Goal: Information Seeking & Learning: Learn about a topic

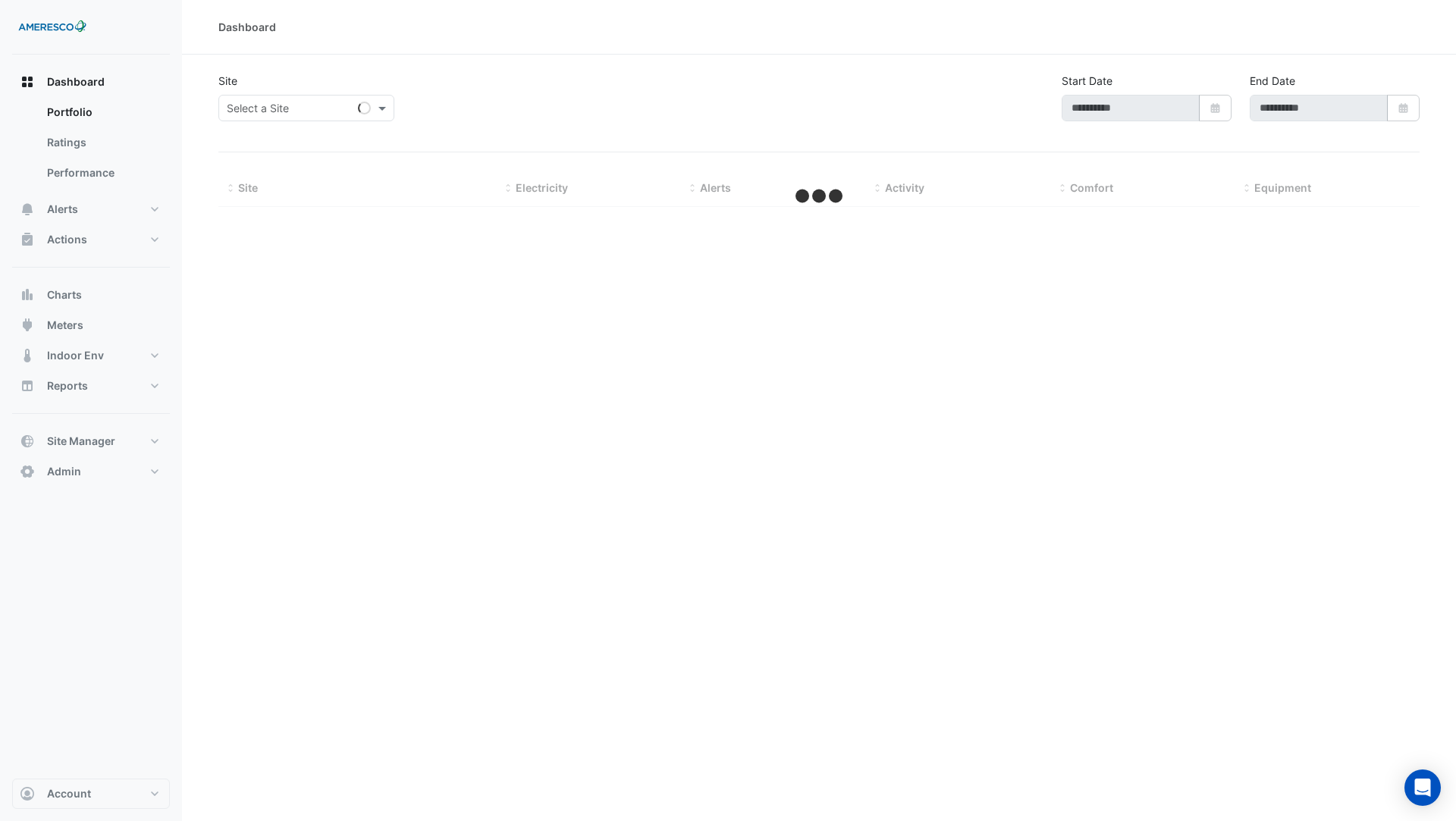
type input "**********"
select select "***"
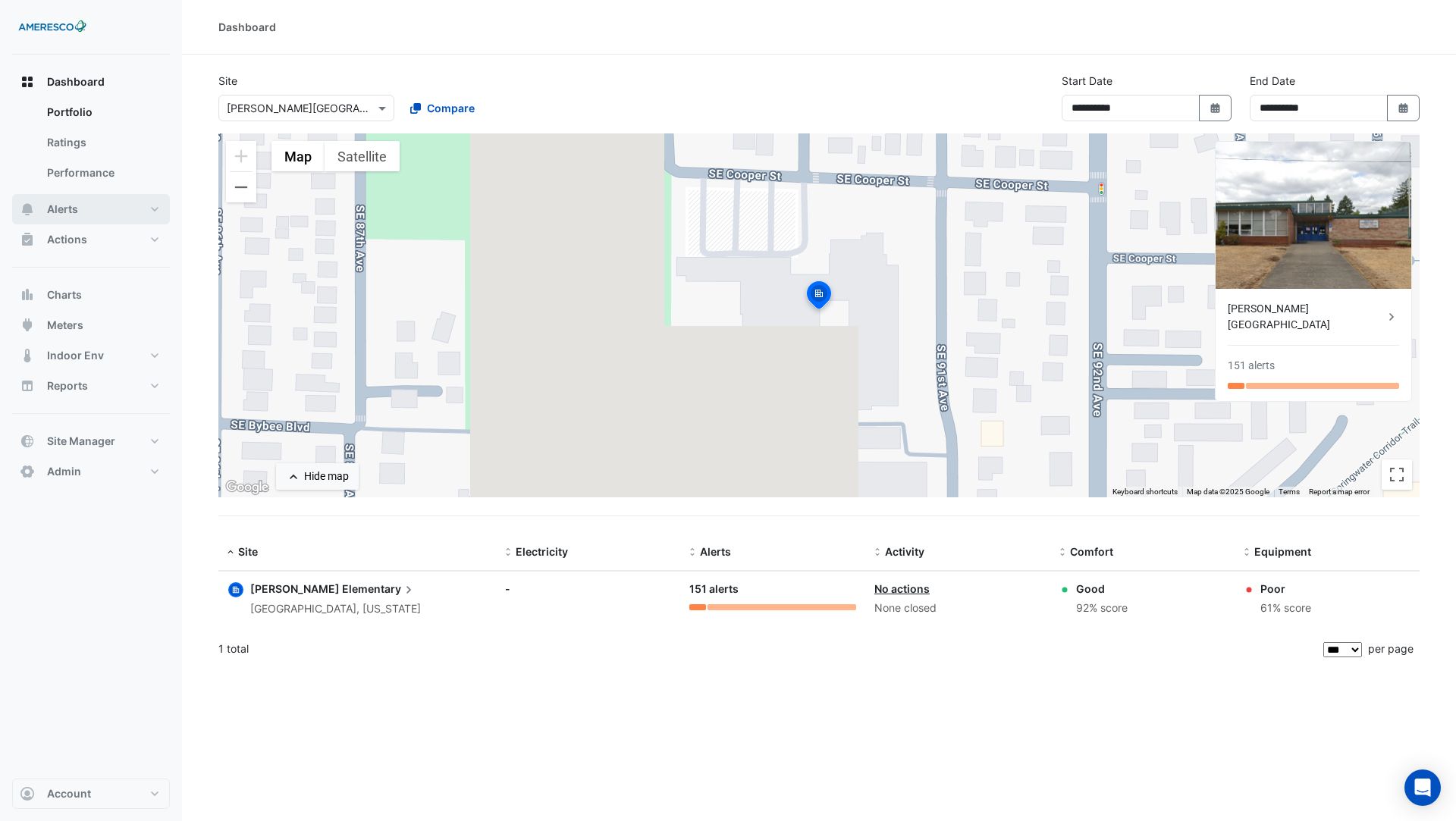
click at [88, 214] on button "Alerts" at bounding box center [91, 209] width 158 height 31
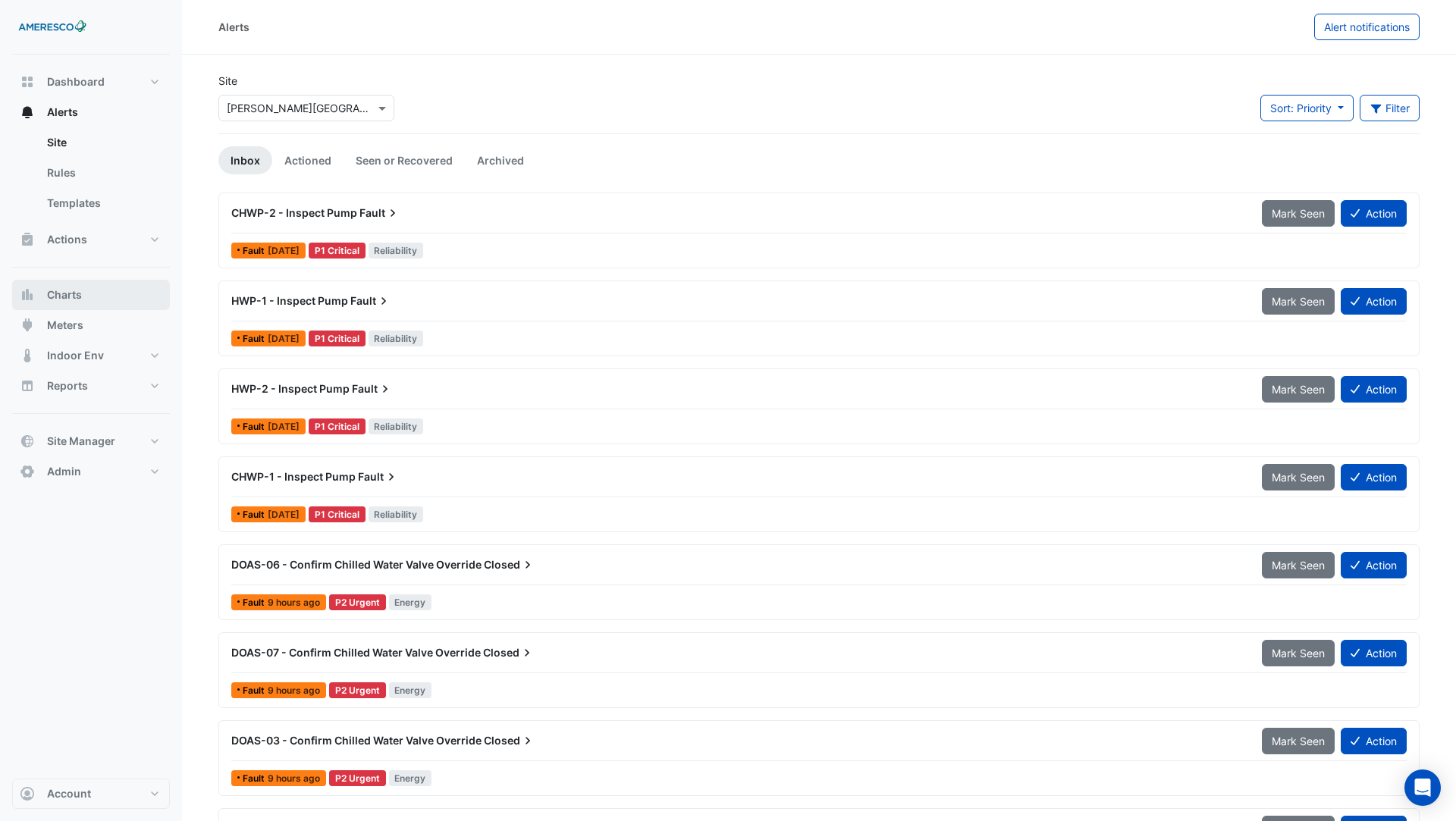
click at [86, 298] on button "Charts" at bounding box center [91, 295] width 158 height 31
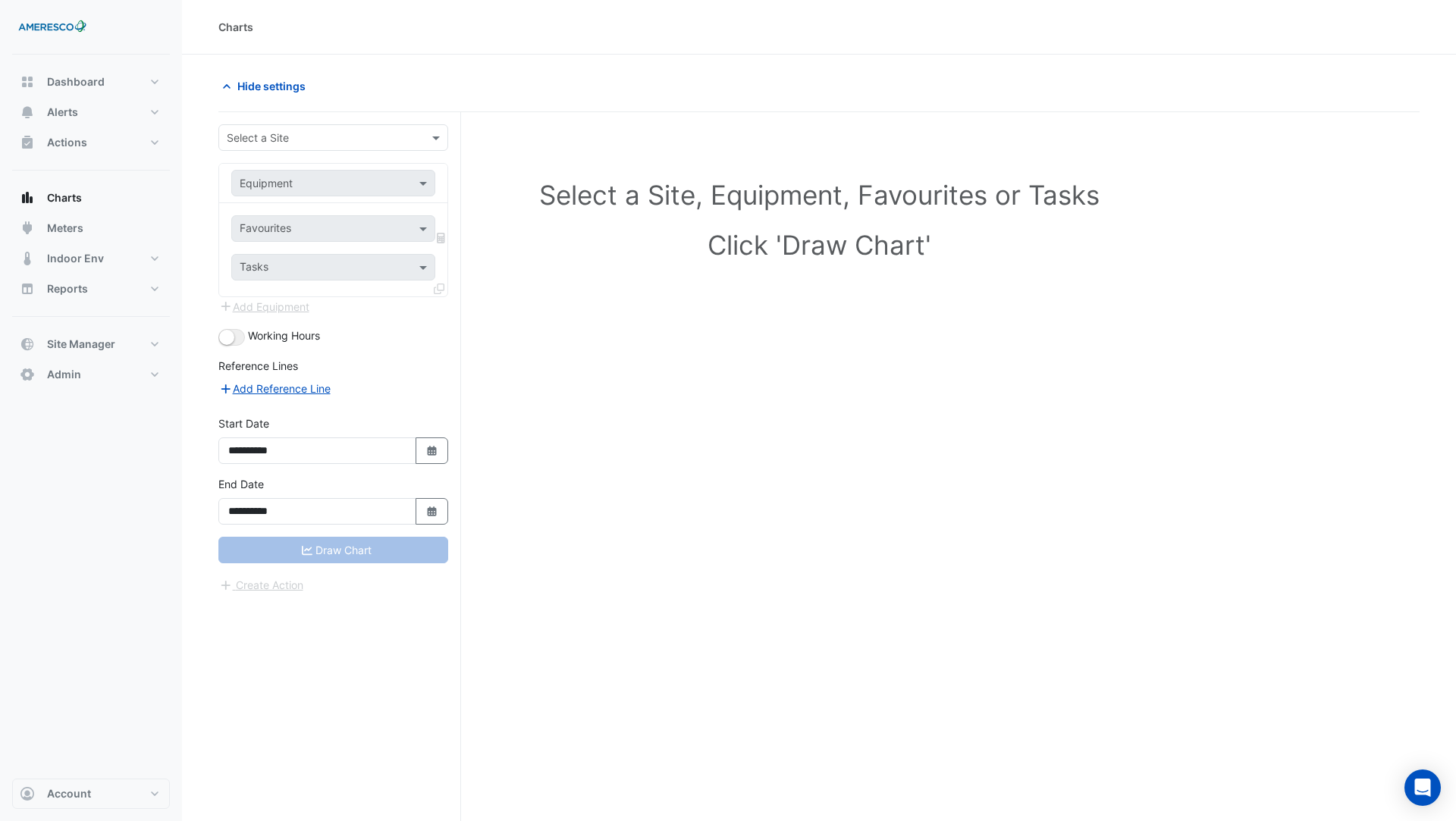
click at [339, 135] on input "text" at bounding box center [318, 138] width 183 height 16
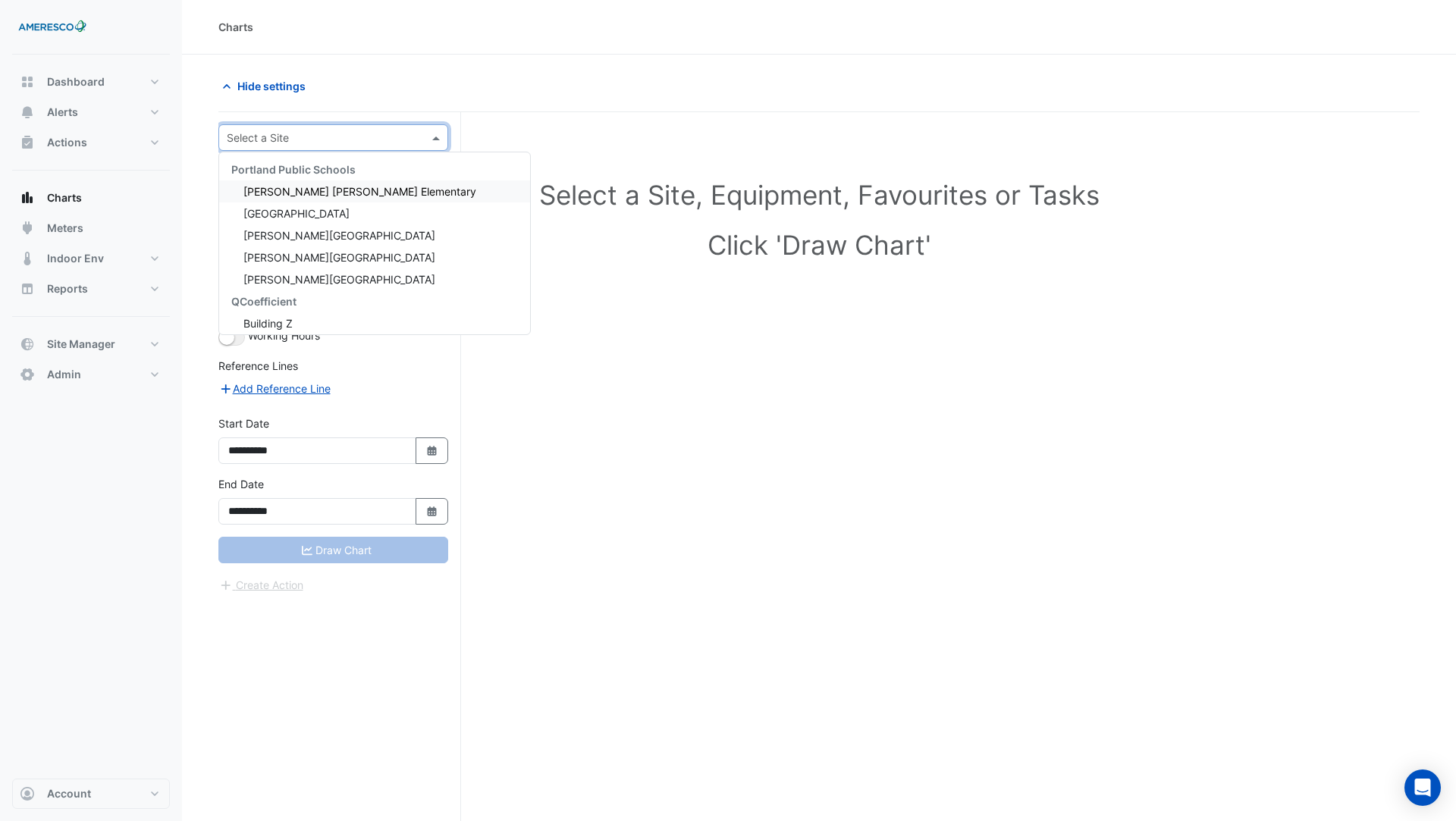
click at [344, 191] on span "Dr. Martin Luther King Jr. Elementary" at bounding box center [360, 191] width 233 height 13
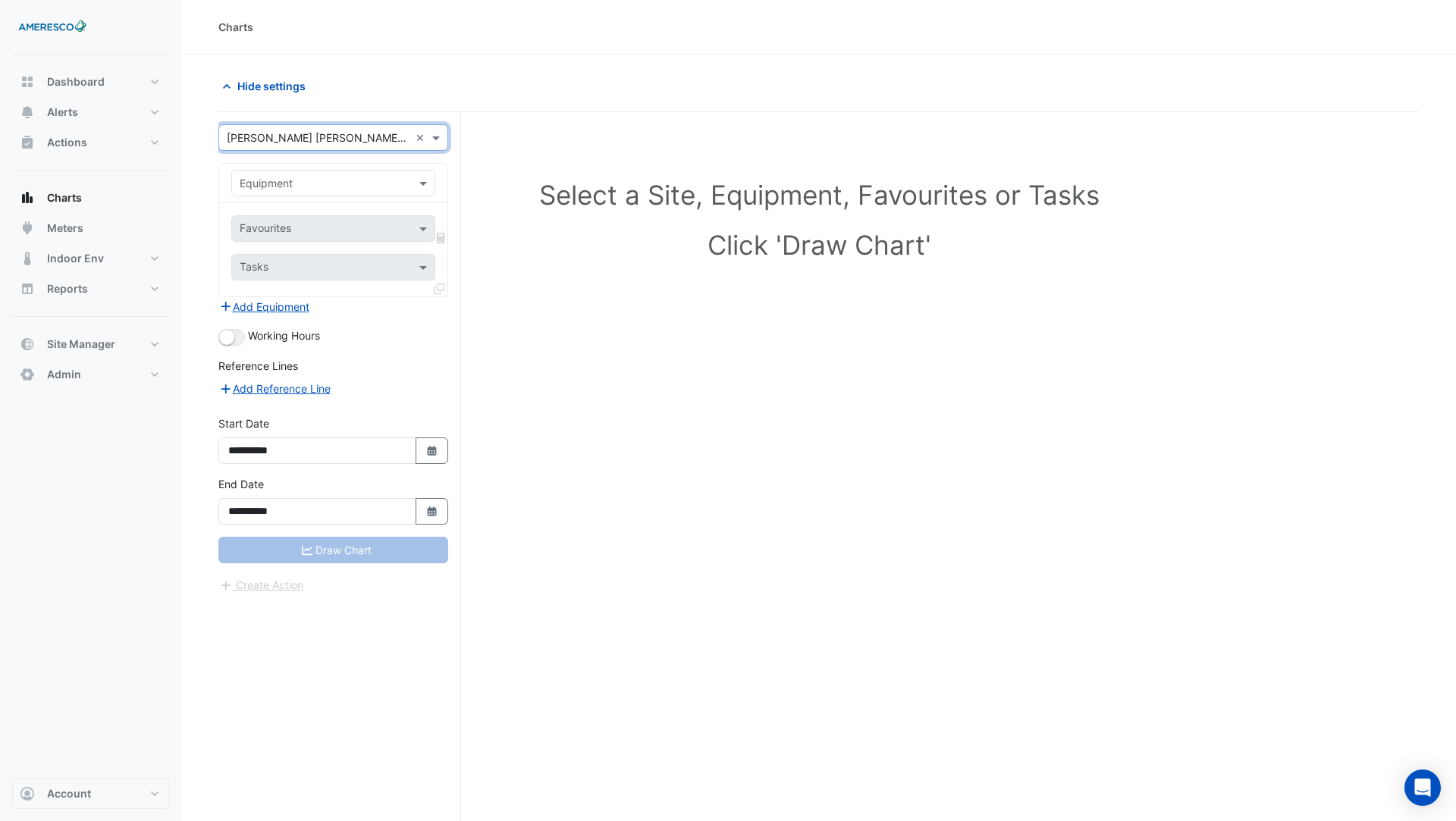
click at [332, 186] on input "text" at bounding box center [318, 184] width 157 height 16
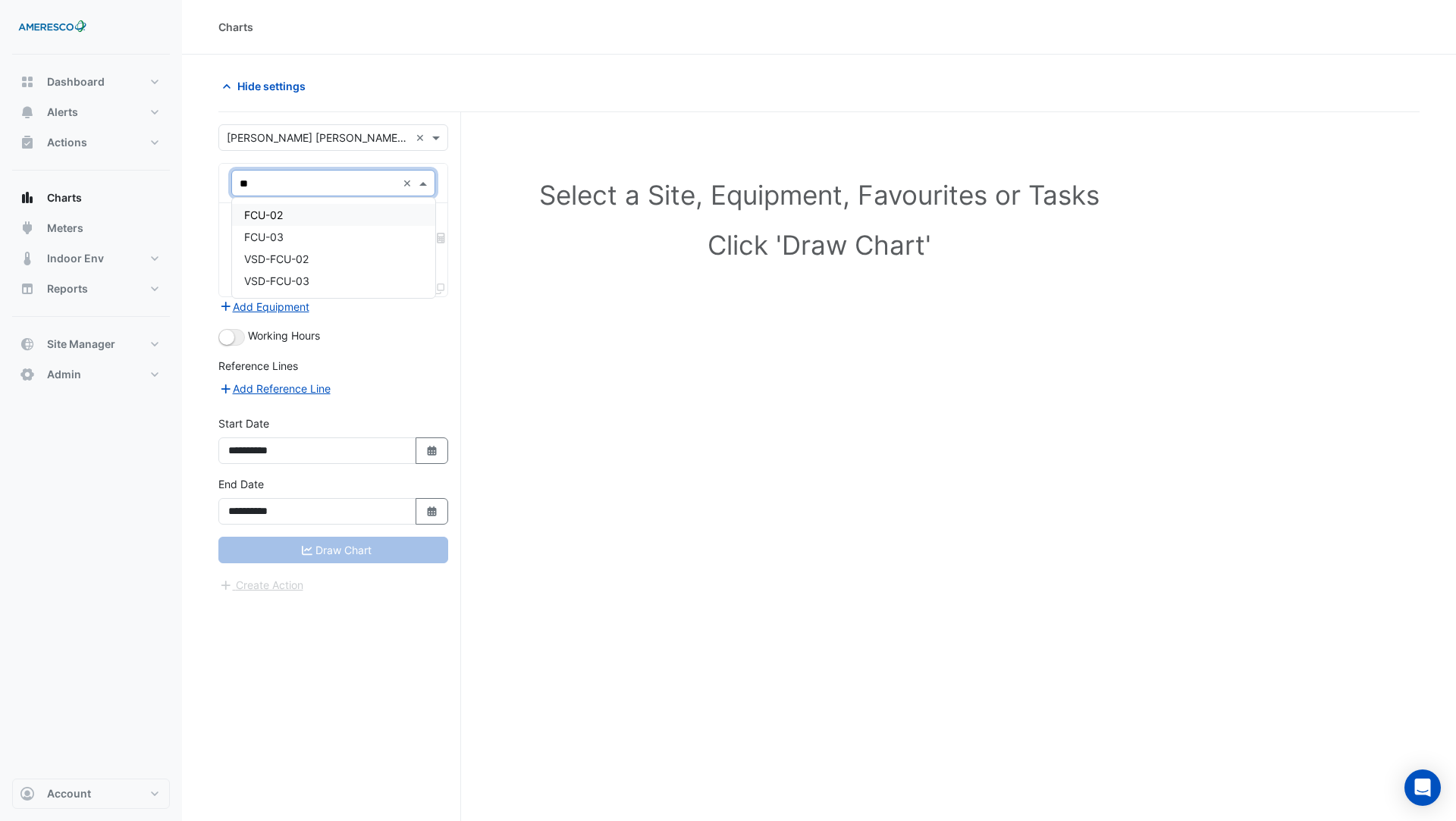
type input "*"
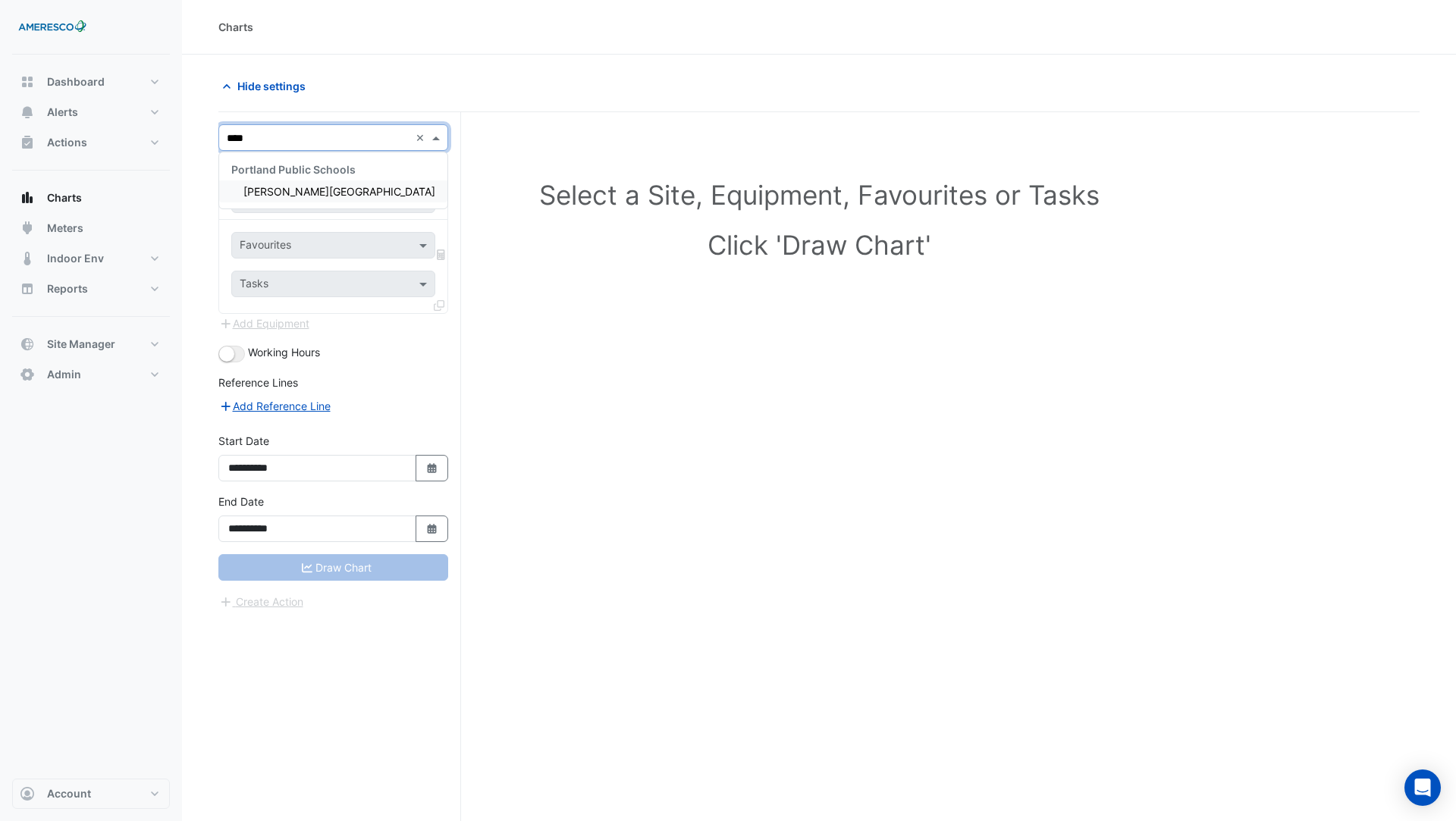
type input "*****"
click at [352, 200] on div "[PERSON_NAME][GEOGRAPHIC_DATA]" at bounding box center [332, 191] width 228 height 22
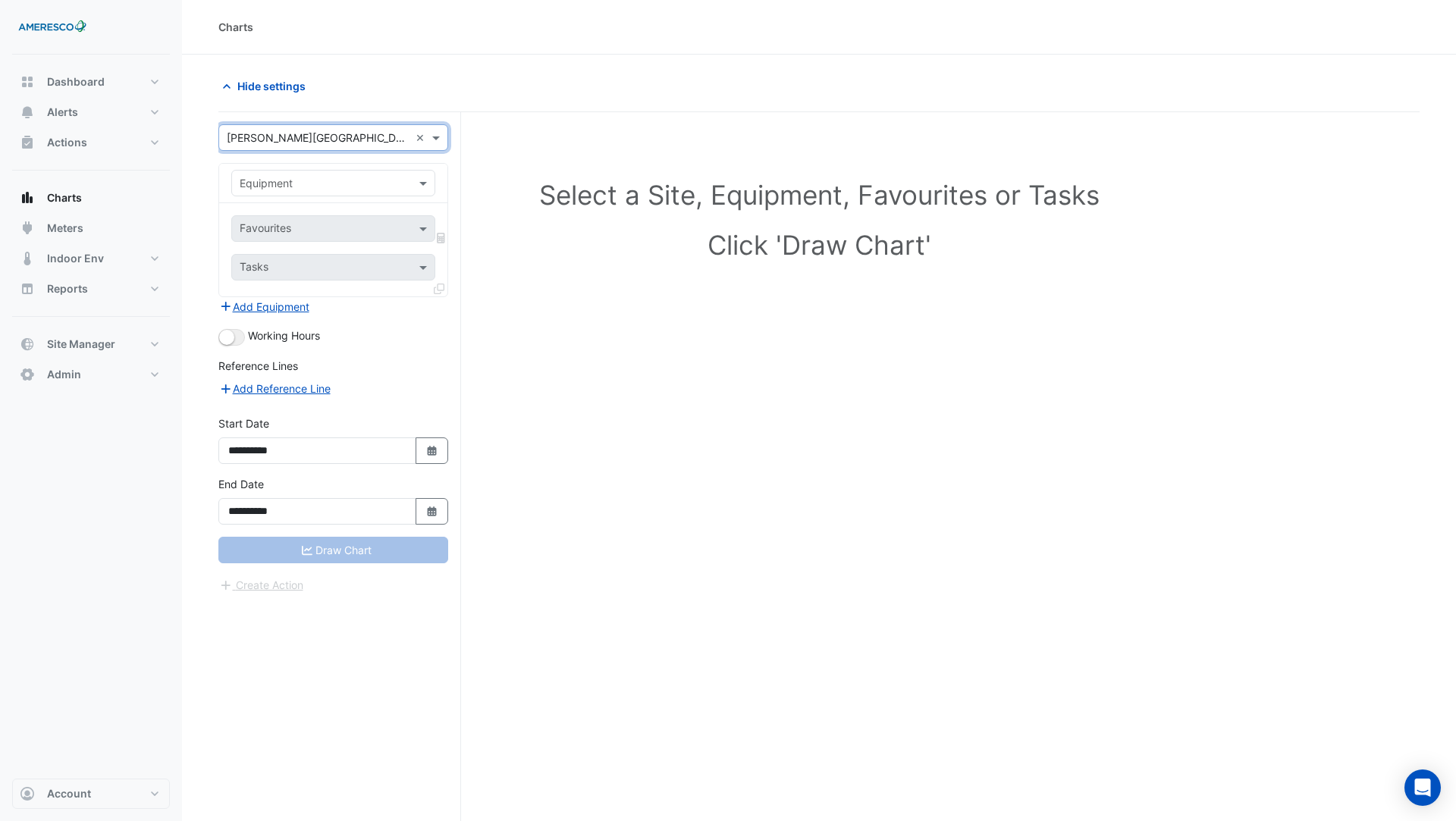
click at [330, 189] on div "Equipment" at bounding box center [320, 183] width 178 height 16
type input "******"
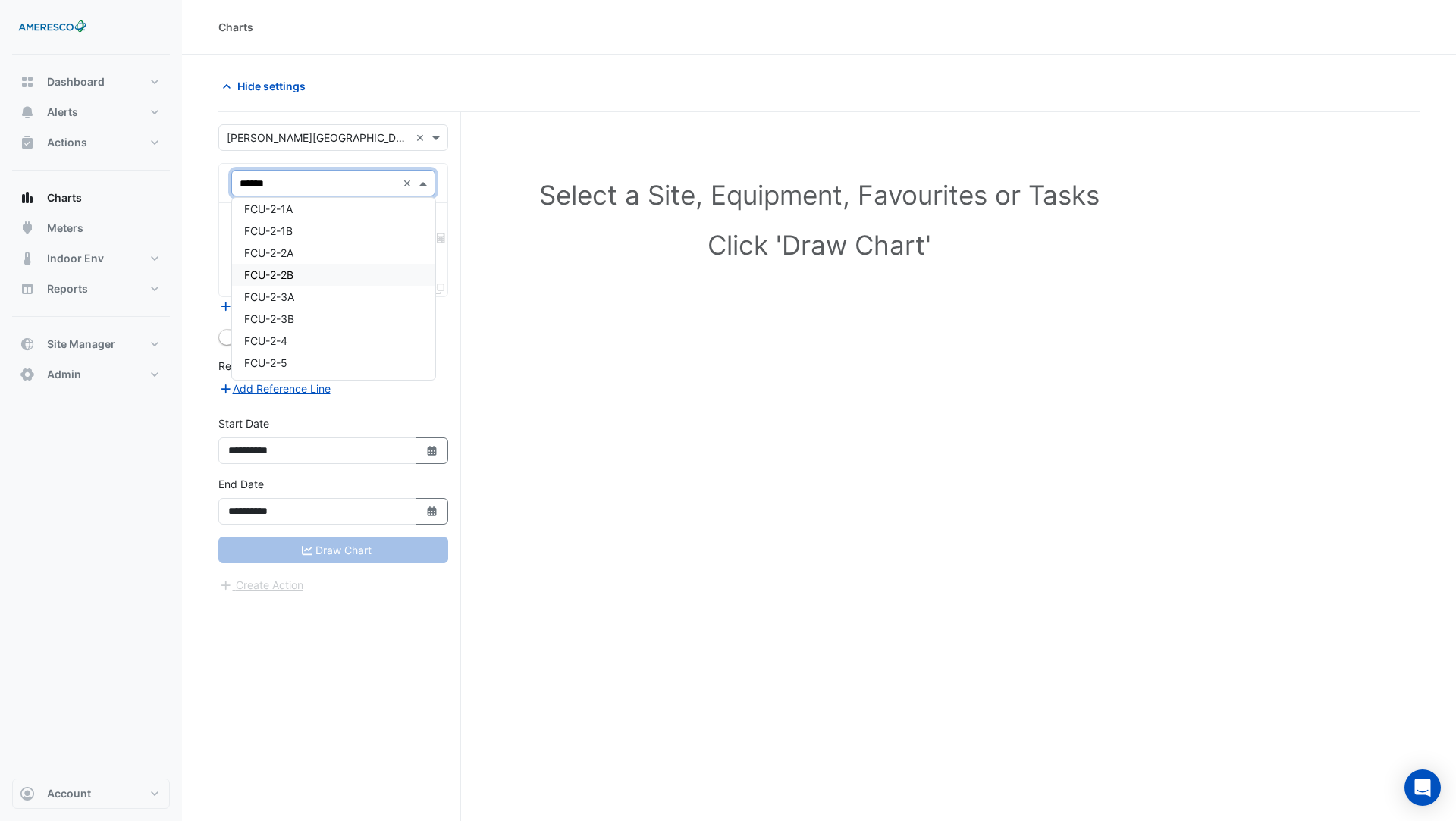
scroll to position [4, 0]
click at [304, 343] on div "FCU-2-4" at bounding box center [333, 342] width 203 height 22
click at [294, 239] on div "Favourites" at bounding box center [332, 228] width 204 height 26
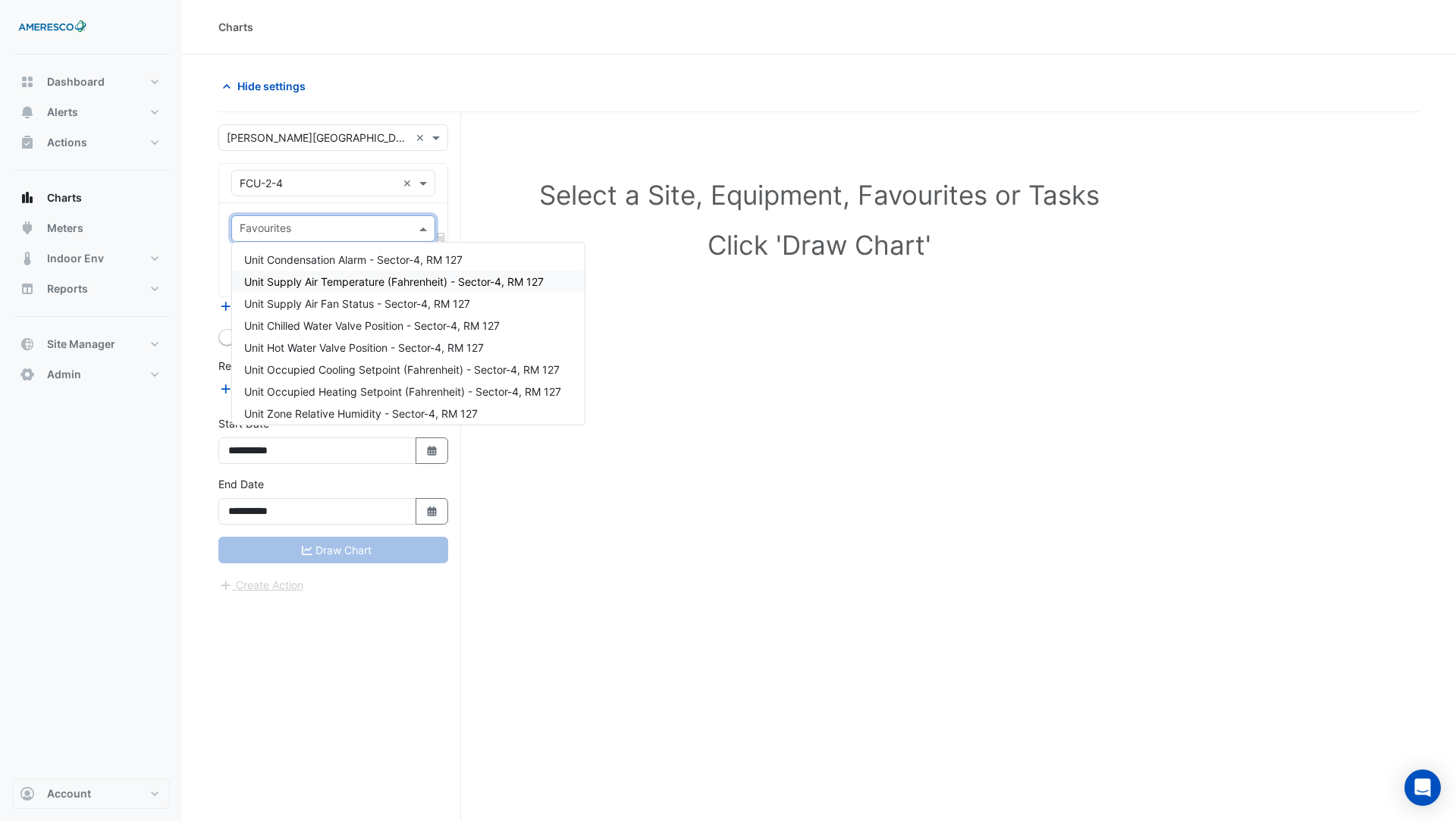
click at [405, 285] on span "Unit Supply Air Temperature (Fahrenheit) - Sector-4, RM 127" at bounding box center [394, 282] width 299 height 13
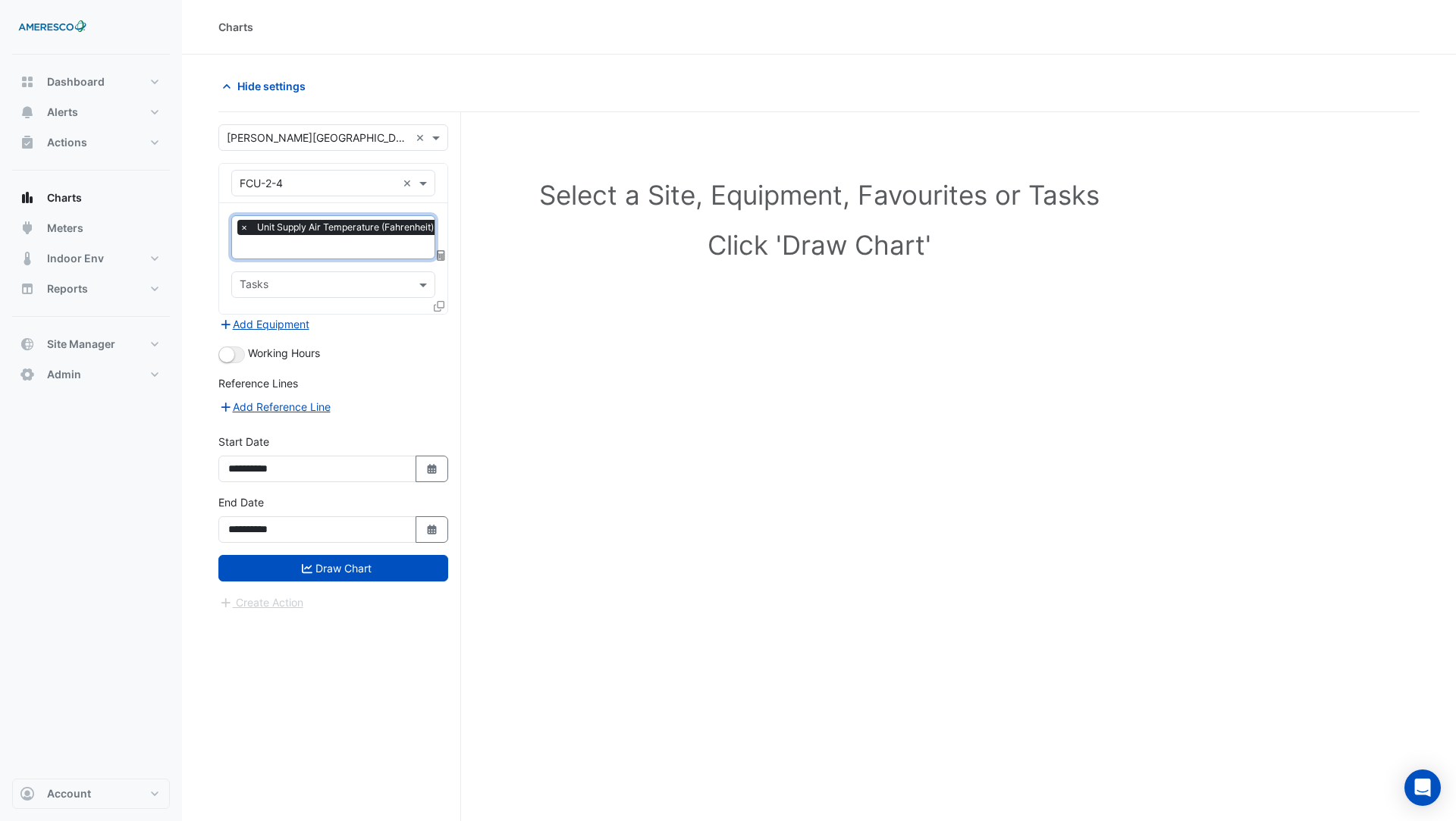
click at [332, 242] on input "text" at bounding box center [383, 249] width 287 height 16
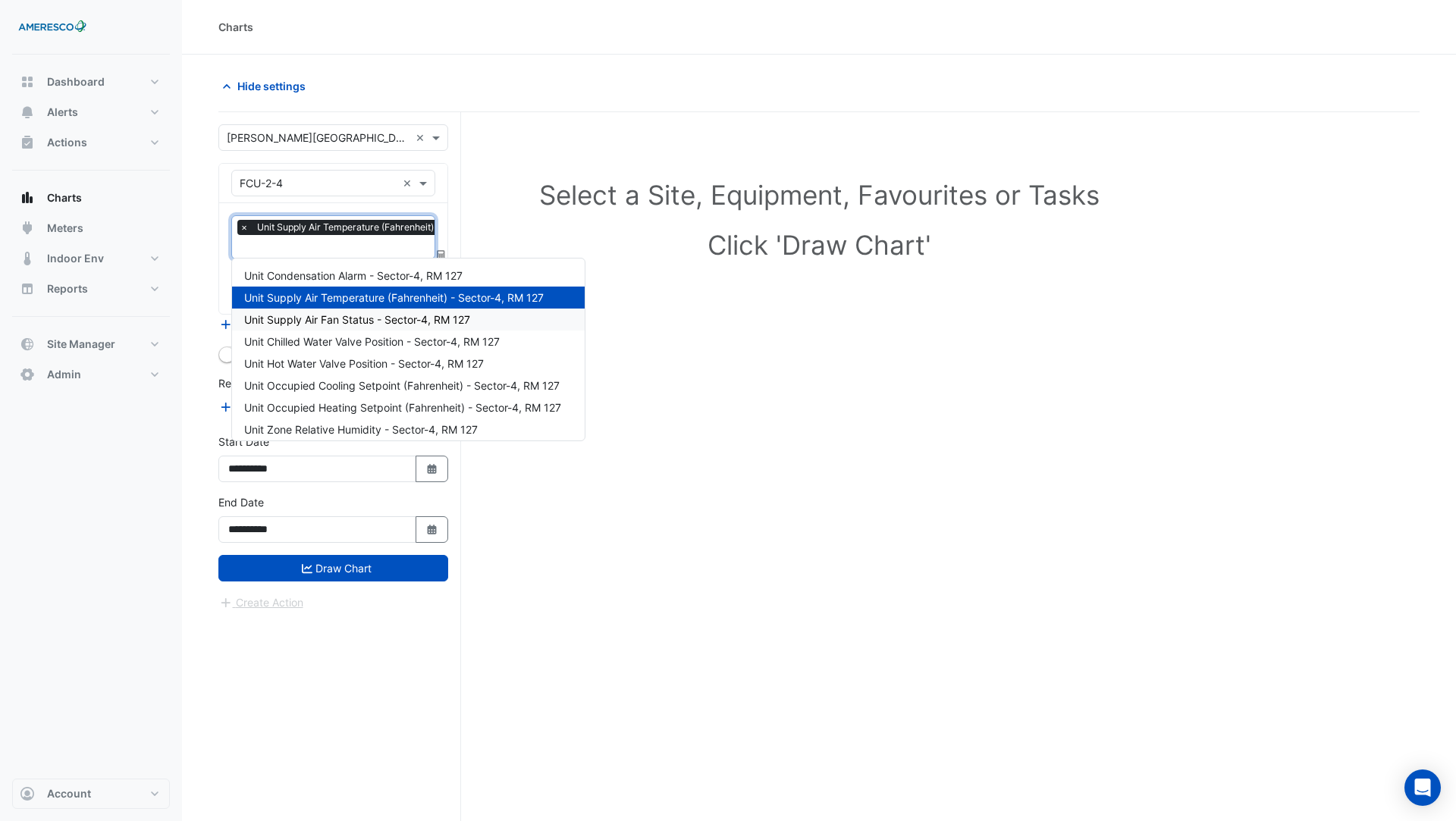
click at [375, 324] on span "Unit Supply Air Fan Status - Sector-4, RM 127" at bounding box center [357, 319] width 226 height 13
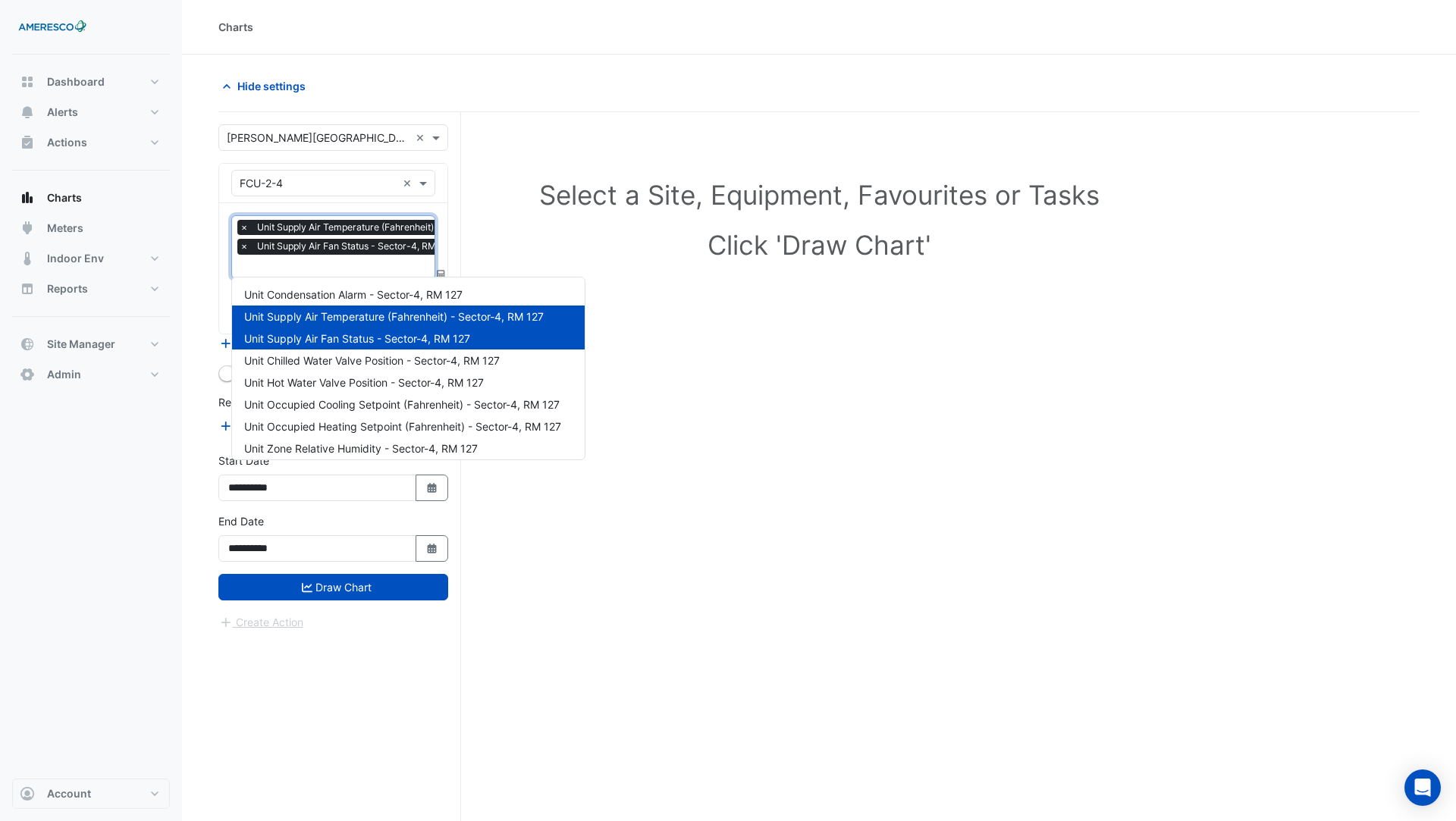
click at [344, 266] on input "text" at bounding box center [383, 268] width 287 height 16
click at [344, 360] on span "Unit Chilled Water Valve Position - Sector-4, RM 127" at bounding box center [372, 361] width 256 height 13
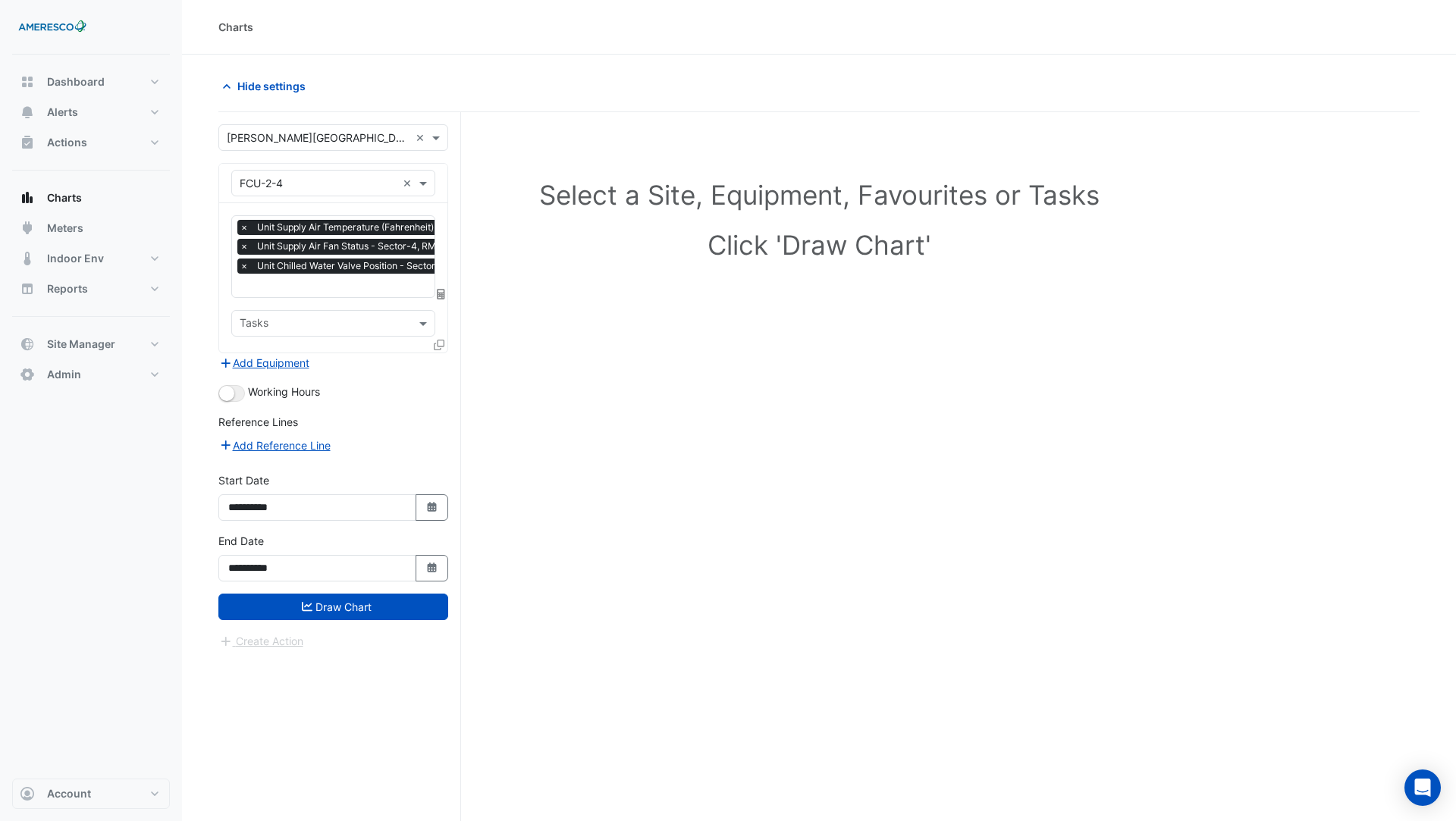
click at [342, 296] on div "× Unit Supply Air Temperature (Fahrenheit) - Sector-4, RM 127 × Unit Supply Air…" at bounding box center [332, 277] width 228 height 150
click at [343, 287] on input "text" at bounding box center [383, 287] width 287 height 16
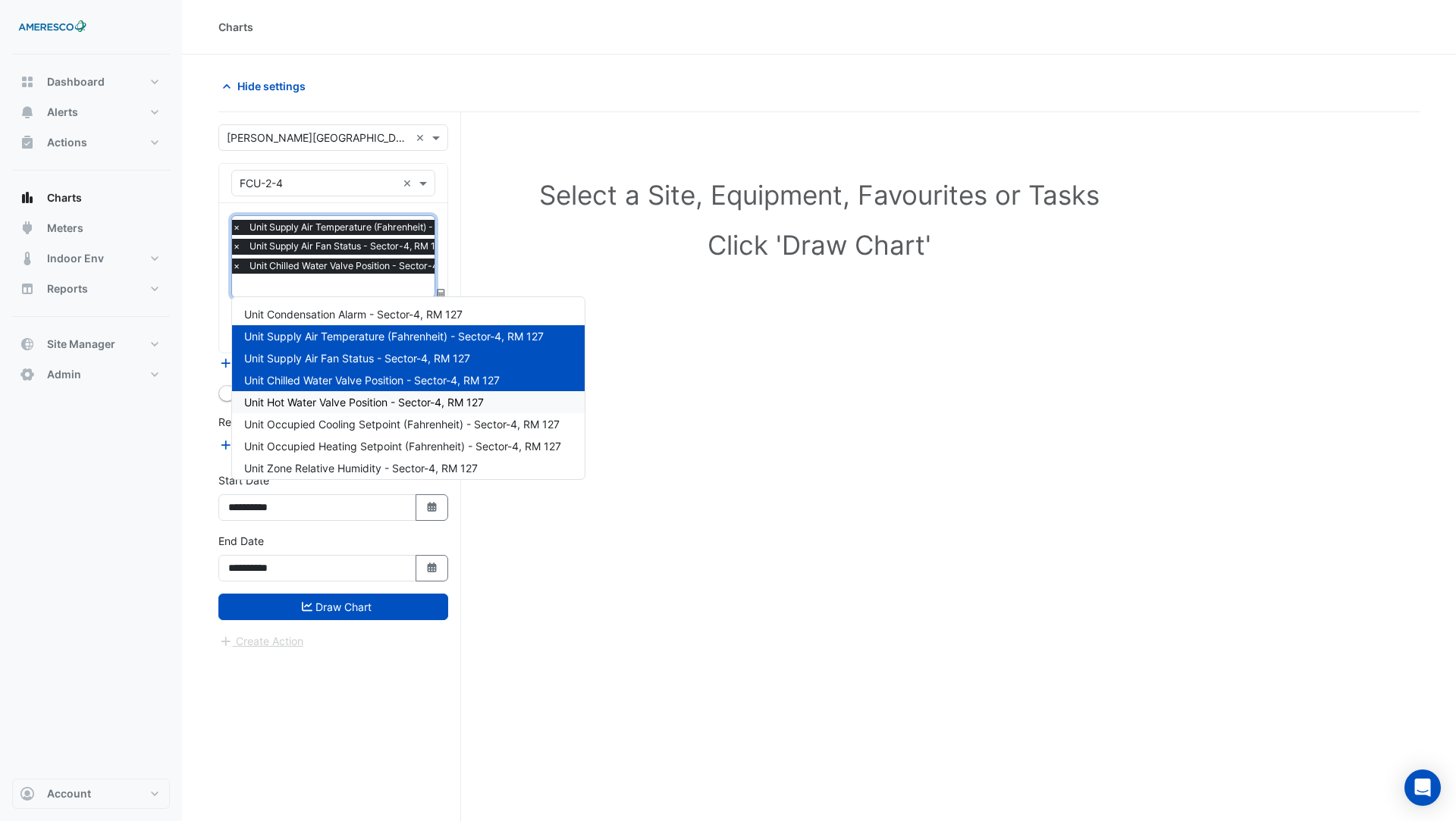
click at [340, 408] on div "Unit Hot Water Valve Position - Sector-4, RM 127" at bounding box center [408, 402] width 353 height 22
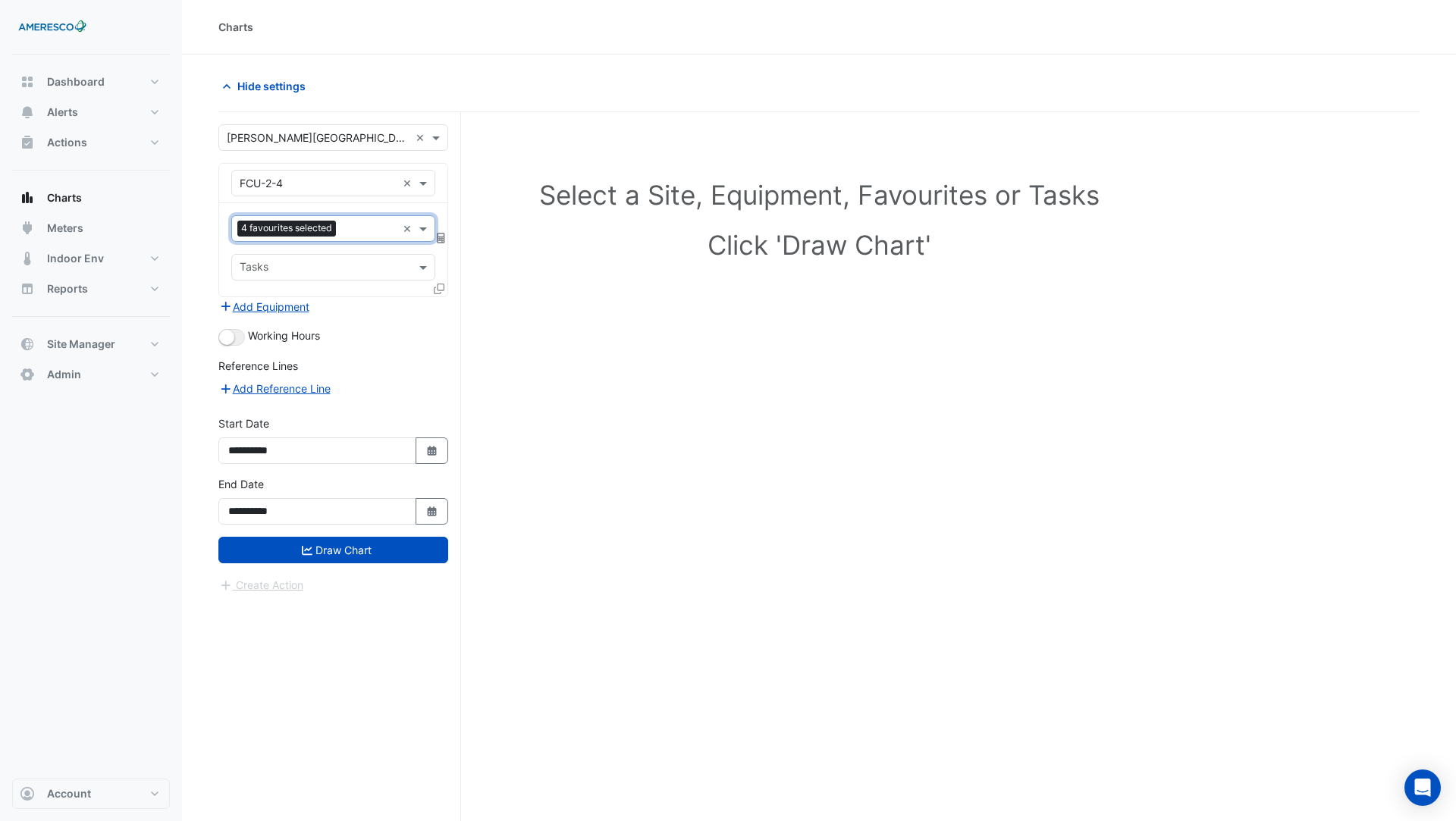
scroll to position [0, 0]
click at [348, 232] on input "text" at bounding box center [369, 230] width 54 height 16
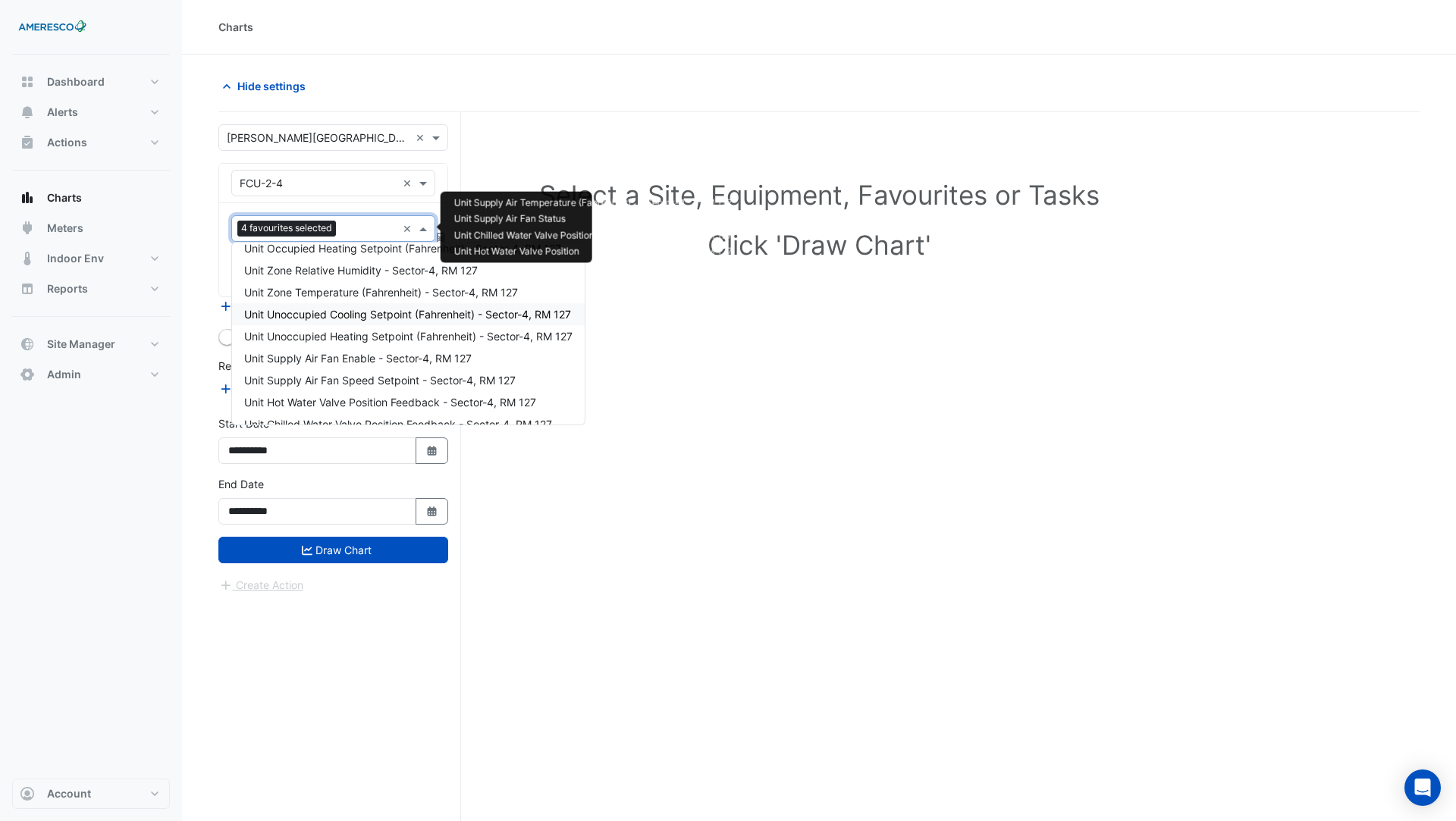
scroll to position [162, 0]
click at [365, 340] on span "Unit Supply Air Fan Enable - Sector-4, RM 127" at bounding box center [358, 339] width 228 height 13
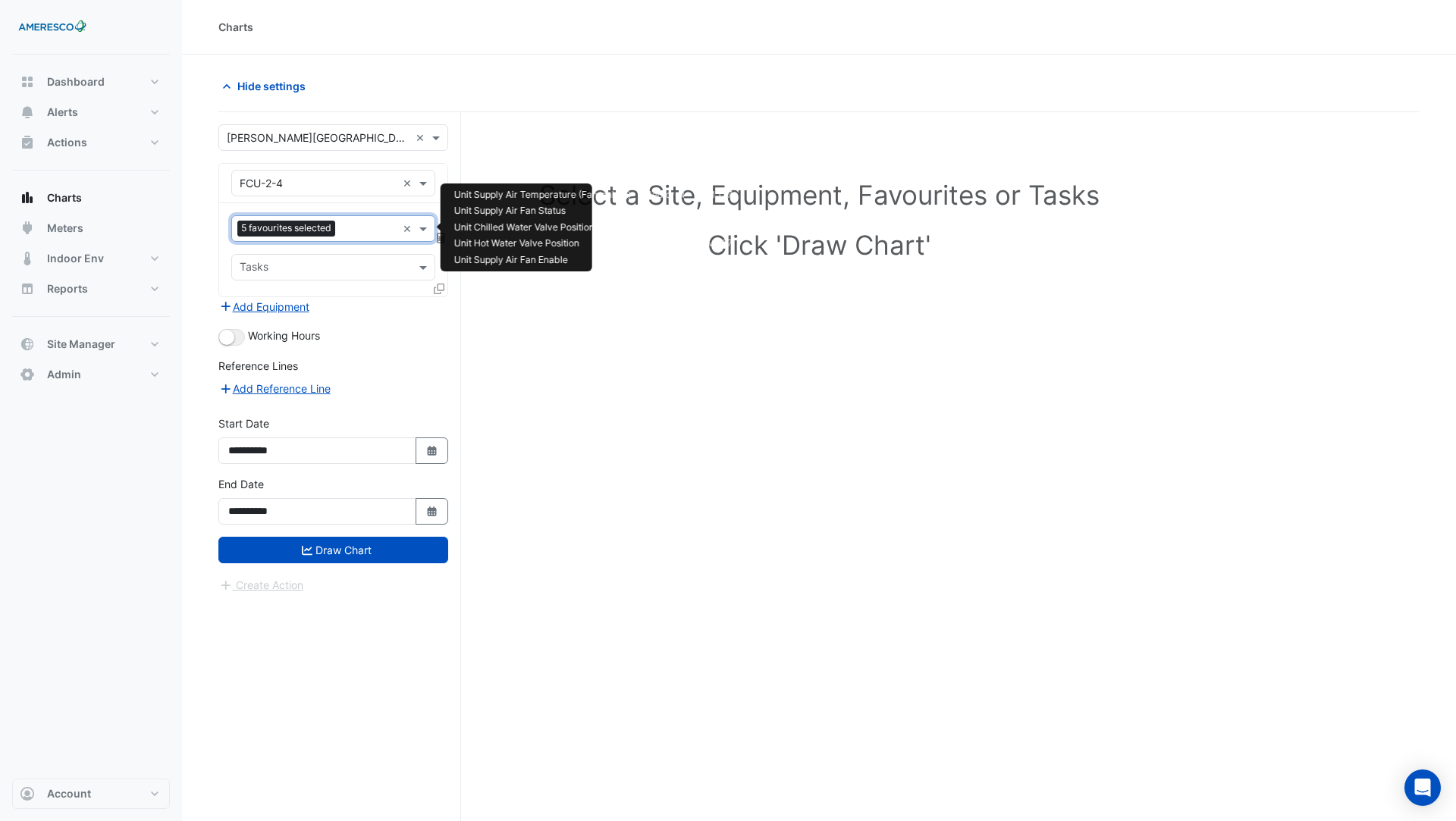
click at [356, 225] on input "text" at bounding box center [368, 230] width 55 height 16
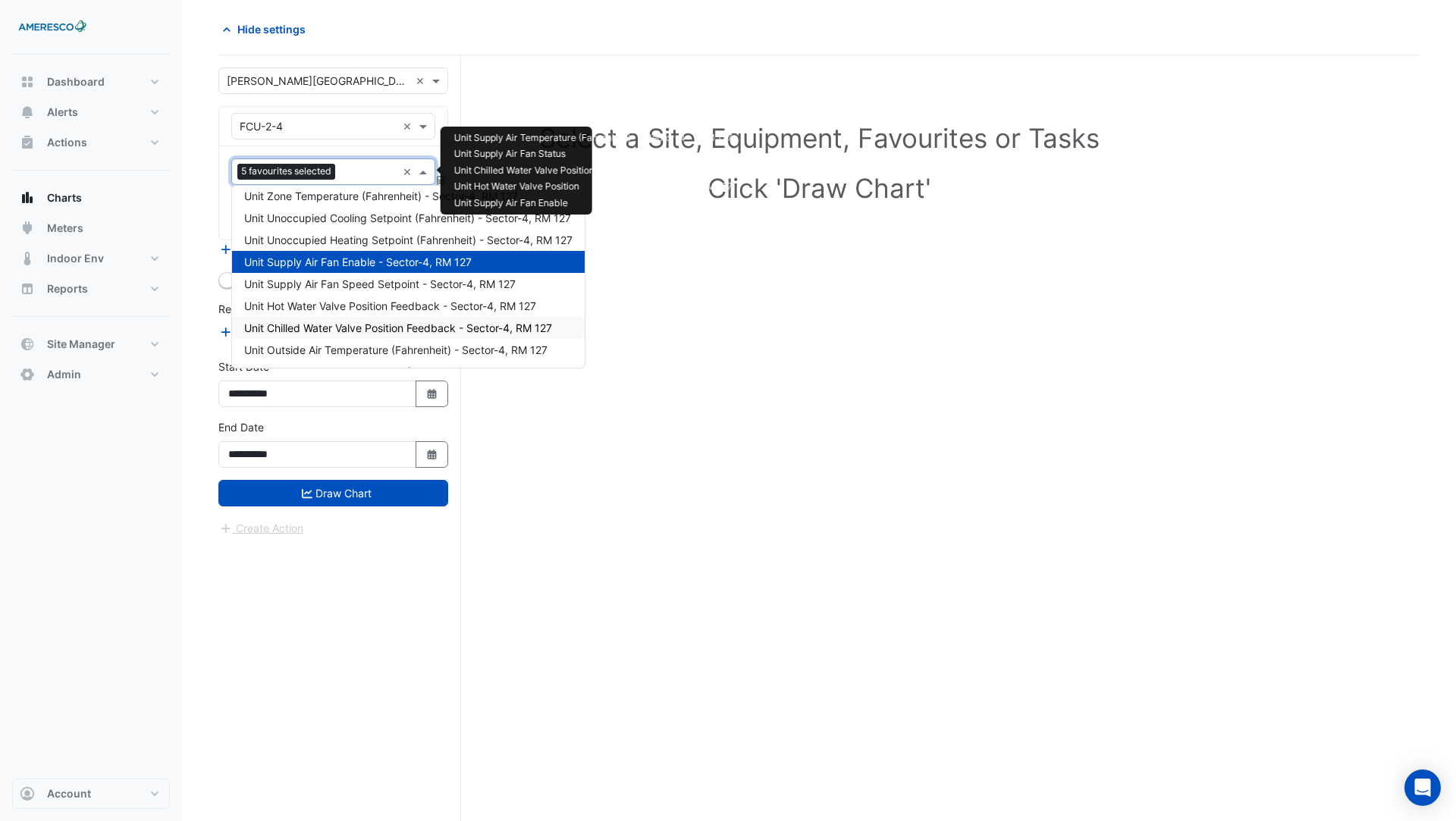
scroll to position [204, 0]
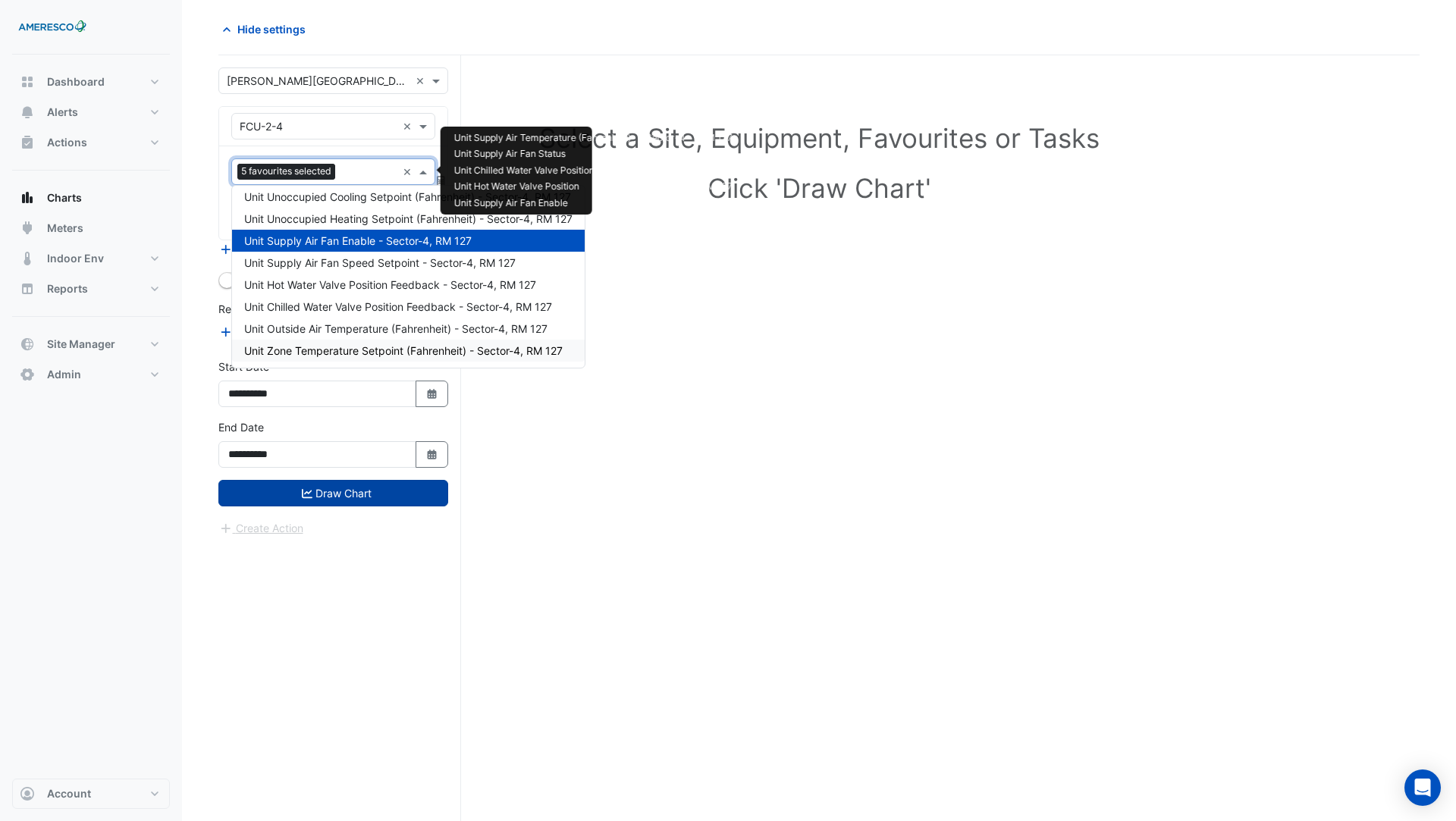
click at [363, 491] on button "Draw Chart" at bounding box center [333, 493] width 230 height 26
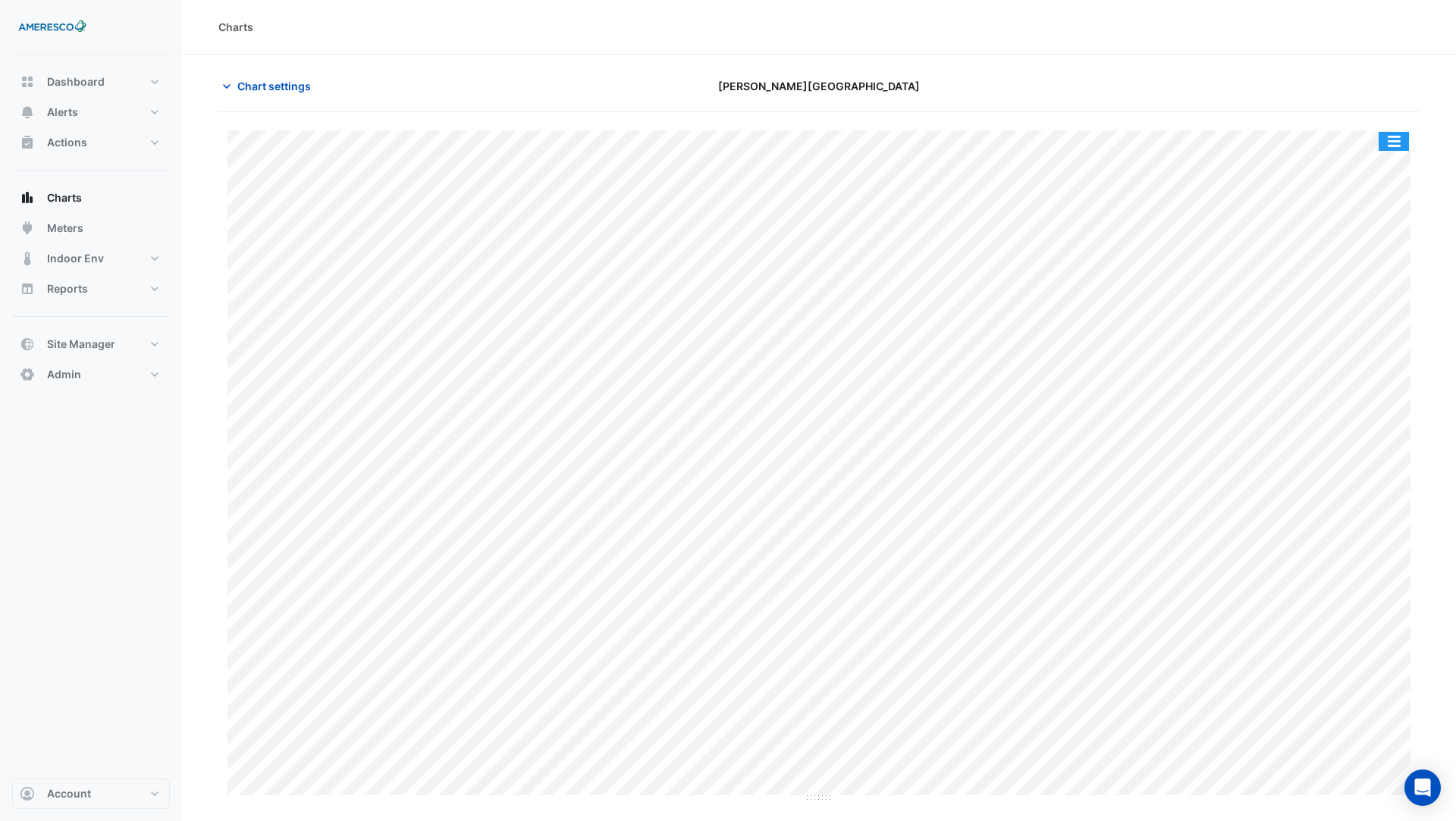
click at [1395, 146] on button "button" at bounding box center [1393, 142] width 31 height 19
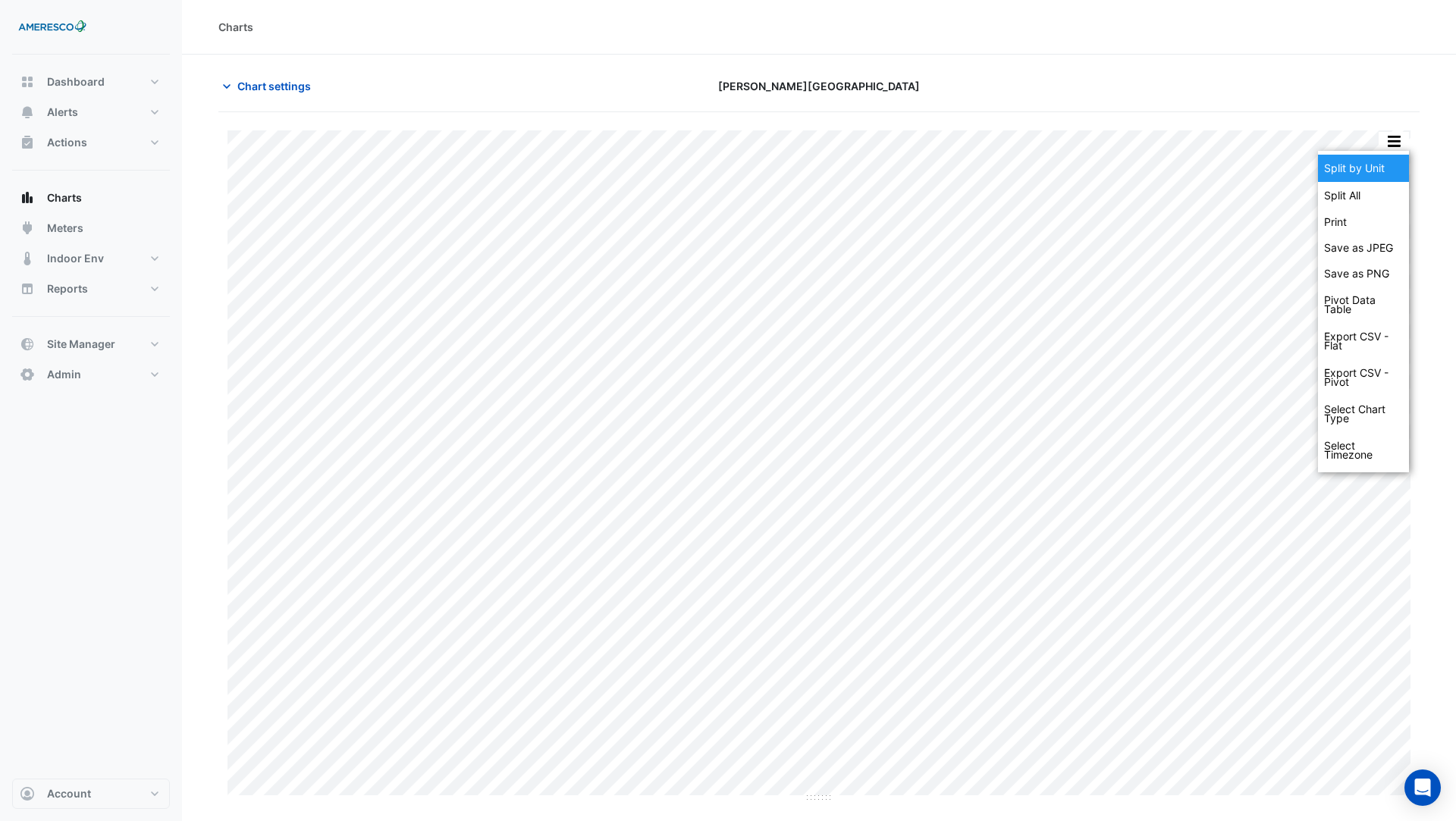
click at [1382, 172] on div "Split by Unit" at bounding box center [1363, 168] width 91 height 27
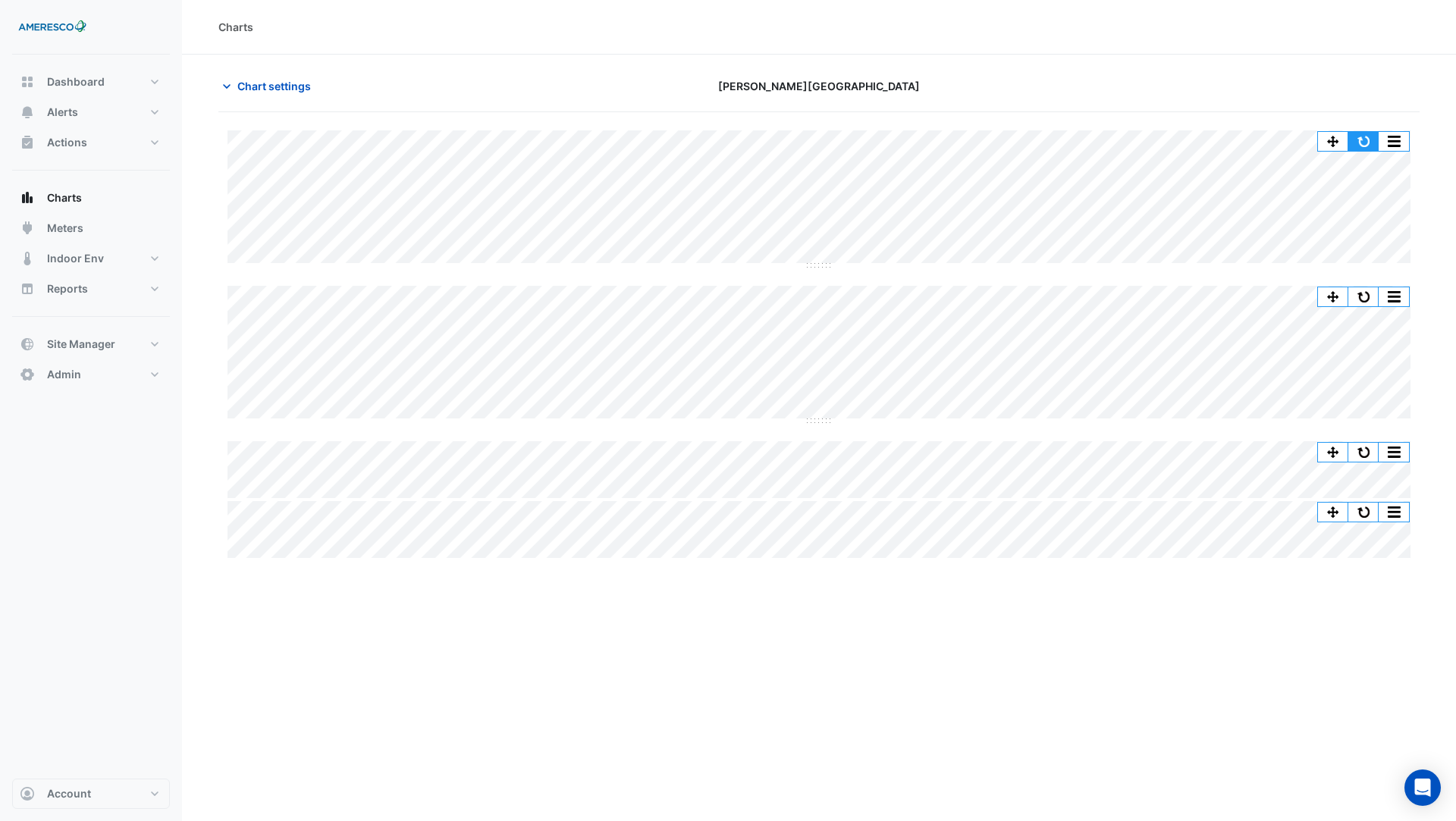
click at [1366, 142] on button "button" at bounding box center [1363, 142] width 31 height 19
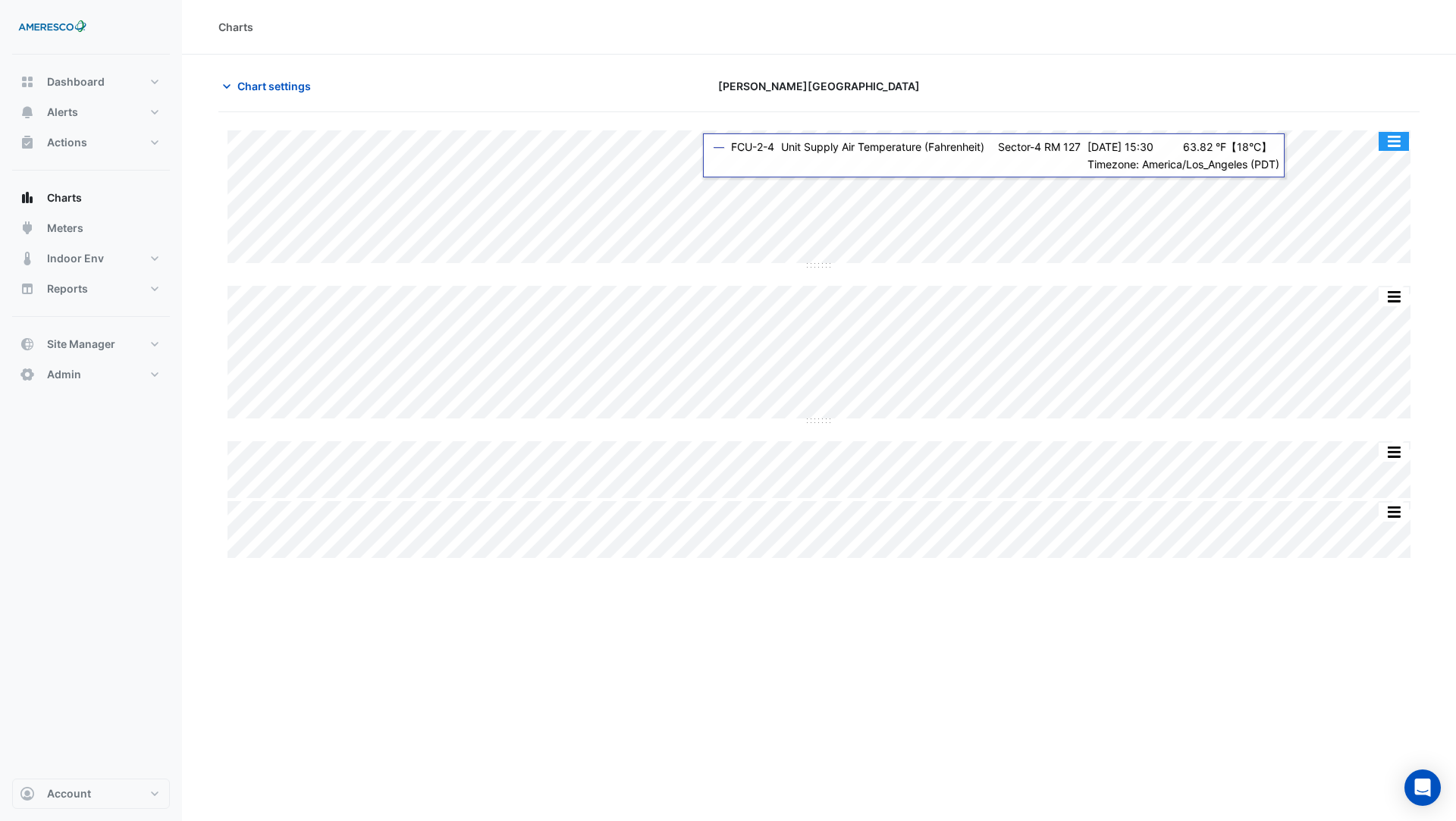
click at [1396, 137] on button "button" at bounding box center [1393, 142] width 31 height 19
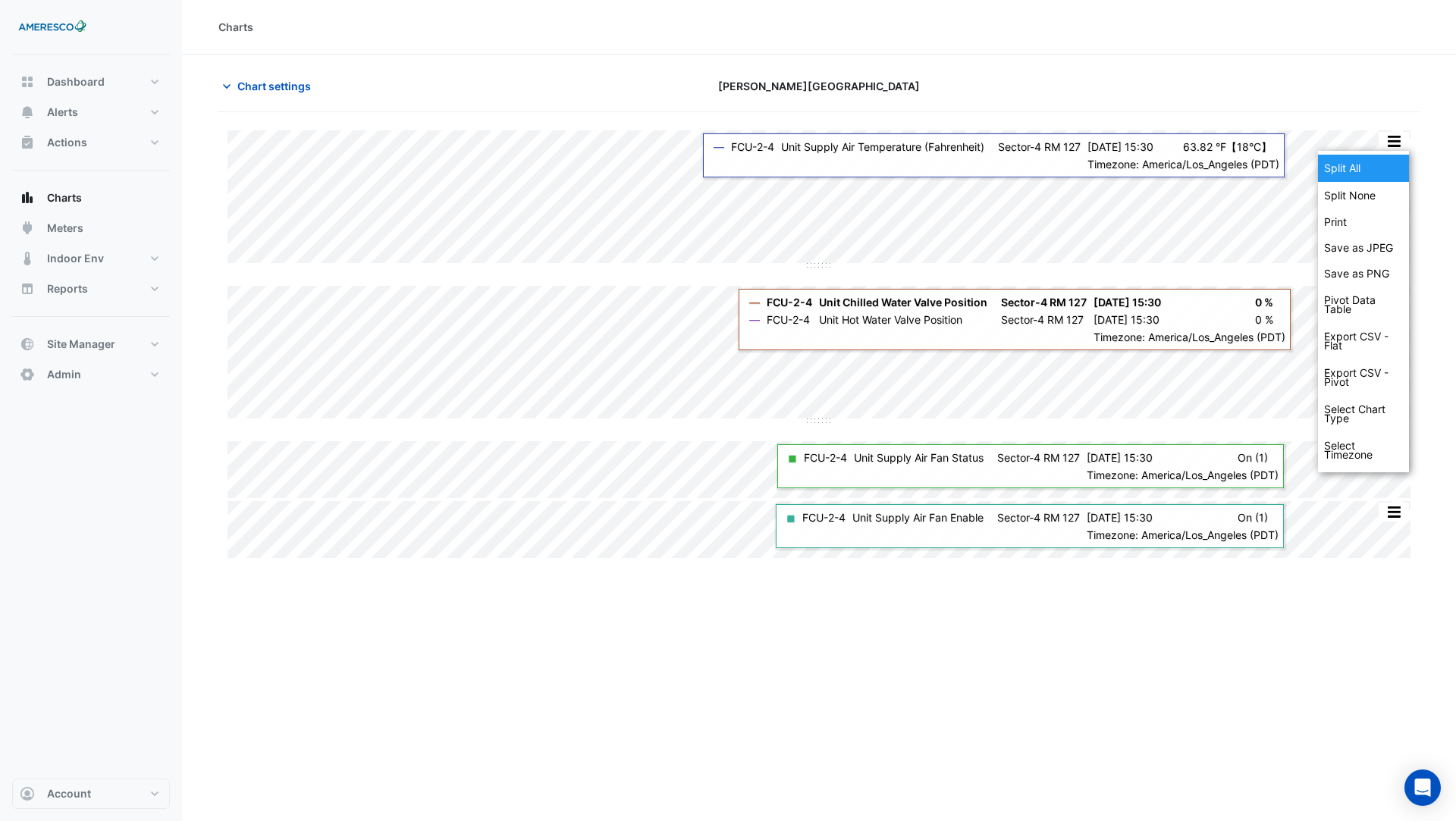
click at [1380, 174] on div "Split All" at bounding box center [1363, 168] width 91 height 27
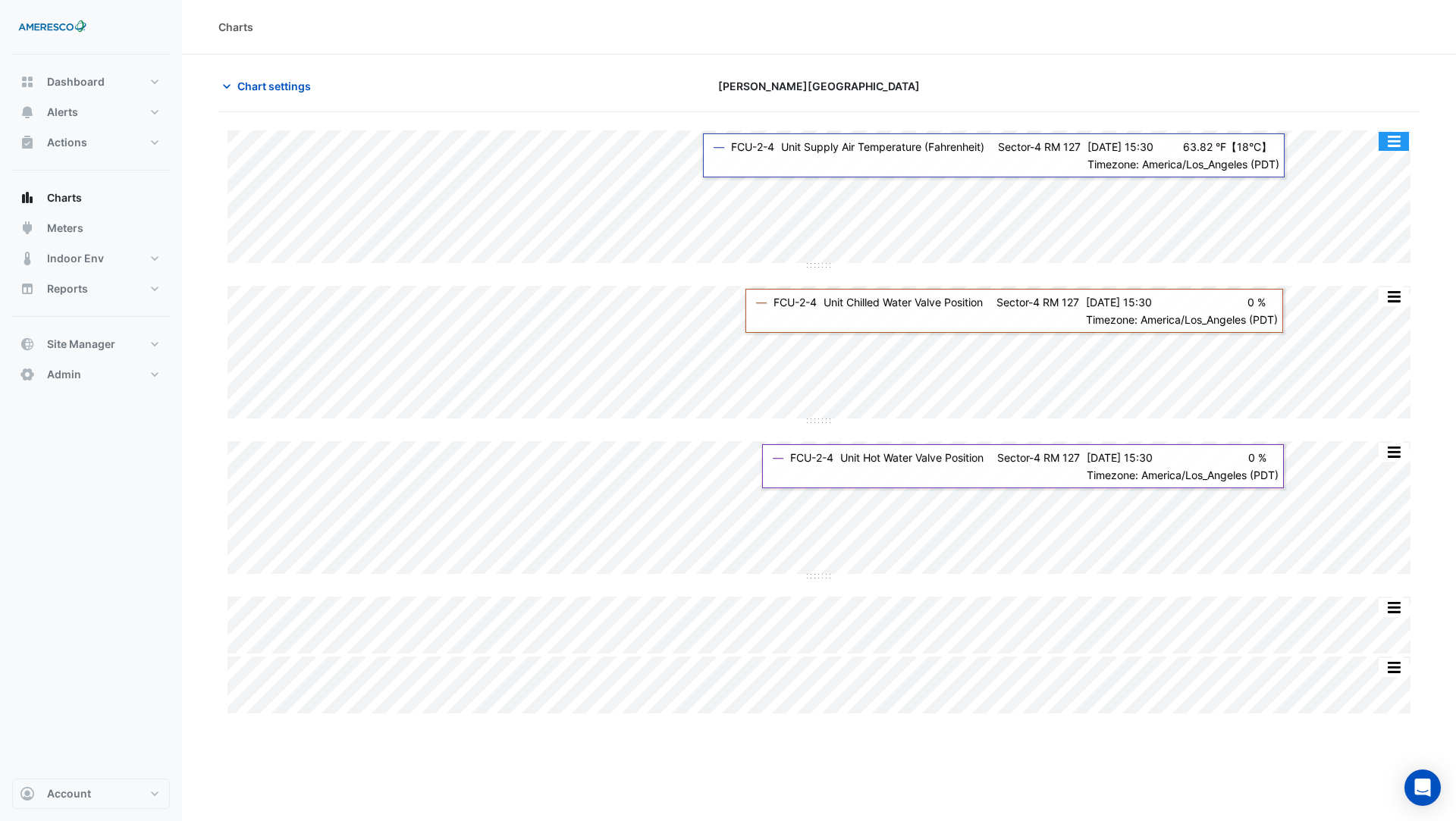
click at [1400, 145] on button "button" at bounding box center [1393, 142] width 31 height 19
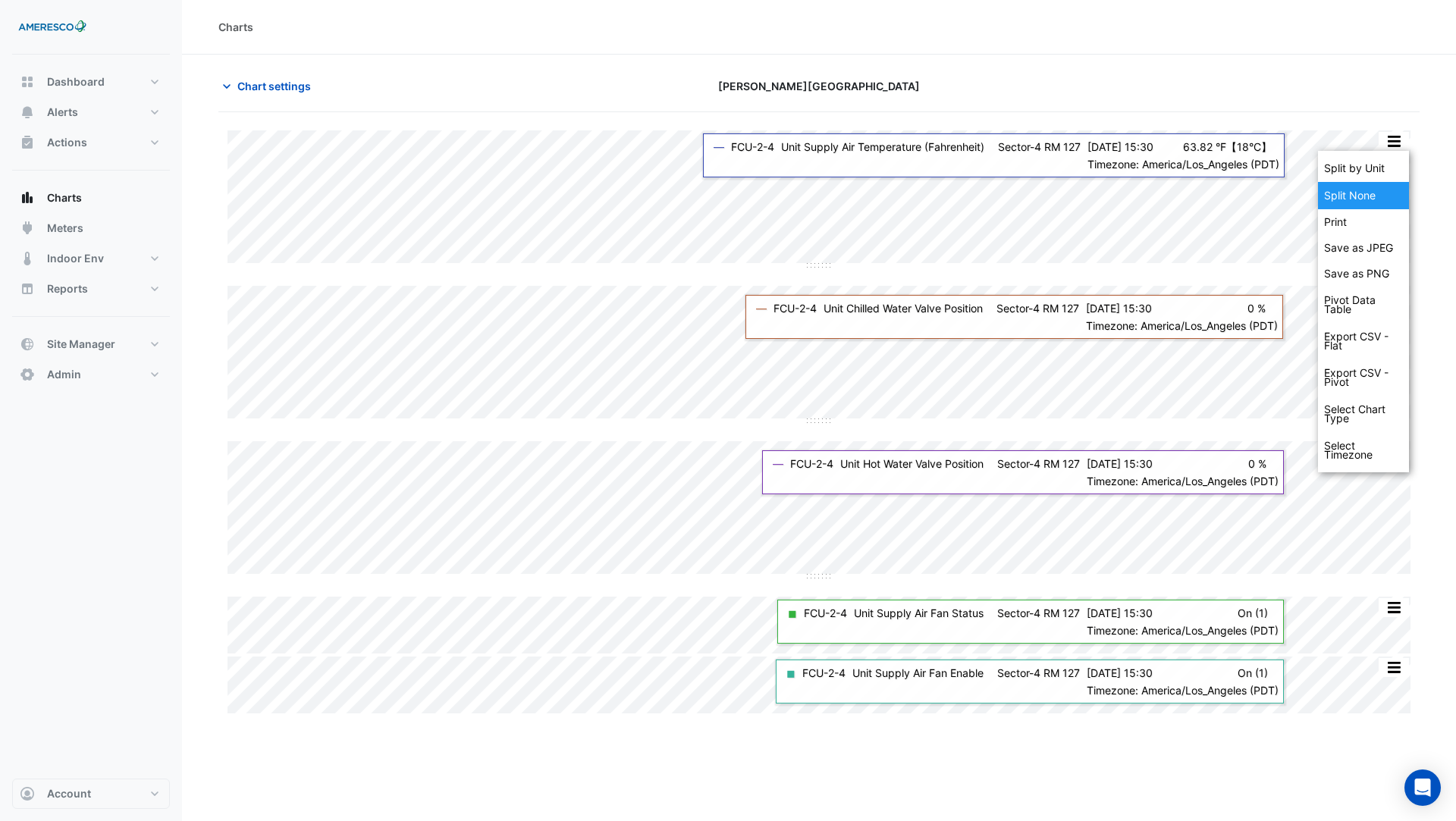
click at [1380, 192] on div "Split None" at bounding box center [1363, 195] width 91 height 27
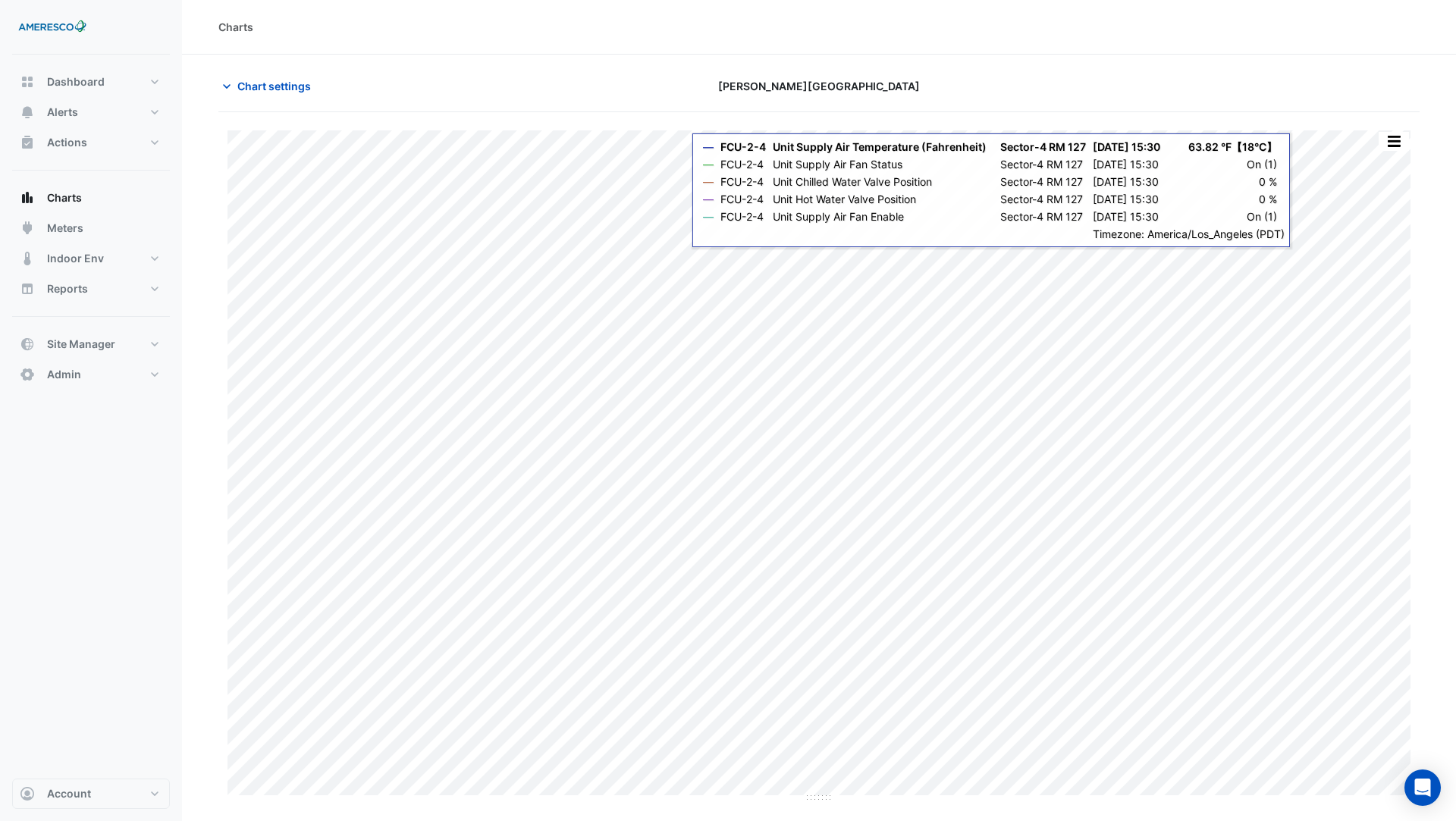
click at [1390, 147] on button "button" at bounding box center [1393, 142] width 31 height 19
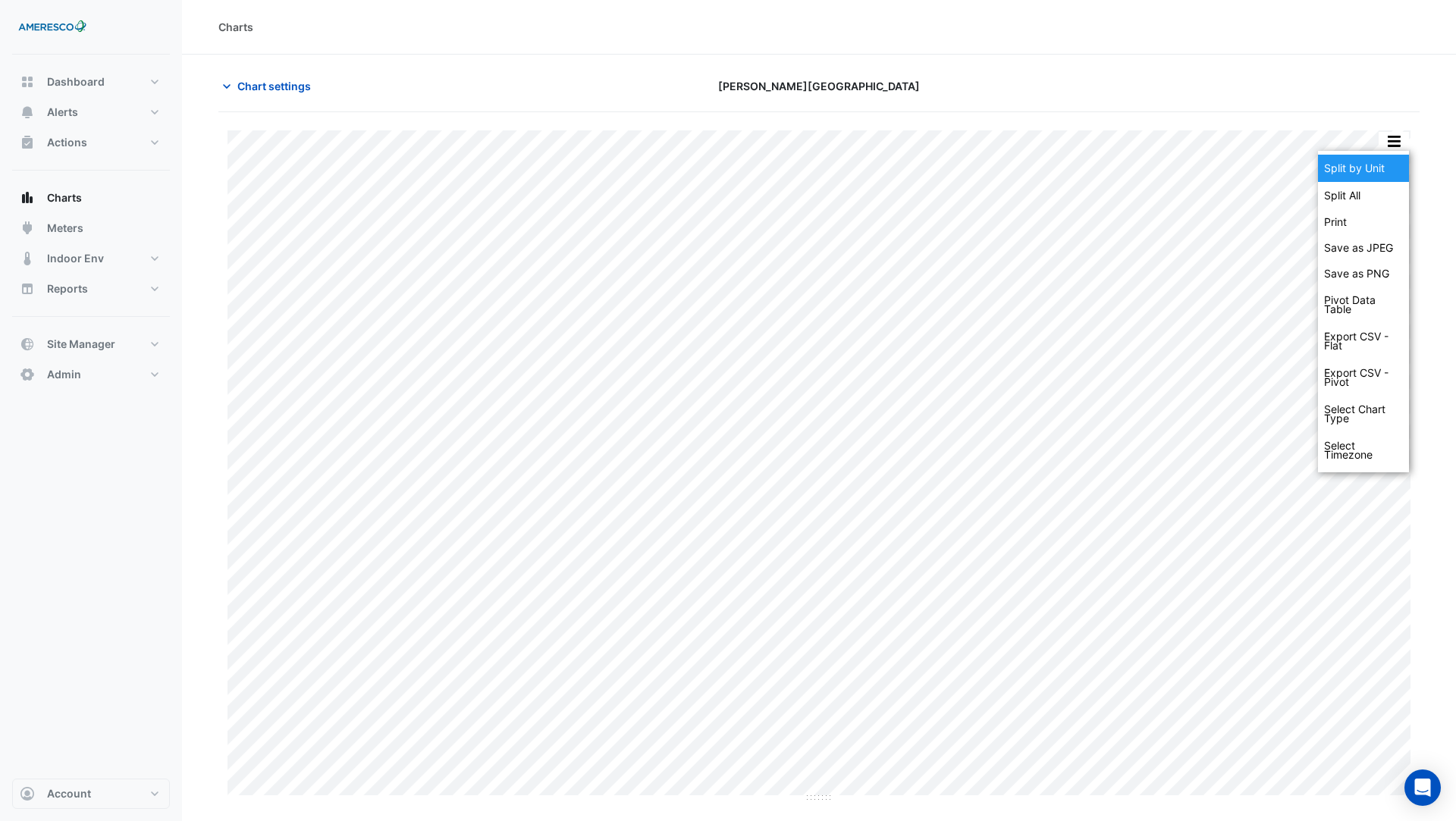
click at [1390, 173] on div "Split by Unit" at bounding box center [1363, 168] width 91 height 27
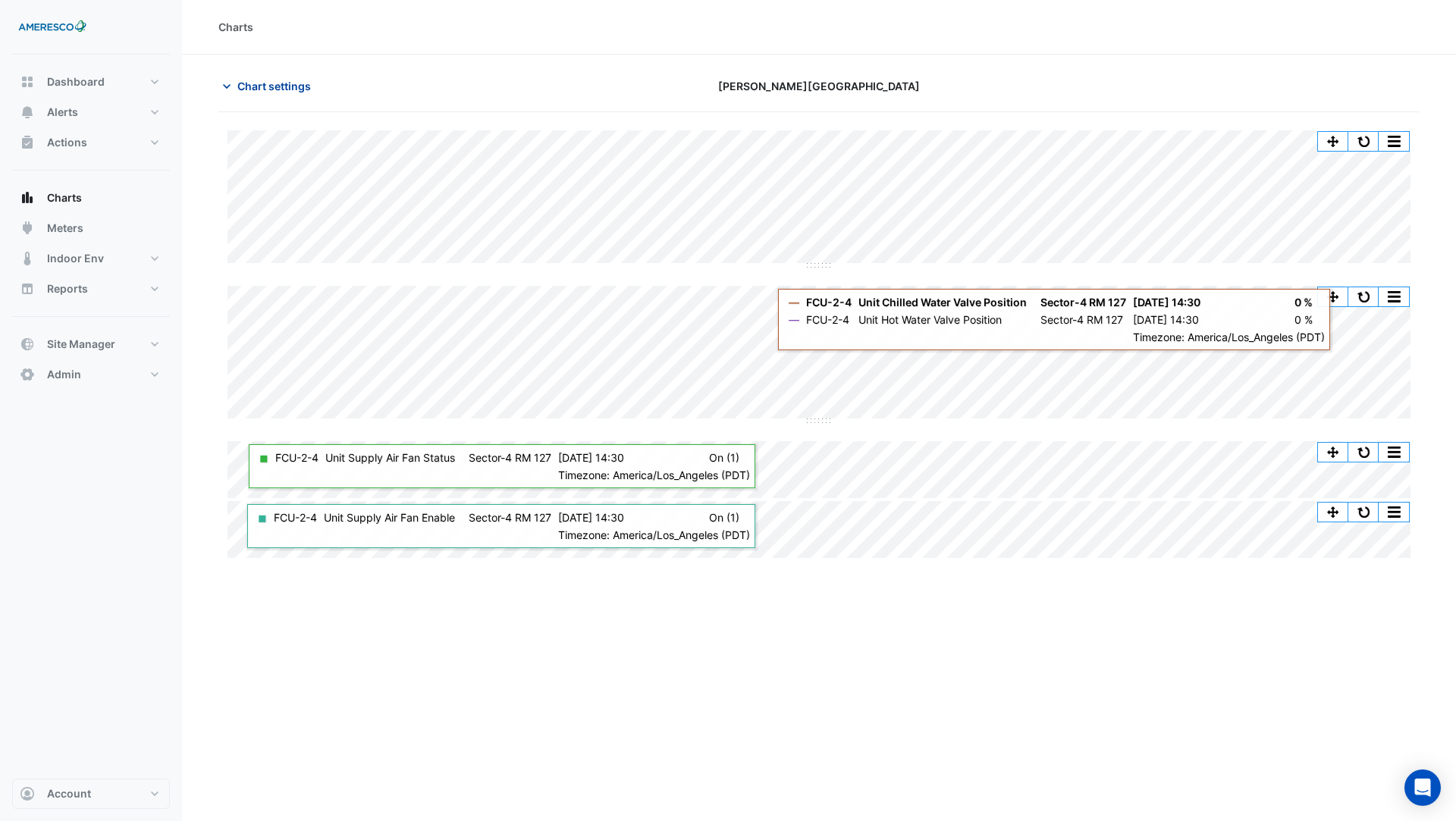
click at [290, 81] on span "Chart settings" at bounding box center [274, 86] width 74 height 16
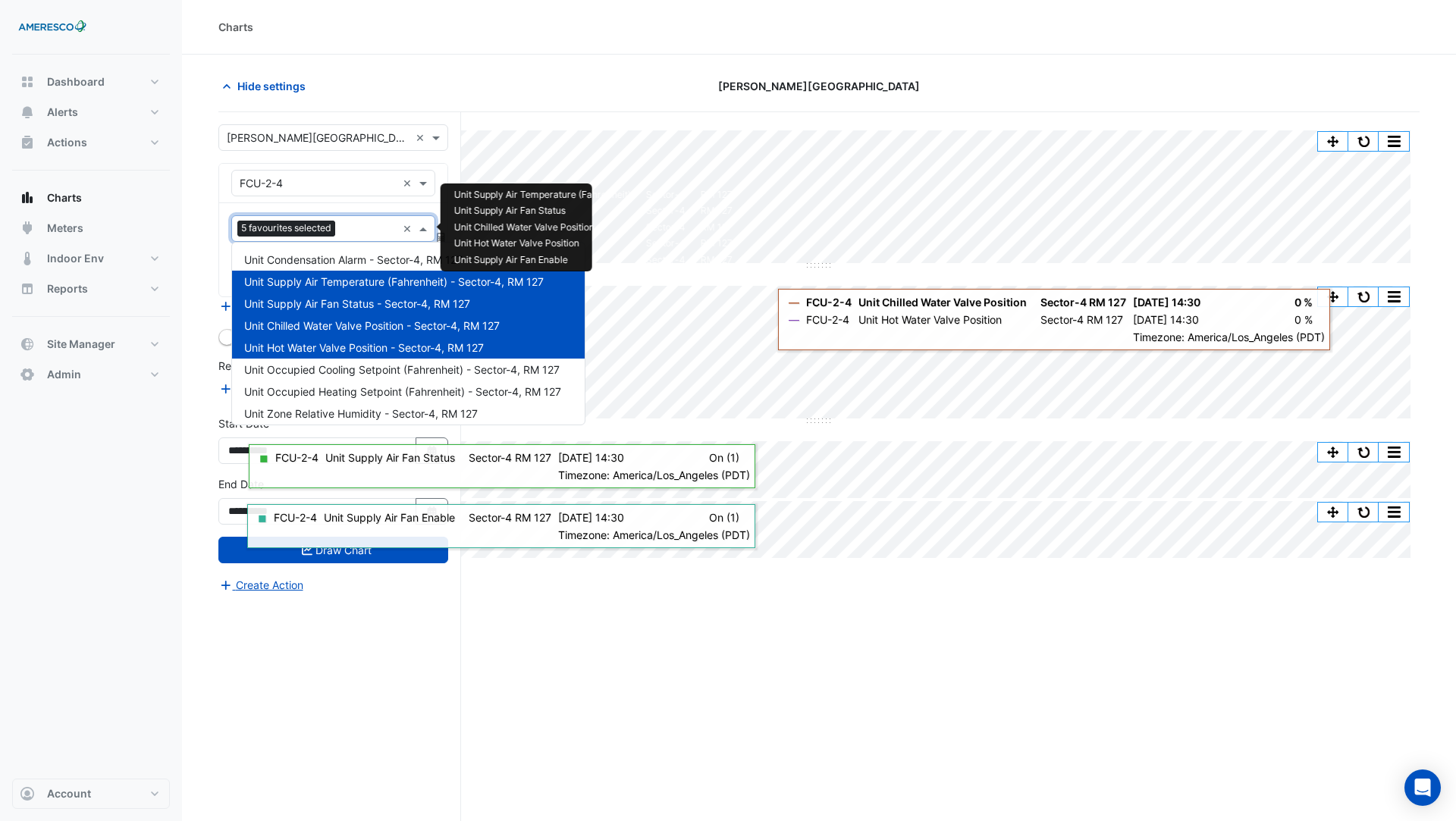
click at [346, 224] on input "text" at bounding box center [368, 230] width 55 height 16
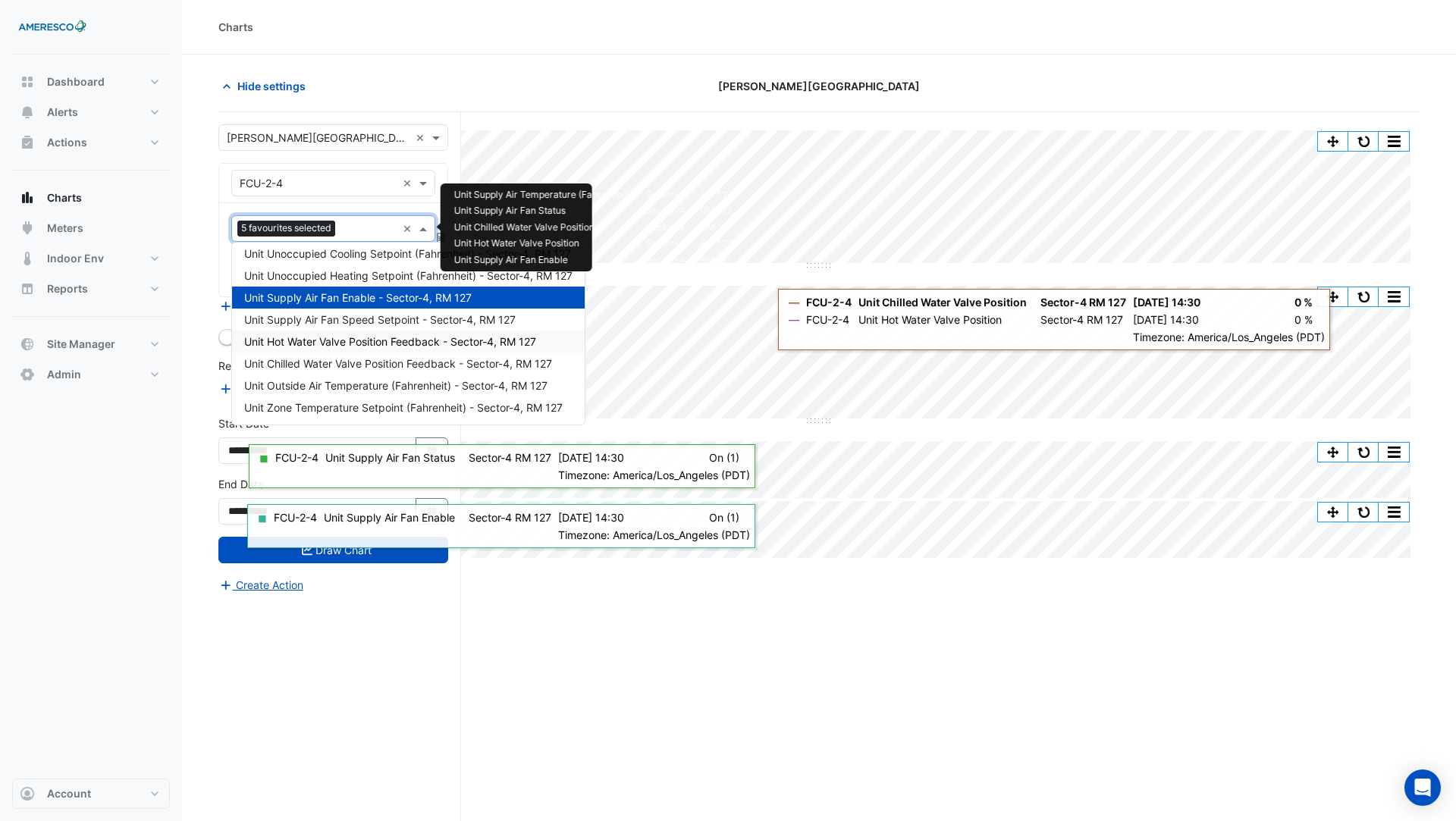
click at [412, 344] on span "Unit Hot Water Valve Position Feedback - Sector-4, RM 127" at bounding box center [390, 341] width 292 height 13
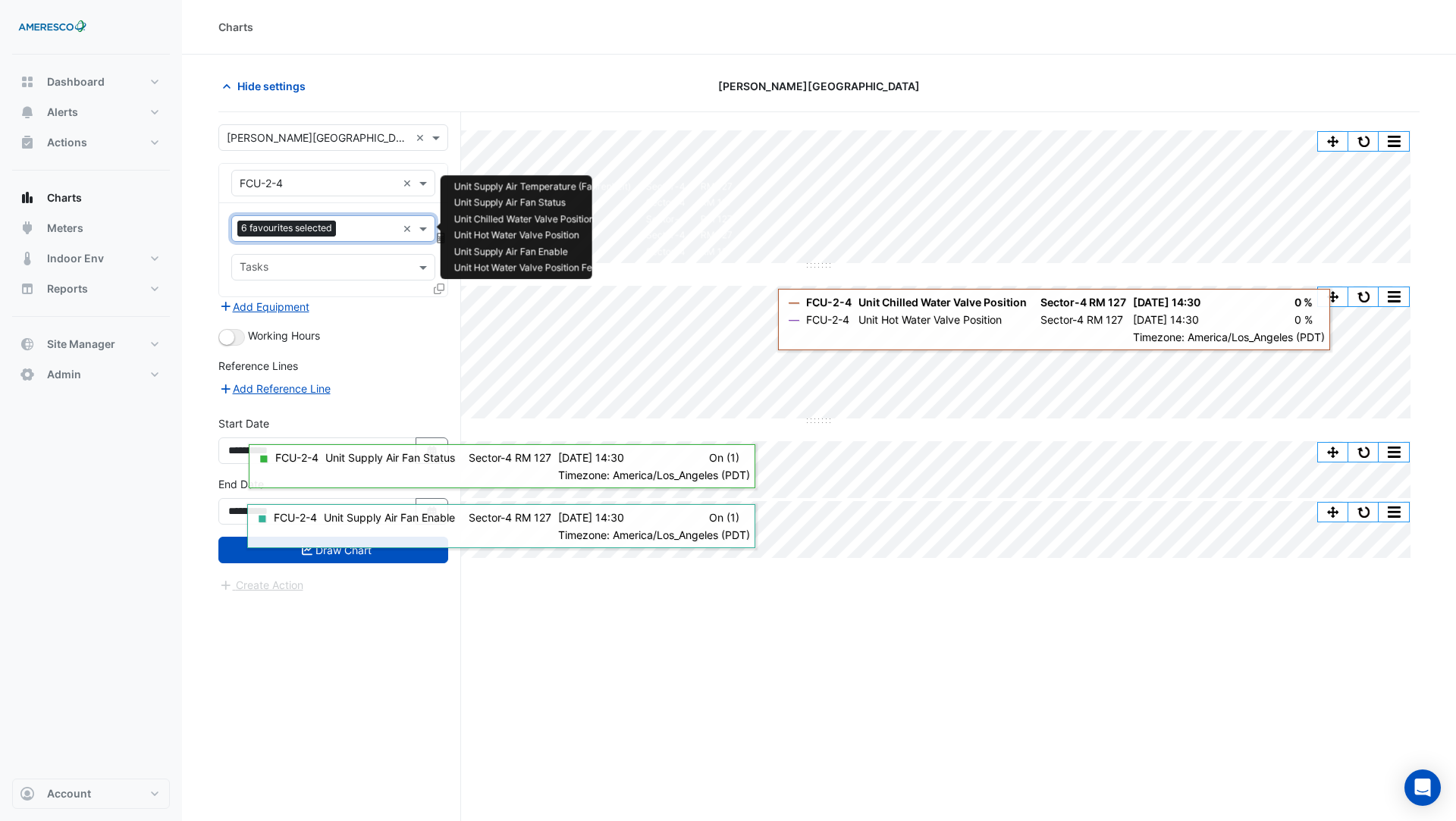
click at [354, 224] on input "text" at bounding box center [369, 230] width 54 height 16
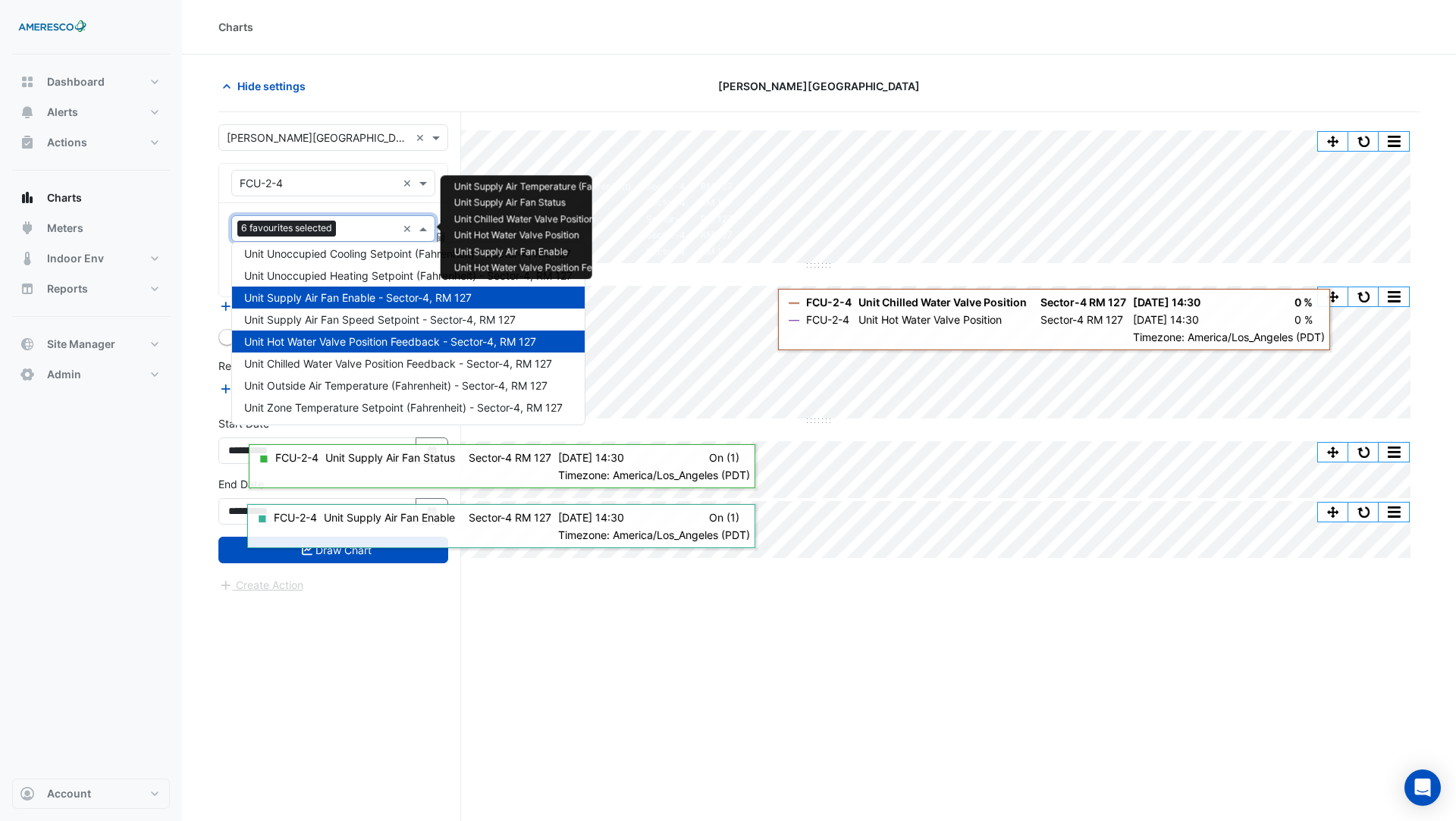
scroll to position [32, 0]
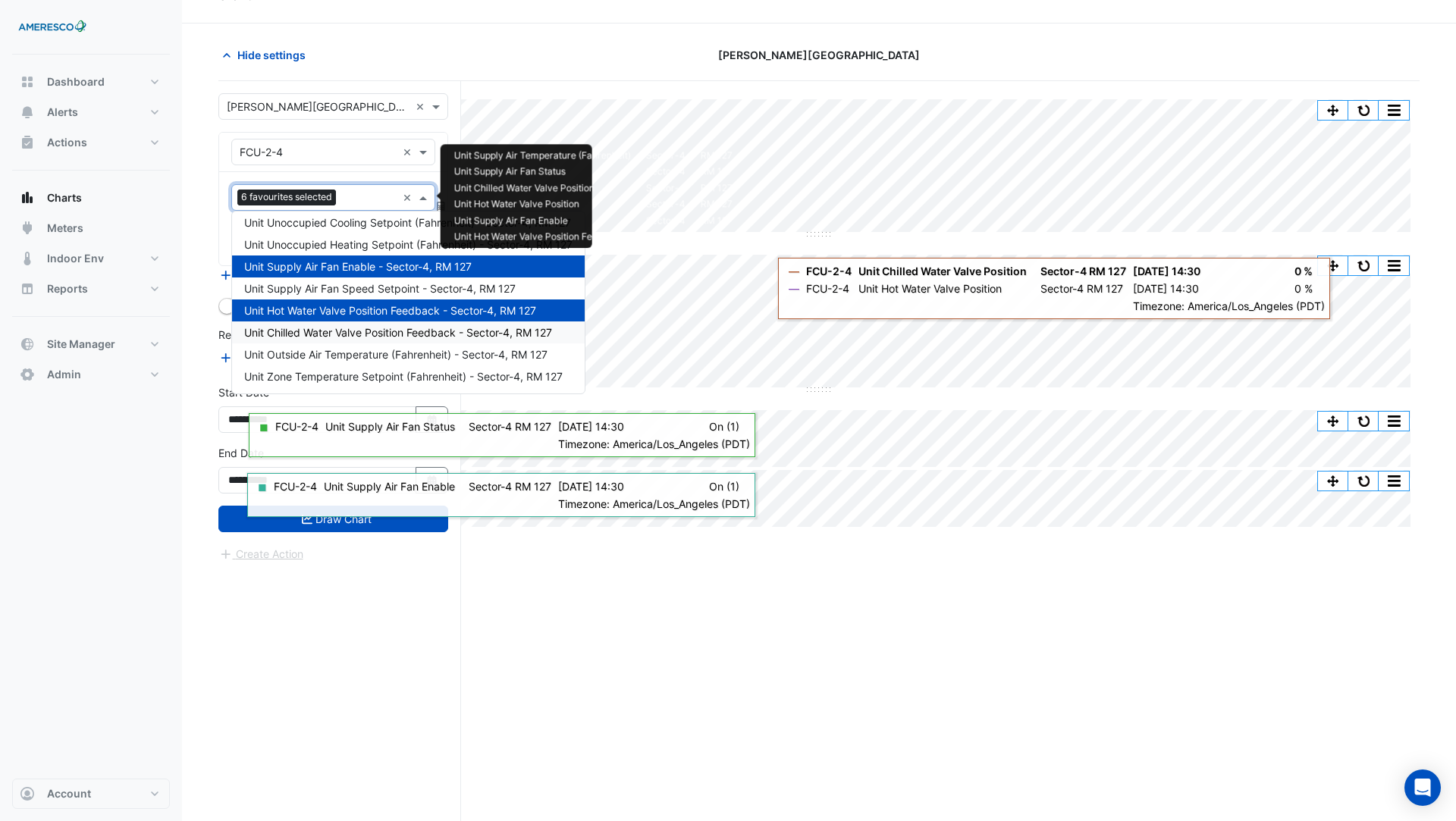
click at [379, 334] on span "Unit Chilled Water Valve Position Feedback - Sector-4, RM 127" at bounding box center [398, 333] width 308 height 13
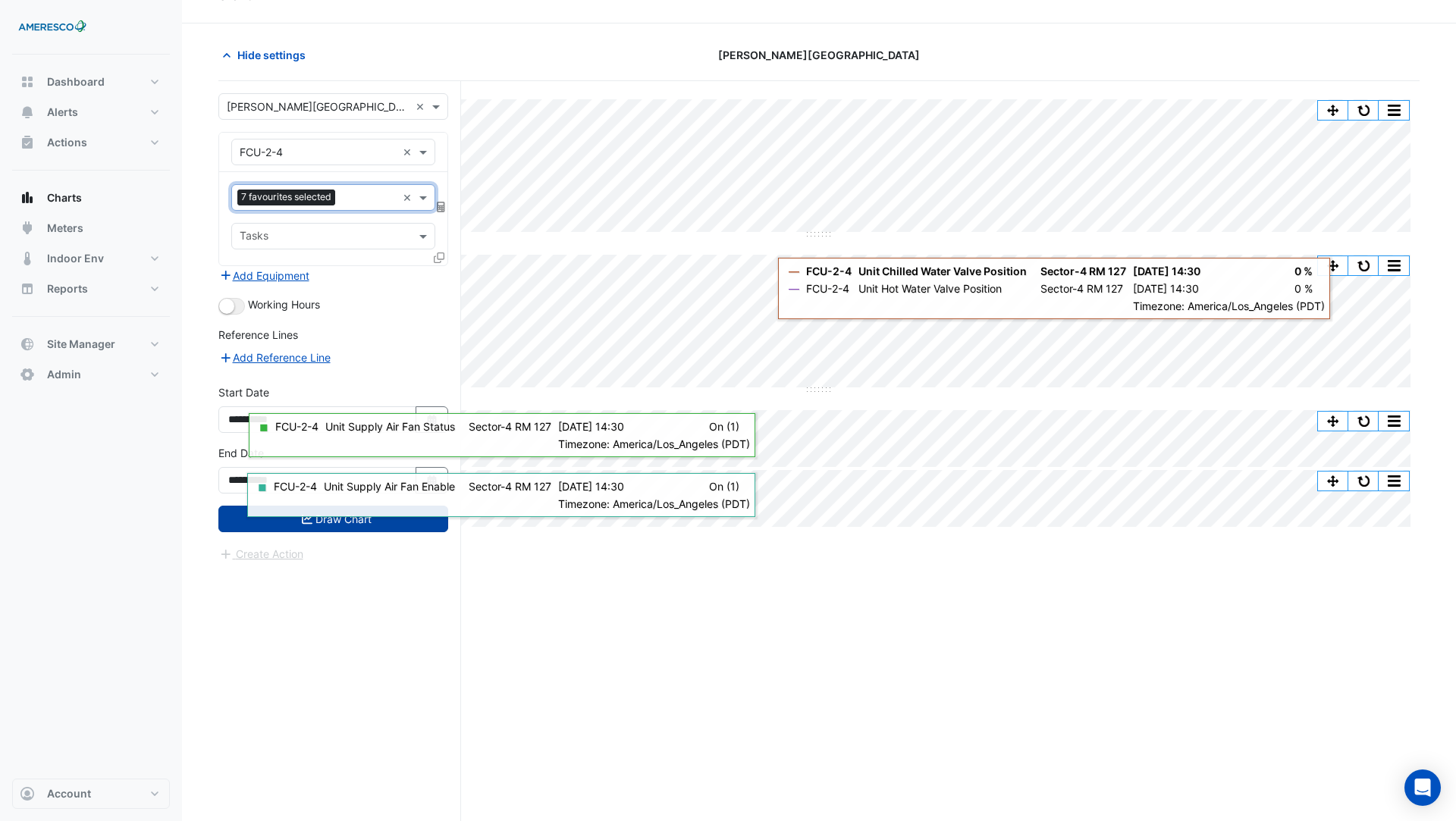
click at [328, 520] on button "Draw Chart" at bounding box center [333, 519] width 230 height 26
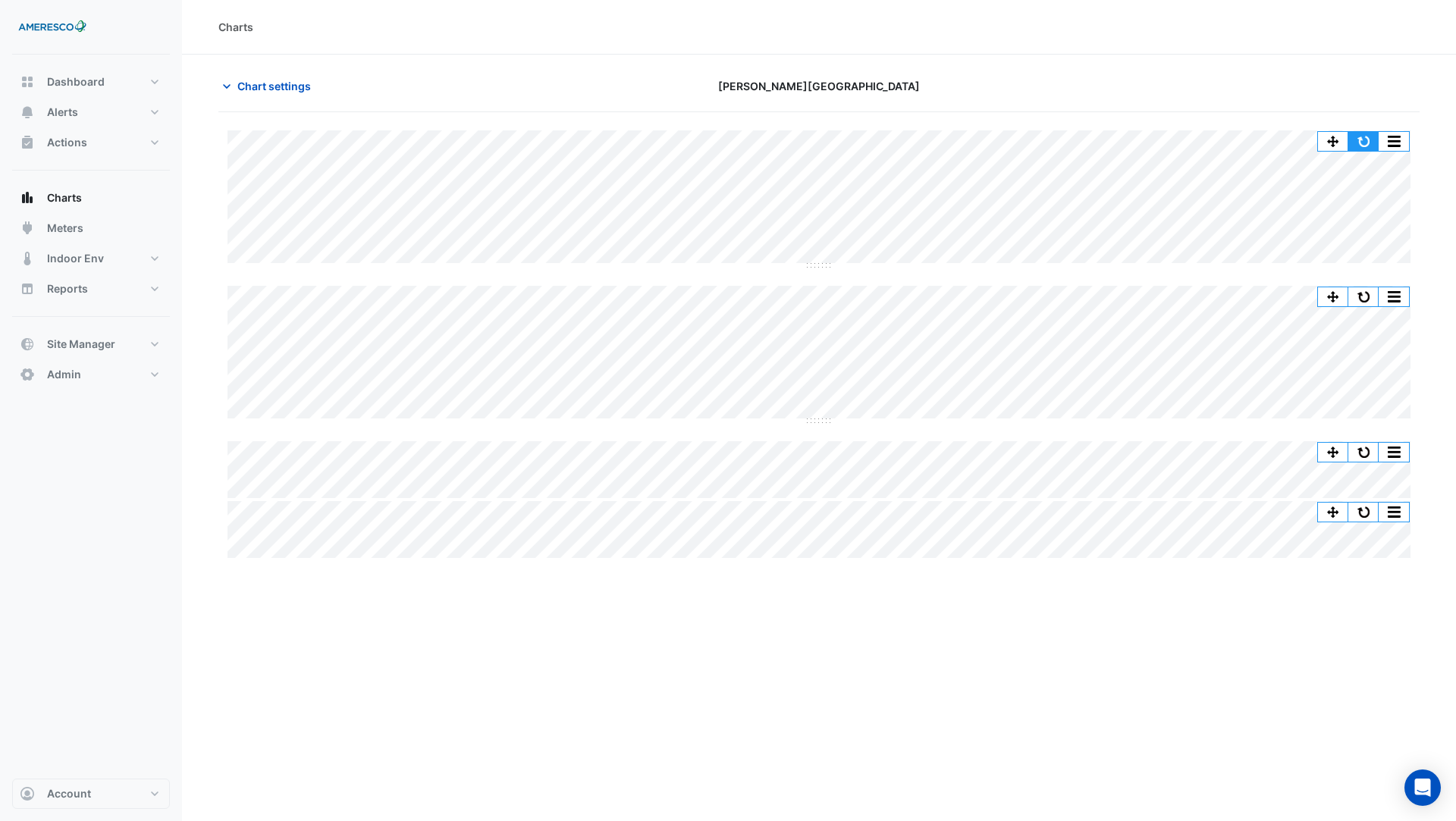
click at [1365, 141] on button "button" at bounding box center [1363, 142] width 31 height 19
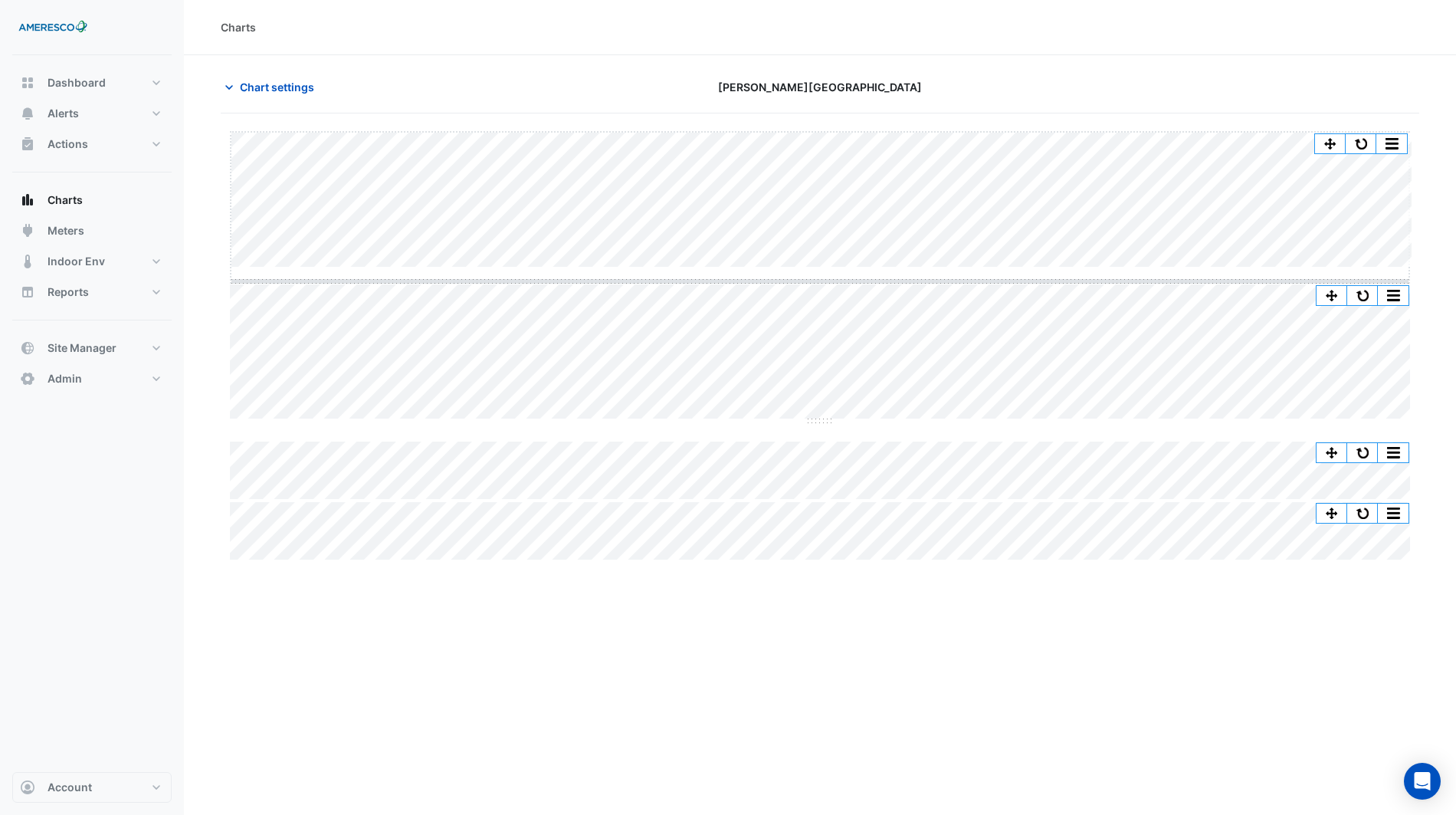
drag, startPoint x: 826, startPoint y: 280, endPoint x: 833, endPoint y: 450, distance: 170.1
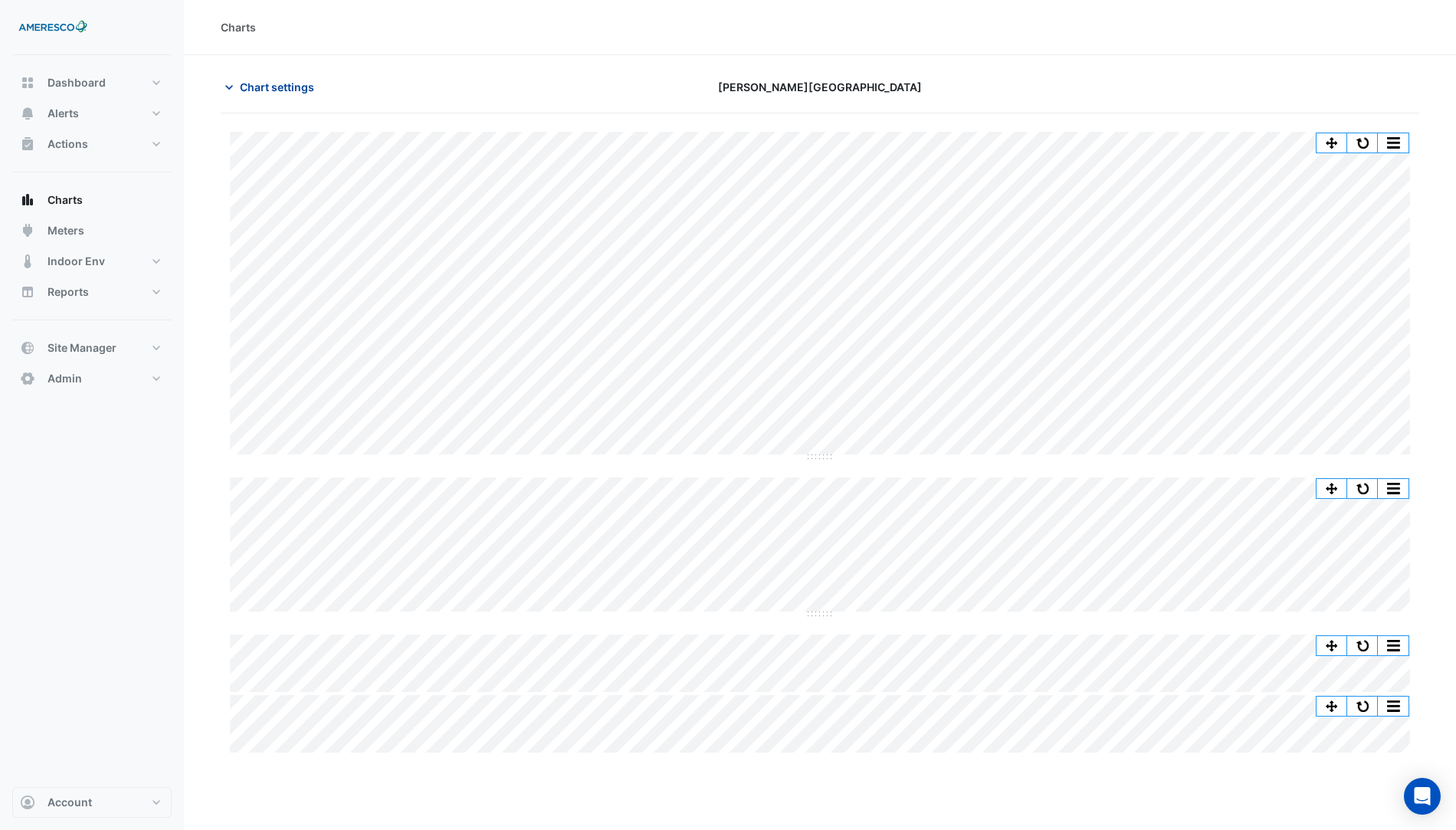
click at [266, 83] on span "Chart settings" at bounding box center [277, 87] width 74 height 16
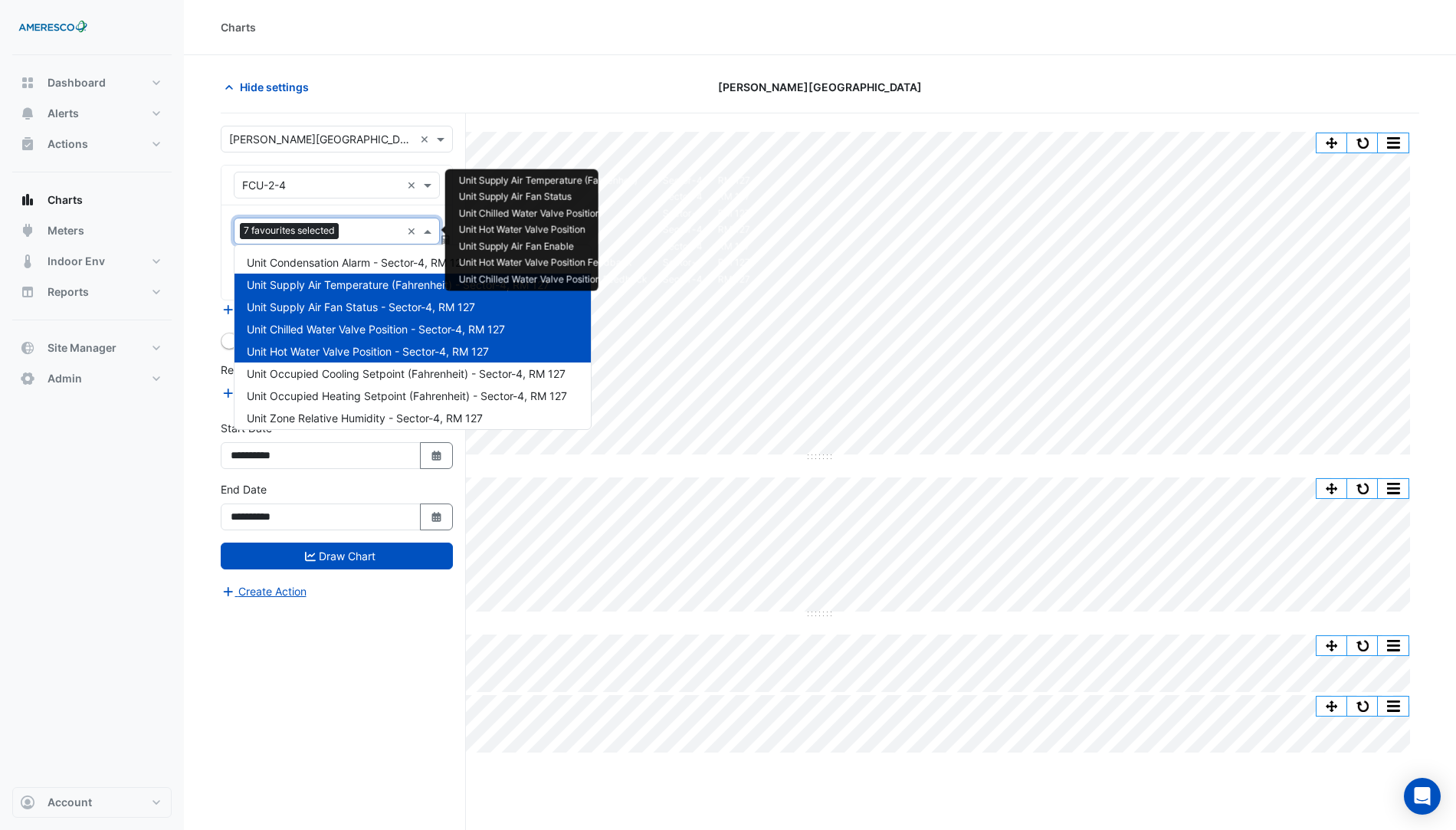
click at [363, 225] on input "text" at bounding box center [372, 233] width 56 height 16
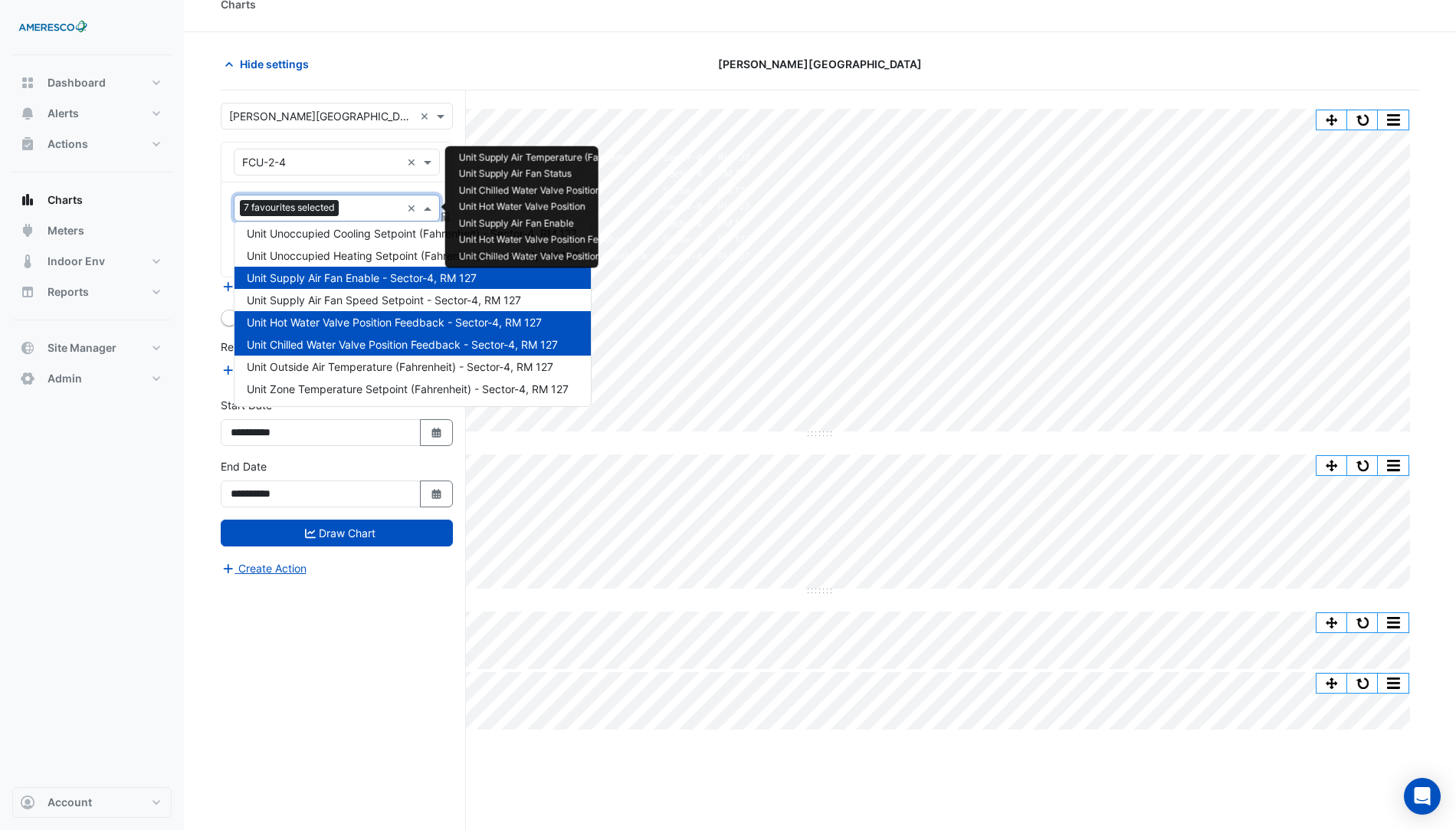
scroll to position [27, 0]
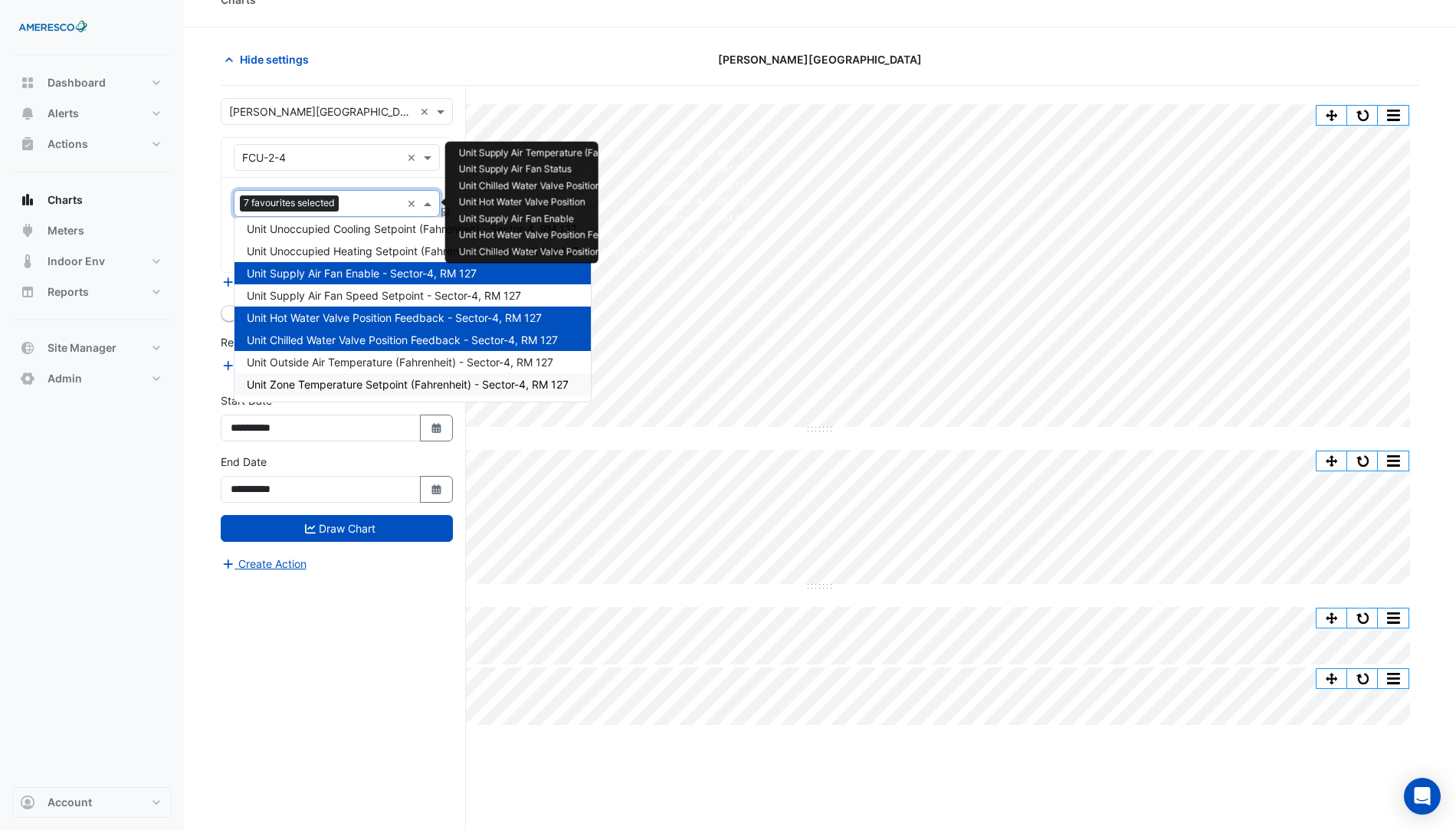
click at [380, 388] on span "Unit Zone Temperature Setpoint (Fahrenheit) - Sector-4, RM 127" at bounding box center [408, 384] width 322 height 13
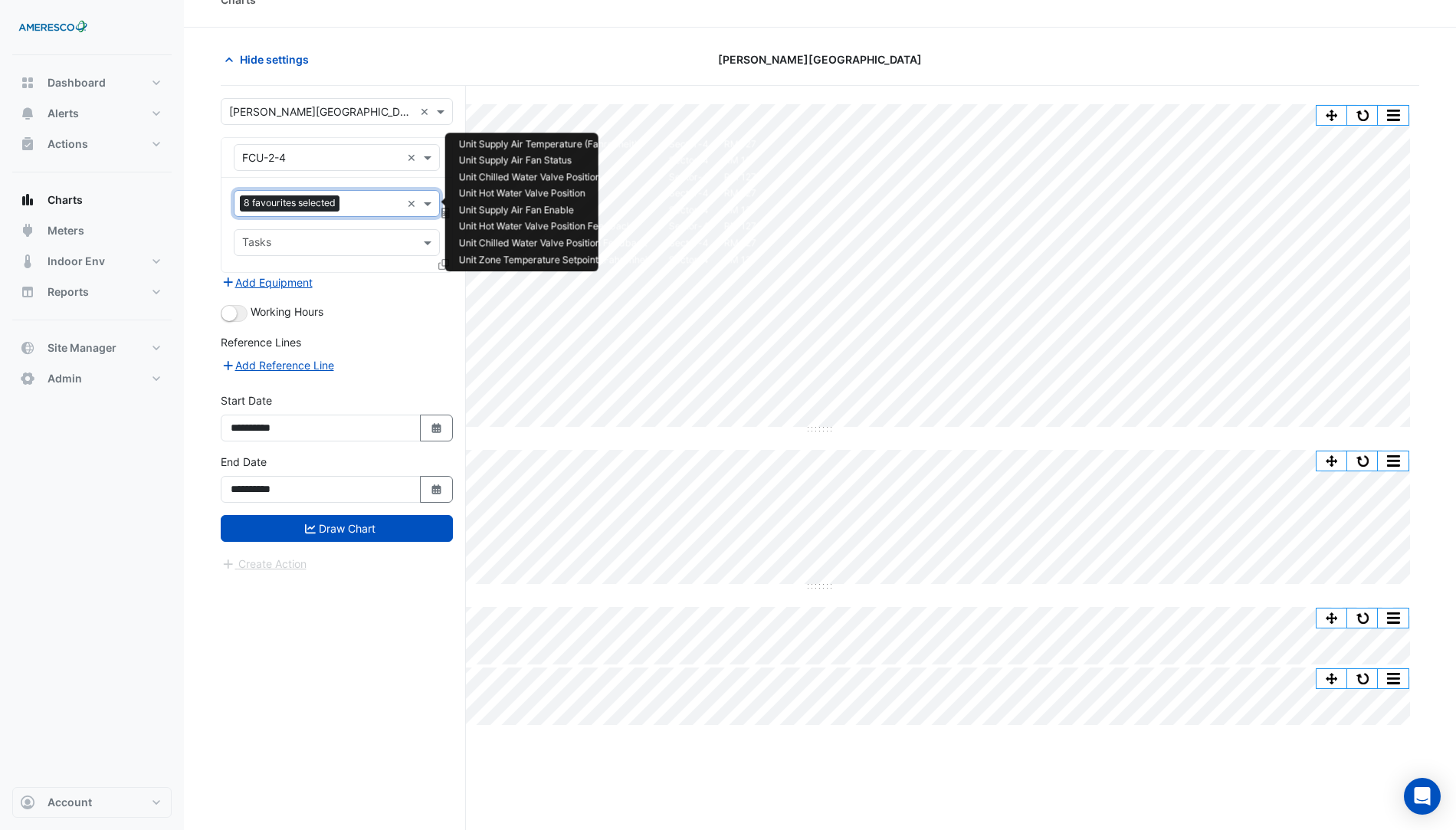
click at [355, 204] on input "text" at bounding box center [373, 205] width 55 height 16
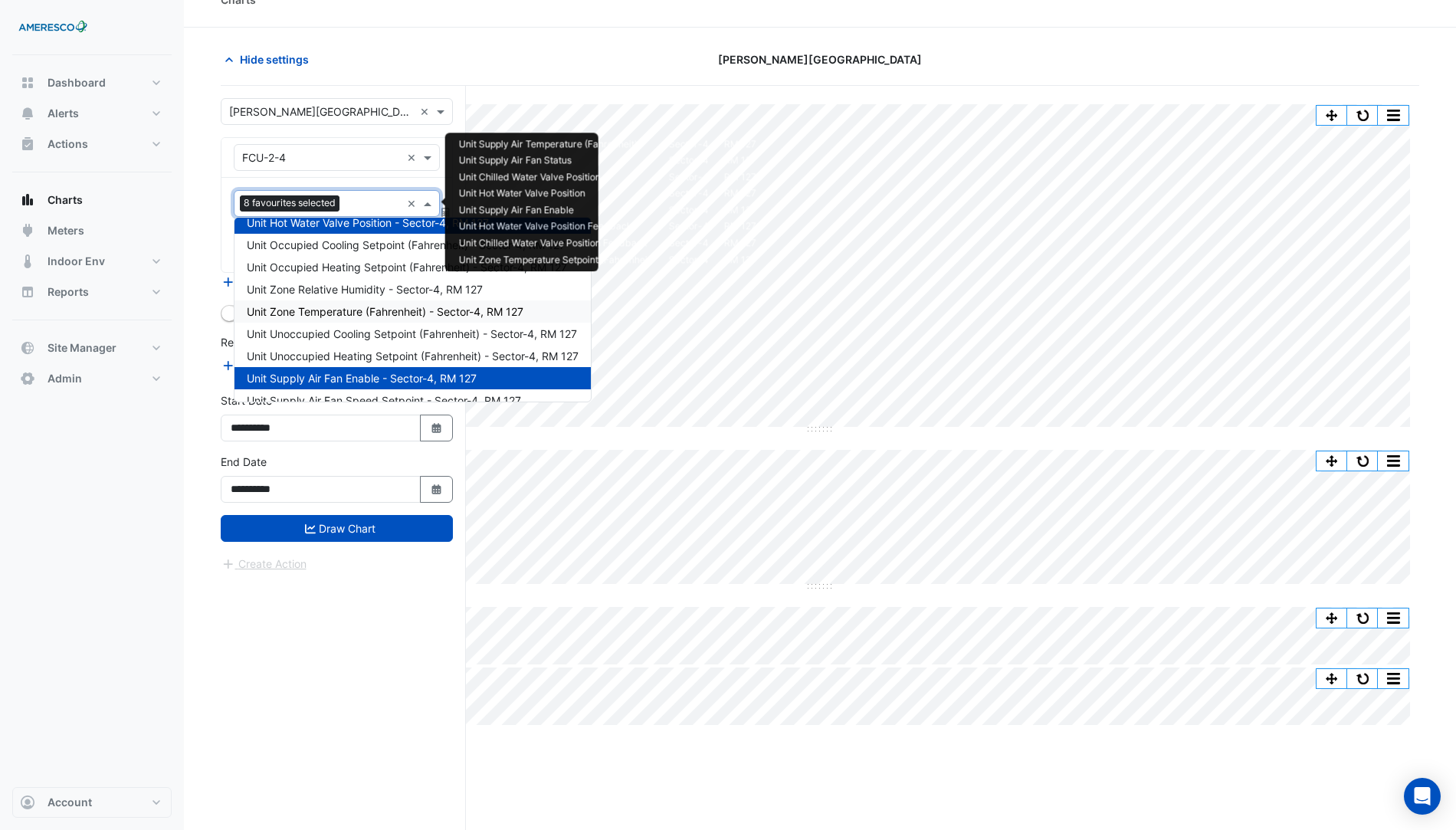
scroll to position [101, 0]
click at [401, 314] on span "Unit Zone Temperature (Fahrenheit) - Sector-4, RM 127" at bounding box center [385, 311] width 277 height 13
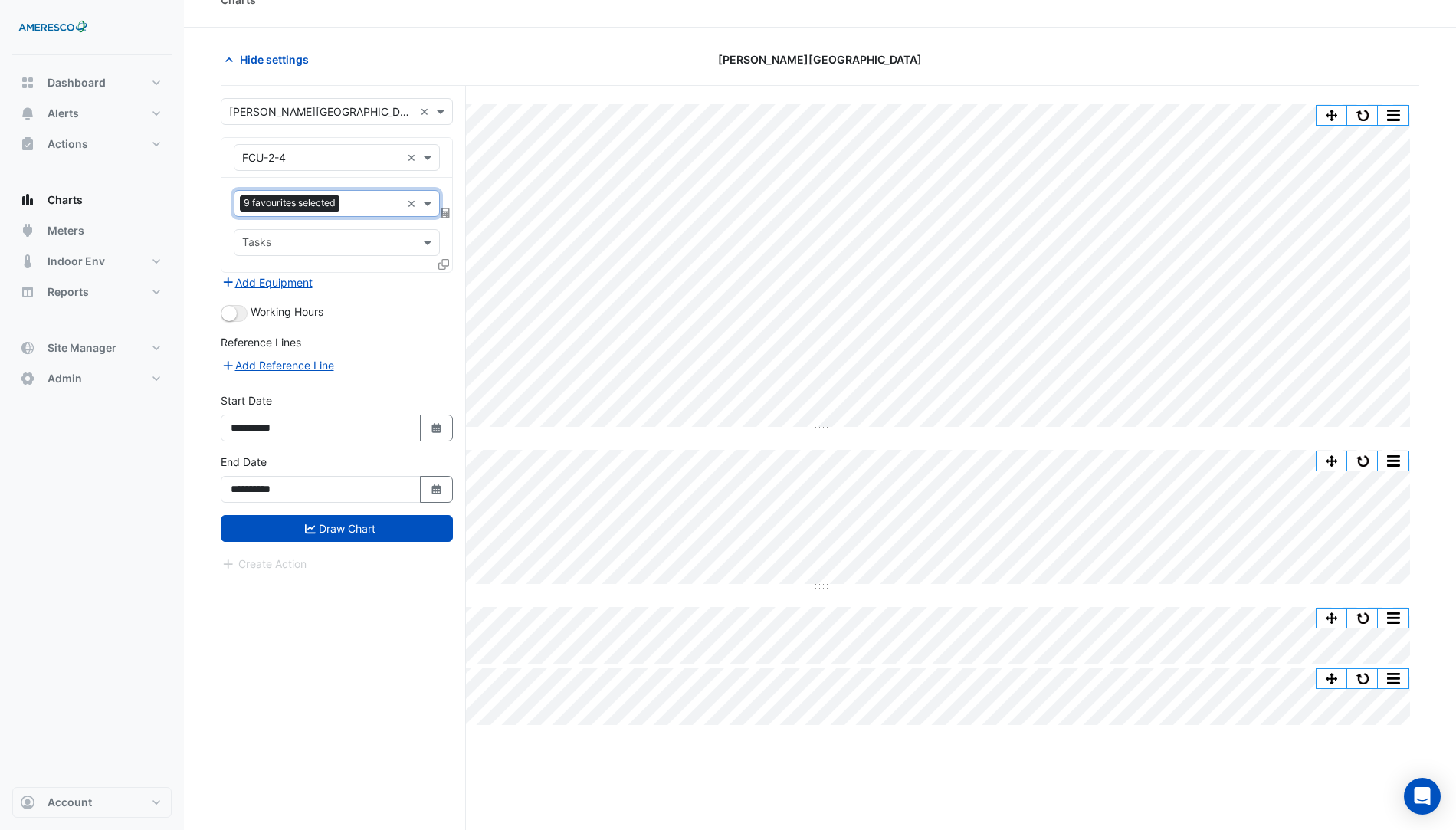
click at [379, 509] on div "**********" at bounding box center [336, 484] width 250 height 61
click at [386, 524] on button "Draw Chart" at bounding box center [337, 528] width 233 height 27
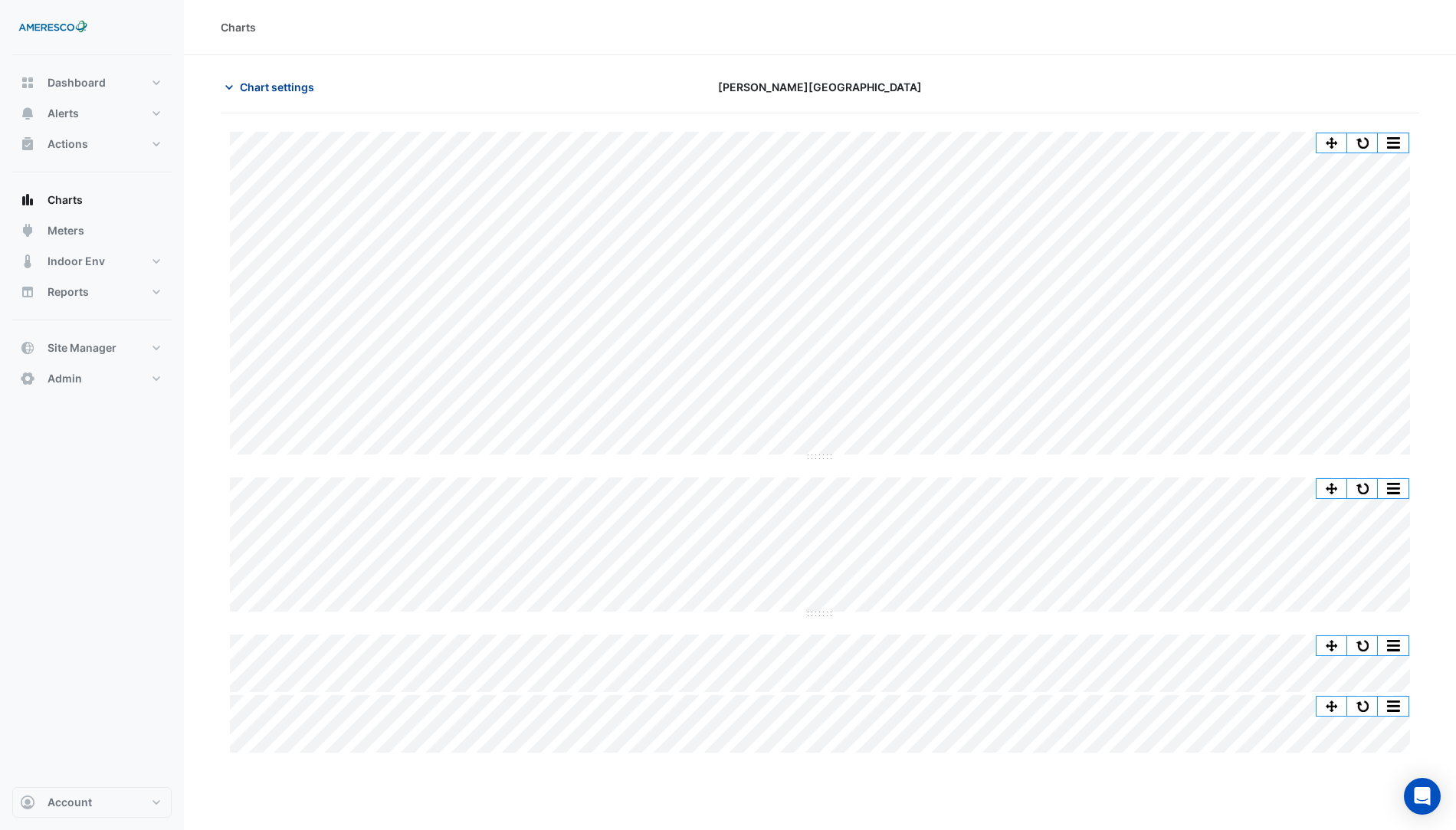
click at [259, 99] on button "Chart settings" at bounding box center [272, 87] width 103 height 27
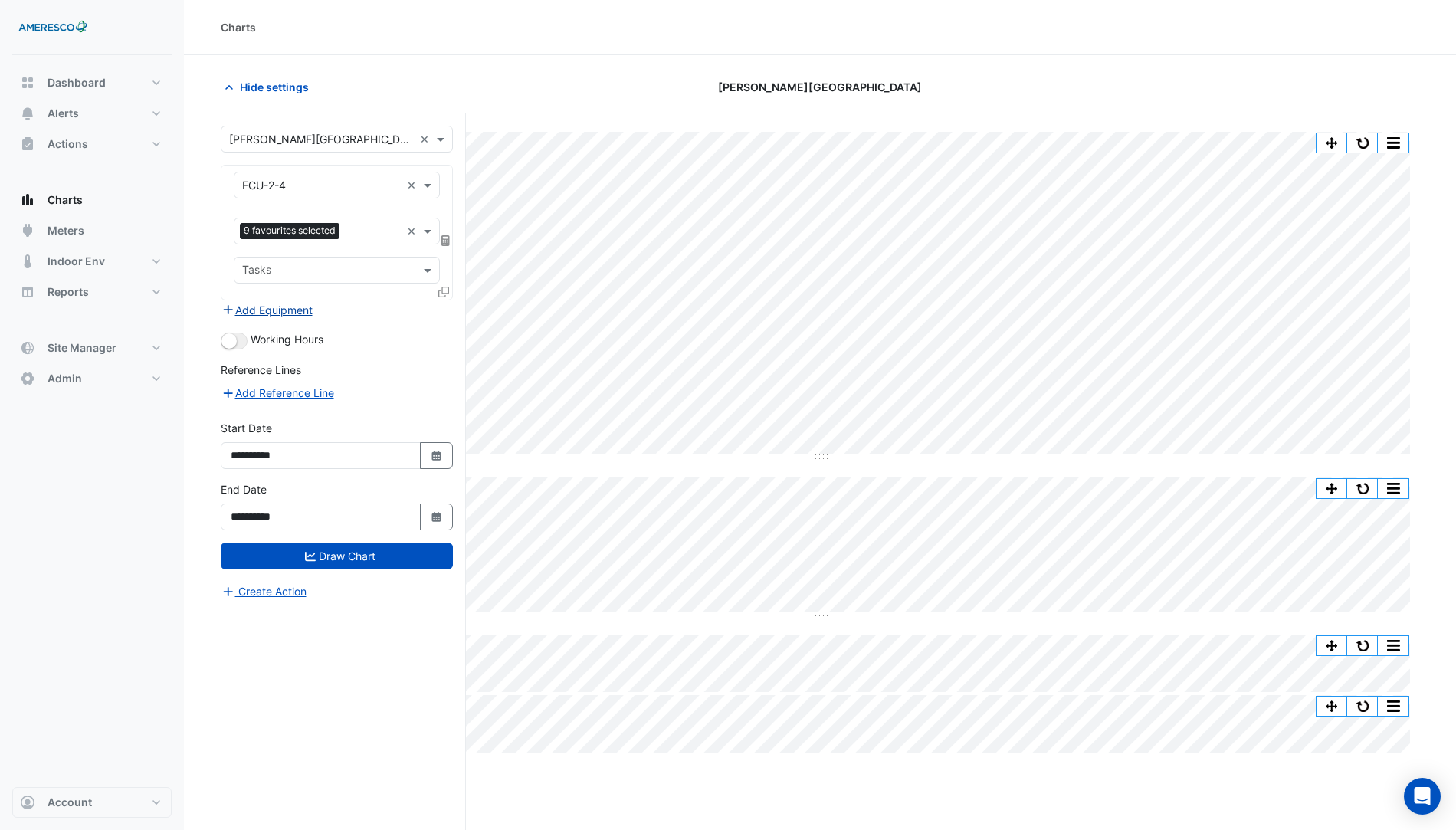
click at [264, 315] on button "Add Equipment" at bounding box center [267, 311] width 93 height 18
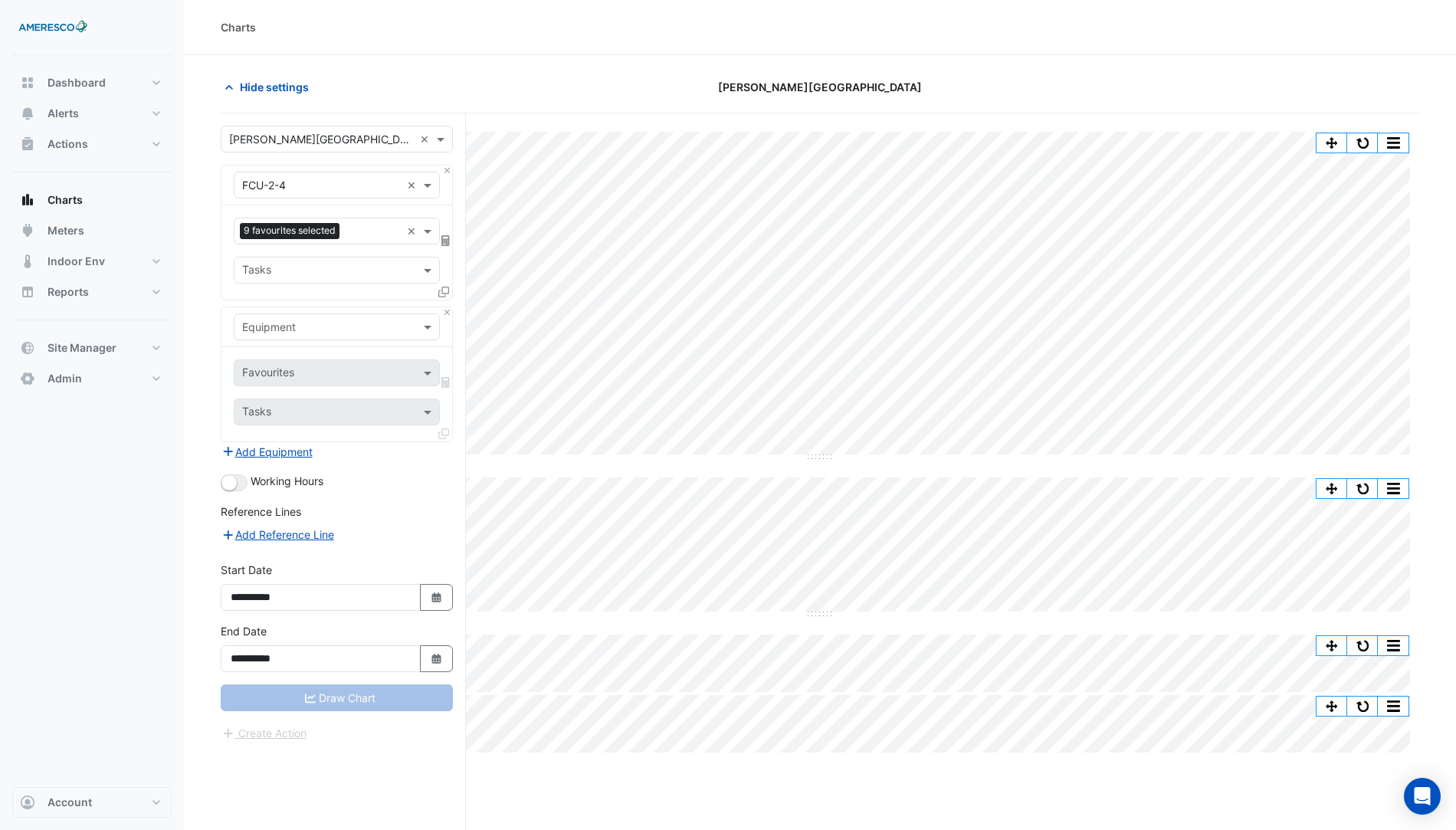
click at [305, 339] on div "Equipment" at bounding box center [336, 327] width 231 height 40
click at [370, 325] on input "text" at bounding box center [321, 327] width 158 height 16
type input "*"
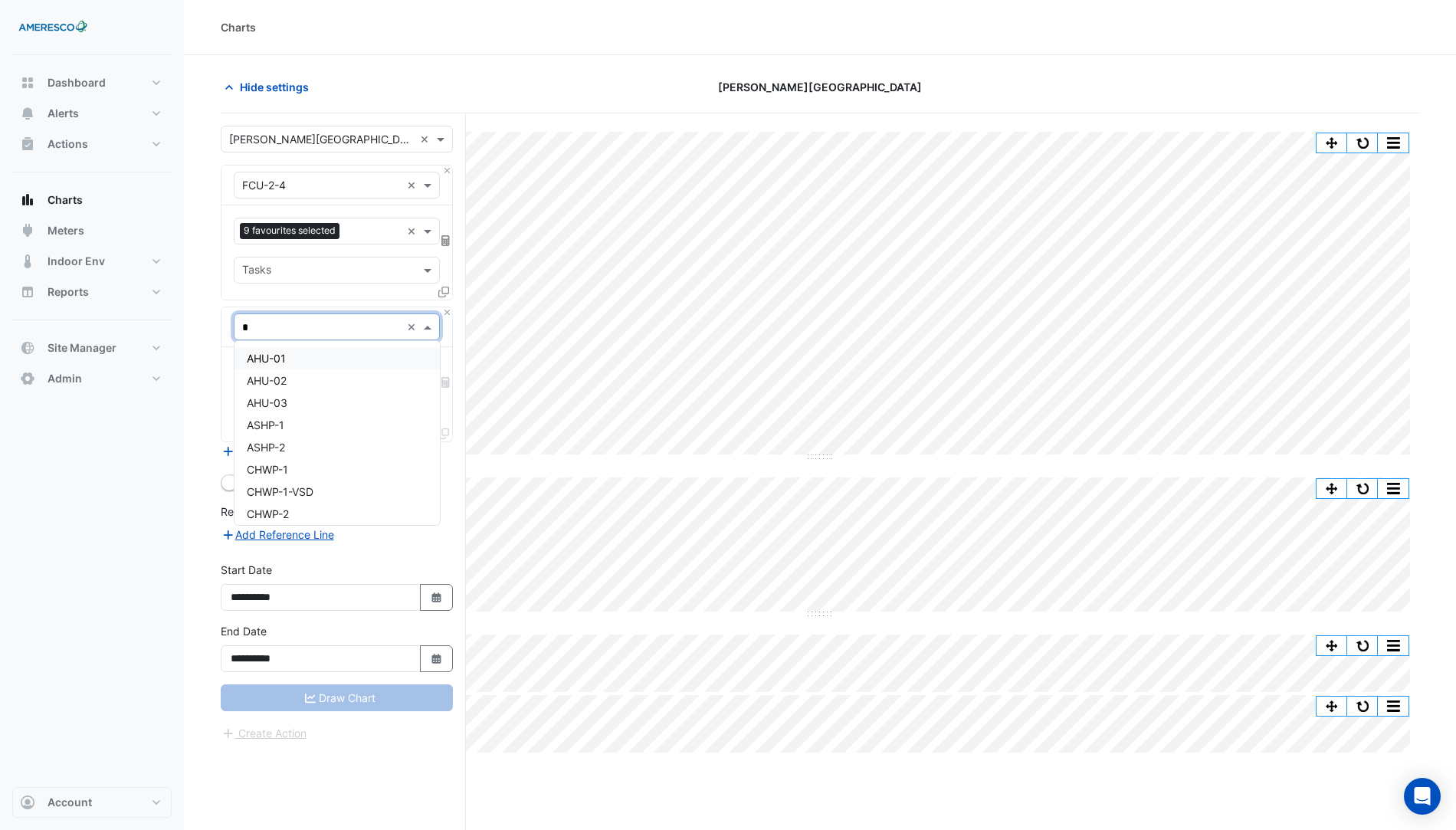
type input "**"
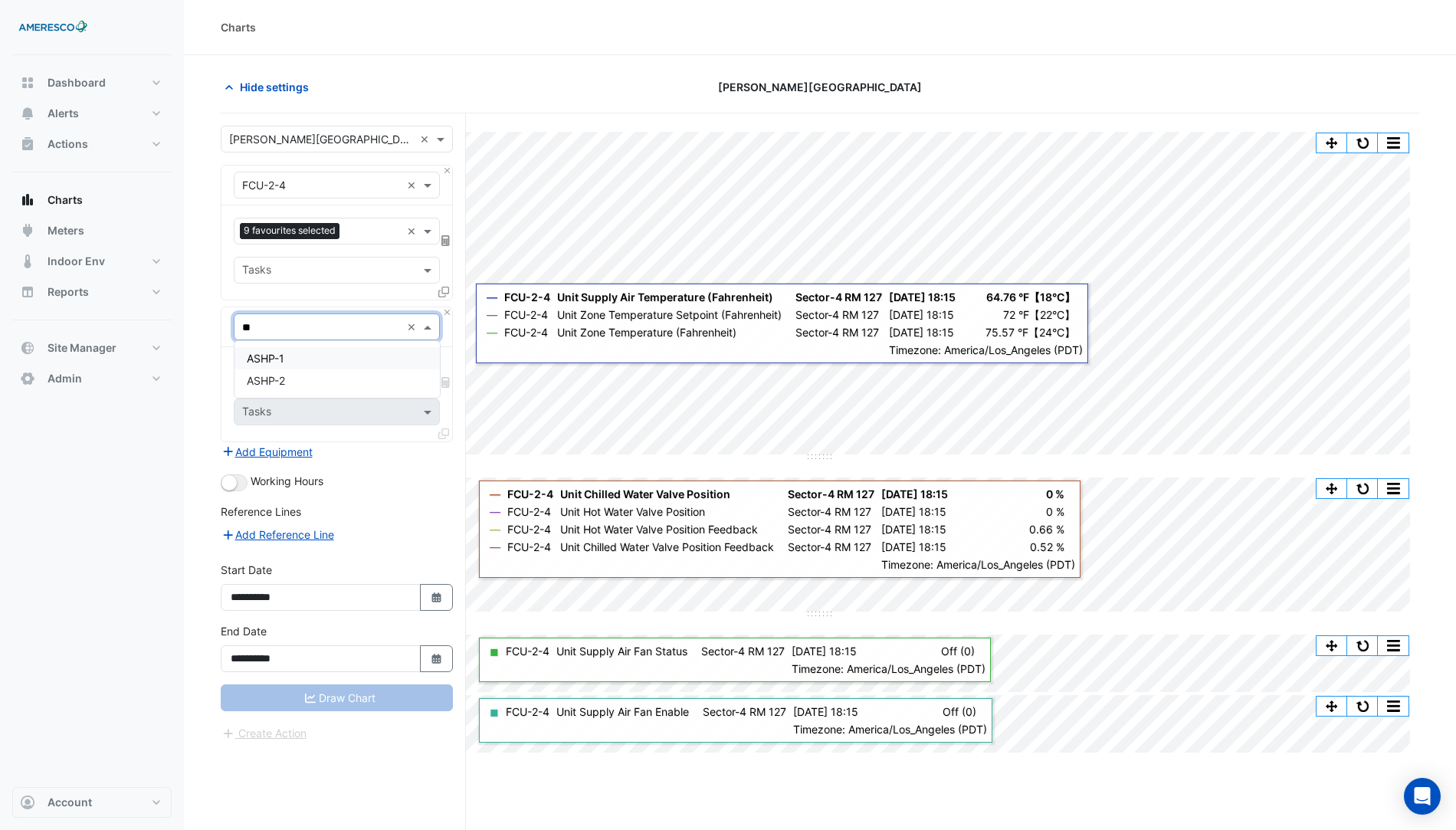
click at [310, 355] on div "ASHP-1" at bounding box center [337, 358] width 205 height 22
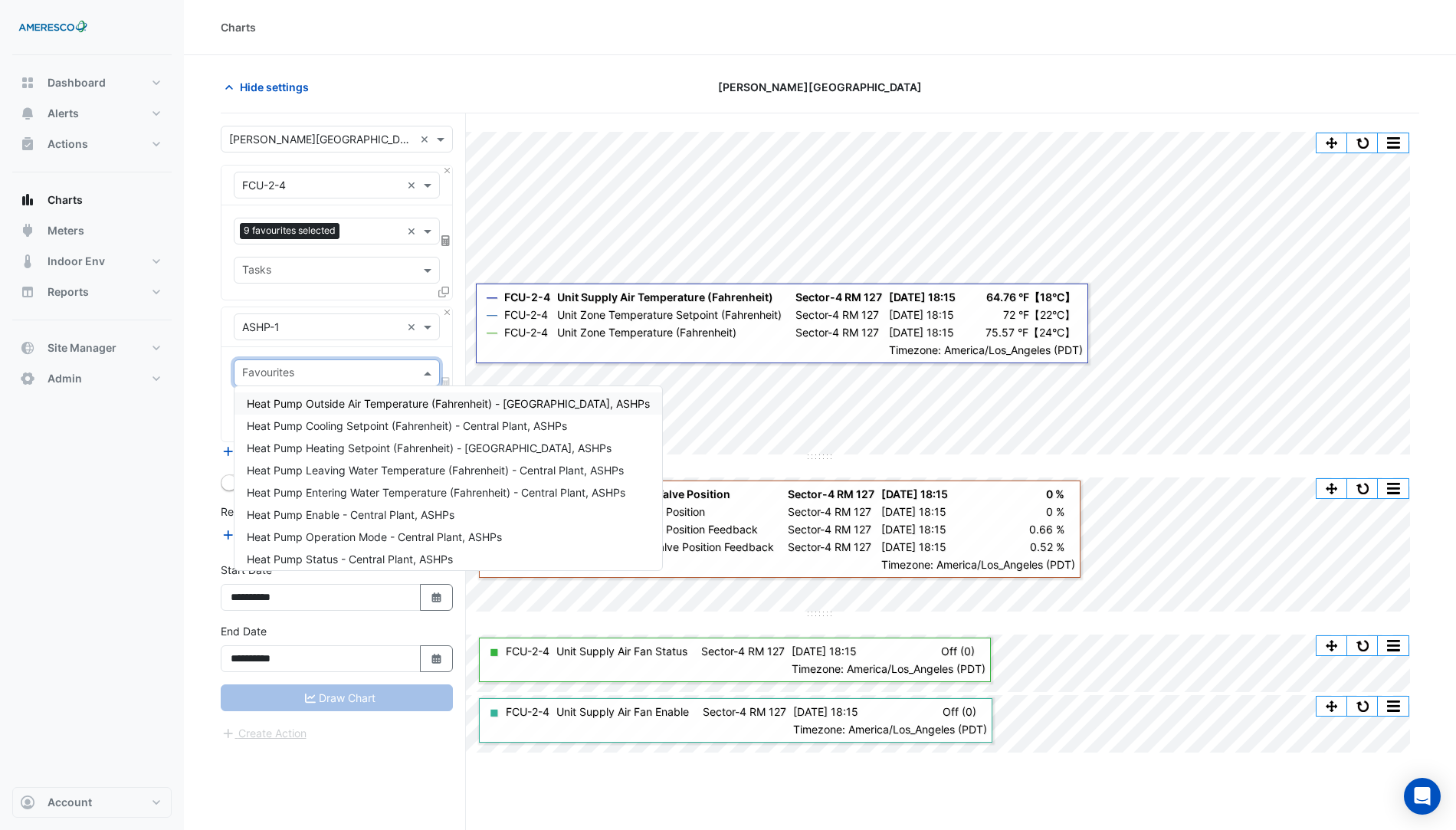
click at [299, 366] on input "text" at bounding box center [328, 374] width 172 height 16
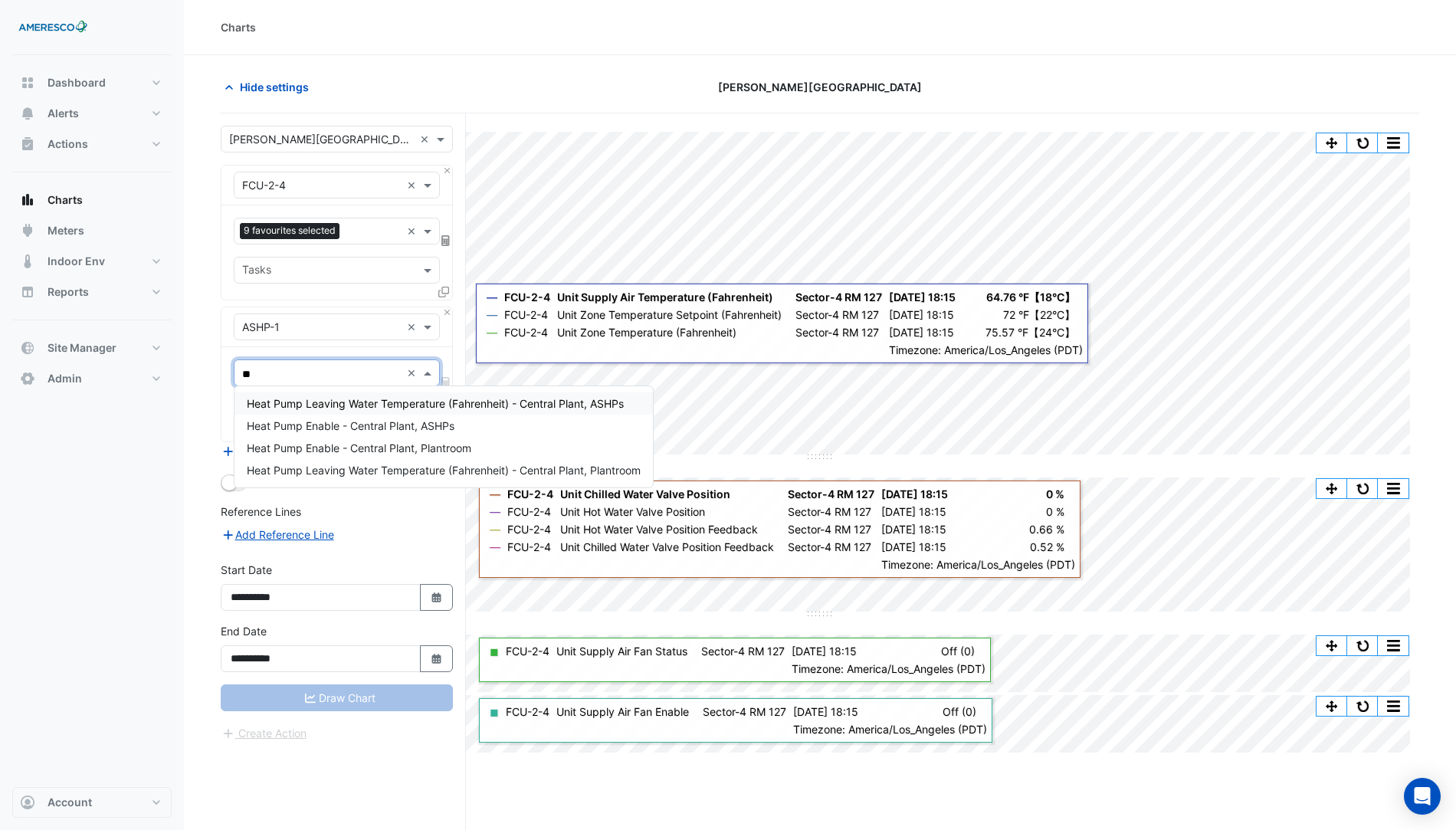
type input "***"
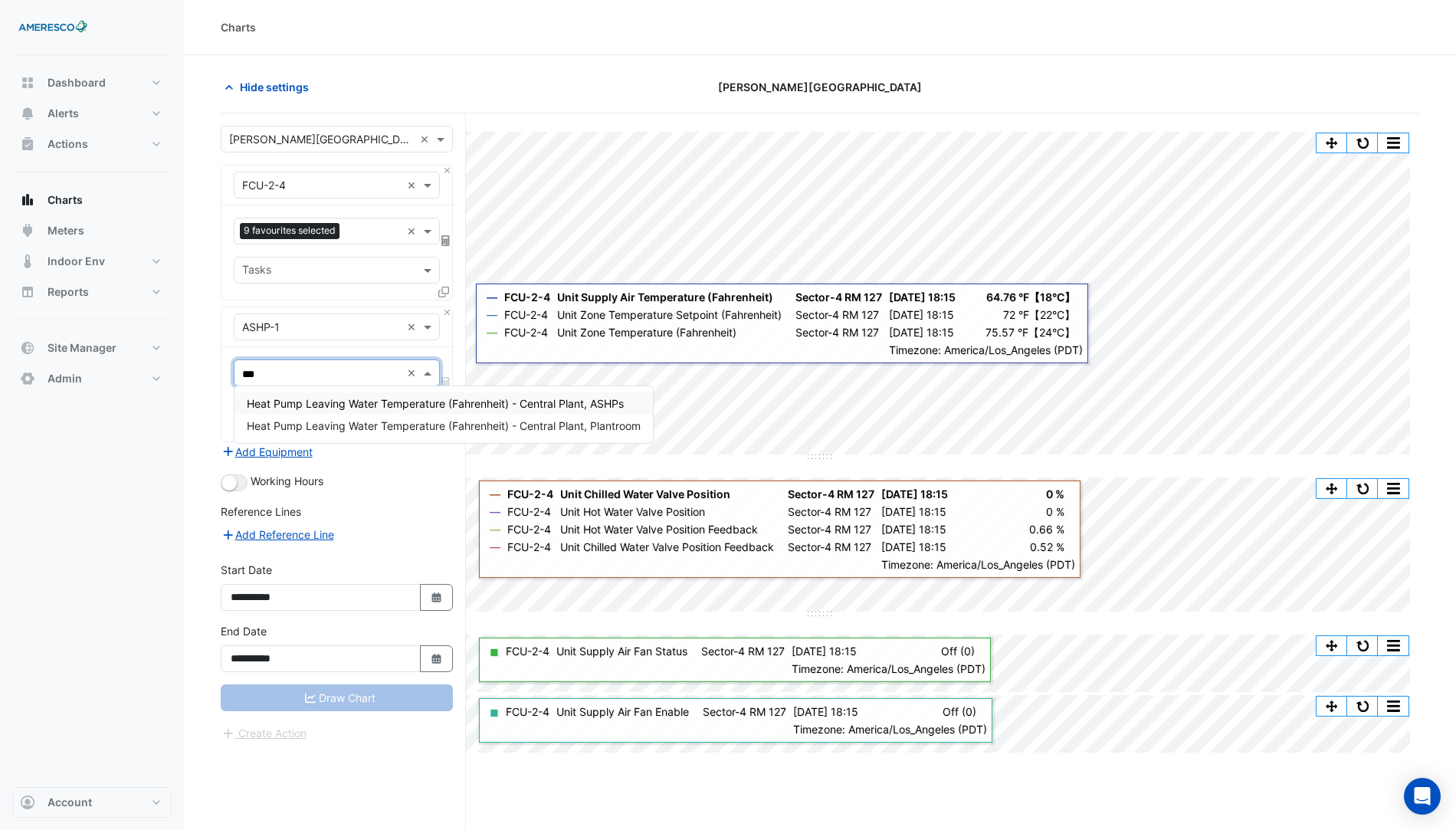
click at [427, 405] on span "Heat Pump Leaving Water Temperature (Fahrenheit) - Central Plant, ASHPs" at bounding box center [435, 403] width 377 height 13
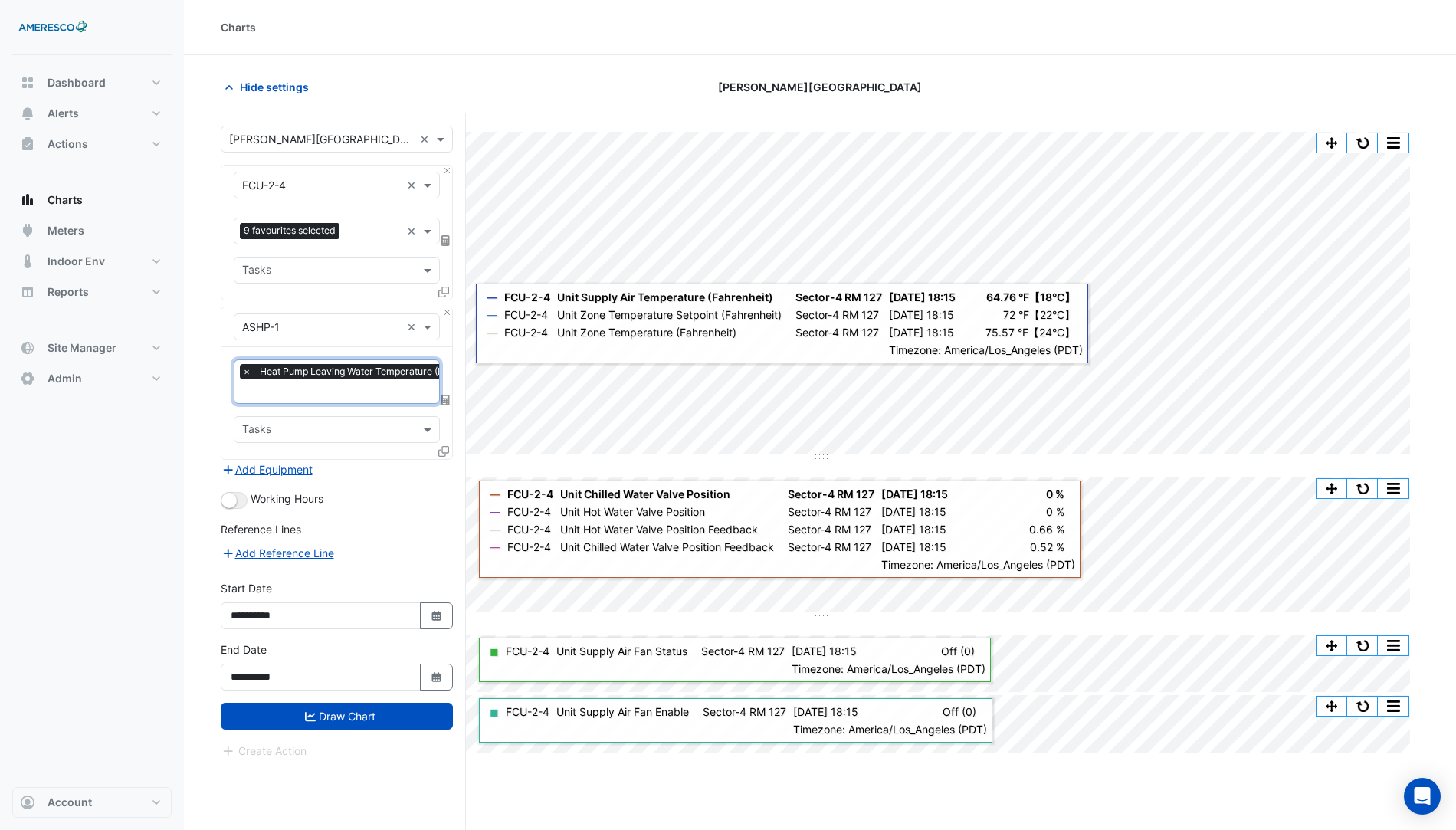
click at [339, 388] on input "text" at bounding box center [418, 393] width 353 height 16
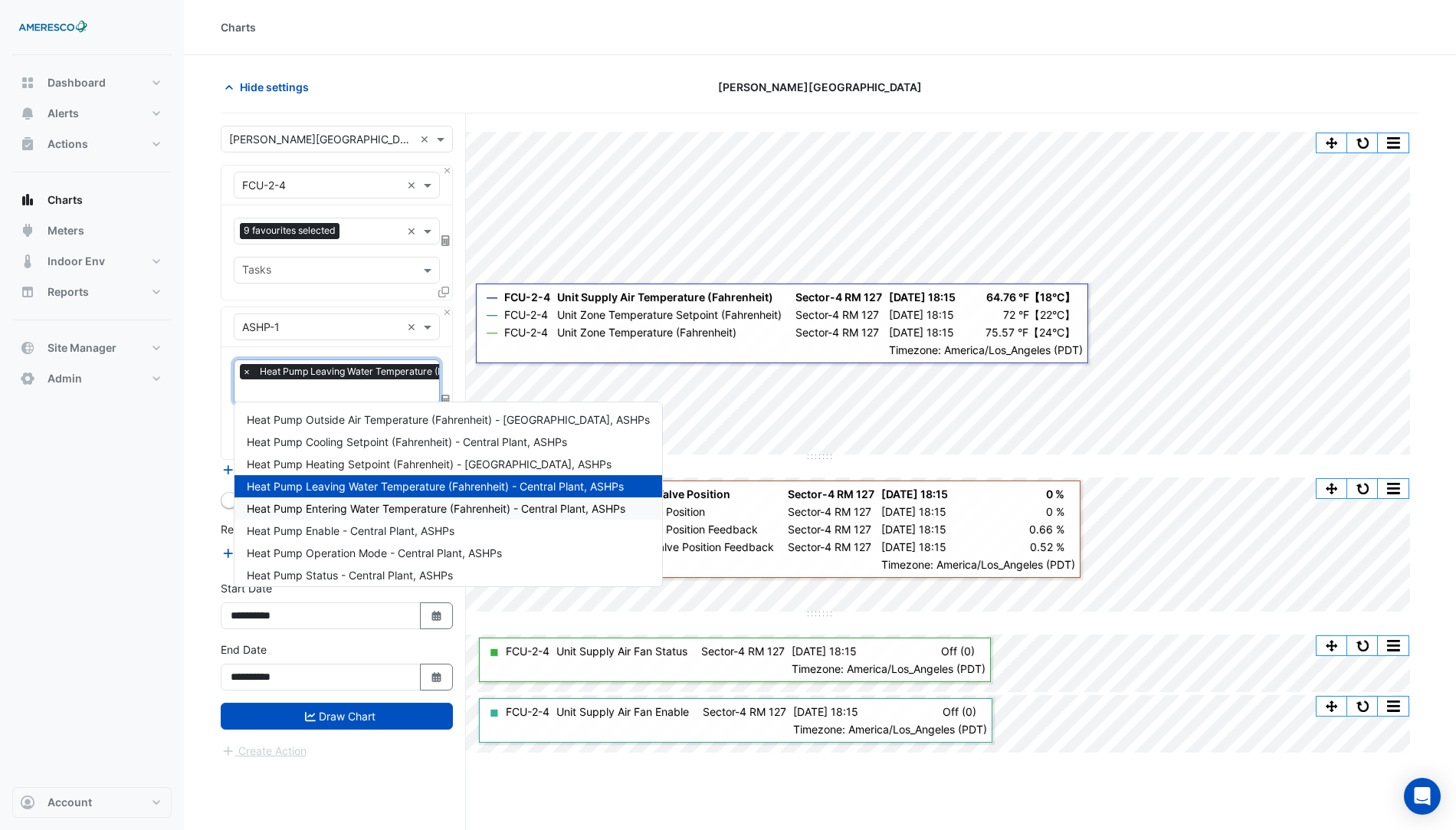
click at [438, 514] on span "Heat Pump Entering Water Temperature (Fahrenheit) - Central Plant, ASHPs" at bounding box center [436, 509] width 379 height 13
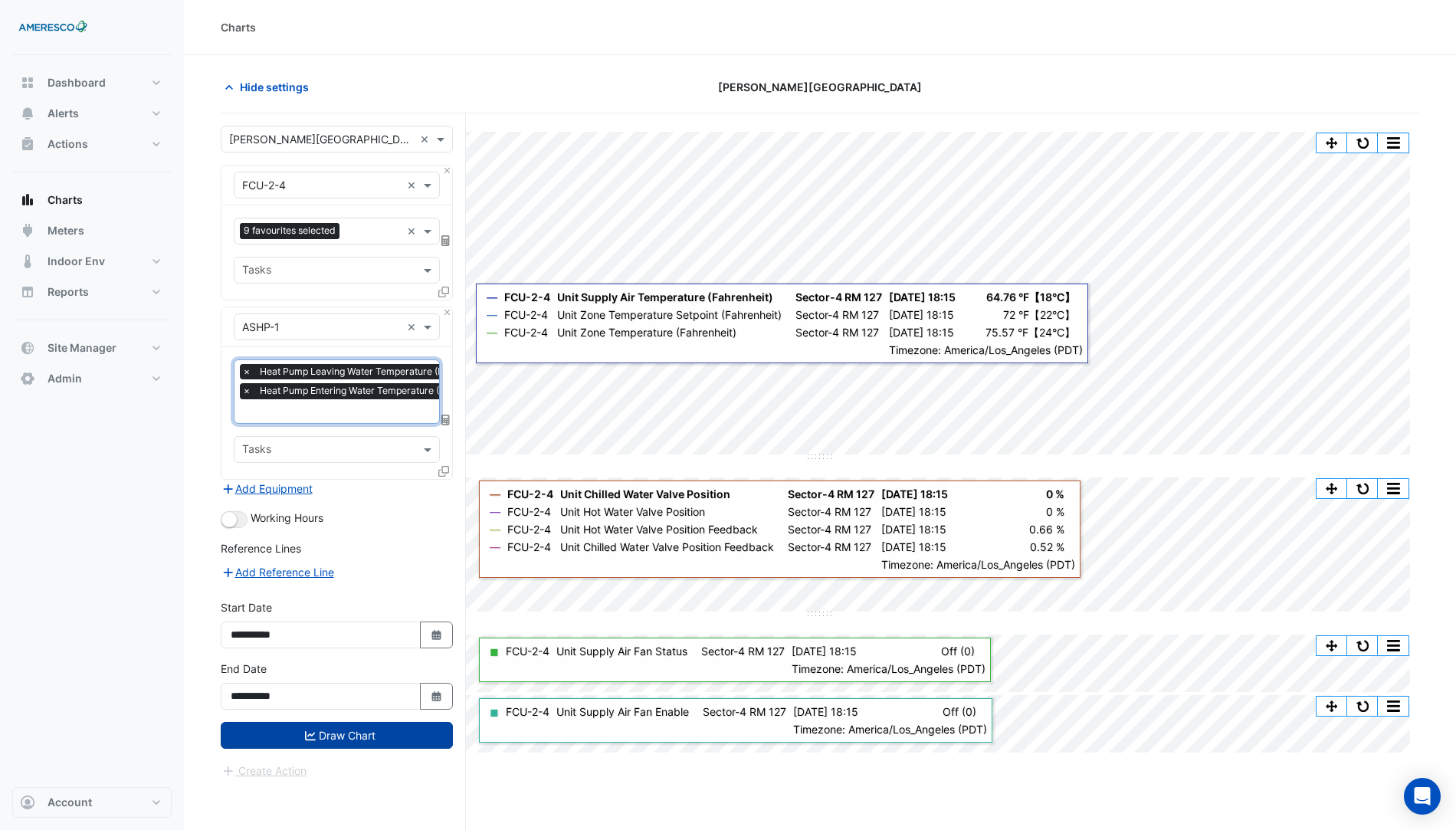
click at [383, 722] on button "Draw Chart" at bounding box center [337, 735] width 233 height 27
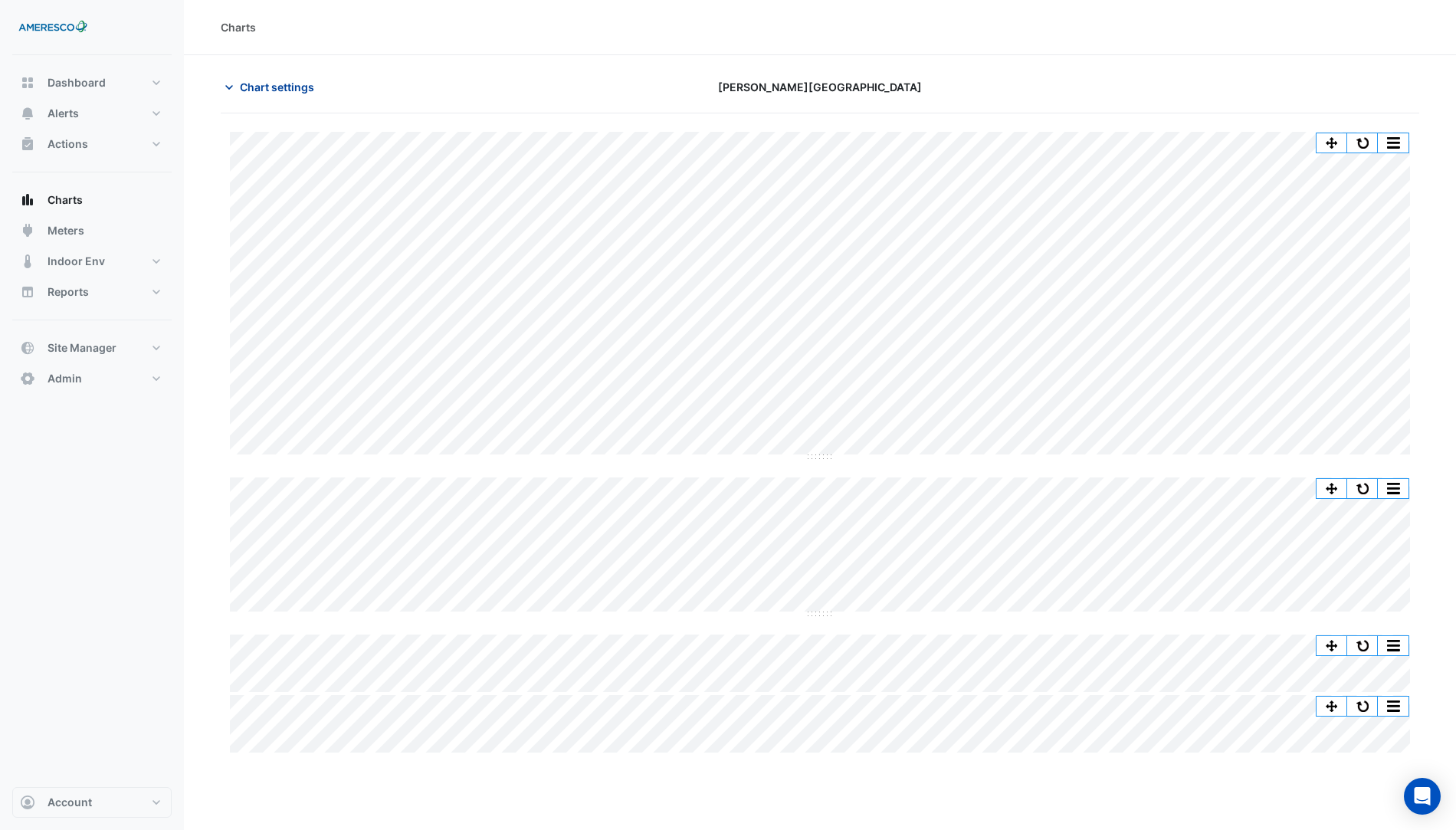
click at [261, 83] on span "Chart settings" at bounding box center [277, 87] width 74 height 16
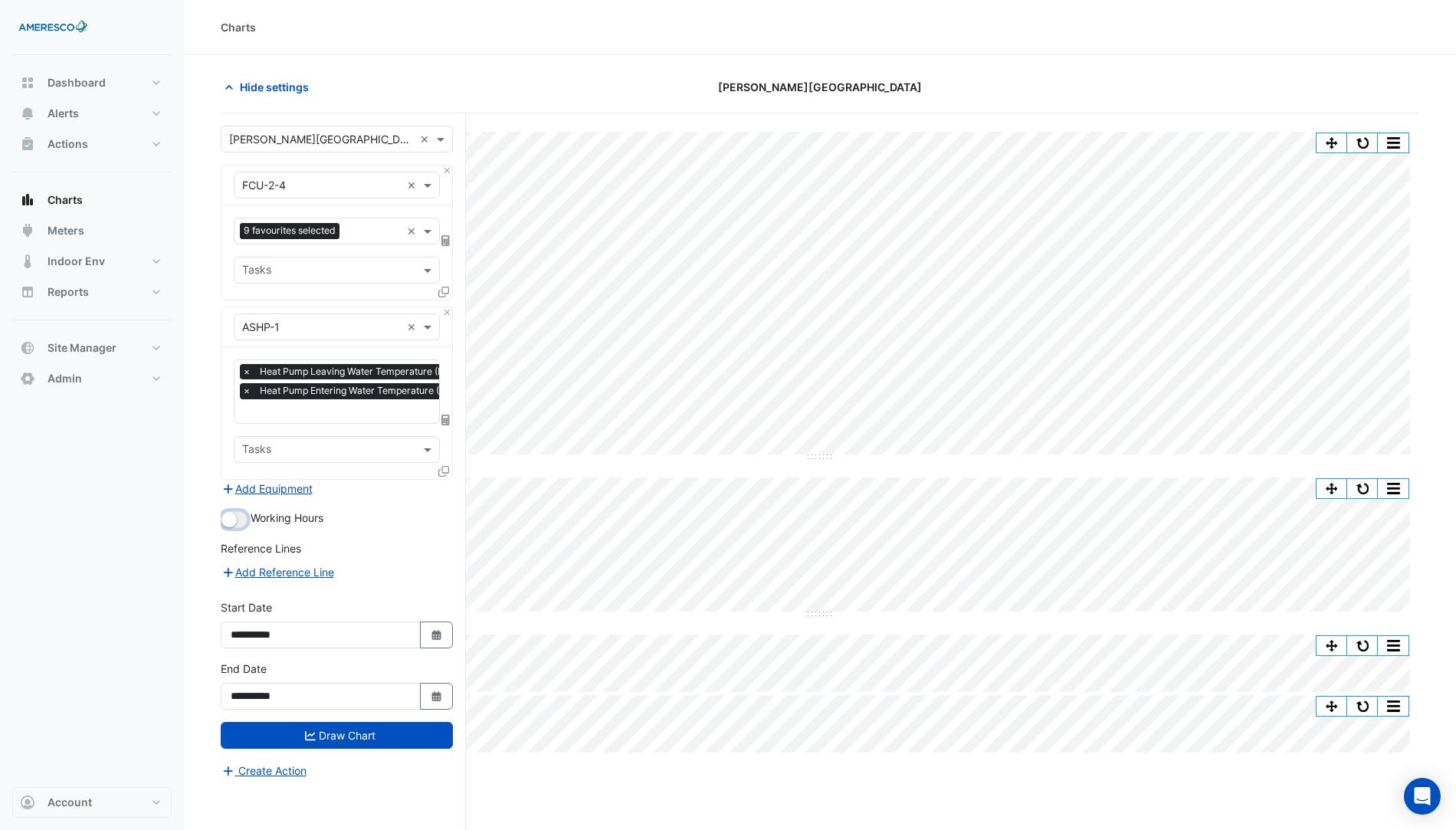
click at [239, 519] on button "button" at bounding box center [234, 519] width 27 height 17
click at [306, 731] on icon "submit" at bounding box center [310, 736] width 11 height 11
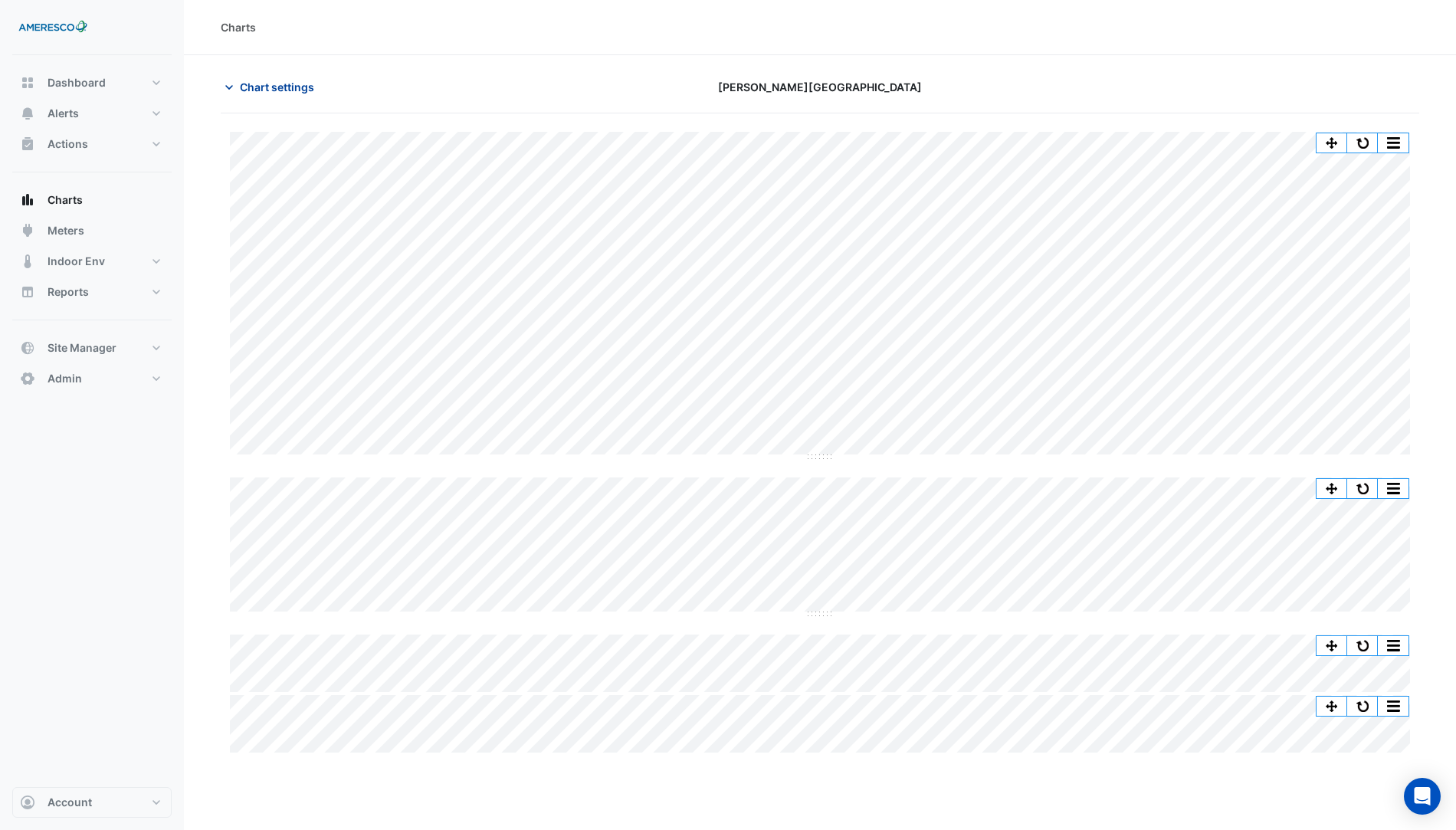
click at [301, 88] on span "Chart settings" at bounding box center [277, 87] width 74 height 16
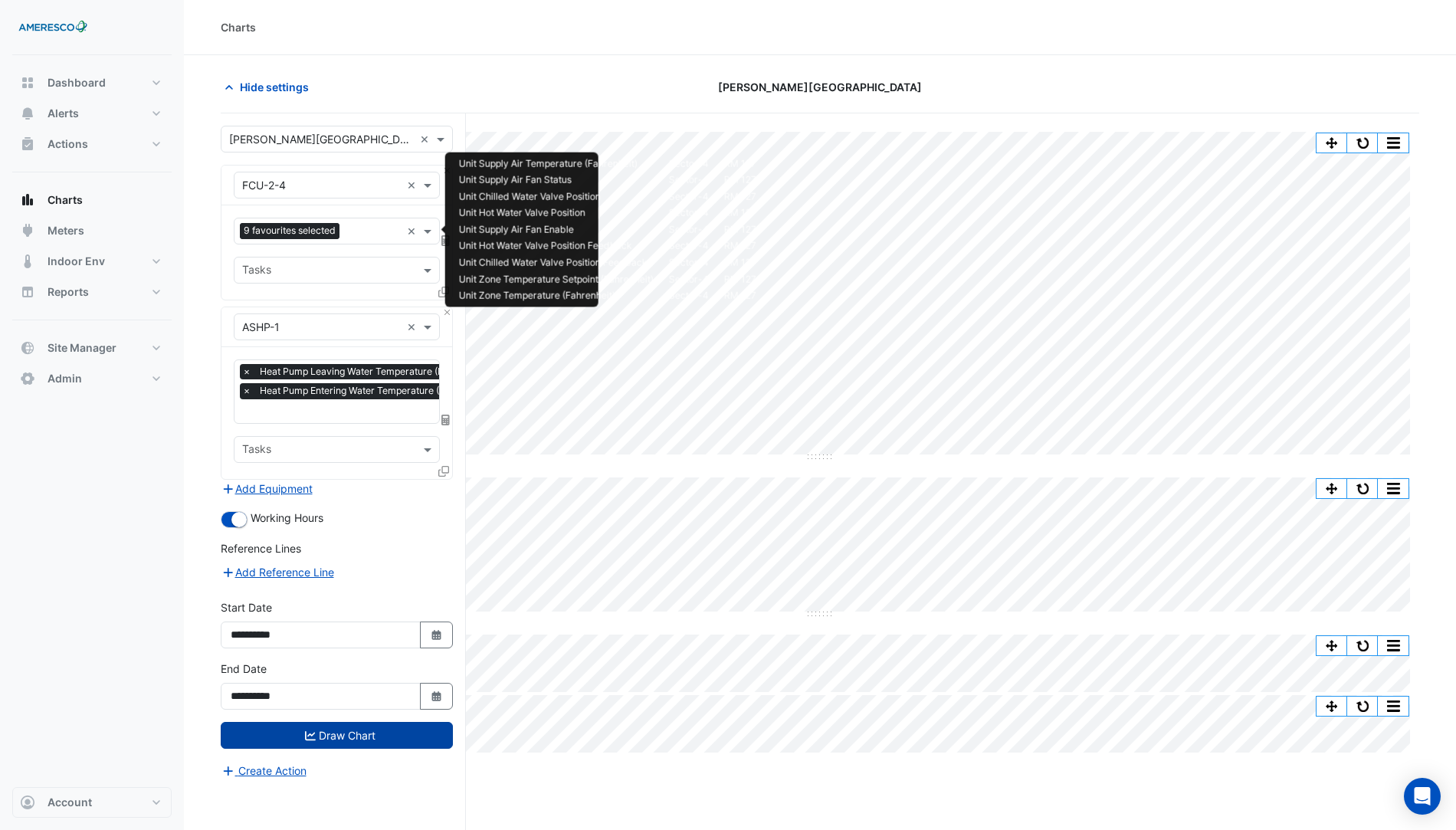
click at [351, 228] on input "text" at bounding box center [373, 233] width 55 height 16
type input "***"
click at [330, 265] on span "Unit Outside Air Temperature (Fahrenheit) - Sector-4, RM 127" at bounding box center [400, 262] width 307 height 13
type input "*"
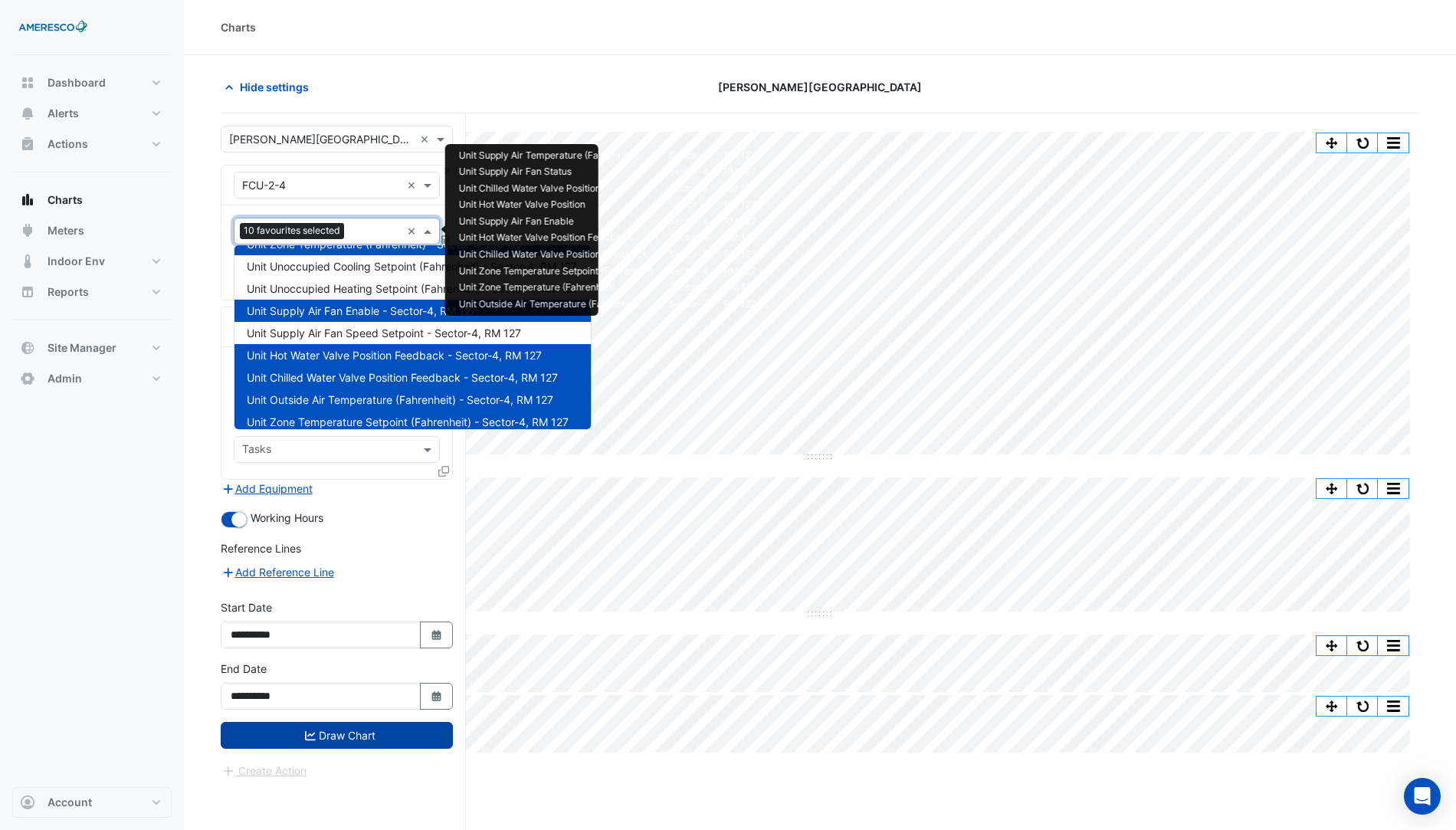
scroll to position [206, 0]
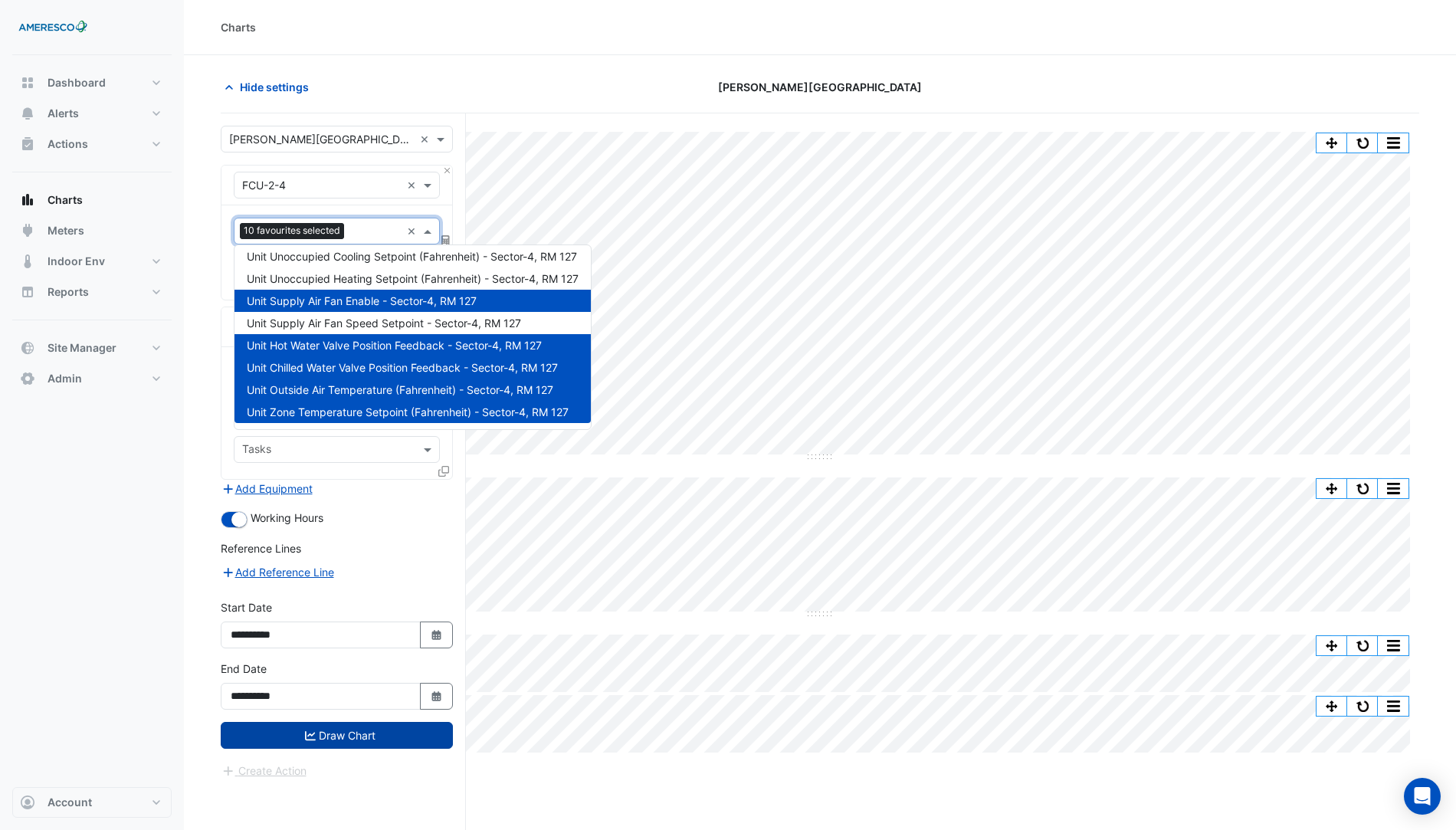
click at [346, 726] on button "Draw Chart" at bounding box center [337, 735] width 233 height 27
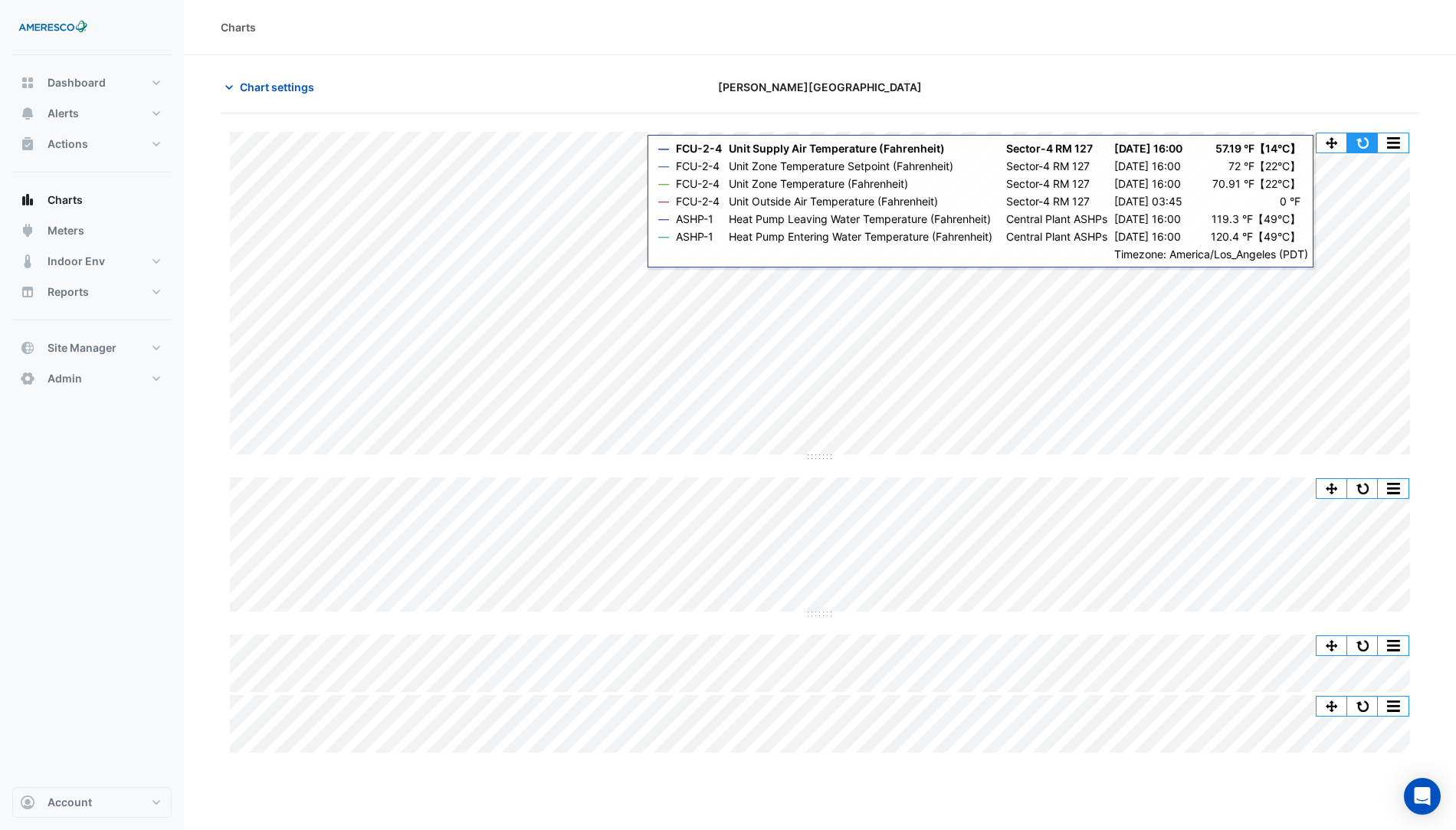
click at [1356, 141] on button "button" at bounding box center [1362, 143] width 31 height 19
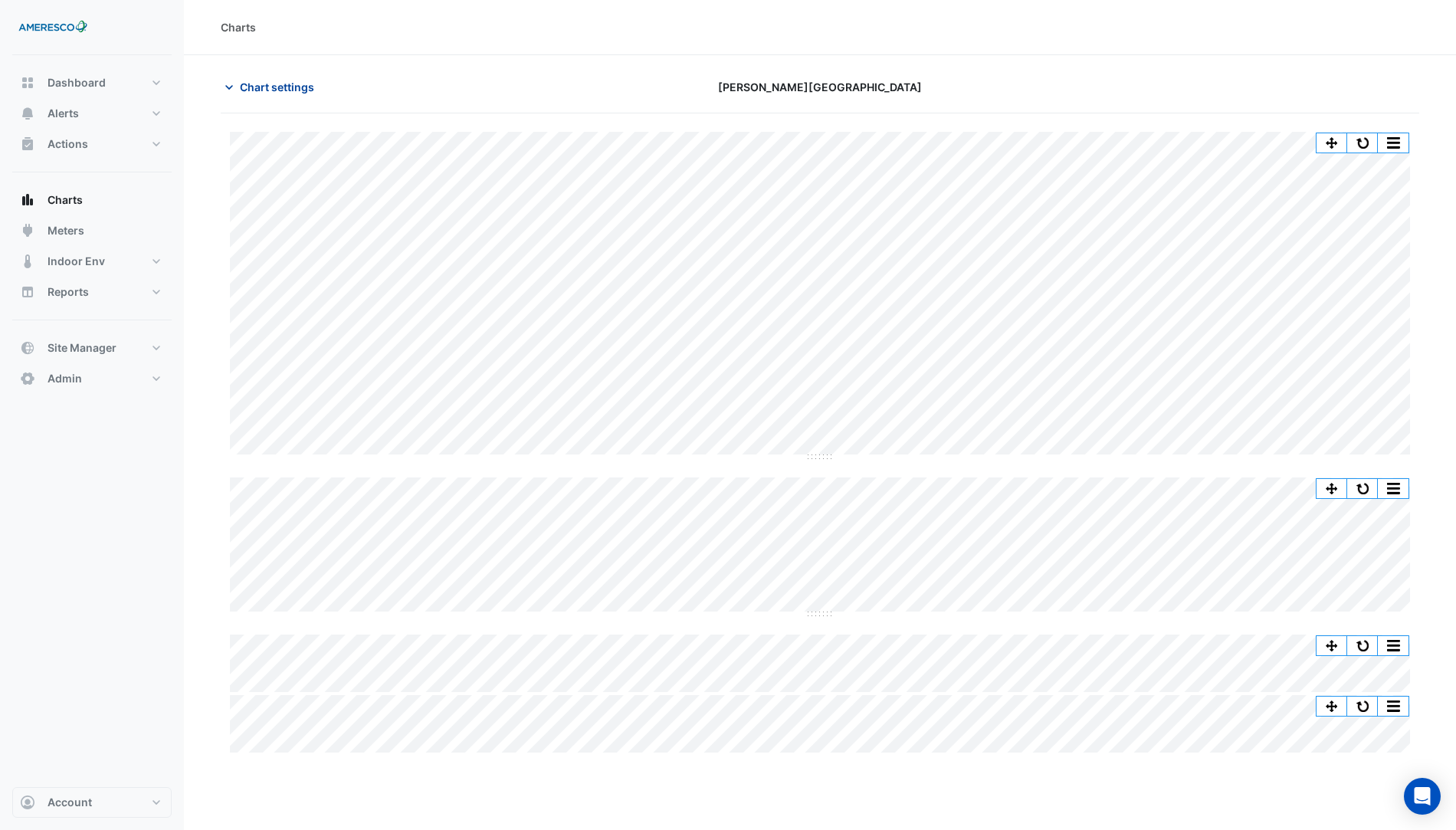
click at [270, 83] on span "Chart settings" at bounding box center [277, 87] width 74 height 16
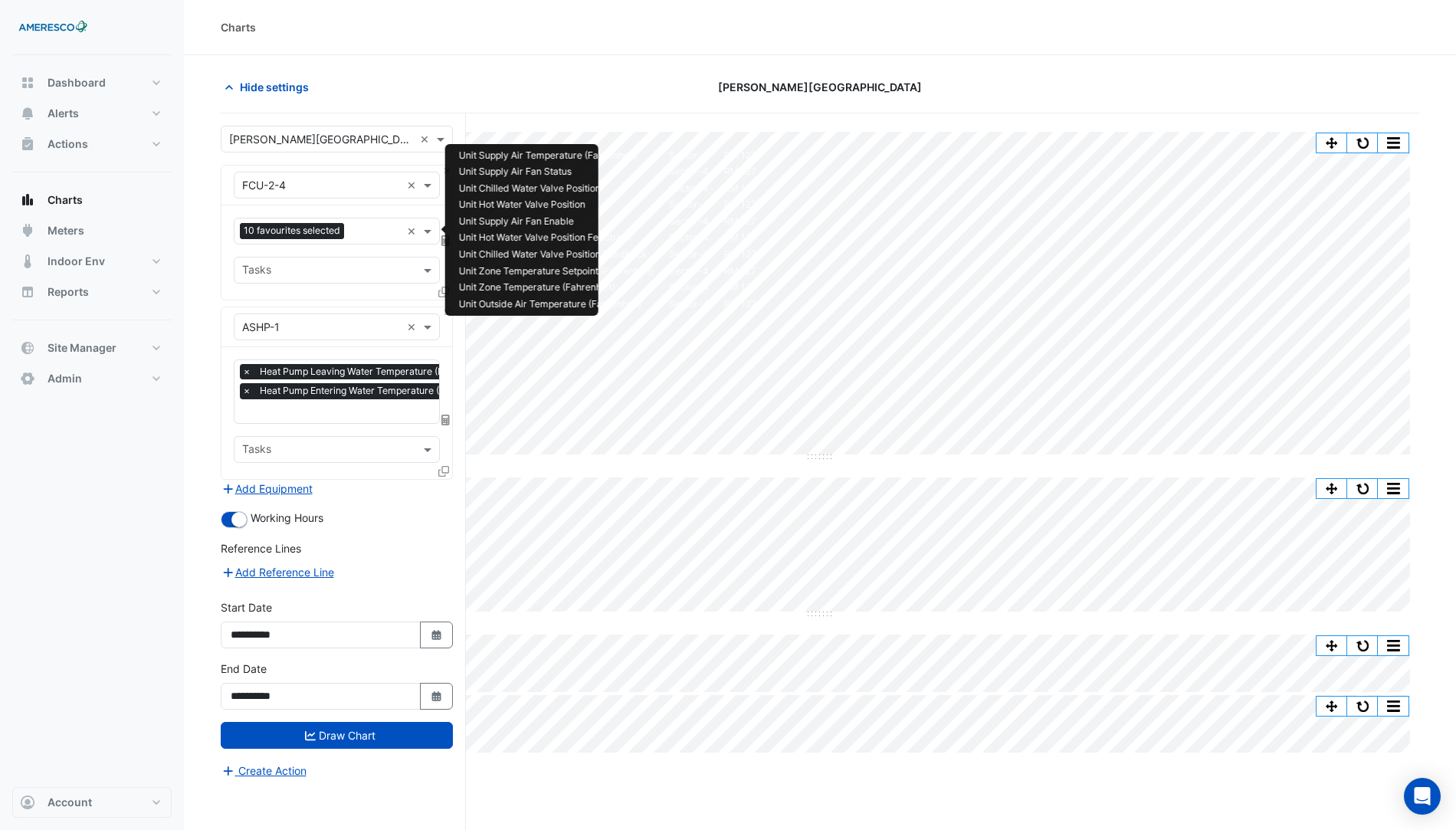
click at [371, 225] on input "text" at bounding box center [375, 233] width 50 height 16
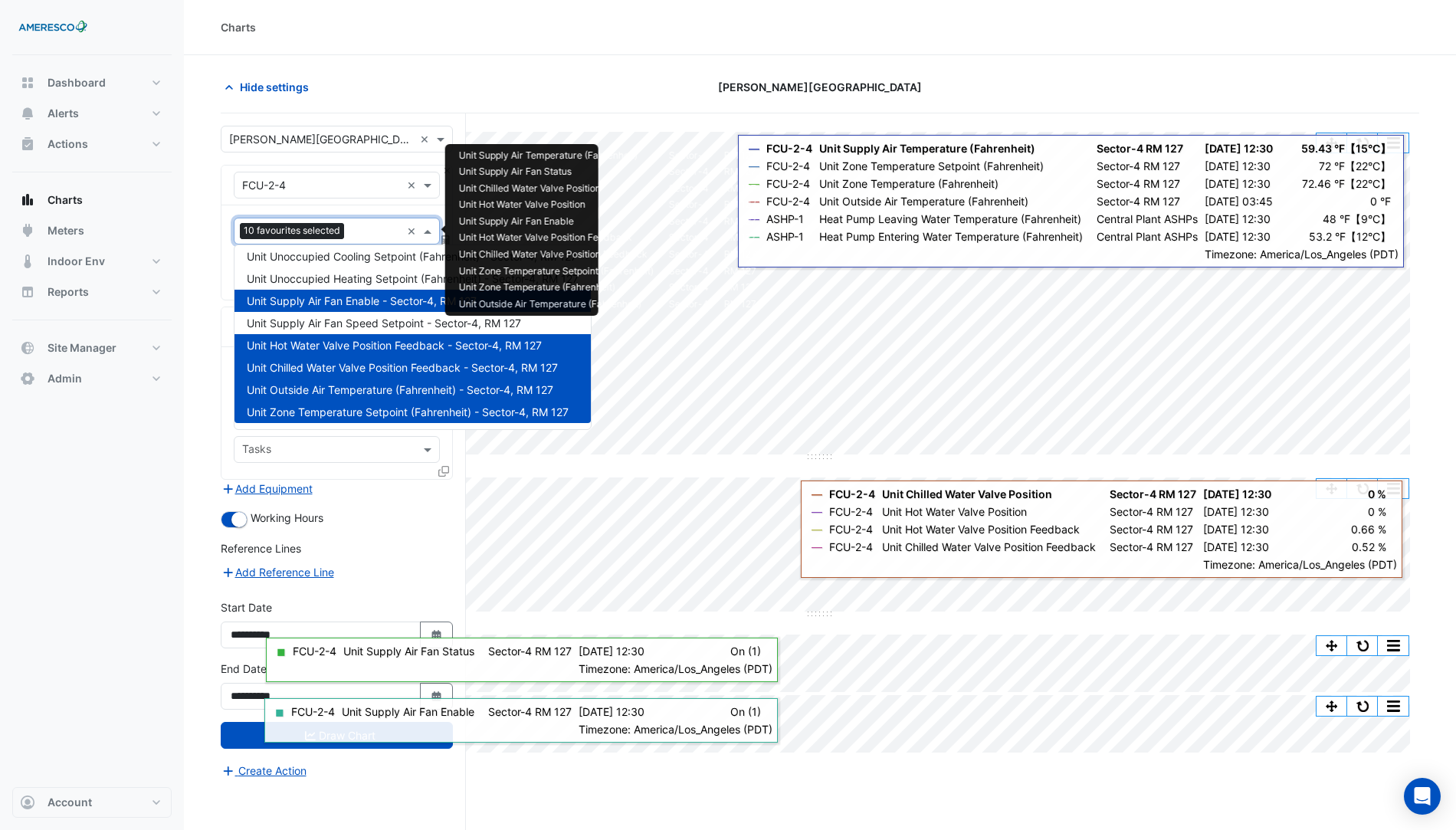
click at [208, 320] on section "Hide settings Kelly Elementary Split by Equip Split All Split None Print Save a…" at bounding box center [820, 472] width 1272 height 834
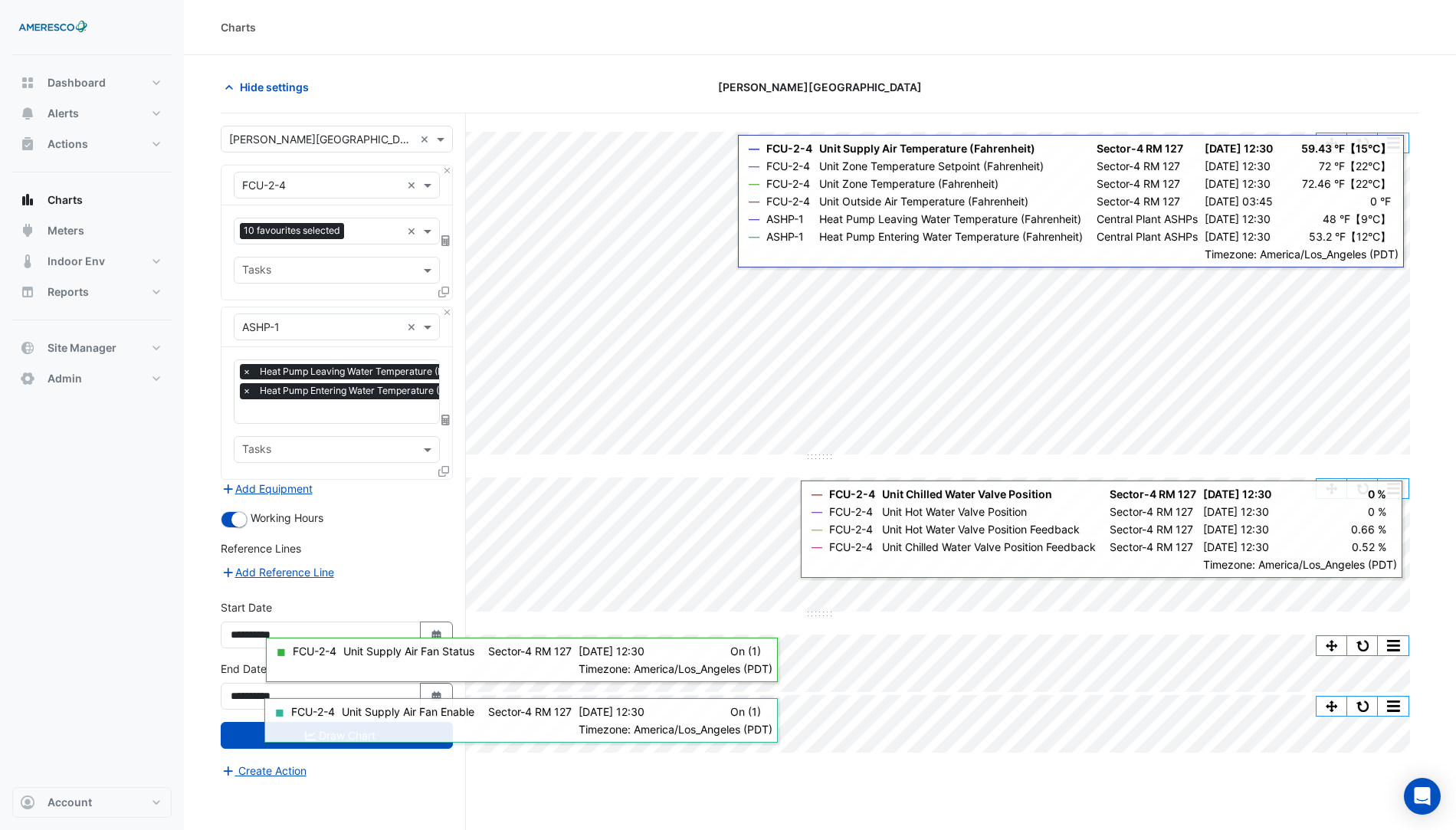
click at [439, 464] on div "× Heat Pump Leaving Water Temperature (Fahrenheit) - Central Plant, ASHPs × Hea…" at bounding box center [336, 413] width 231 height 132
click at [441, 468] on icon at bounding box center [444, 472] width 11 height 11
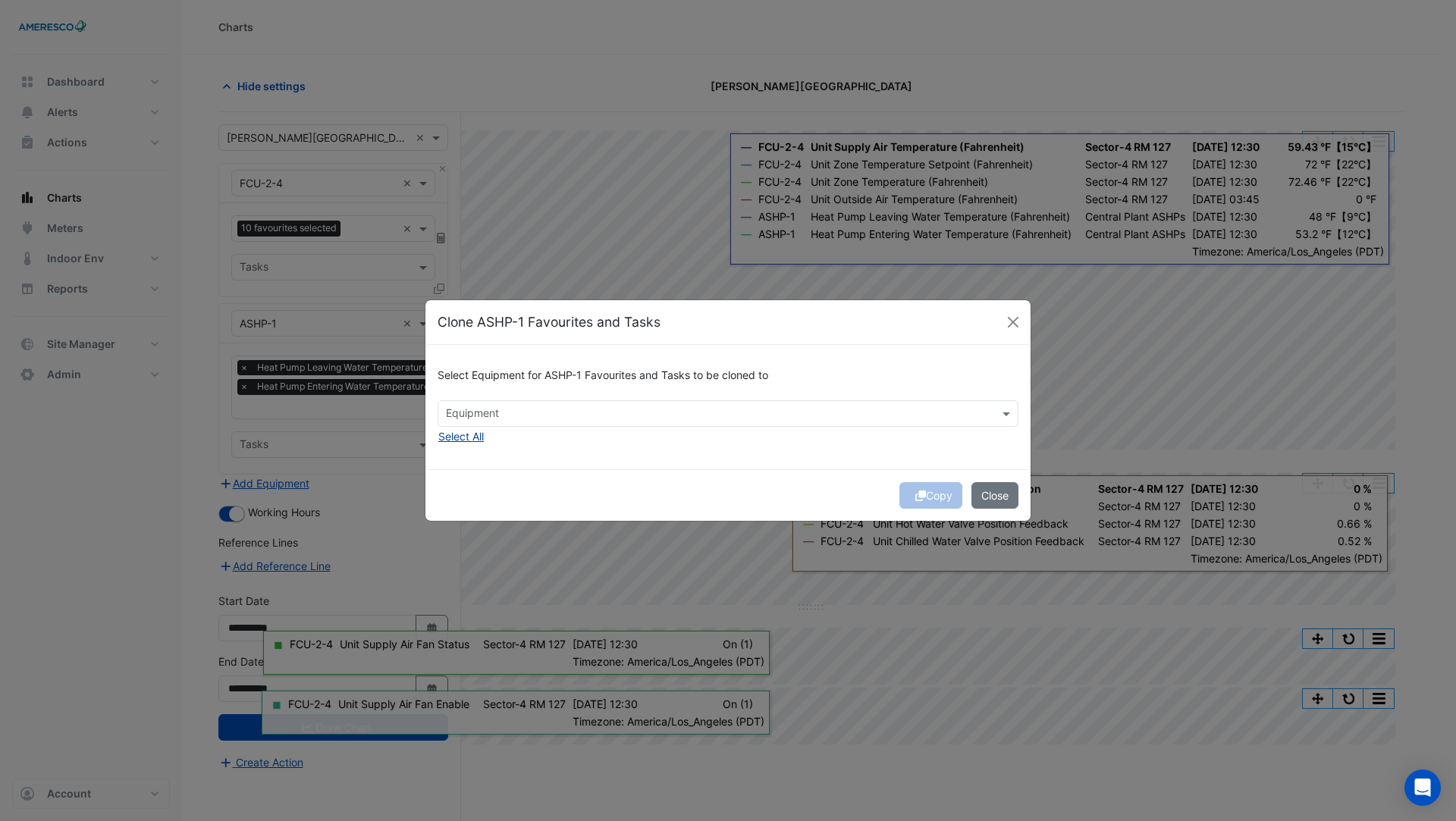
click at [475, 434] on button "Select All" at bounding box center [461, 437] width 47 height 18
click at [895, 452] on div "Select Equipment for ASHP-1 Favourites and Tasks to be cloned to × ASHP-2 × Sel…" at bounding box center [727, 406] width 605 height 123
click at [936, 495] on button "Copy" at bounding box center [931, 495] width 63 height 26
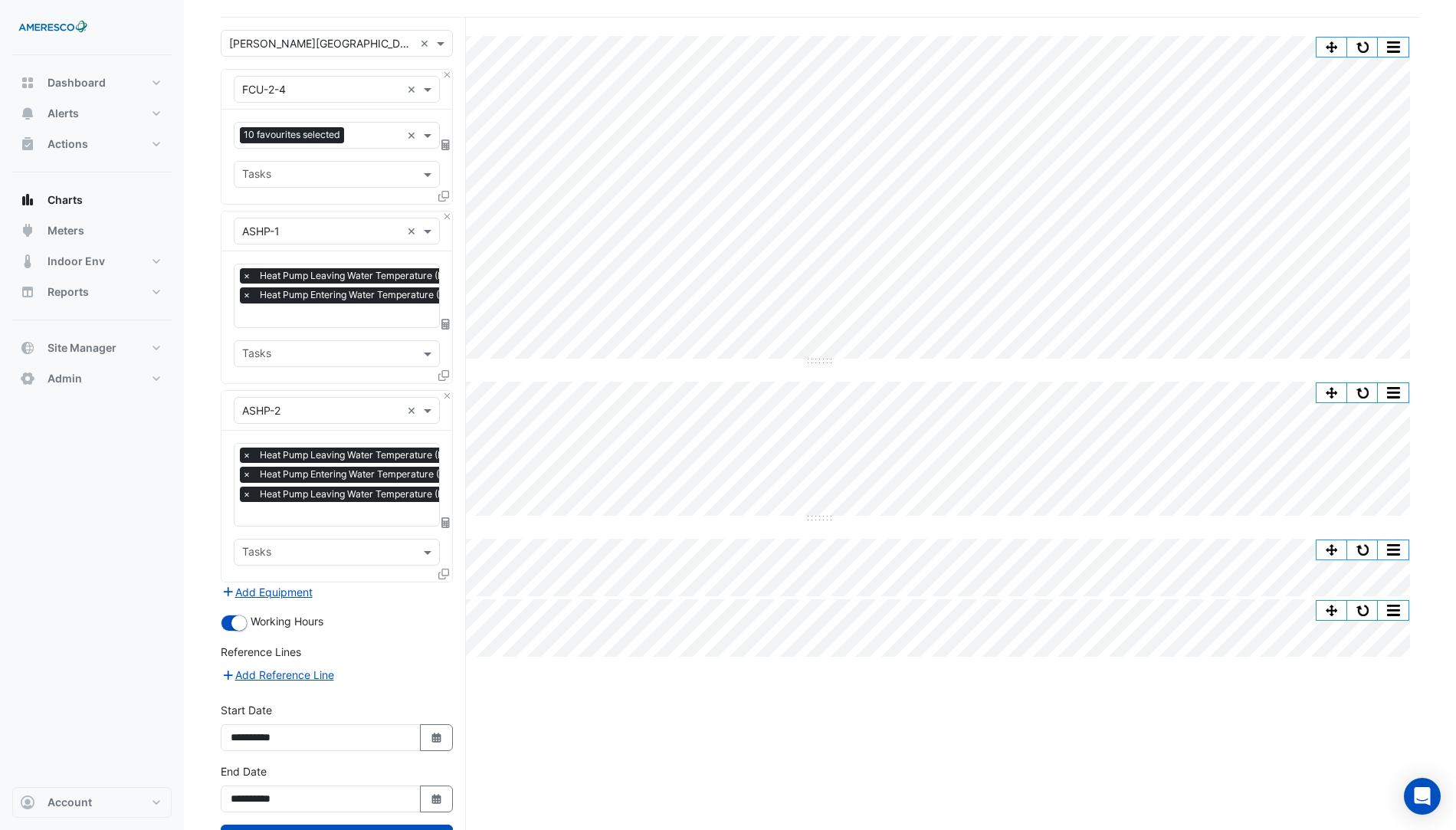
scroll to position [141, 0]
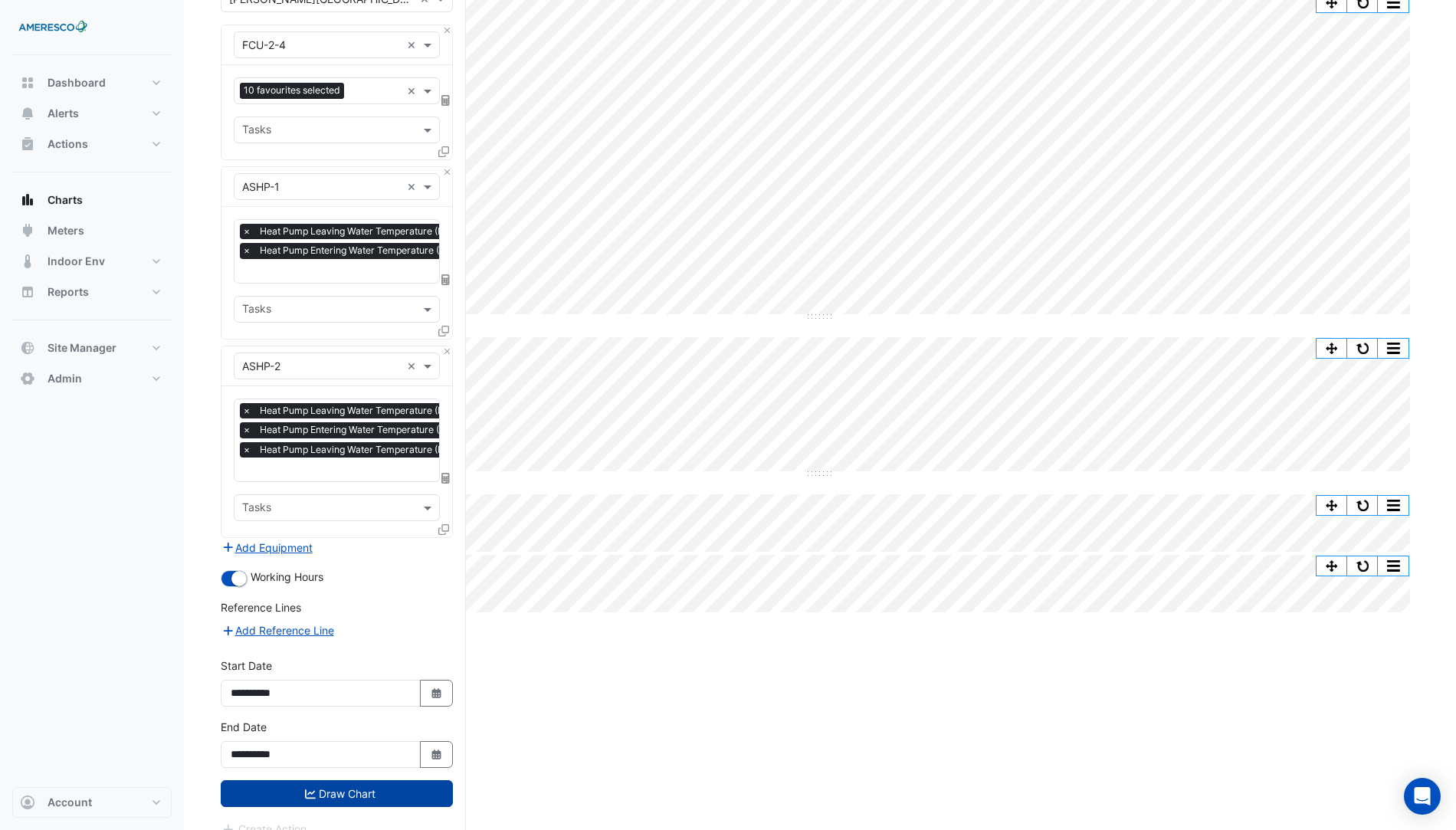
click at [356, 780] on button "Draw Chart" at bounding box center [337, 794] width 233 height 27
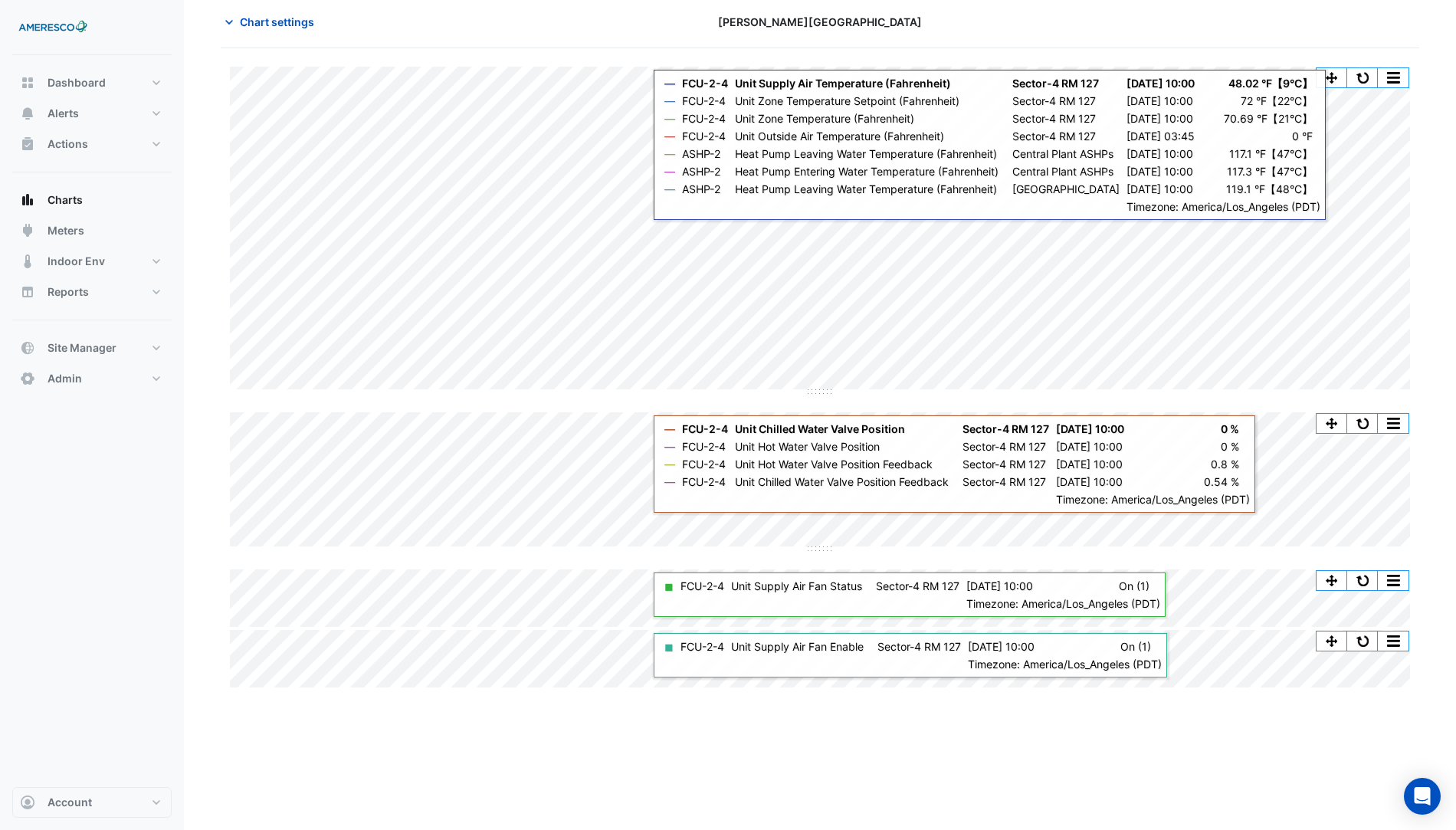
scroll to position [66, 0]
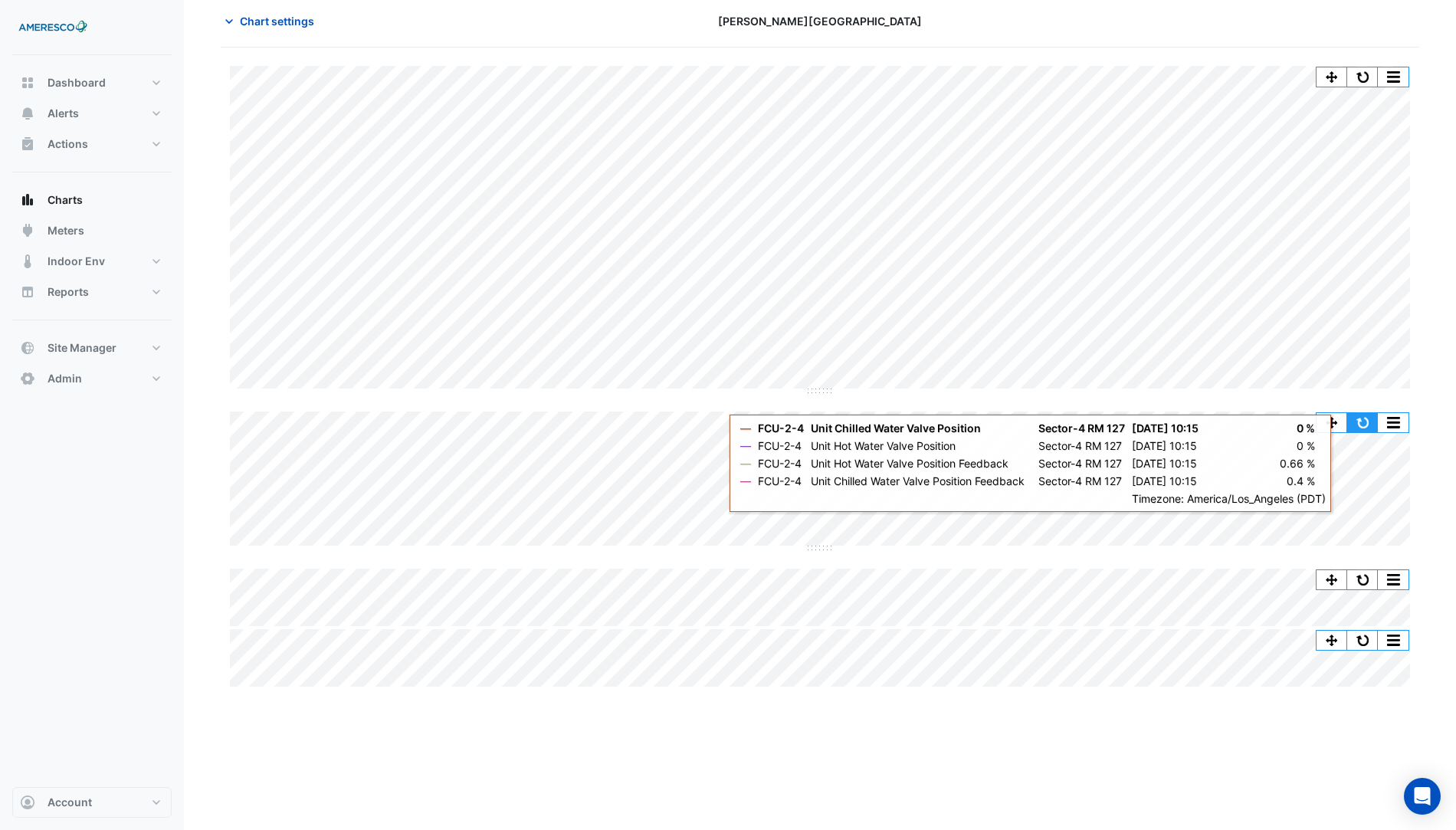
click at [1357, 414] on button "button" at bounding box center [1362, 423] width 31 height 19
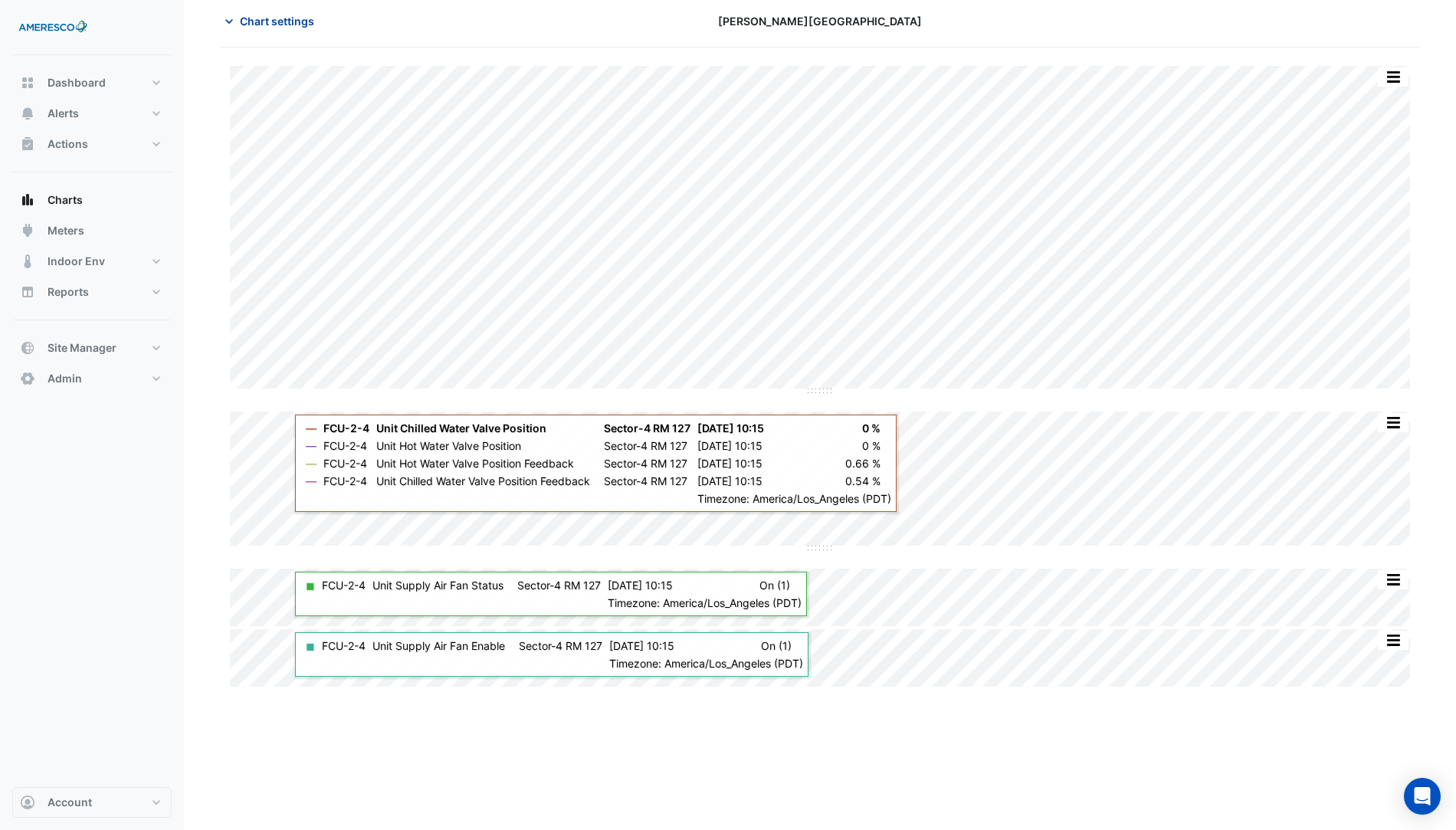
click at [287, 28] on button "Chart settings" at bounding box center [272, 21] width 103 height 27
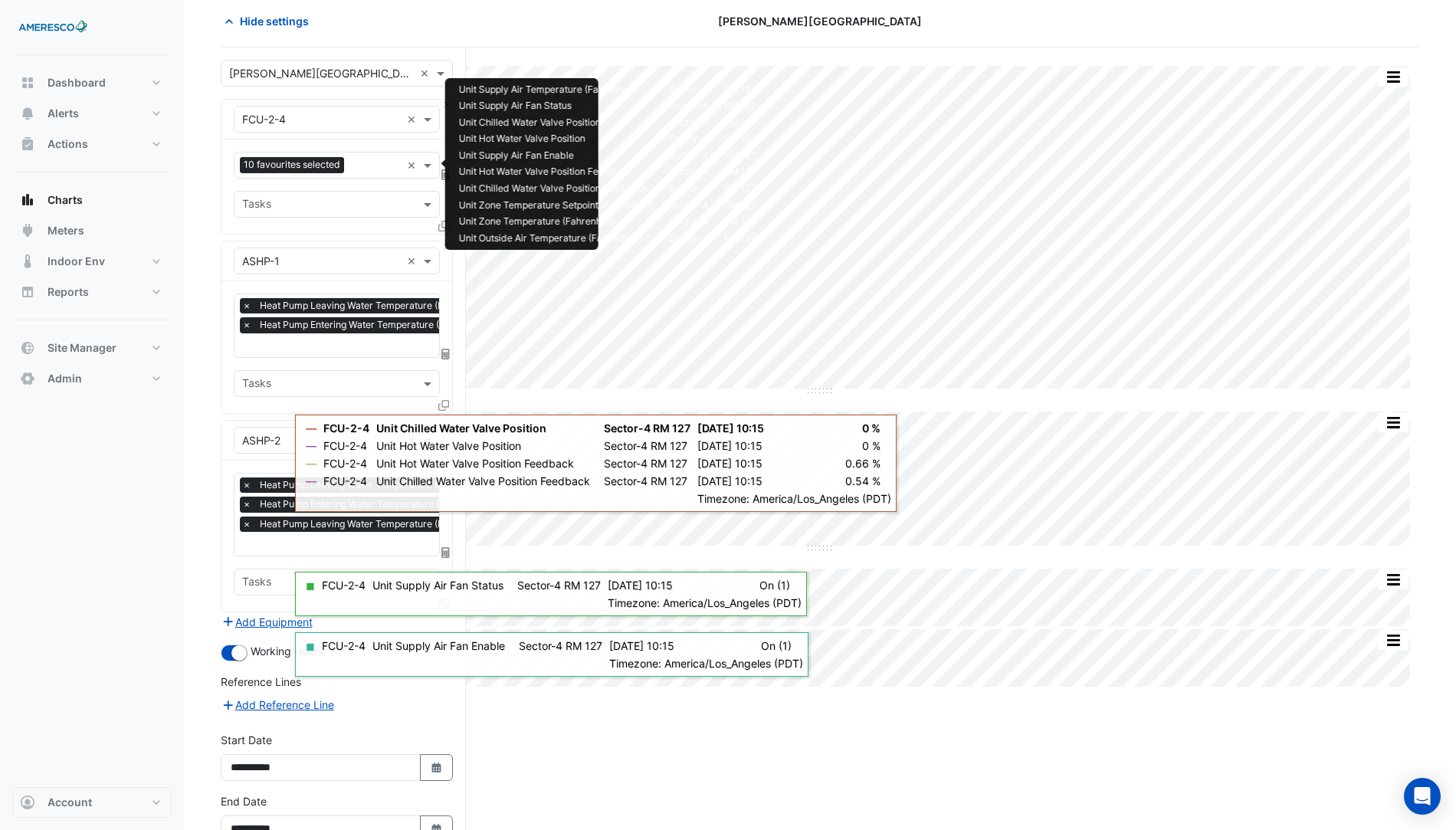
click at [363, 158] on input "text" at bounding box center [375, 166] width 50 height 16
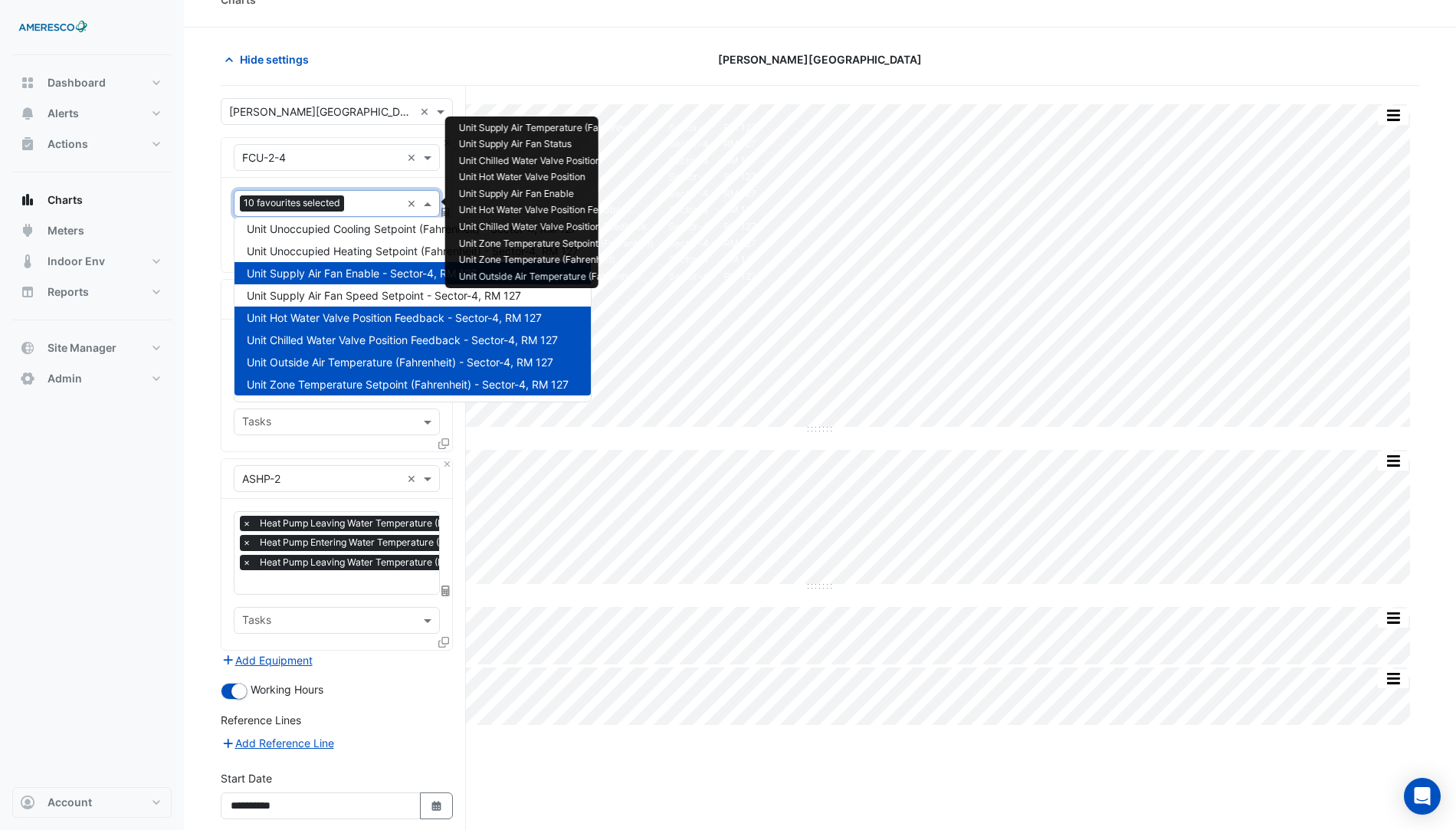
scroll to position [29, 0]
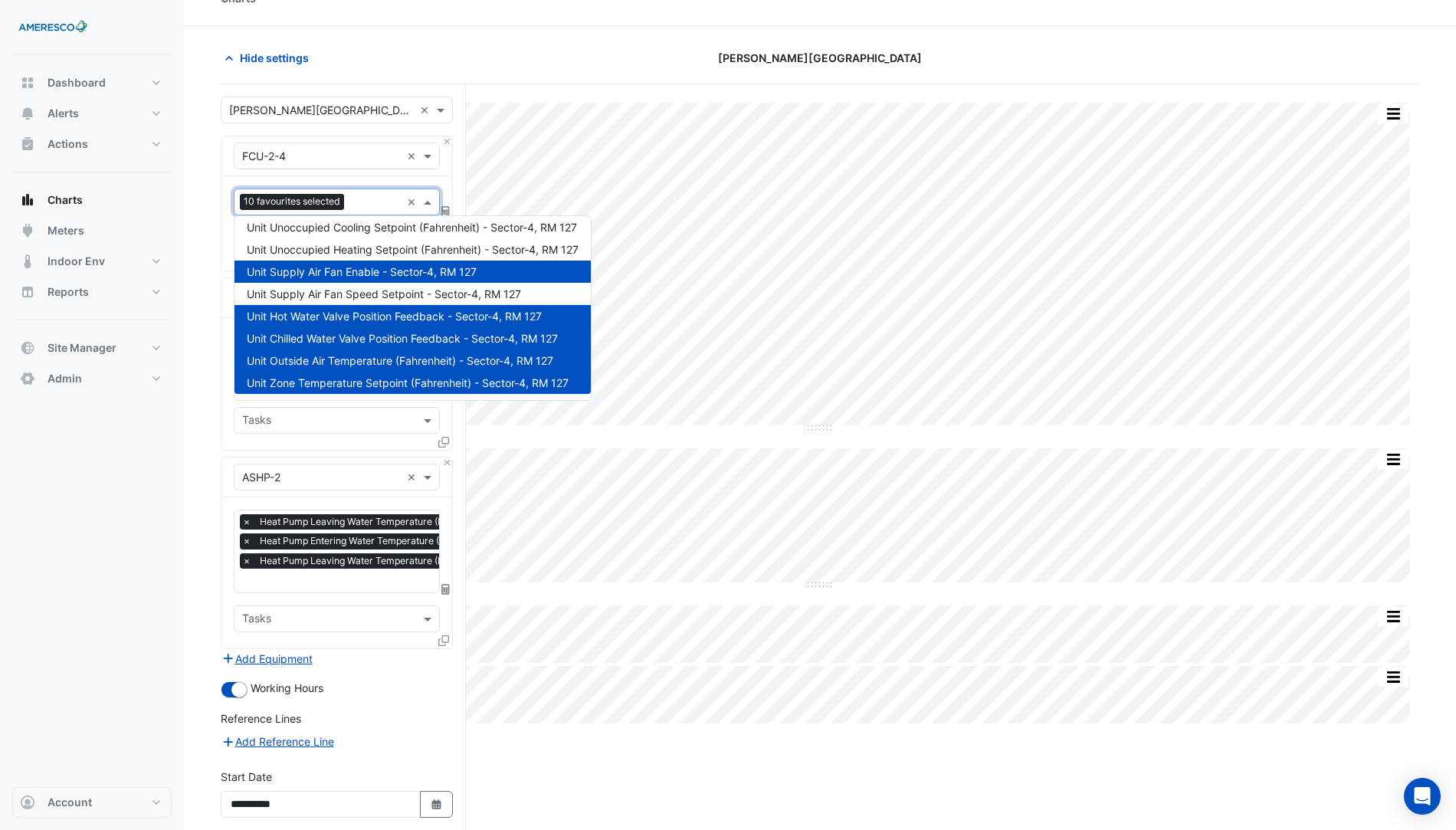
click at [215, 417] on section "Hide settings Kelly Elementary Split by Equip Split All Split None Print Save a…" at bounding box center [820, 493] width 1272 height 935
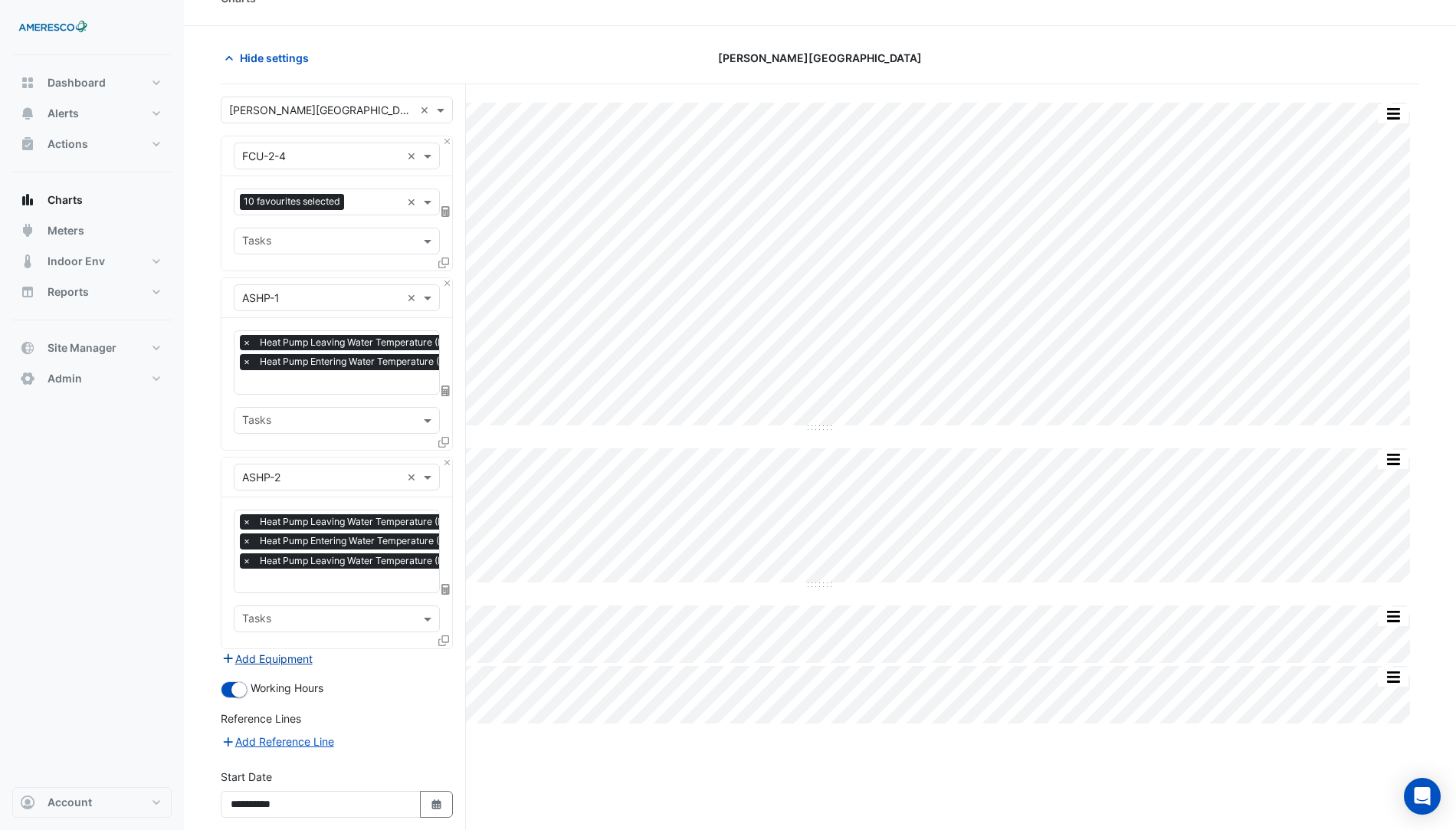
click at [285, 653] on button "Add Equipment" at bounding box center [267, 659] width 93 height 18
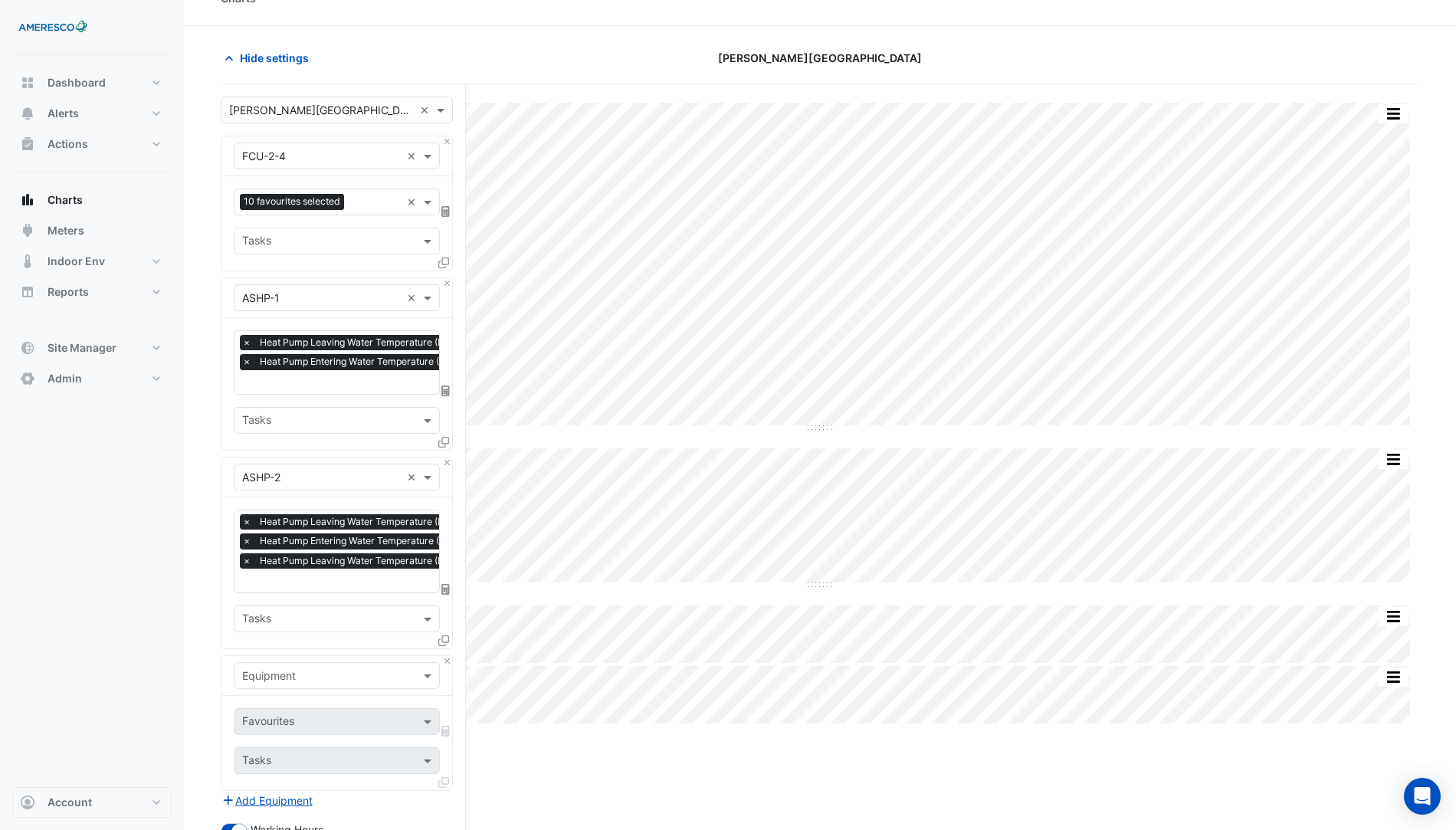
click at [320, 669] on input "text" at bounding box center [321, 677] width 158 height 16
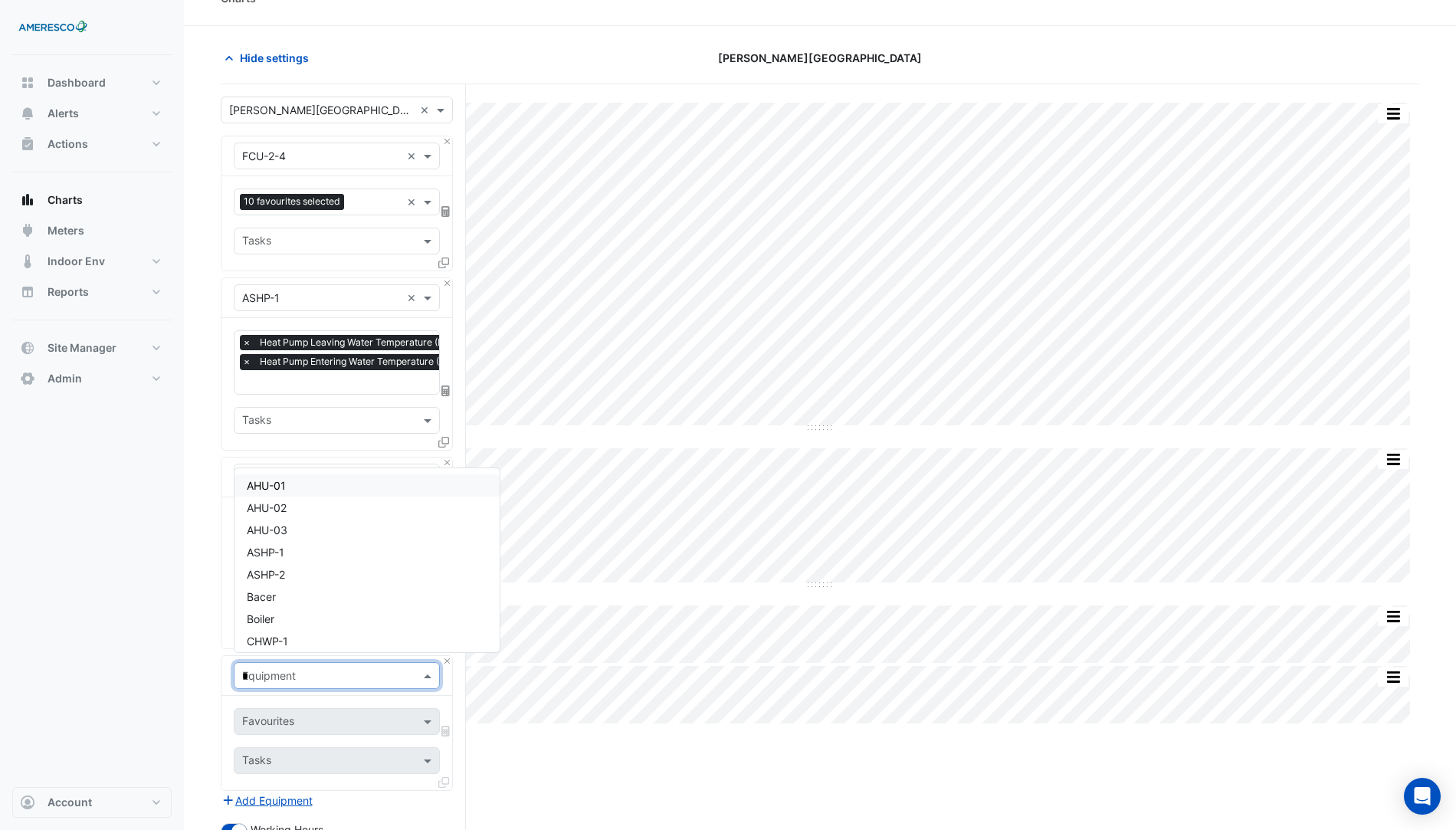
type input "**"
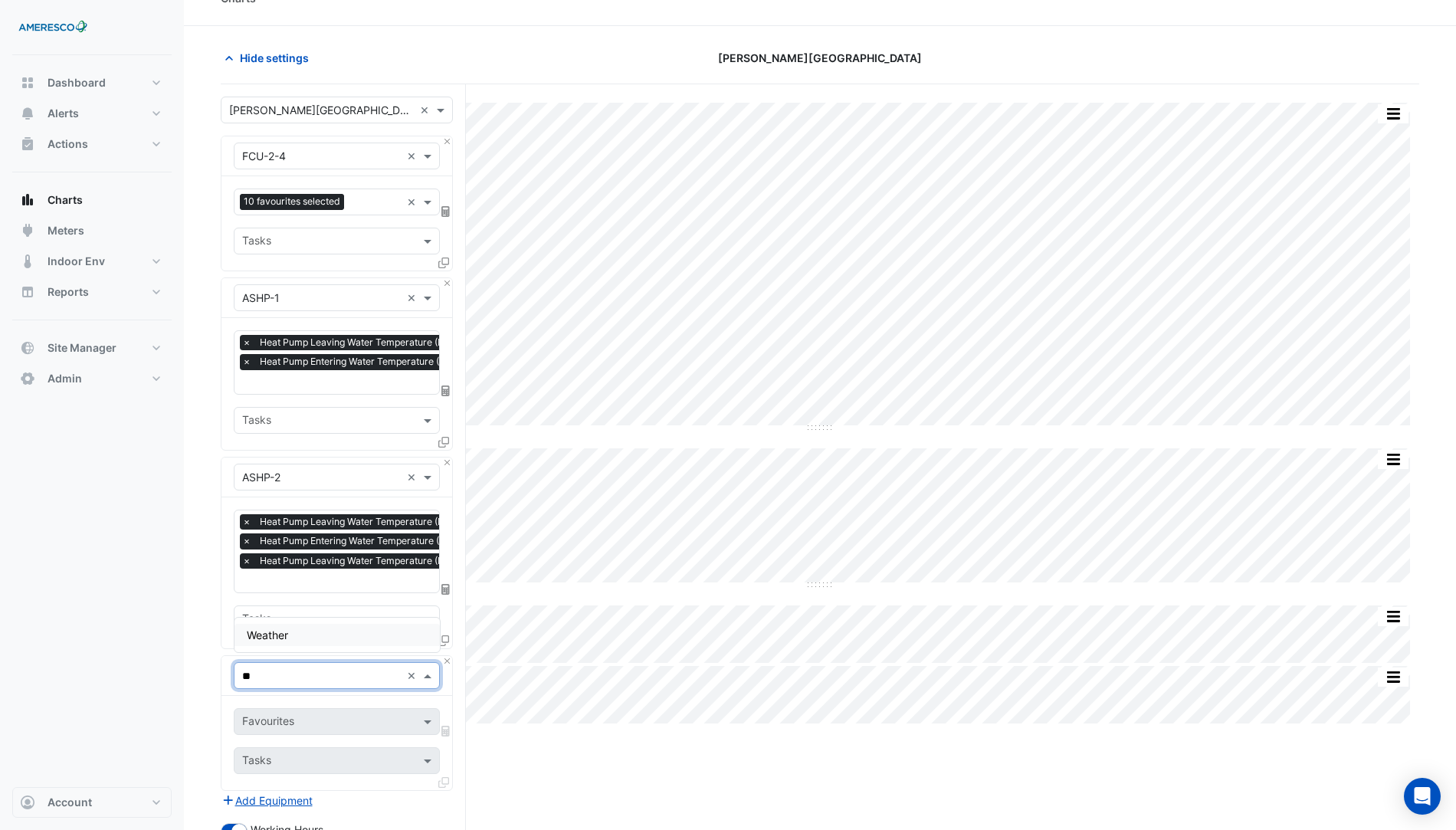
click at [310, 639] on div "Weather" at bounding box center [337, 634] width 205 height 22
click at [295, 716] on input "text" at bounding box center [328, 723] width 172 height 16
drag, startPoint x: 320, startPoint y: 641, endPoint x: 322, endPoint y: 649, distance: 8.2
click at [320, 641] on span "Temperature (Fahrenheit)" at bounding box center [310, 636] width 128 height 13
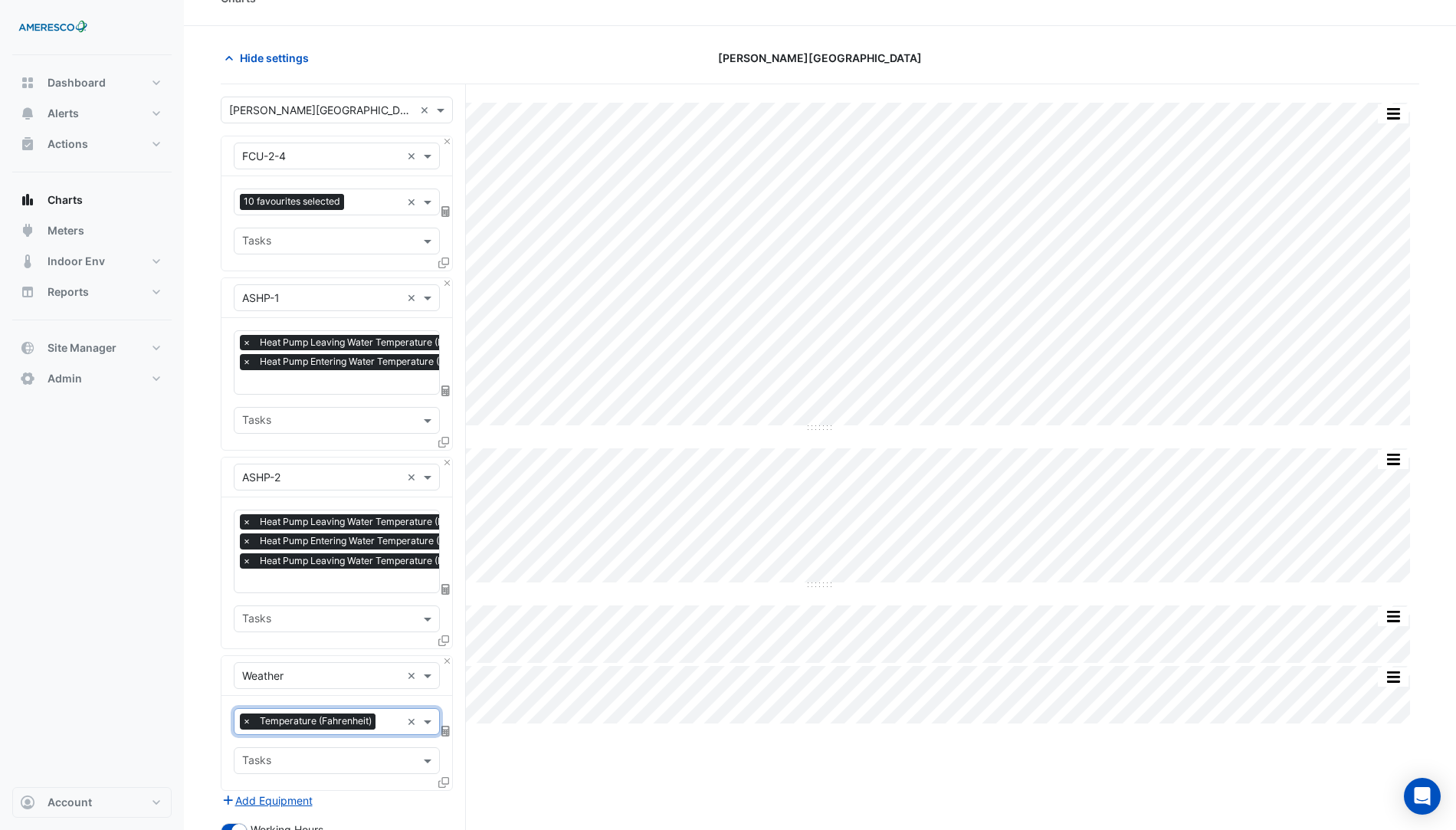
scroll to position [290, 0]
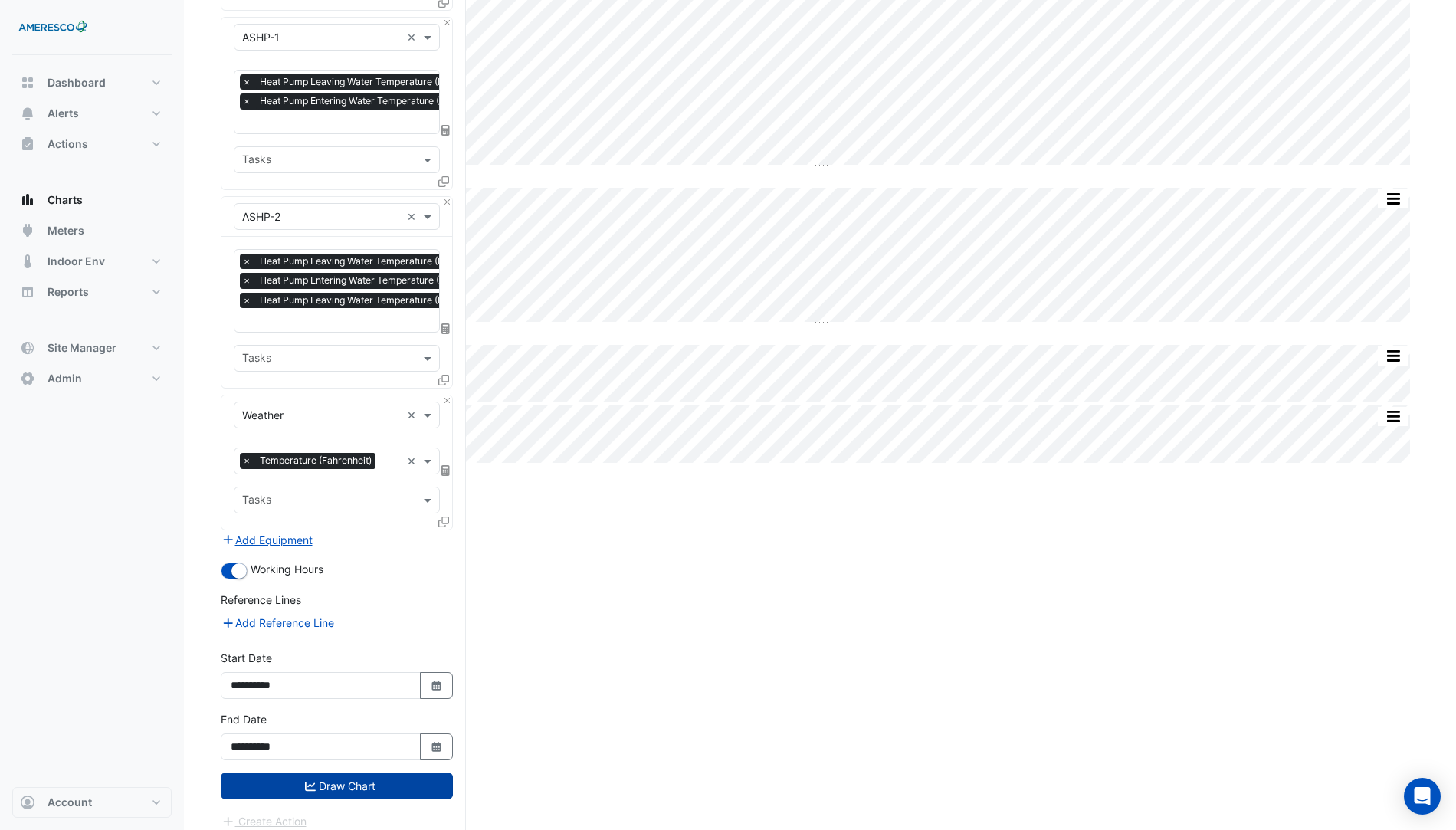
click at [352, 772] on button "Draw Chart" at bounding box center [337, 786] width 233 height 27
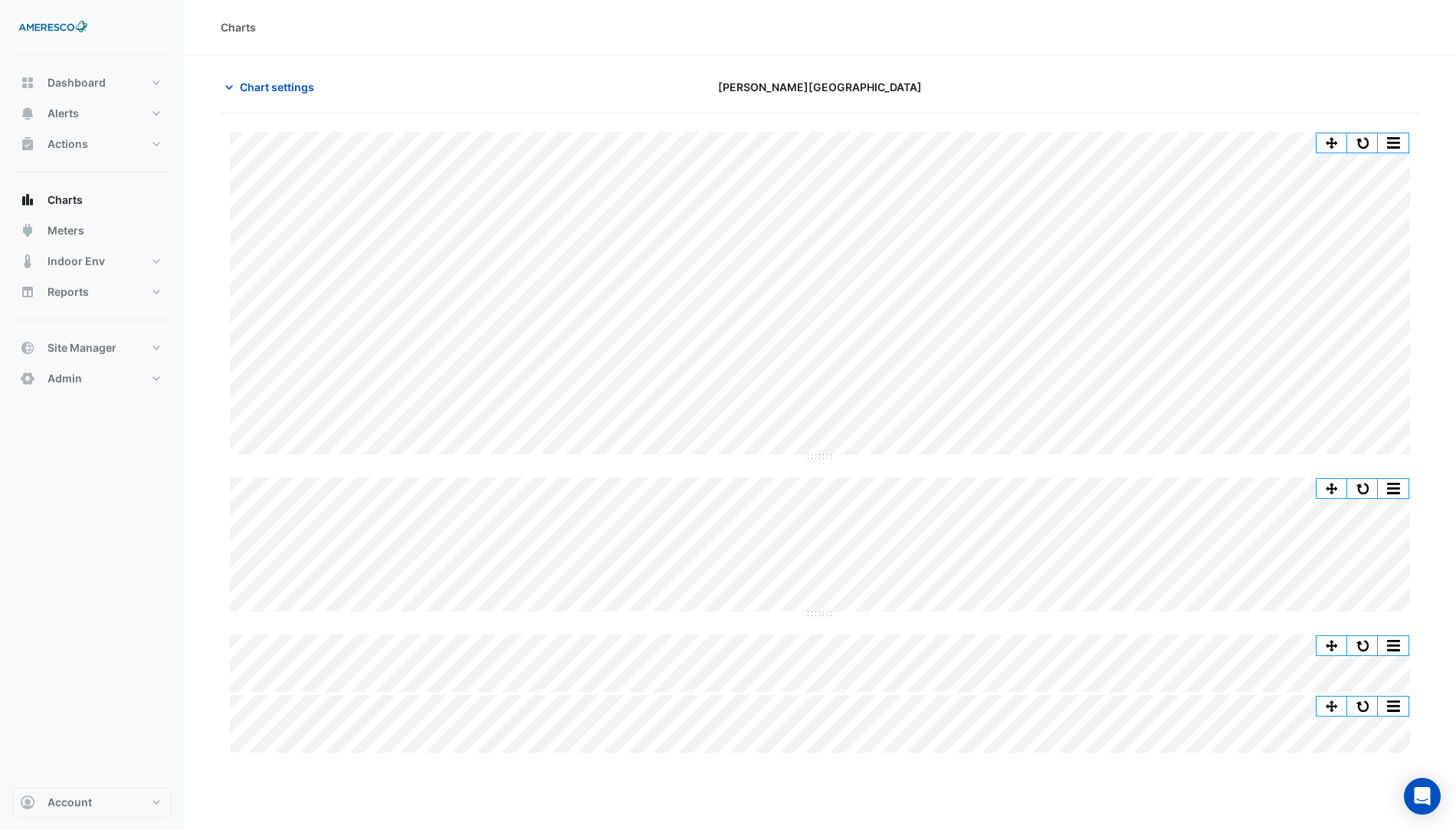
drag, startPoint x: 660, startPoint y: 807, endPoint x: 664, endPoint y: 789, distance: 18.4
click at [659, 807] on div "Split by Equip Split All Split None Print Save as JPEG Save as PNG Pivot Data T…" at bounding box center [820, 623] width 1199 height 1019
click at [1355, 137] on button "button" at bounding box center [1362, 143] width 31 height 19
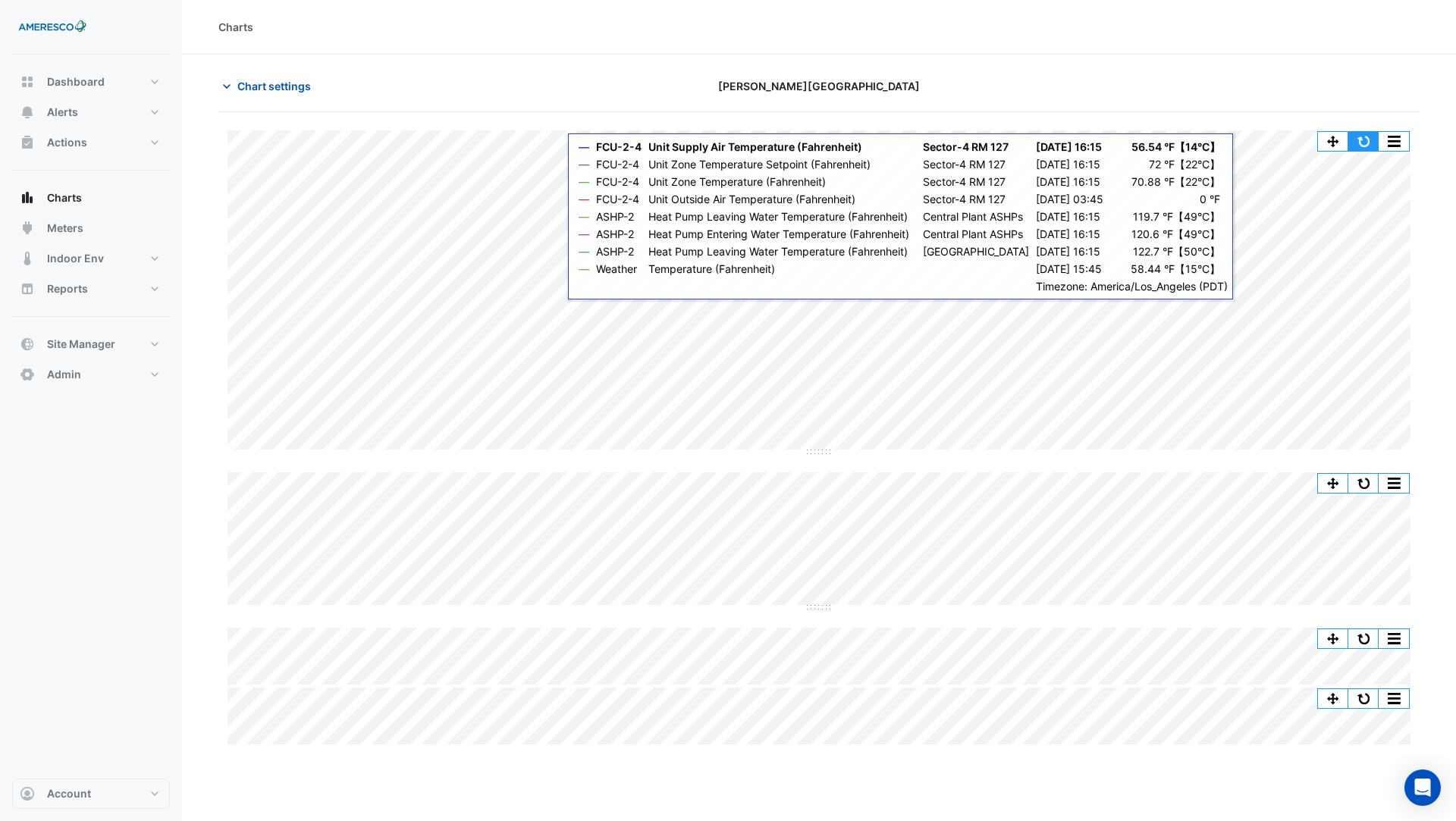
click at [1366, 138] on button "button" at bounding box center [1363, 142] width 31 height 19
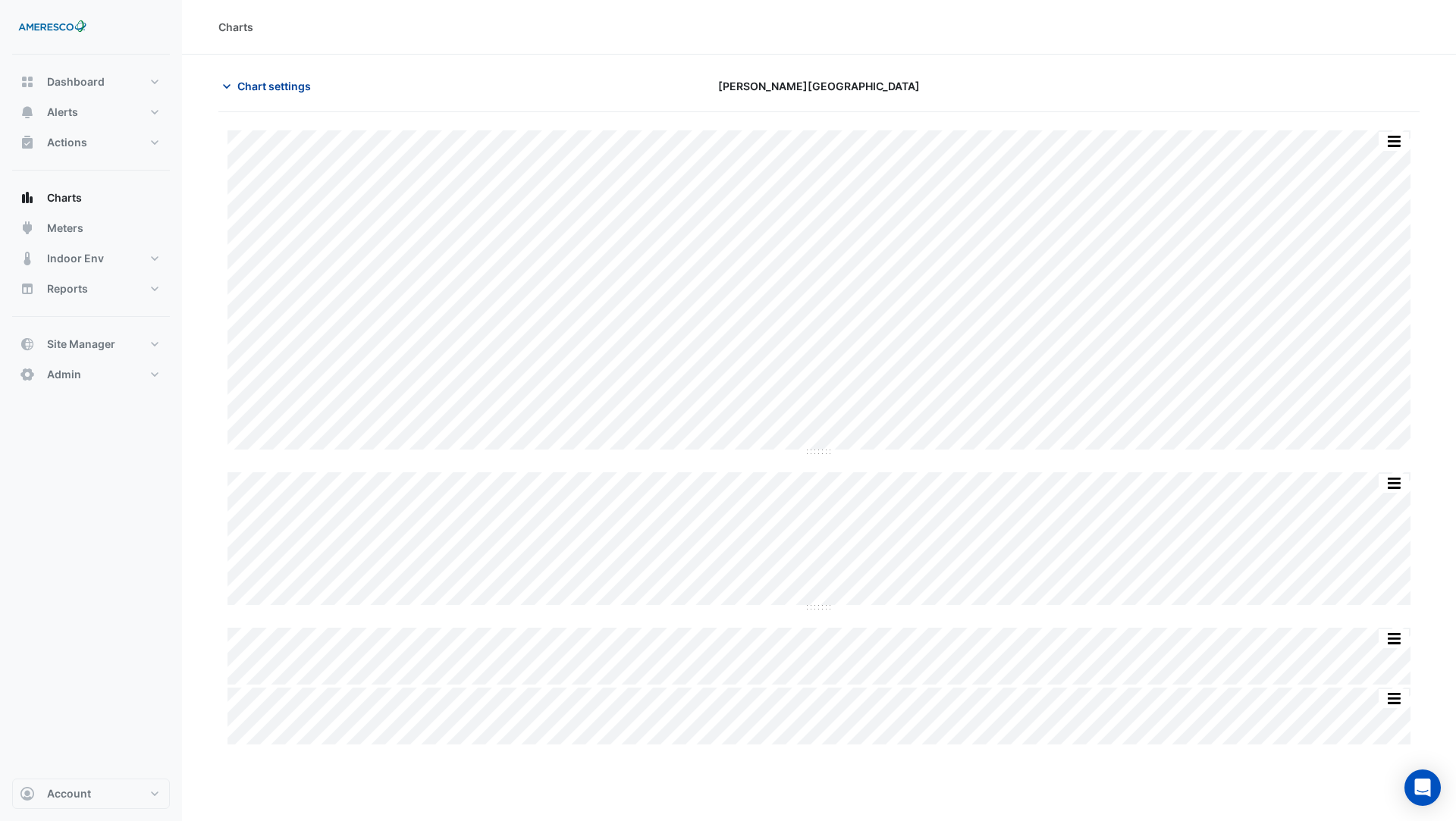
click at [276, 88] on span "Chart settings" at bounding box center [274, 86] width 74 height 16
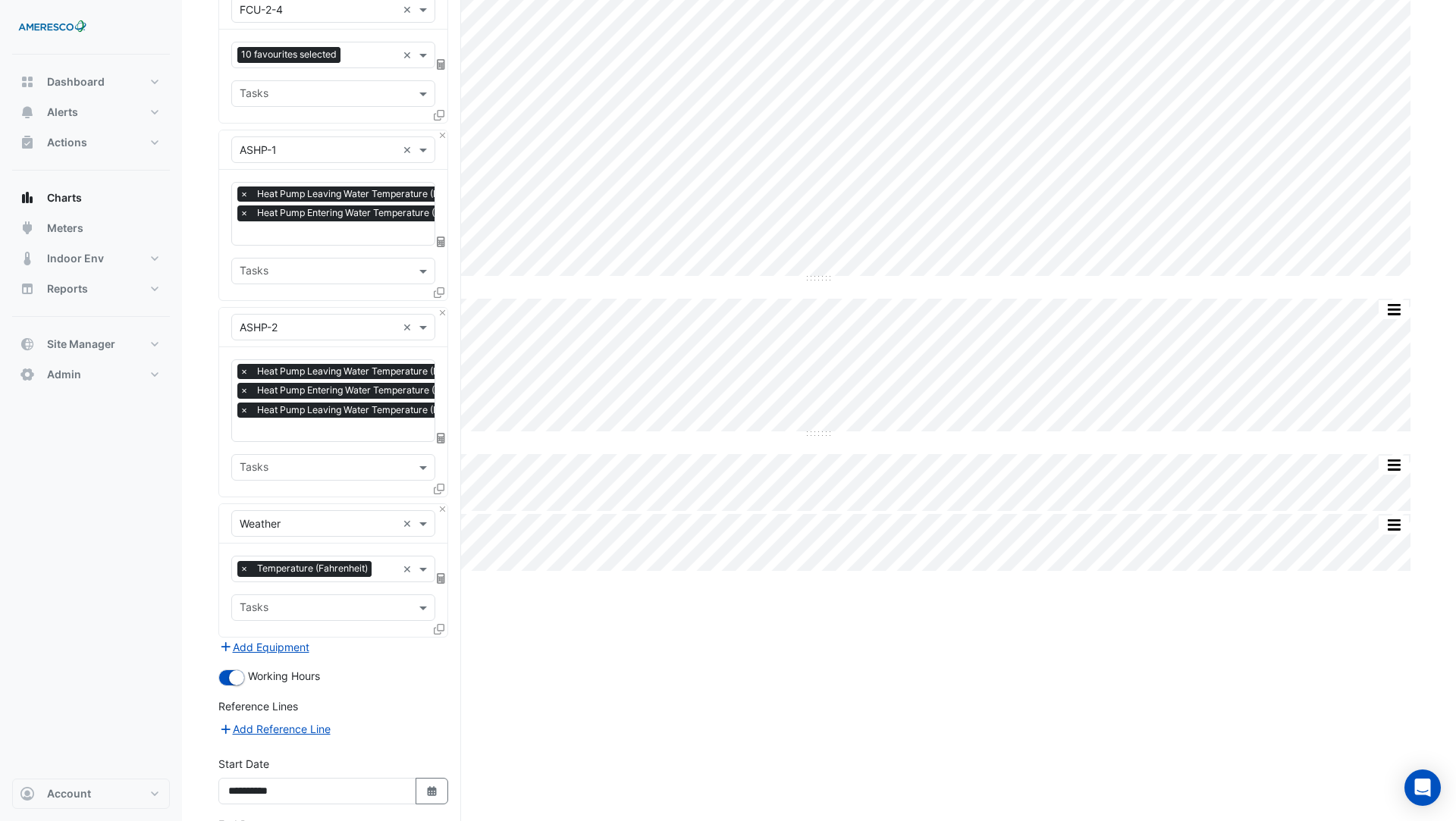
scroll to position [287, 0]
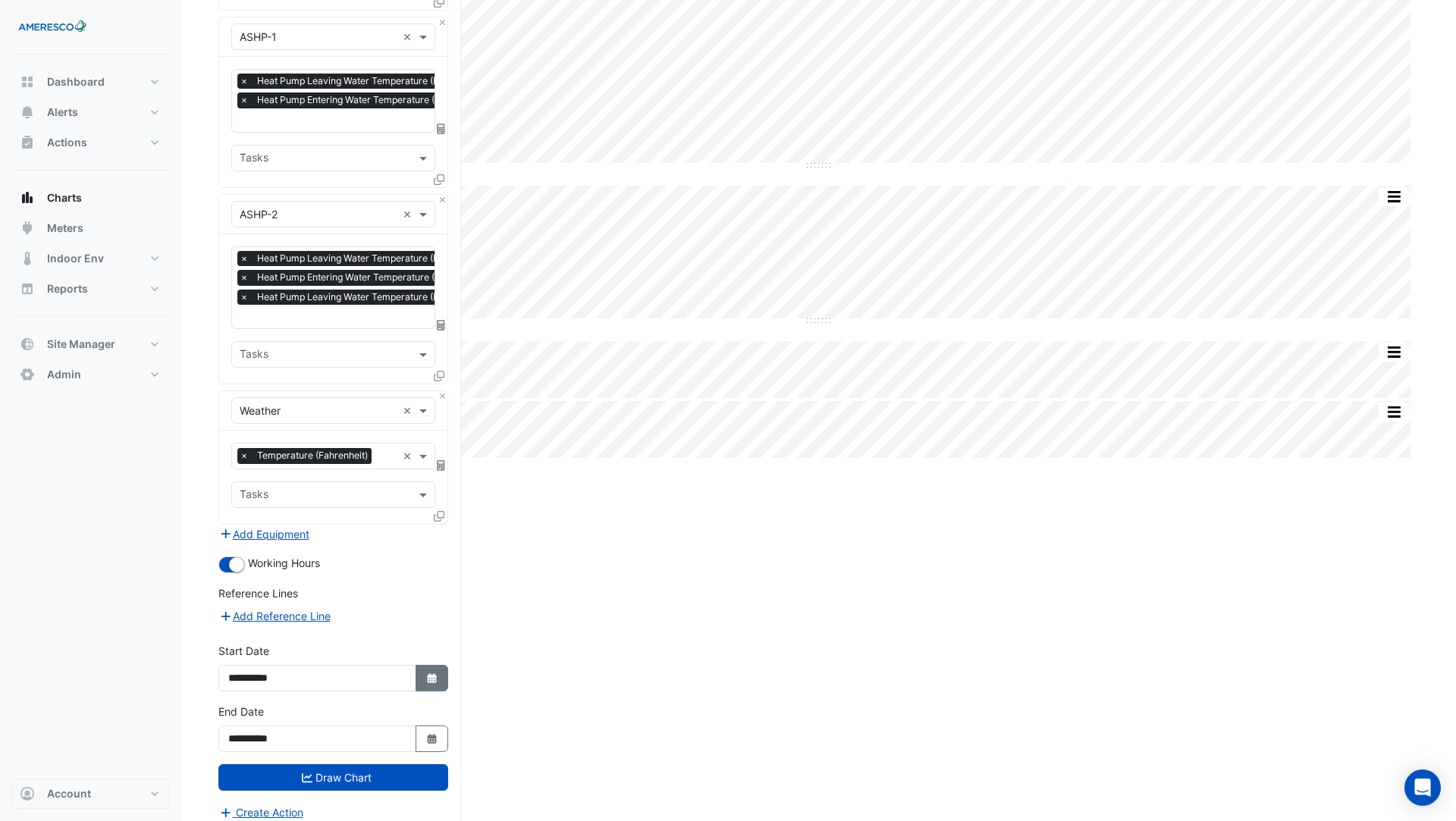
click at [434, 673] on icon "button" at bounding box center [431, 677] width 9 height 10
select select "*"
select select "****"
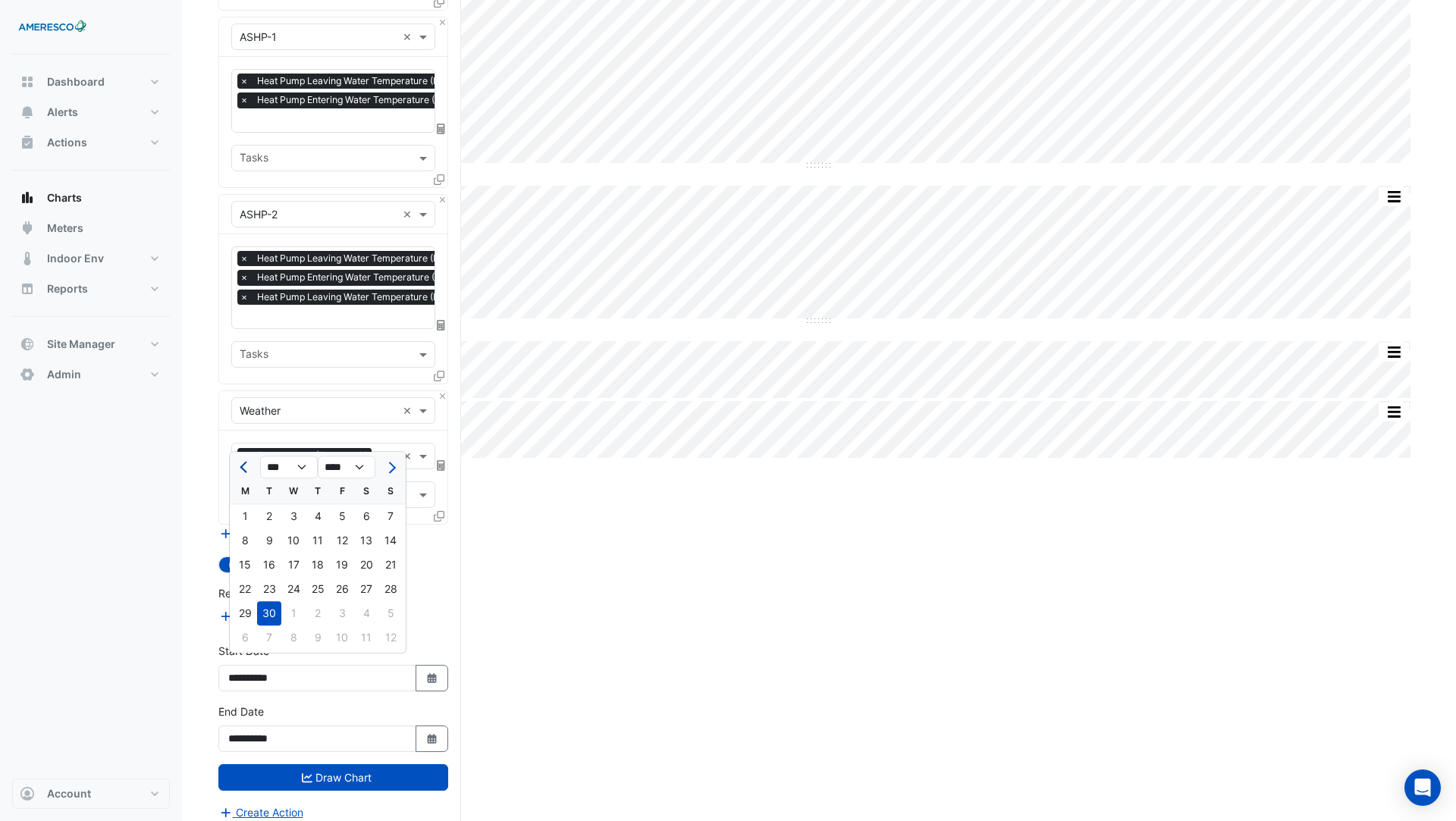
click at [246, 468] on span "Previous month" at bounding box center [245, 467] width 11 height 11
select select "*"
click at [339, 521] on div "1" at bounding box center [342, 516] width 24 height 25
type input "**********"
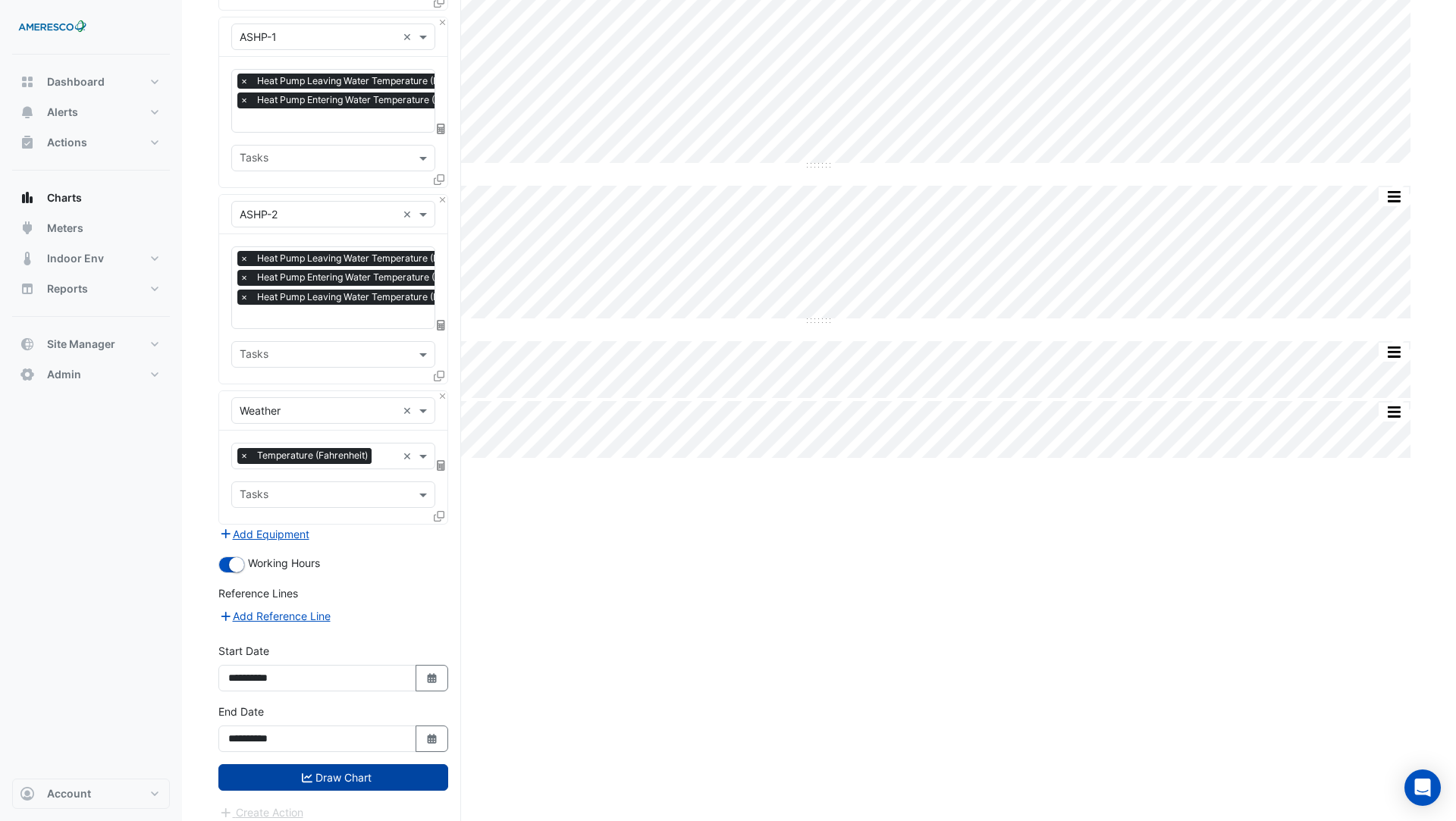
click at [366, 770] on button "Draw Chart" at bounding box center [333, 777] width 230 height 26
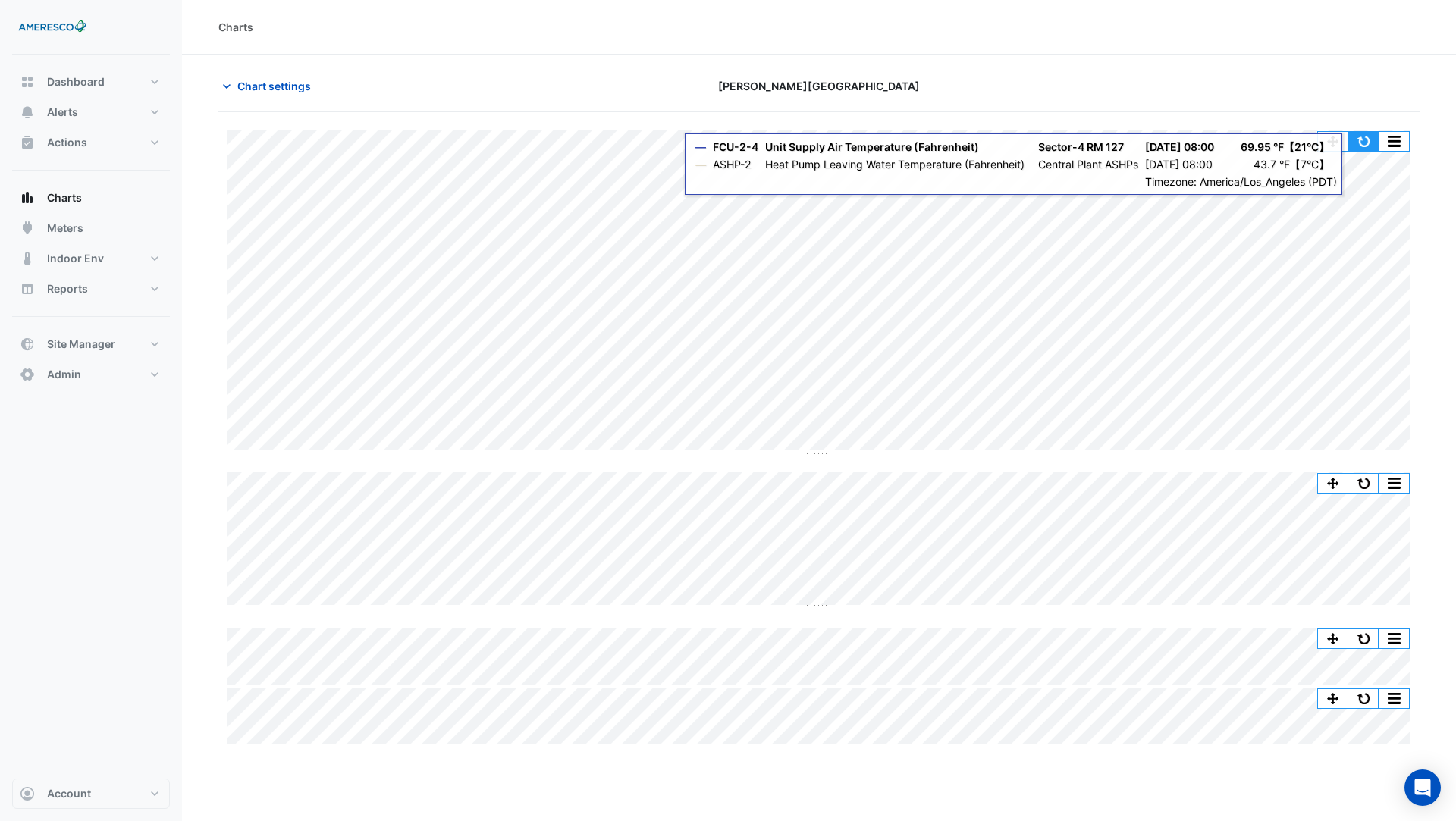
click at [1368, 140] on button "button" at bounding box center [1363, 142] width 31 height 19
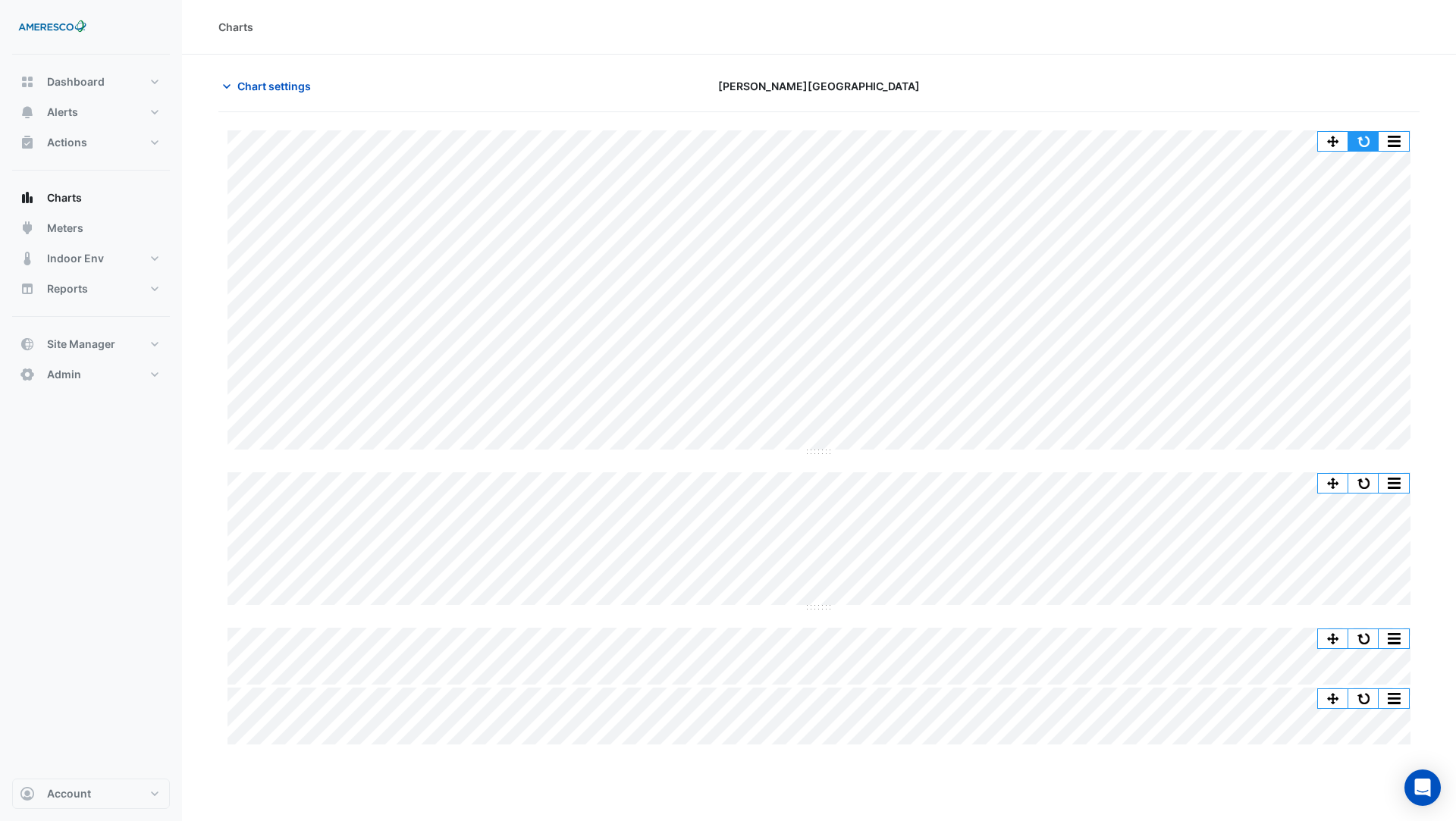
click at [1354, 139] on button "button" at bounding box center [1363, 142] width 31 height 19
click at [1366, 139] on button "button" at bounding box center [1363, 142] width 31 height 19
click at [1363, 147] on button "button" at bounding box center [1363, 142] width 31 height 19
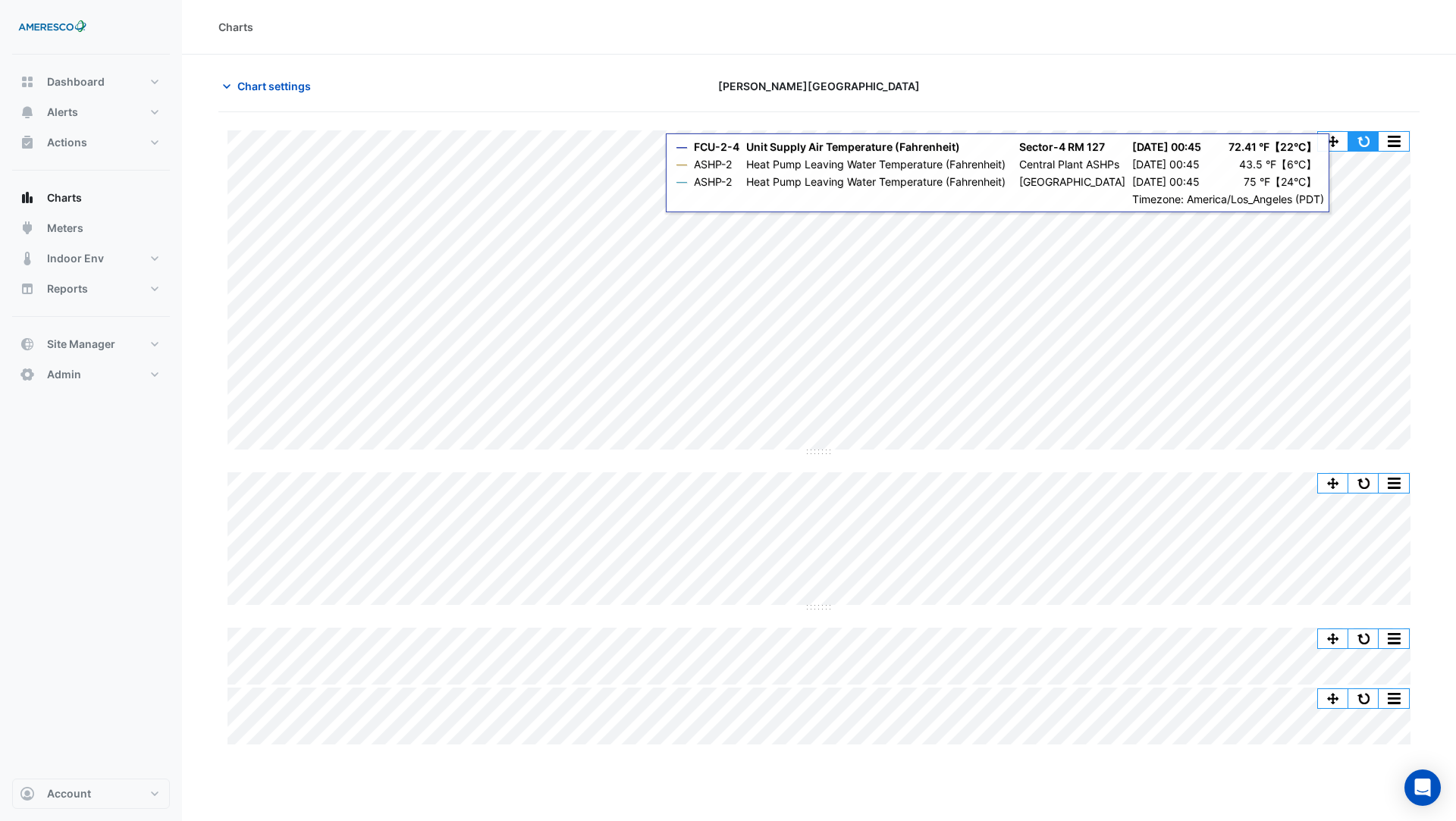
click at [1360, 138] on button "button" at bounding box center [1363, 142] width 31 height 19
click at [1368, 137] on button "button" at bounding box center [1363, 142] width 31 height 19
click at [1371, 137] on button "button" at bounding box center [1363, 142] width 31 height 19
click at [1364, 137] on button "button" at bounding box center [1363, 142] width 31 height 19
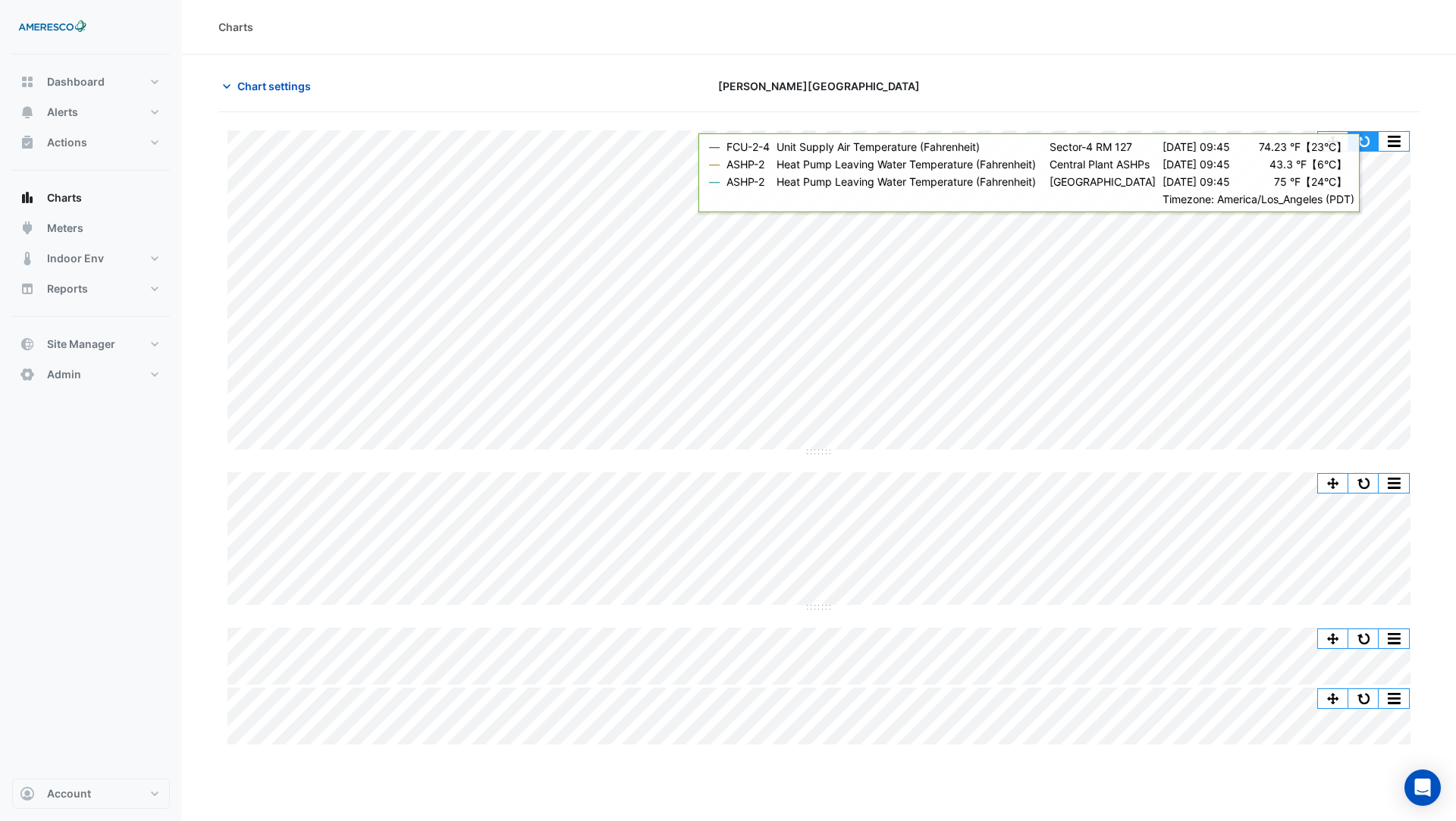
click at [1366, 144] on button "button" at bounding box center [1363, 142] width 31 height 19
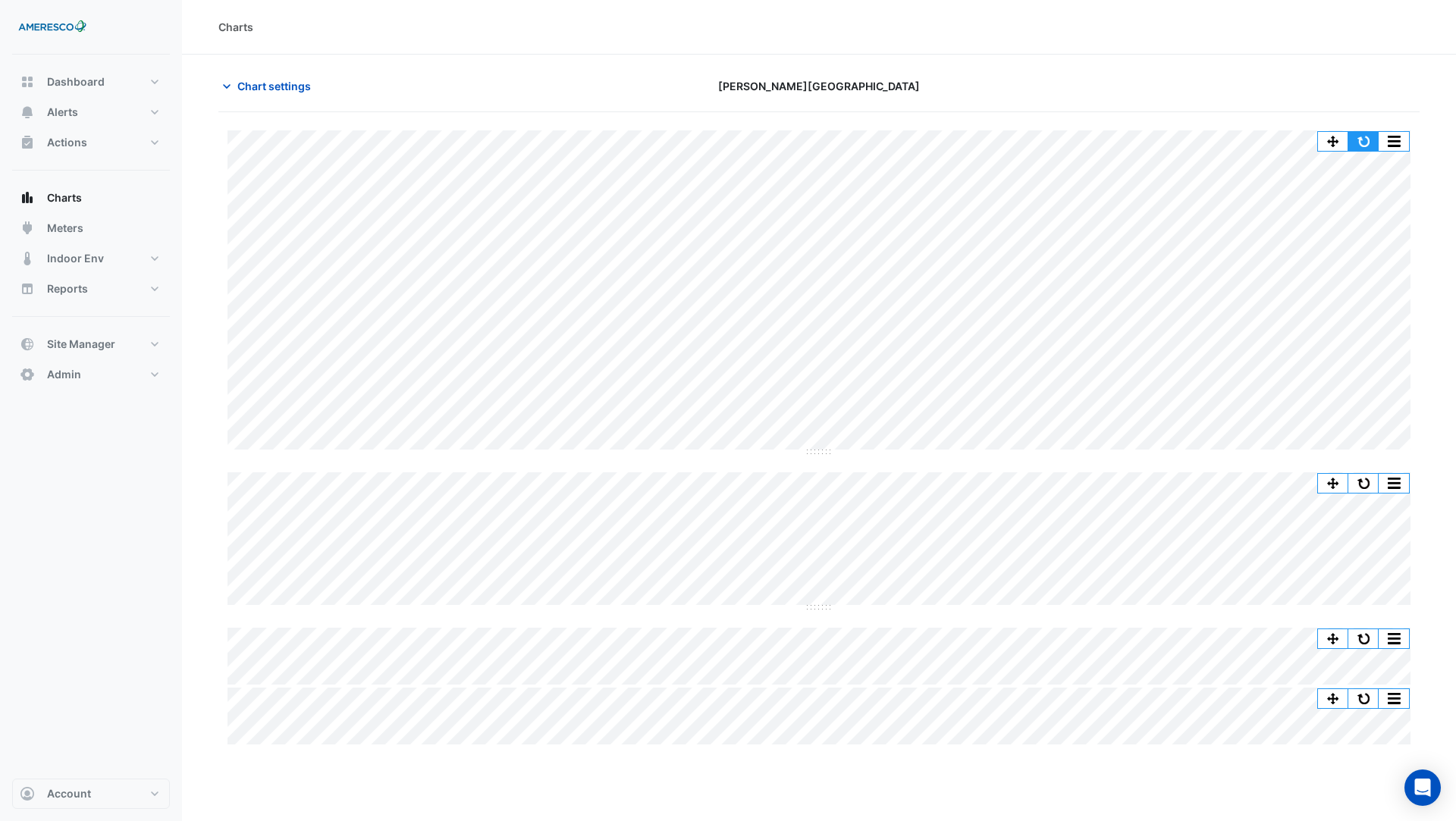
click at [1363, 144] on button "button" at bounding box center [1363, 142] width 31 height 19
click at [1370, 135] on button "button" at bounding box center [1363, 142] width 31 height 19
click at [1365, 138] on button "button" at bounding box center [1363, 142] width 31 height 19
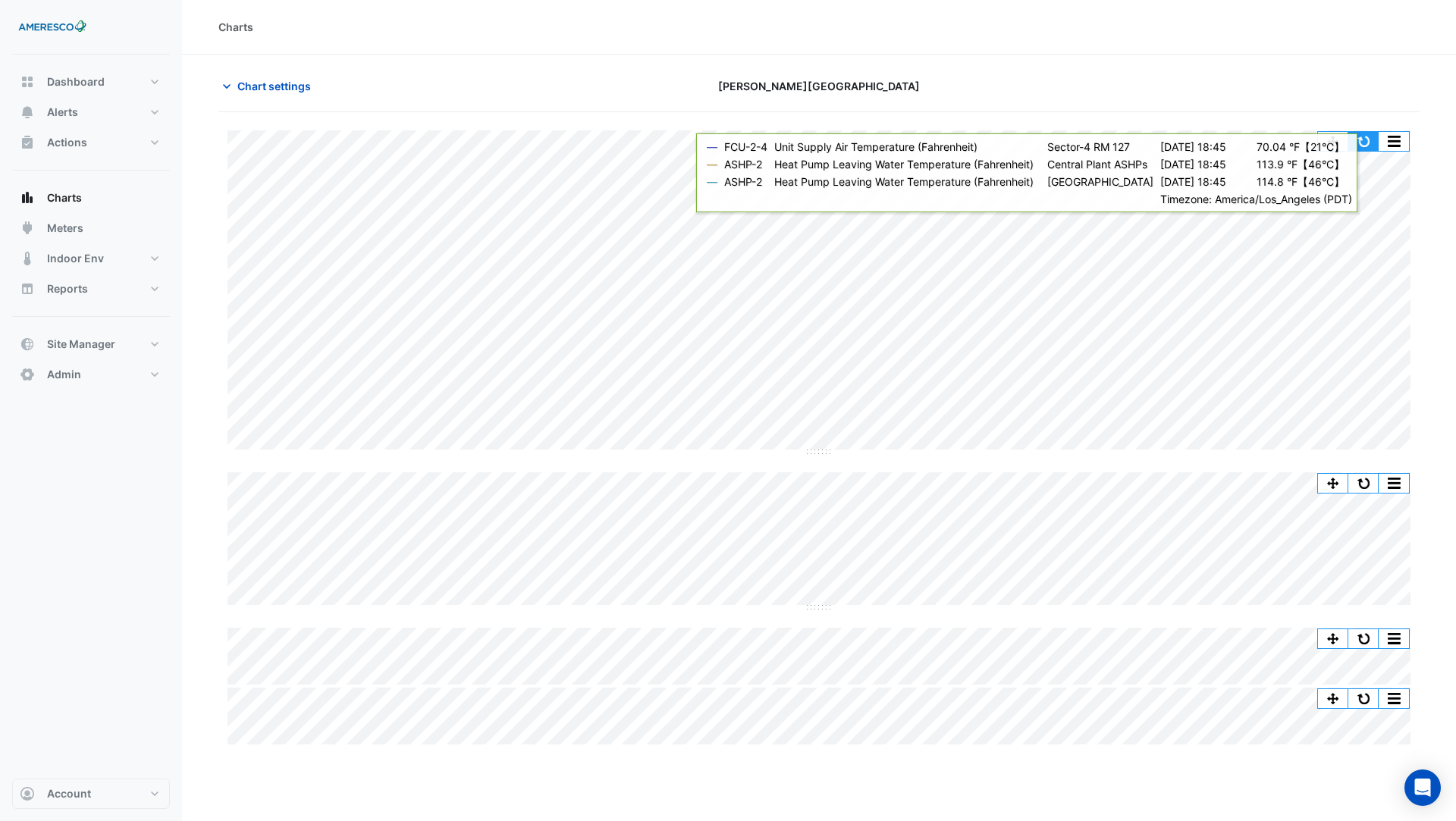
click at [1360, 135] on button "button" at bounding box center [1363, 142] width 31 height 19
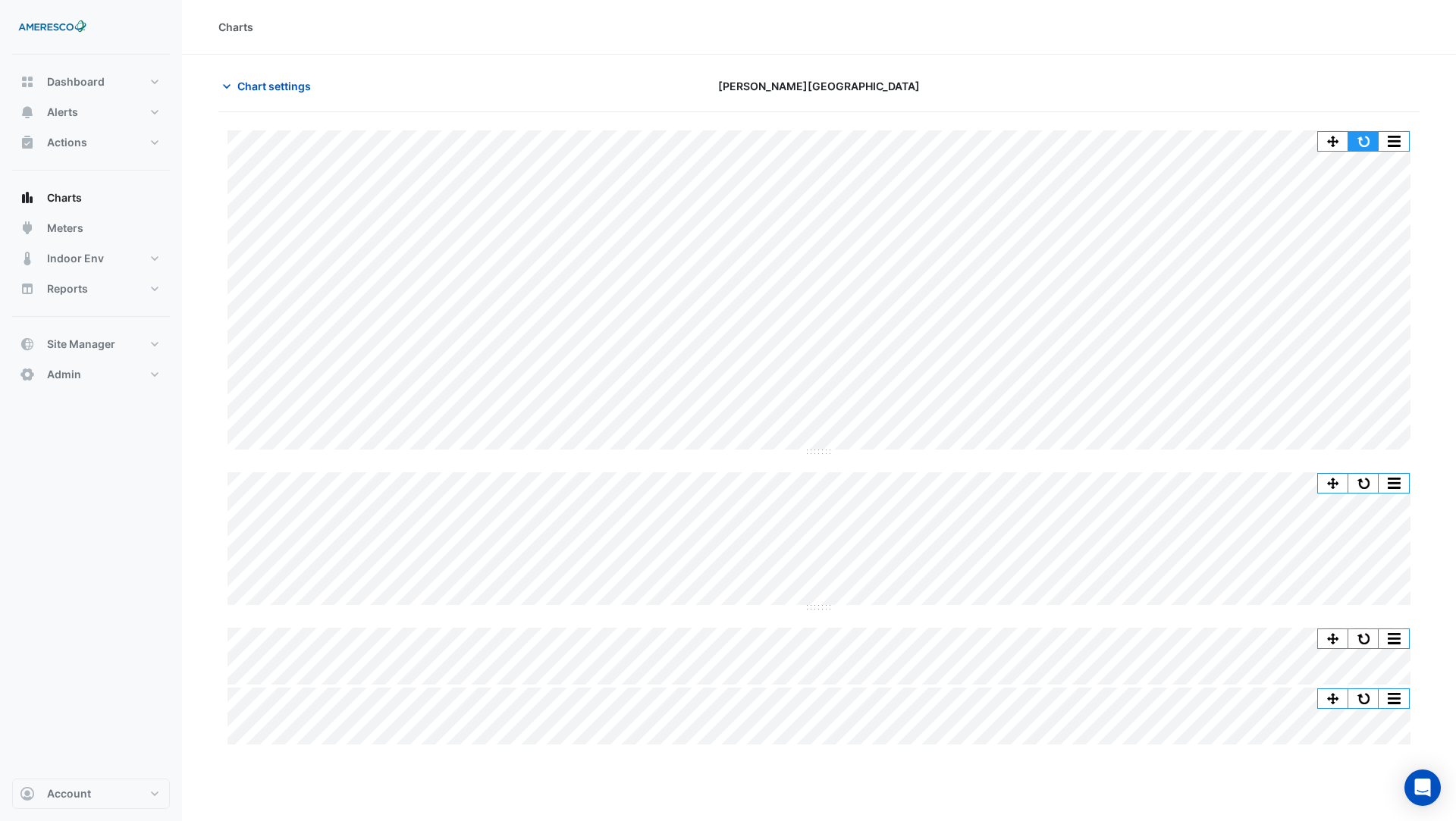
click at [1371, 139] on button "button" at bounding box center [1363, 142] width 31 height 19
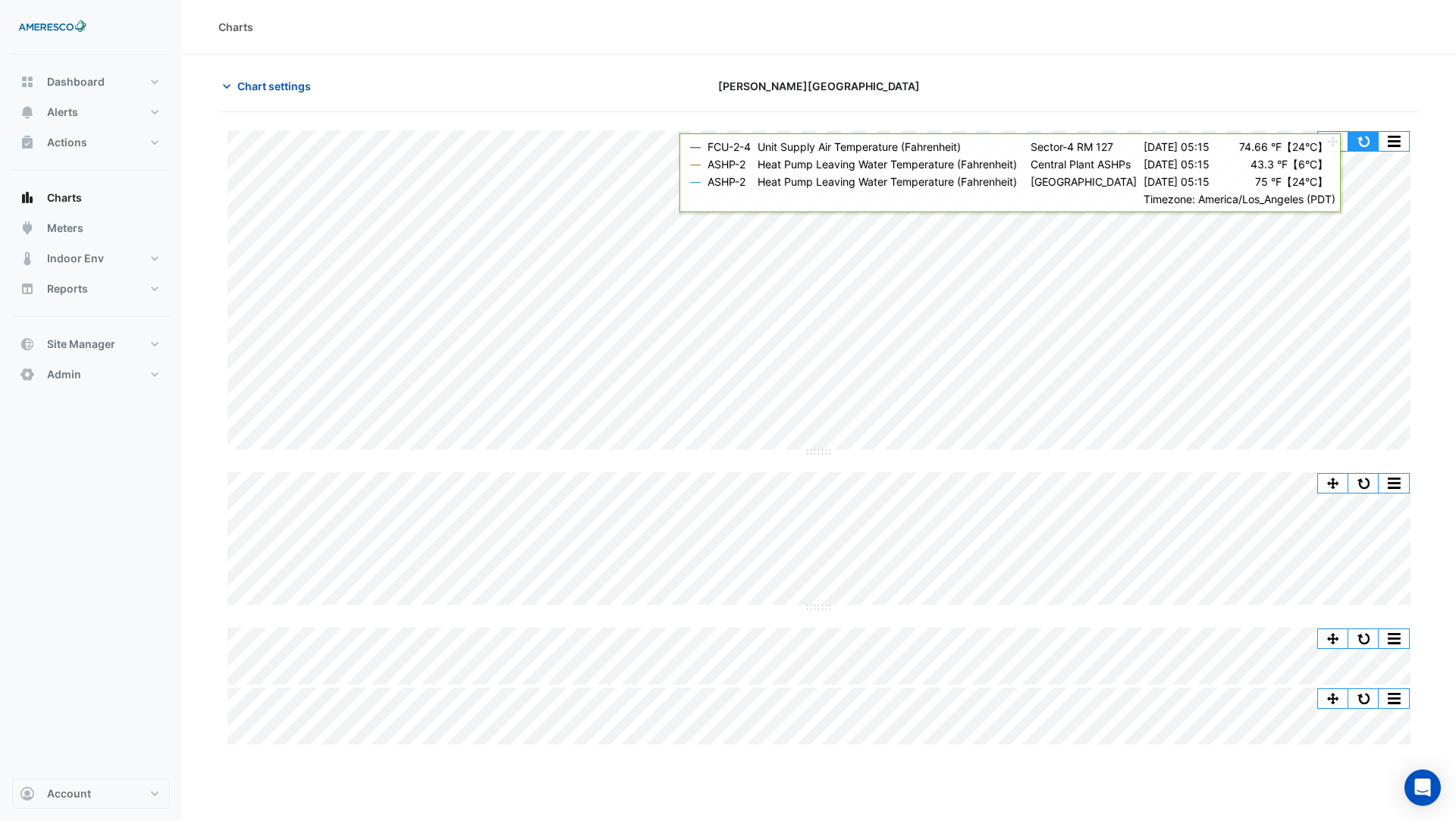
click at [1366, 147] on button "button" at bounding box center [1363, 142] width 31 height 19
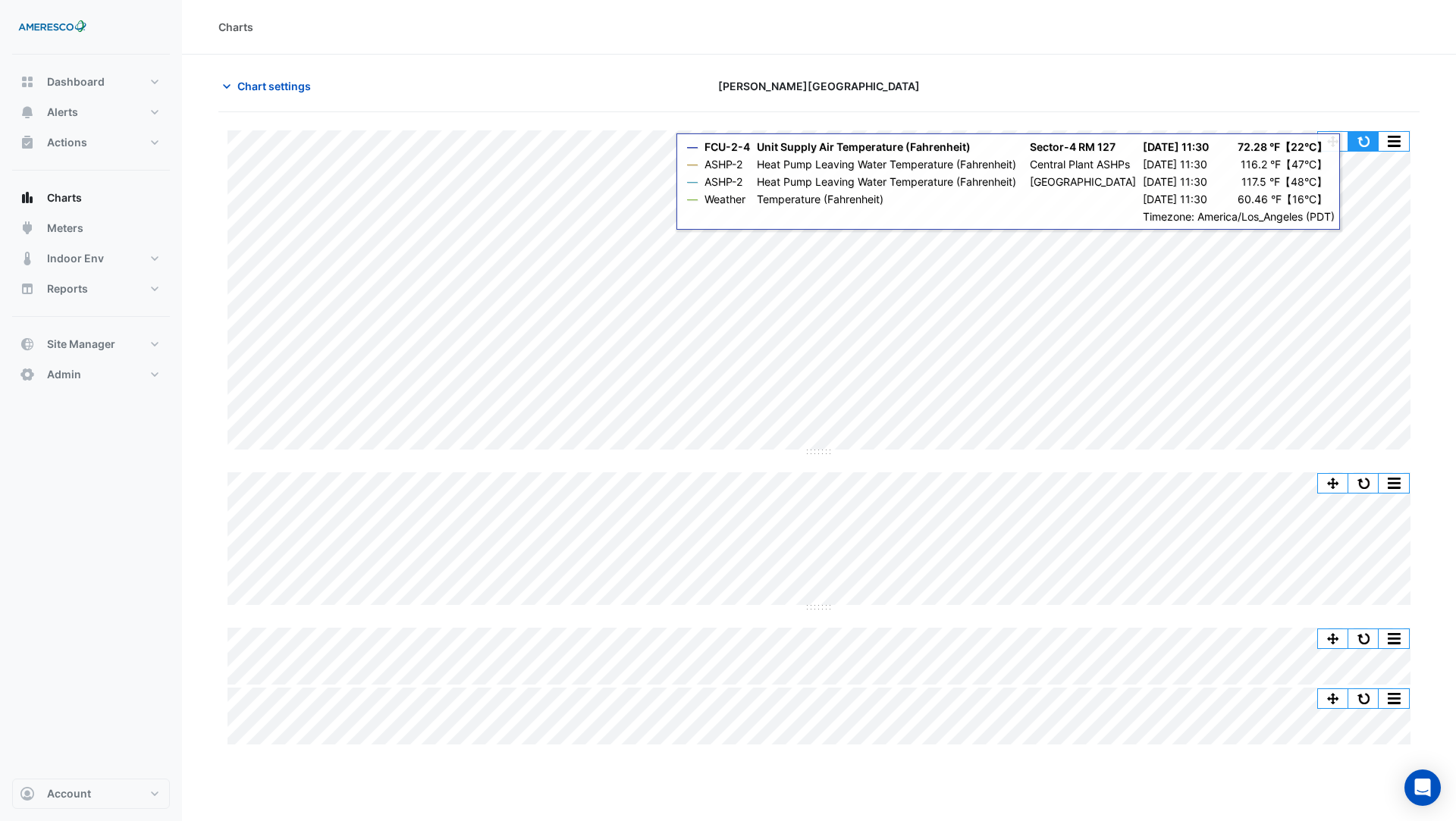
click at [1362, 144] on button "button" at bounding box center [1363, 142] width 31 height 19
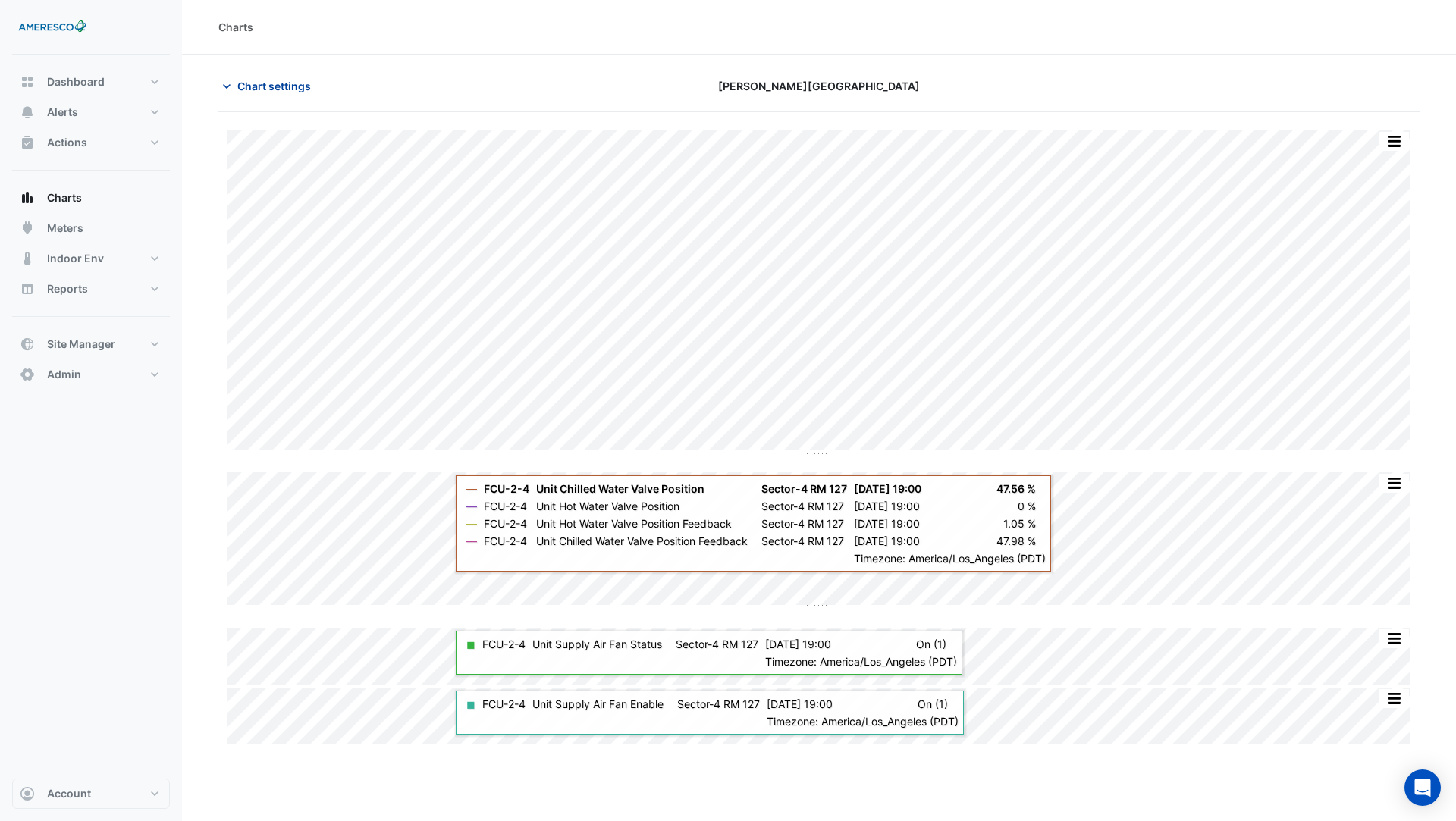
click at [284, 89] on span "Chart settings" at bounding box center [274, 86] width 74 height 16
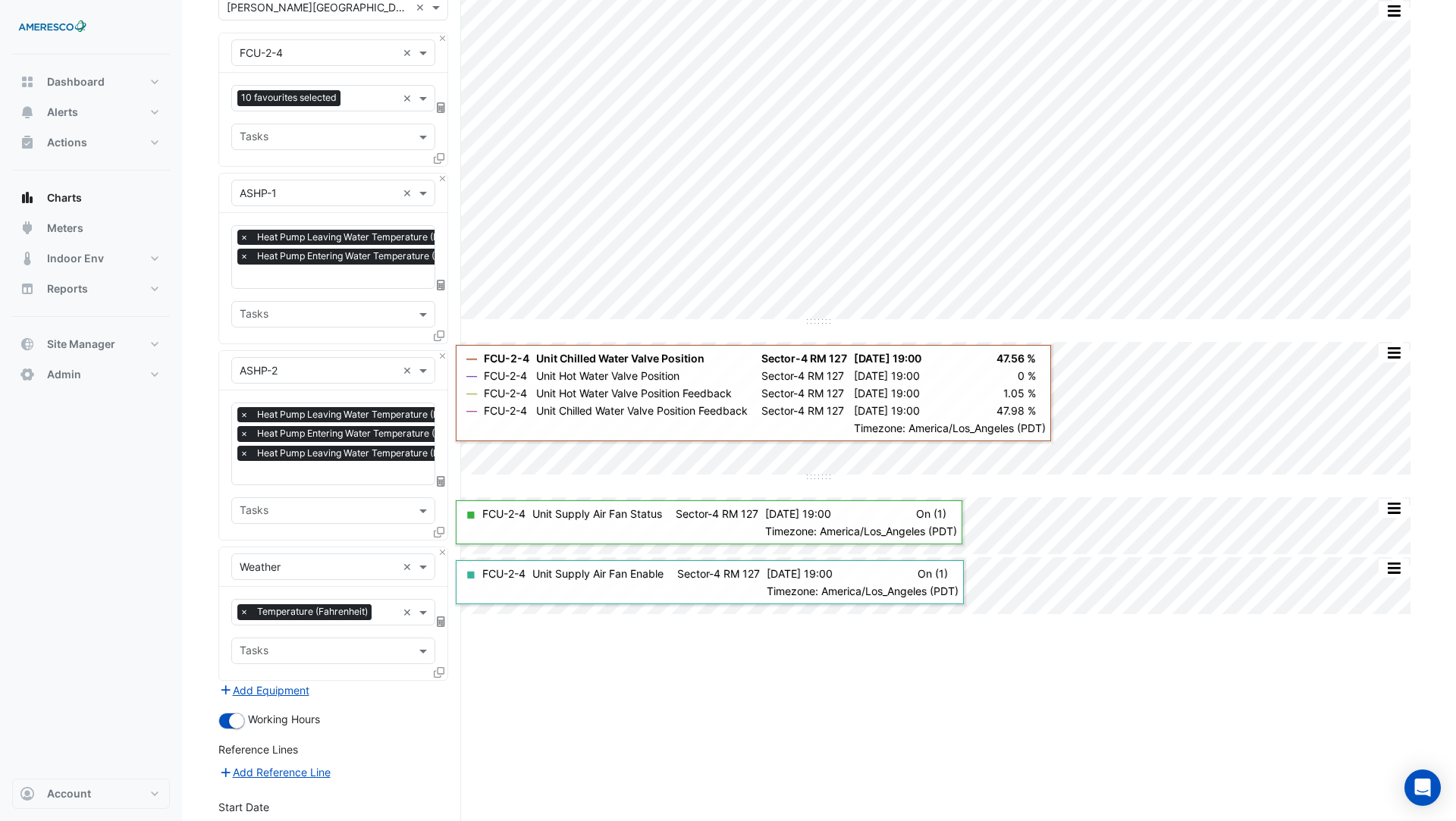
scroll to position [159, 0]
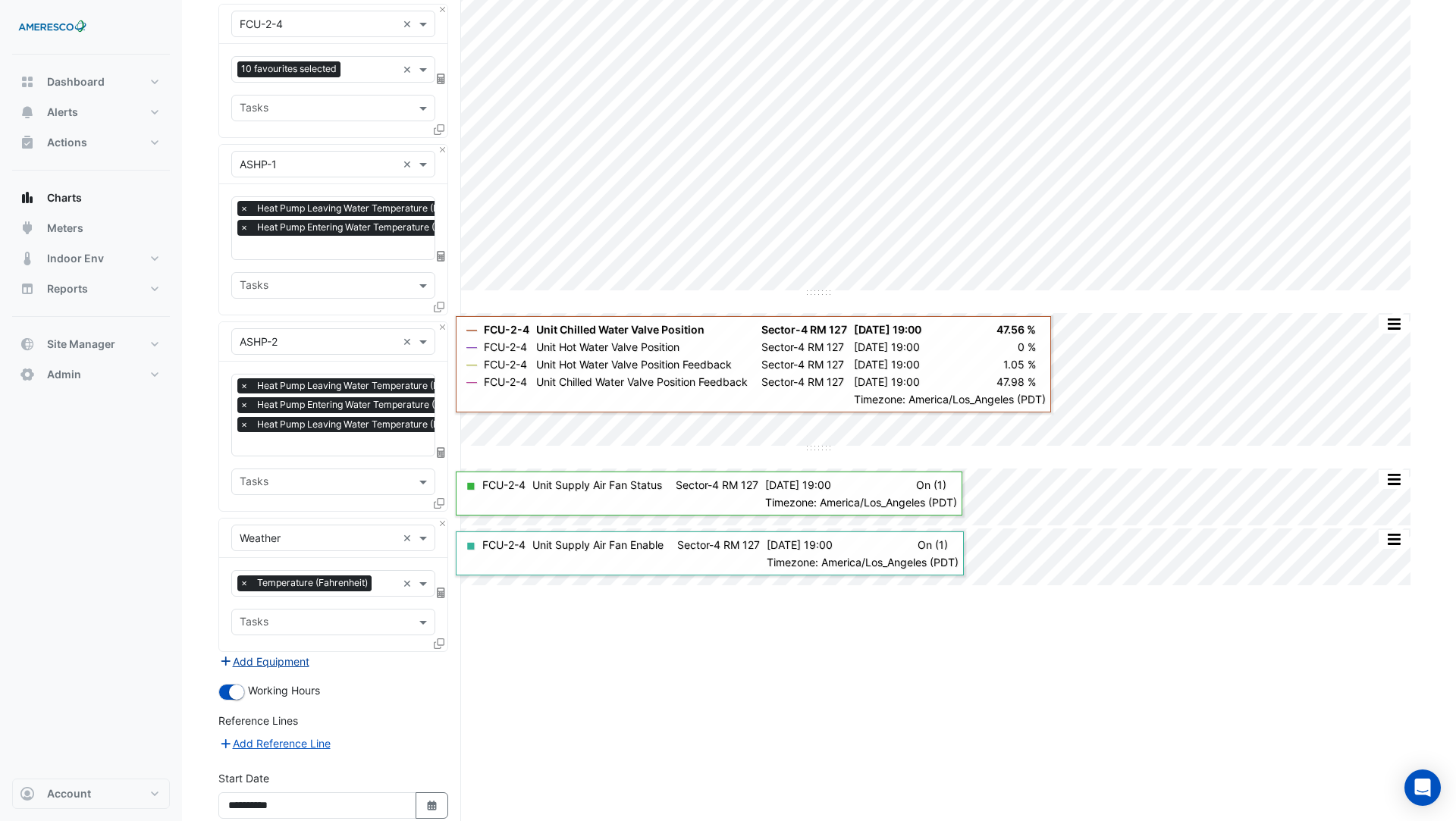
click at [292, 654] on button "Add Equipment" at bounding box center [264, 662] width 92 height 18
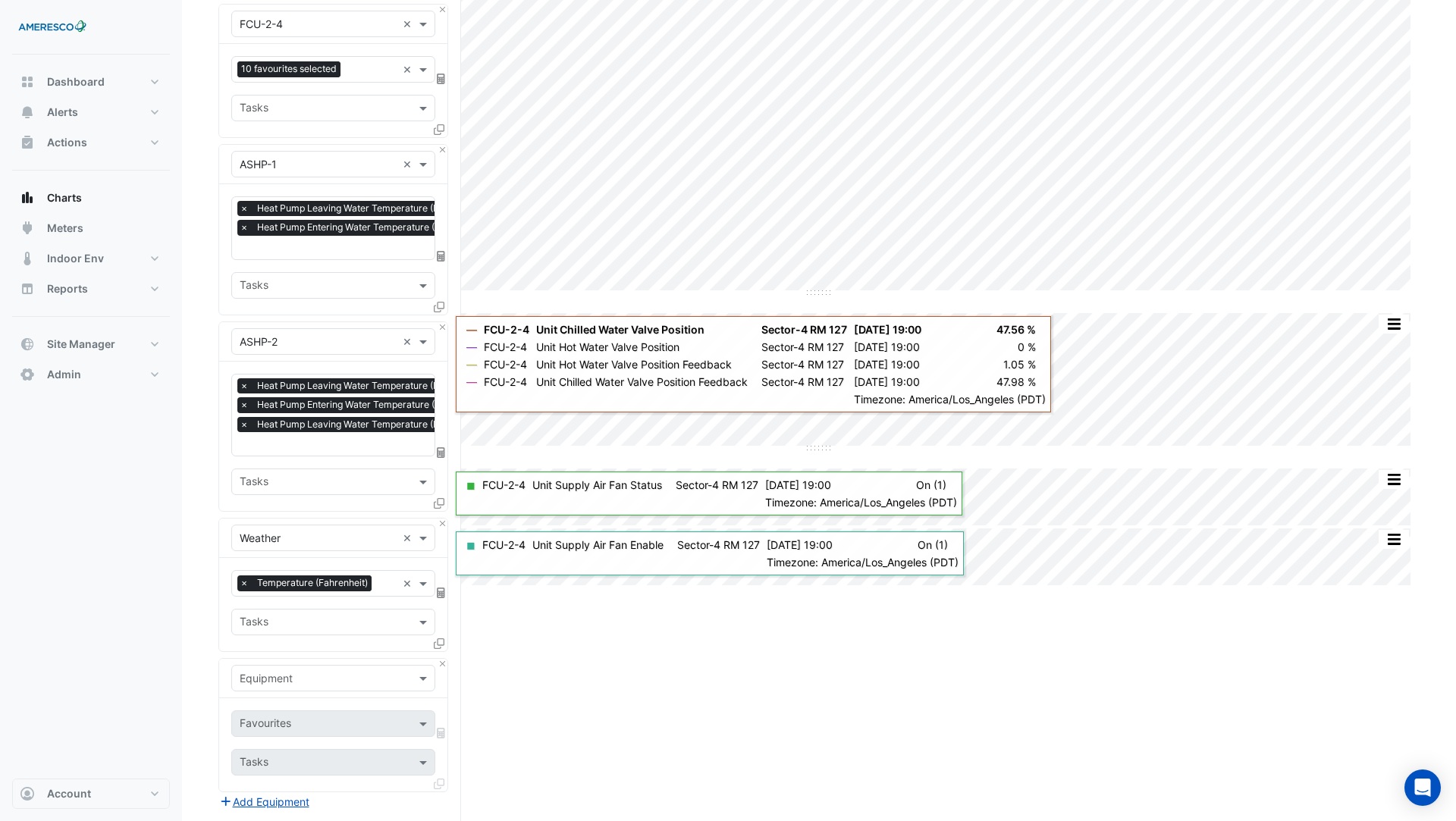
click at [298, 680] on div "Equipment" at bounding box center [332, 678] width 204 height 26
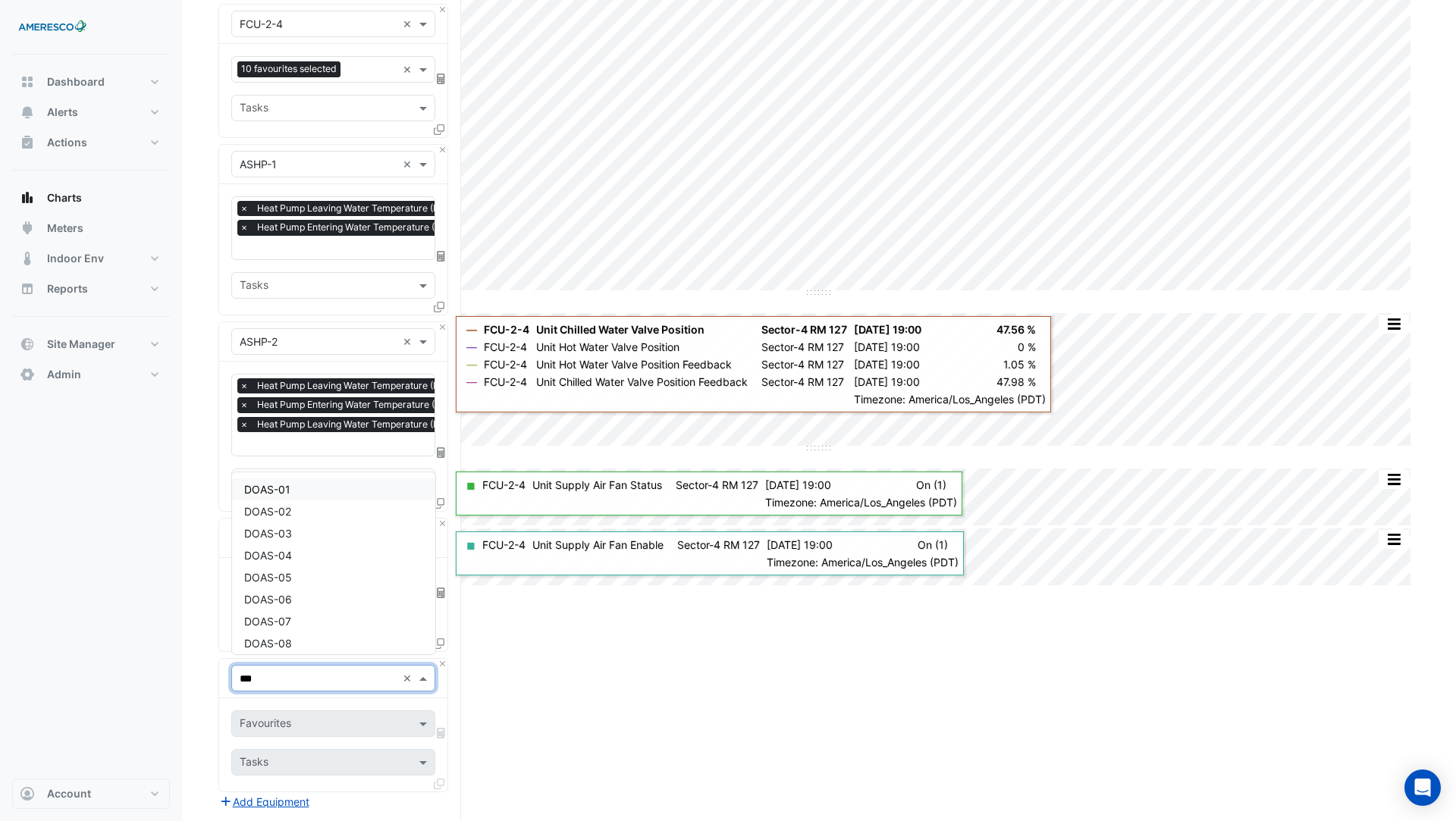
type input "****"
click at [304, 491] on div "DOAS-01" at bounding box center [333, 489] width 203 height 22
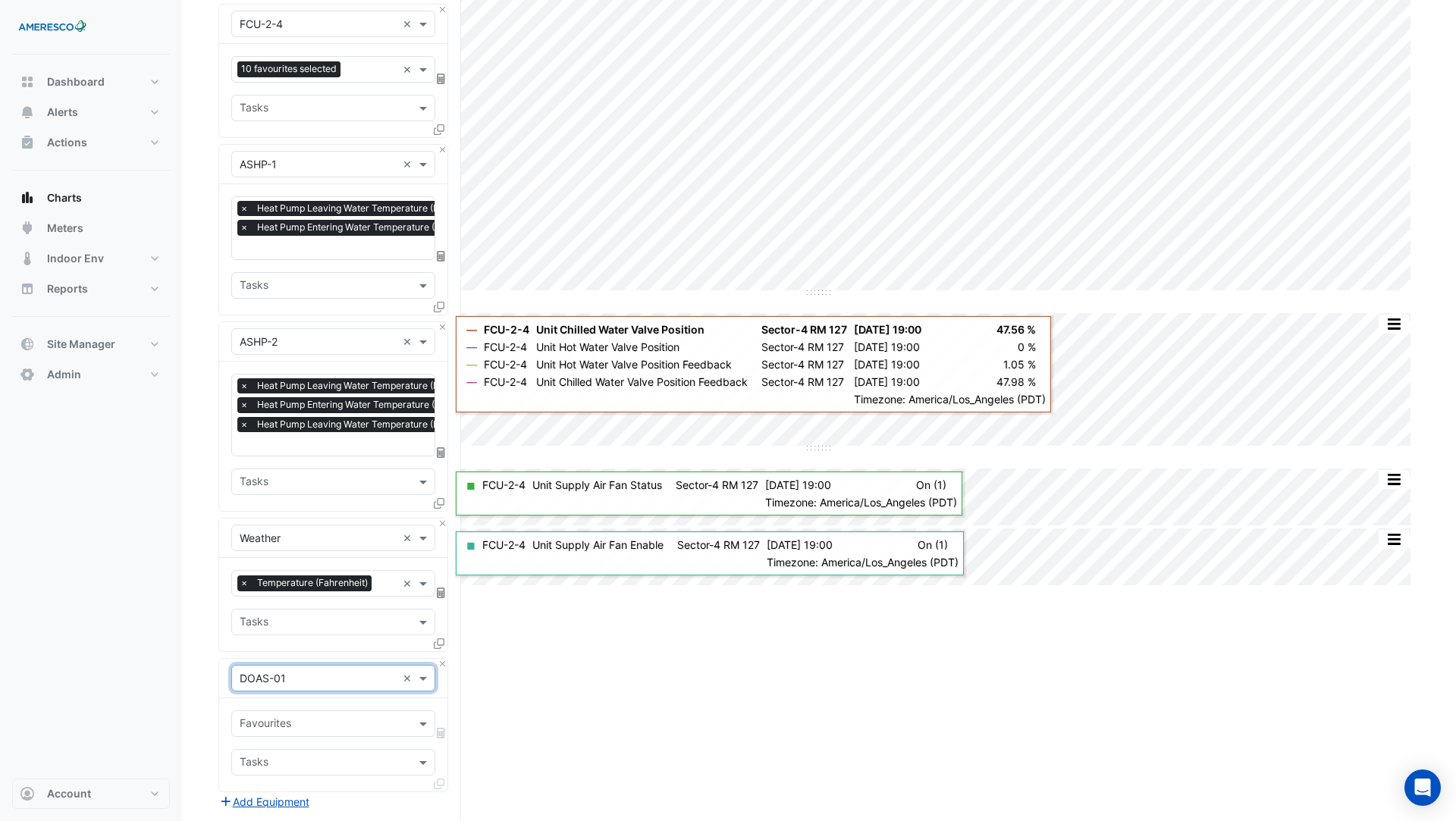
click at [291, 718] on input "text" at bounding box center [325, 726] width 170 height 16
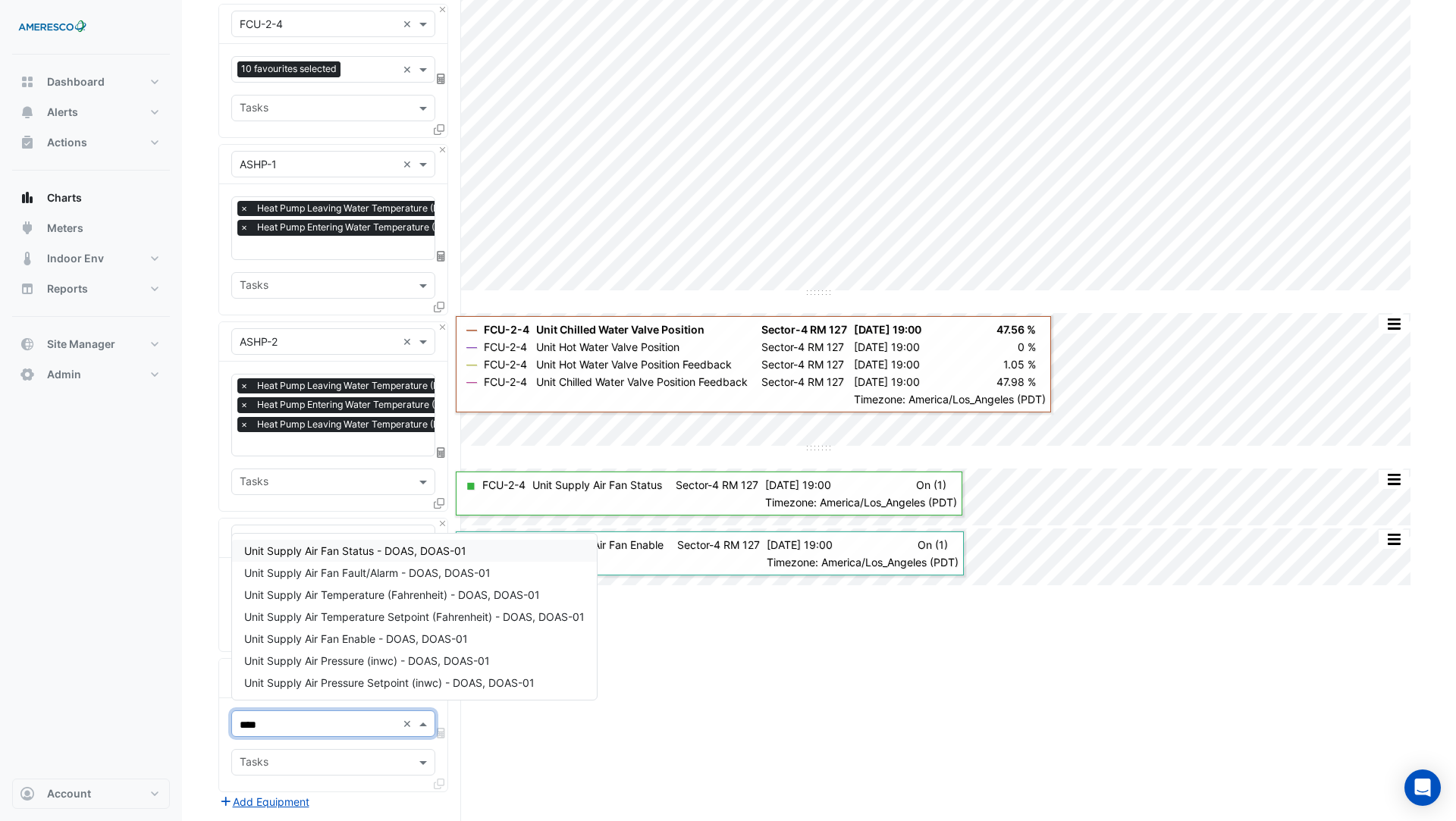
type input "*****"
click at [370, 599] on span "Unit Supply Air Temperature (Fahrenheit) - DOAS, DOAS-01" at bounding box center [392, 594] width 296 height 13
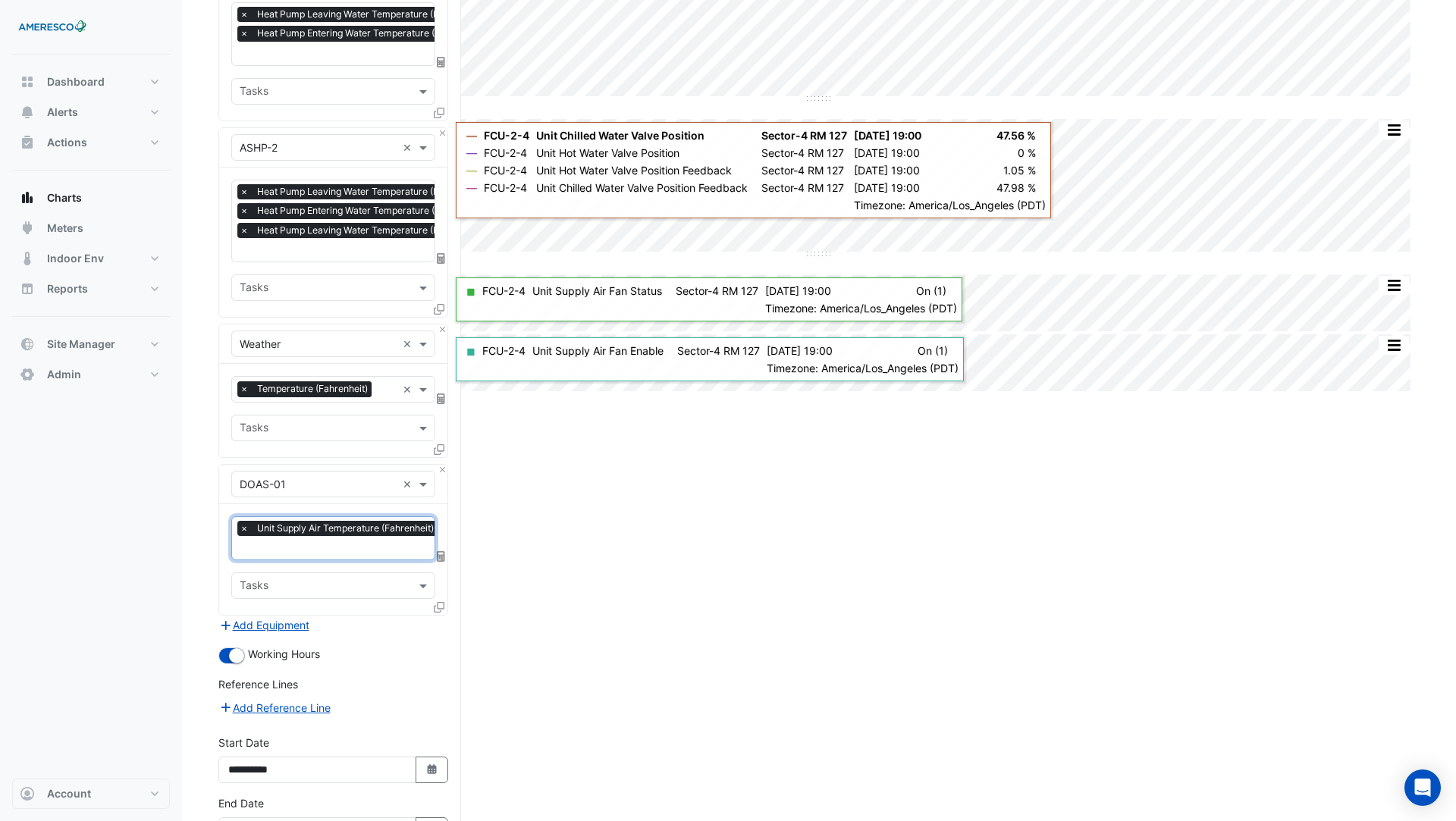
scroll to position [441, 0]
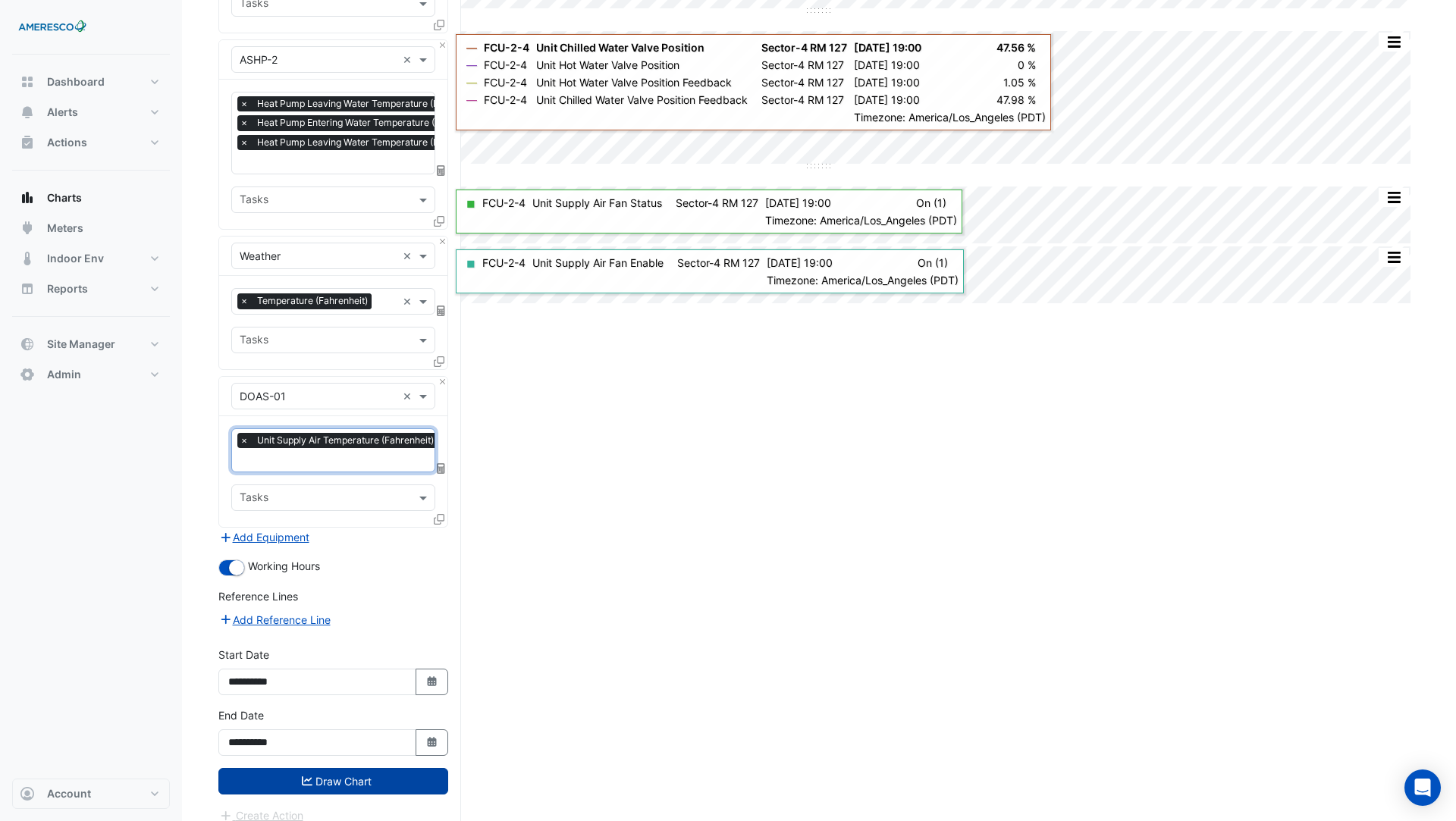
click at [366, 768] on button "Draw Chart" at bounding box center [333, 782] width 230 height 26
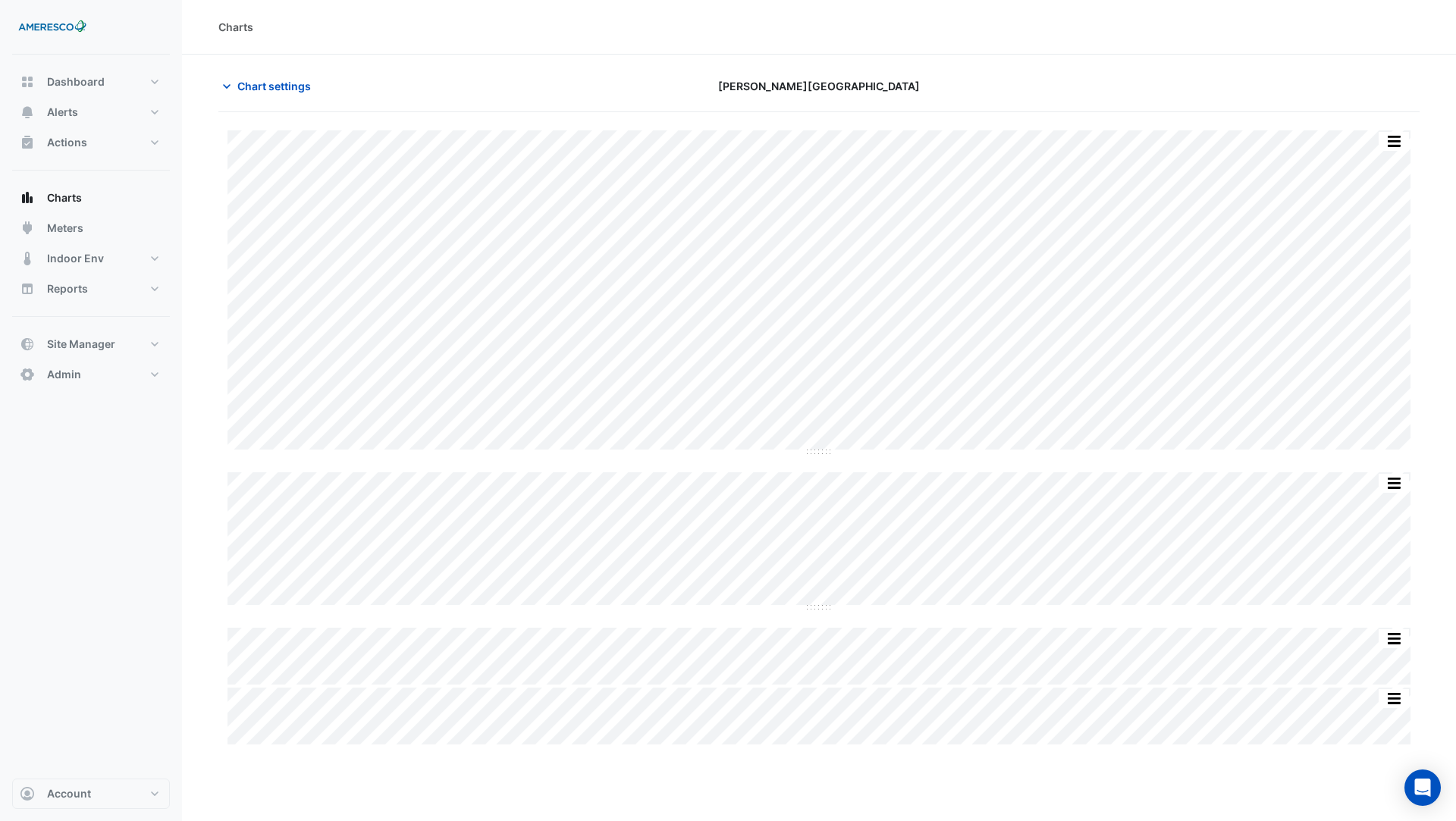
click at [282, 64] on section "Chart settings Kelly Elementary Split by Equip Split All Split None Print Save …" at bounding box center [819, 666] width 1274 height 1224
click at [283, 88] on span "Chart settings" at bounding box center [274, 86] width 74 height 16
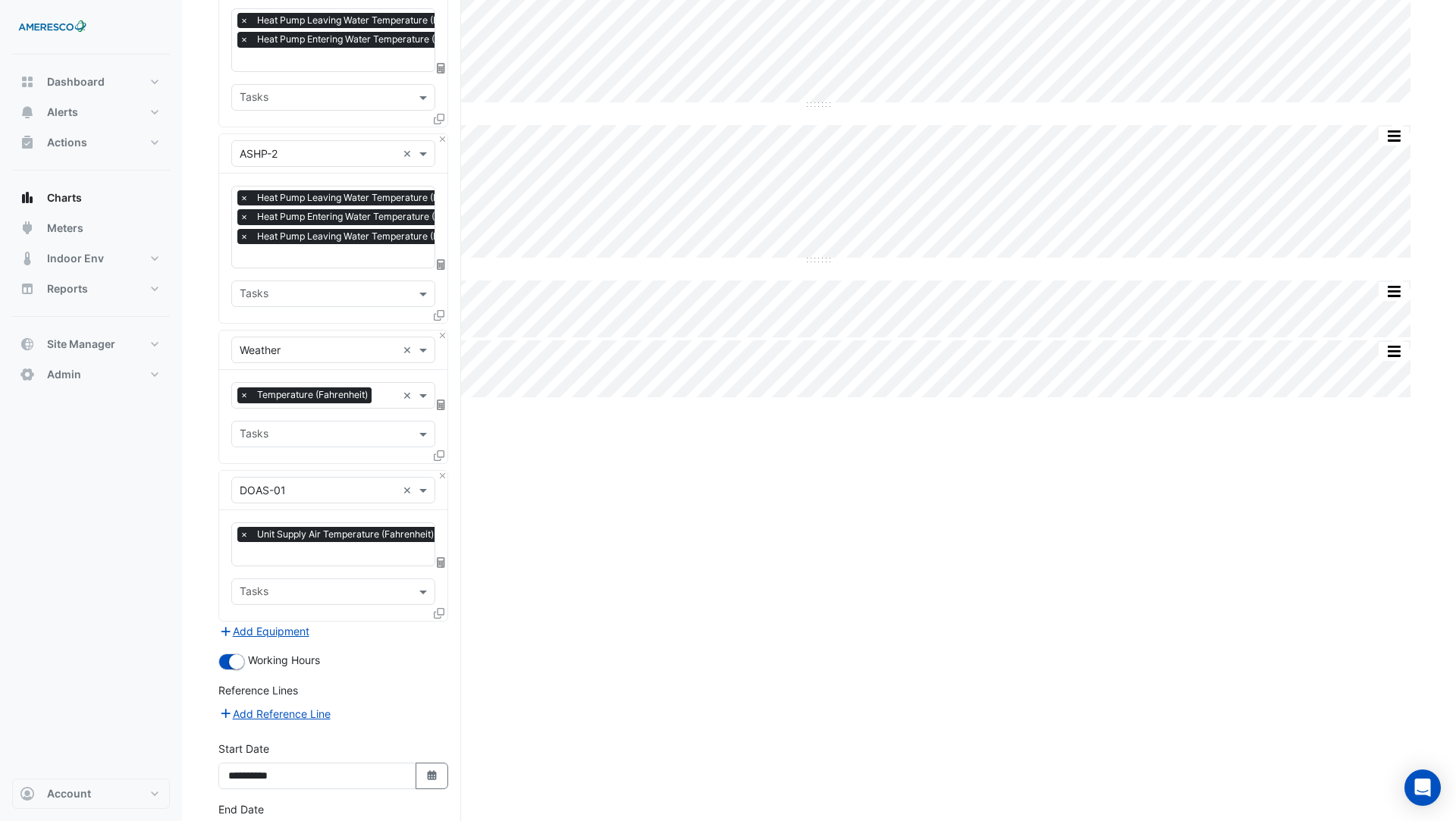
scroll to position [441, 0]
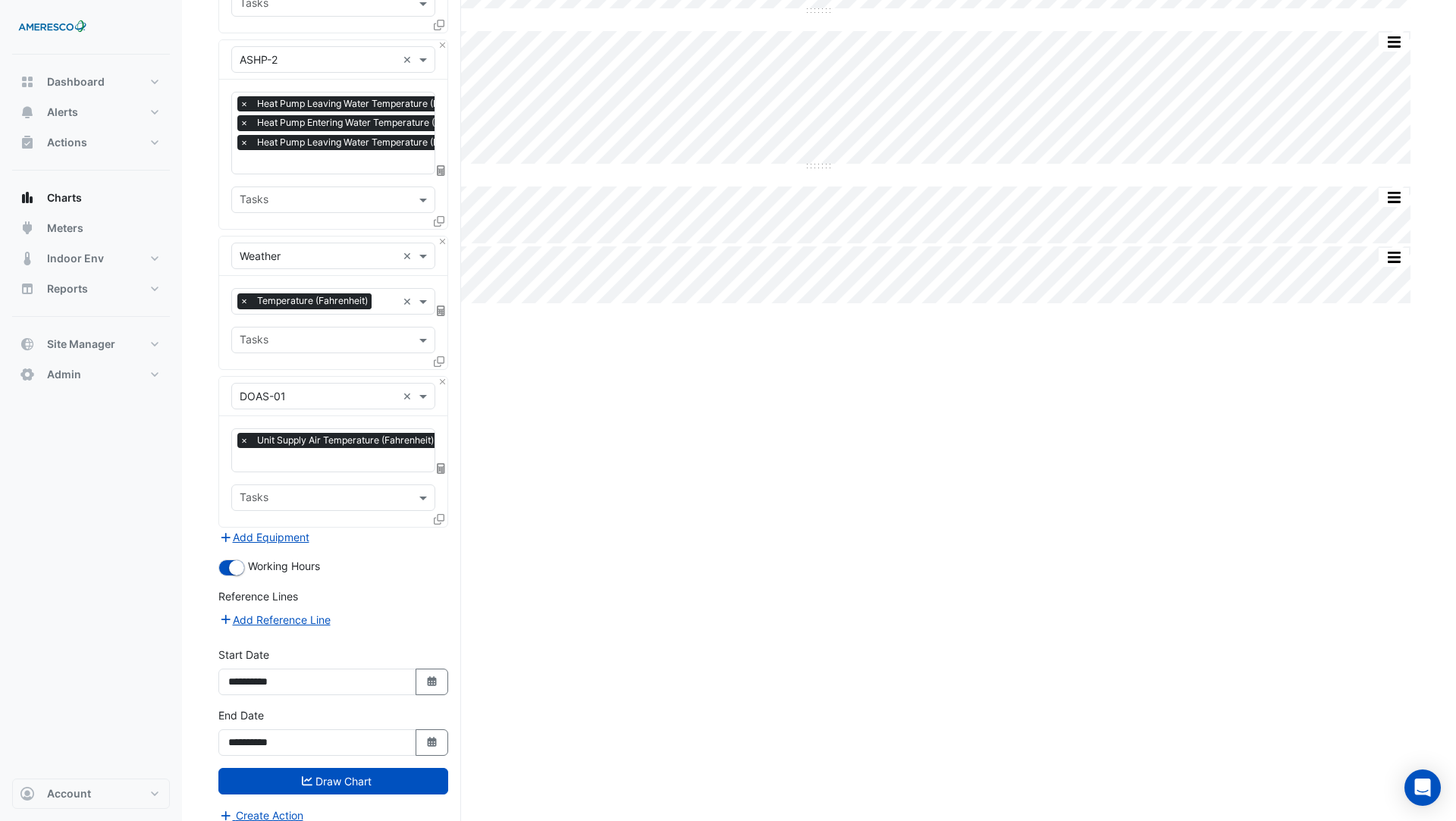
click at [442, 514] on icon at bounding box center [439, 519] width 10 height 11
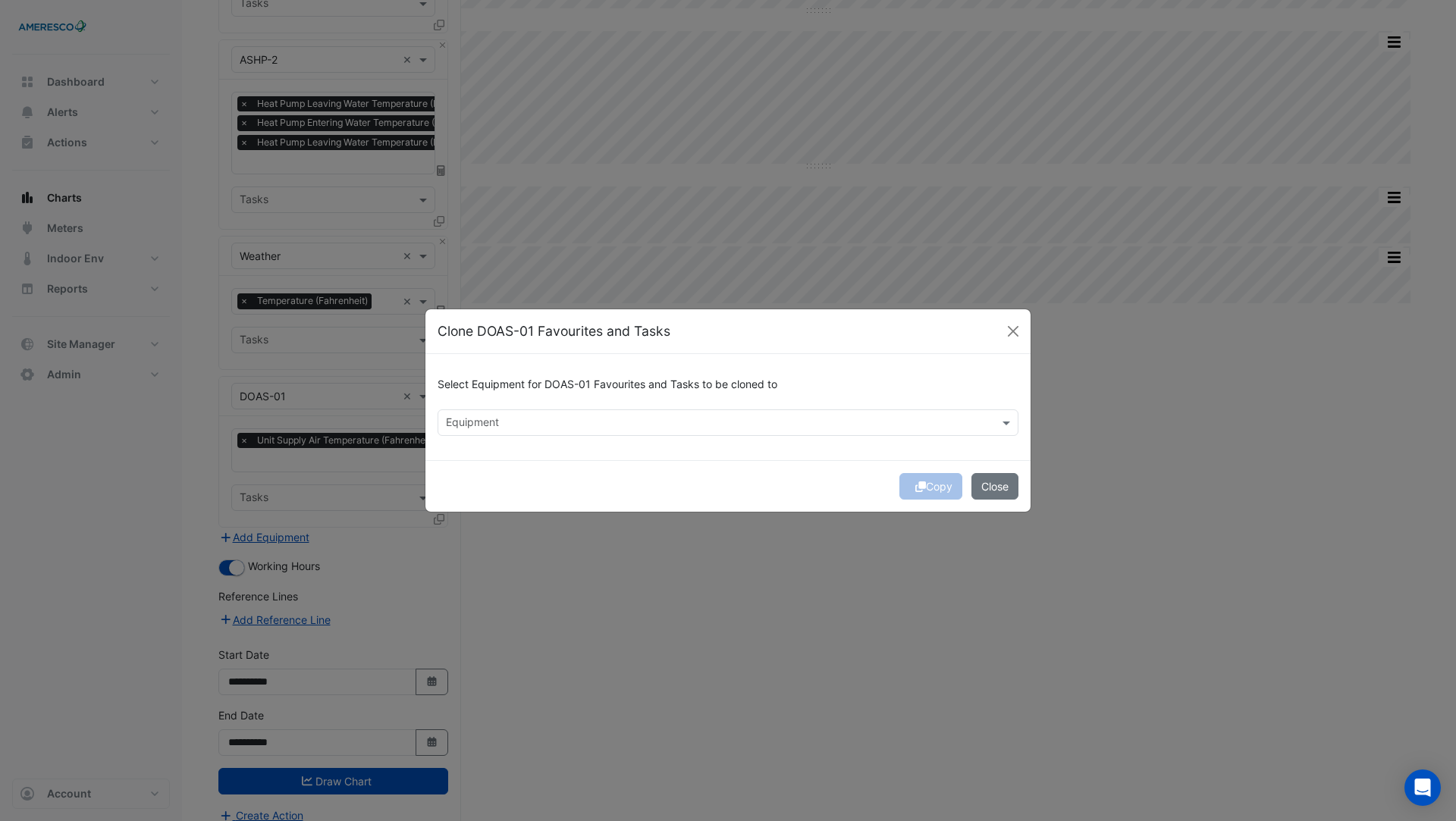
click at [532, 422] on input "text" at bounding box center [718, 425] width 547 height 16
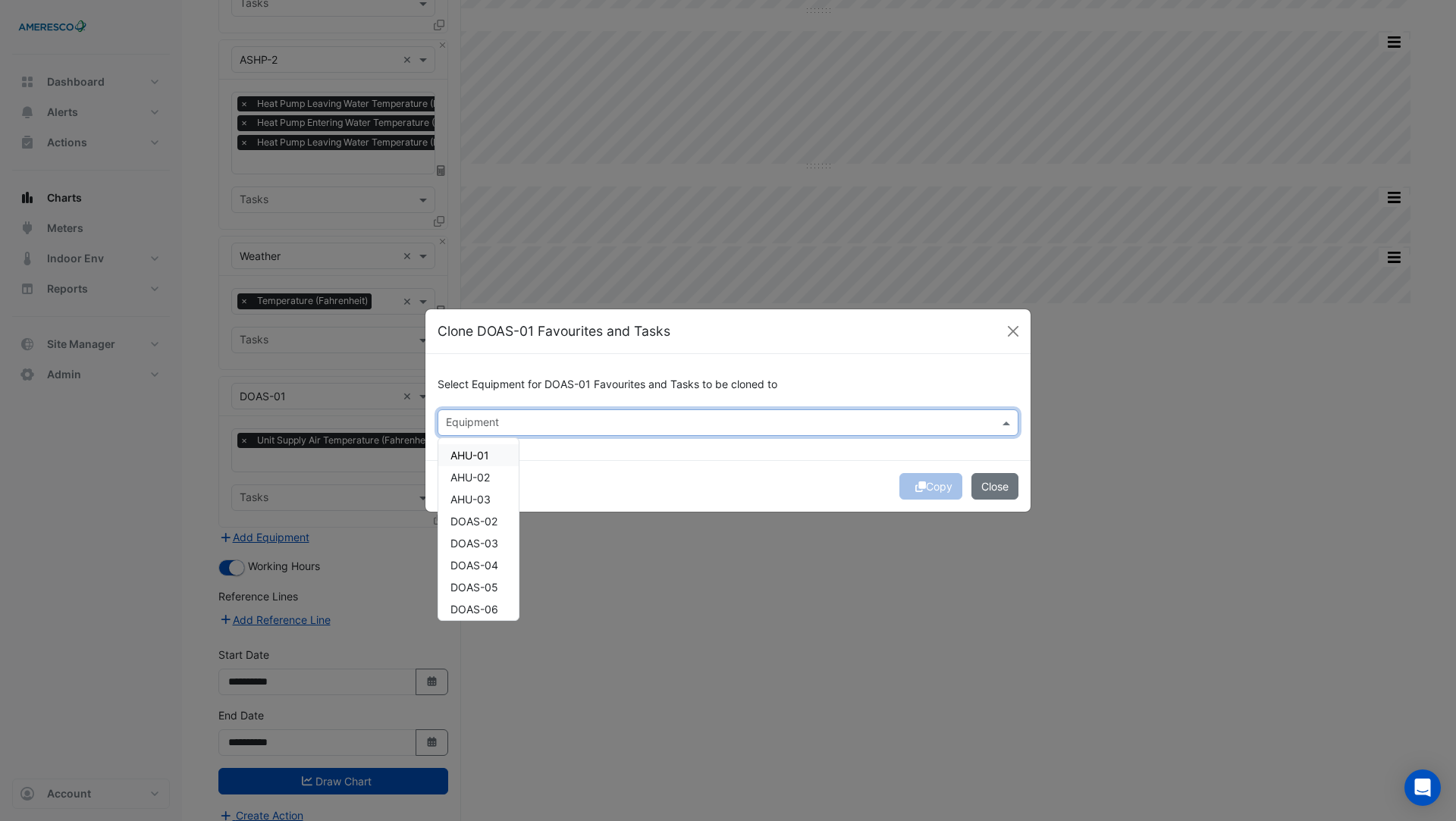
click at [495, 461] on div "AHU-01" at bounding box center [479, 455] width 80 height 22
click at [495, 474] on div "AHU-02" at bounding box center [479, 477] width 80 height 22
click at [495, 497] on div "AHU-03" at bounding box center [479, 499] width 80 height 22
click at [495, 526] on span "DOAS-02" at bounding box center [474, 521] width 47 height 13
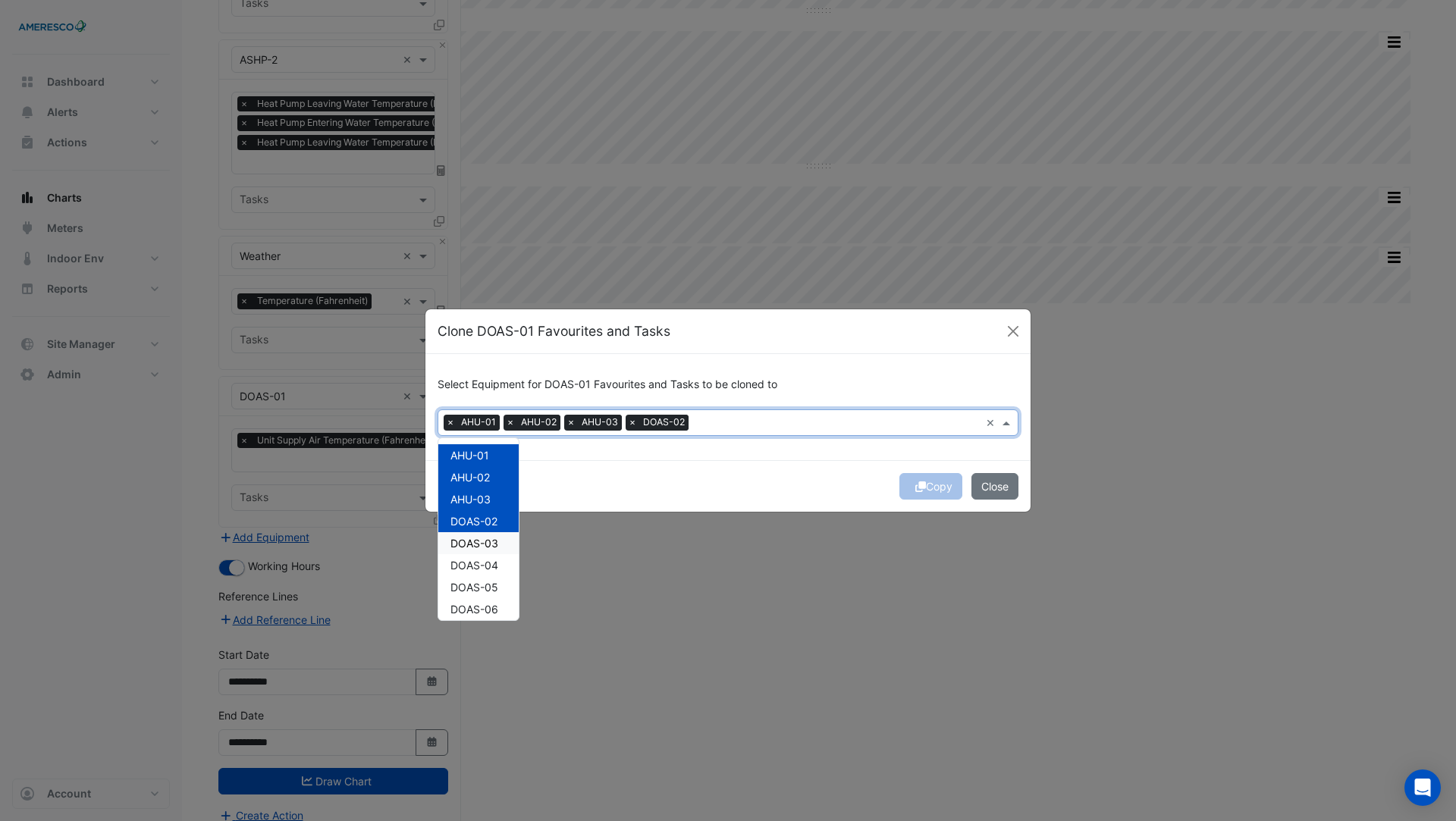
click at [495, 542] on span "DOAS-03" at bounding box center [474, 543] width 48 height 13
click at [495, 559] on span "DOAS-04" at bounding box center [474, 565] width 48 height 13
click at [495, 582] on span "DOAS-05" at bounding box center [474, 587] width 48 height 13
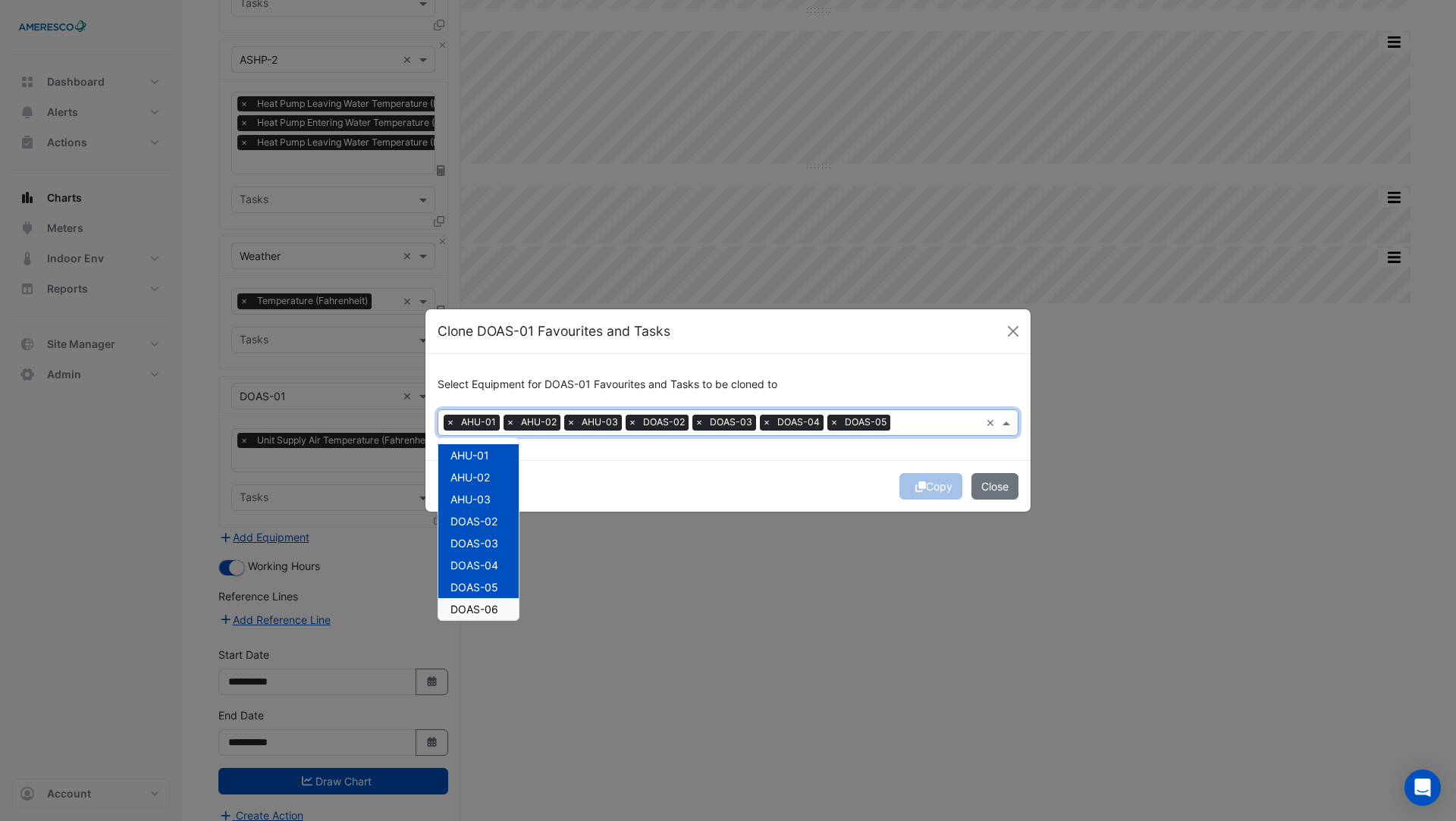
click at [495, 605] on span "DOAS-06" at bounding box center [474, 609] width 48 height 13
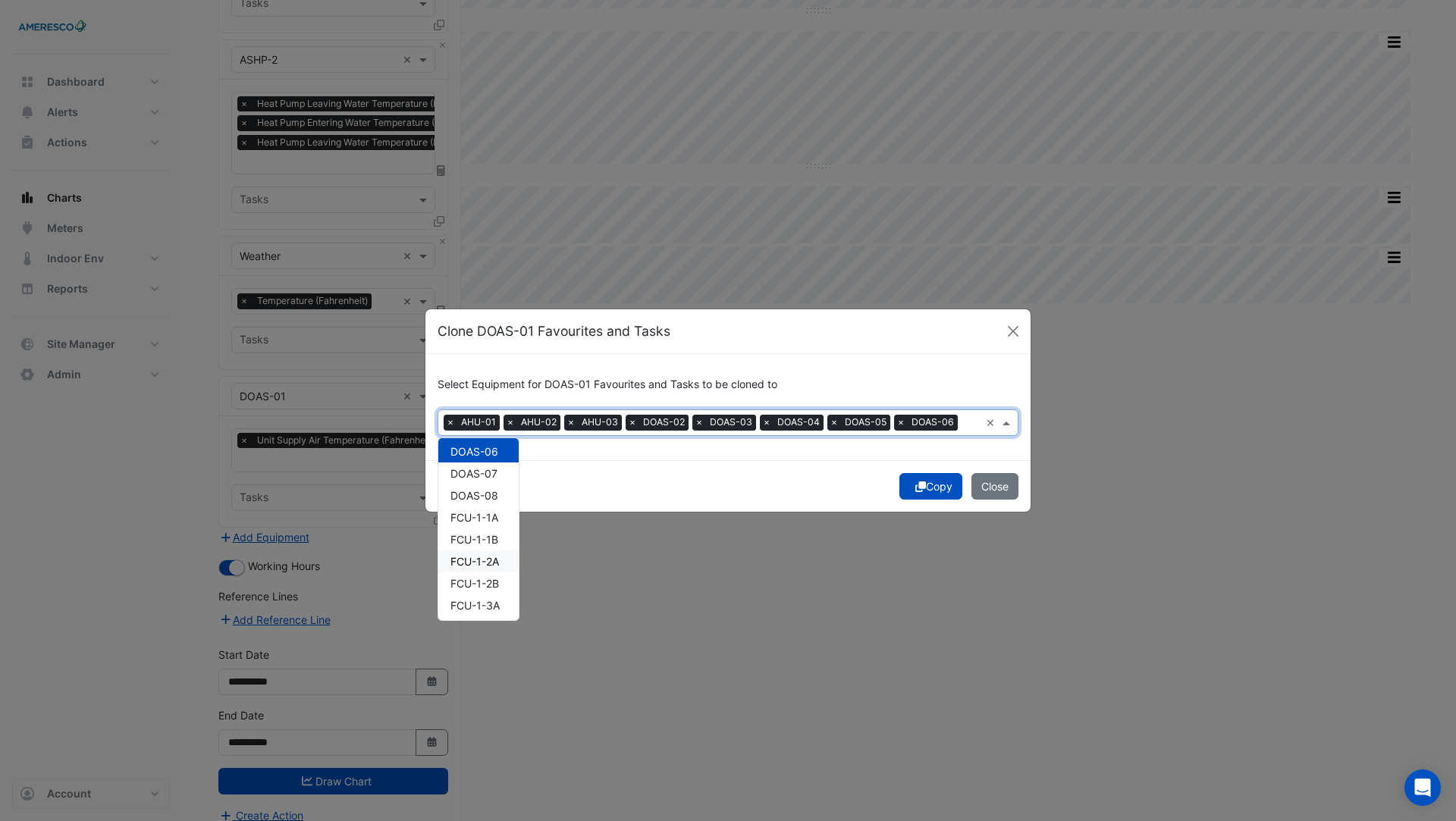
scroll to position [113, 0]
click at [498, 523] on div "DOAS-07" at bounding box center [479, 518] width 80 height 22
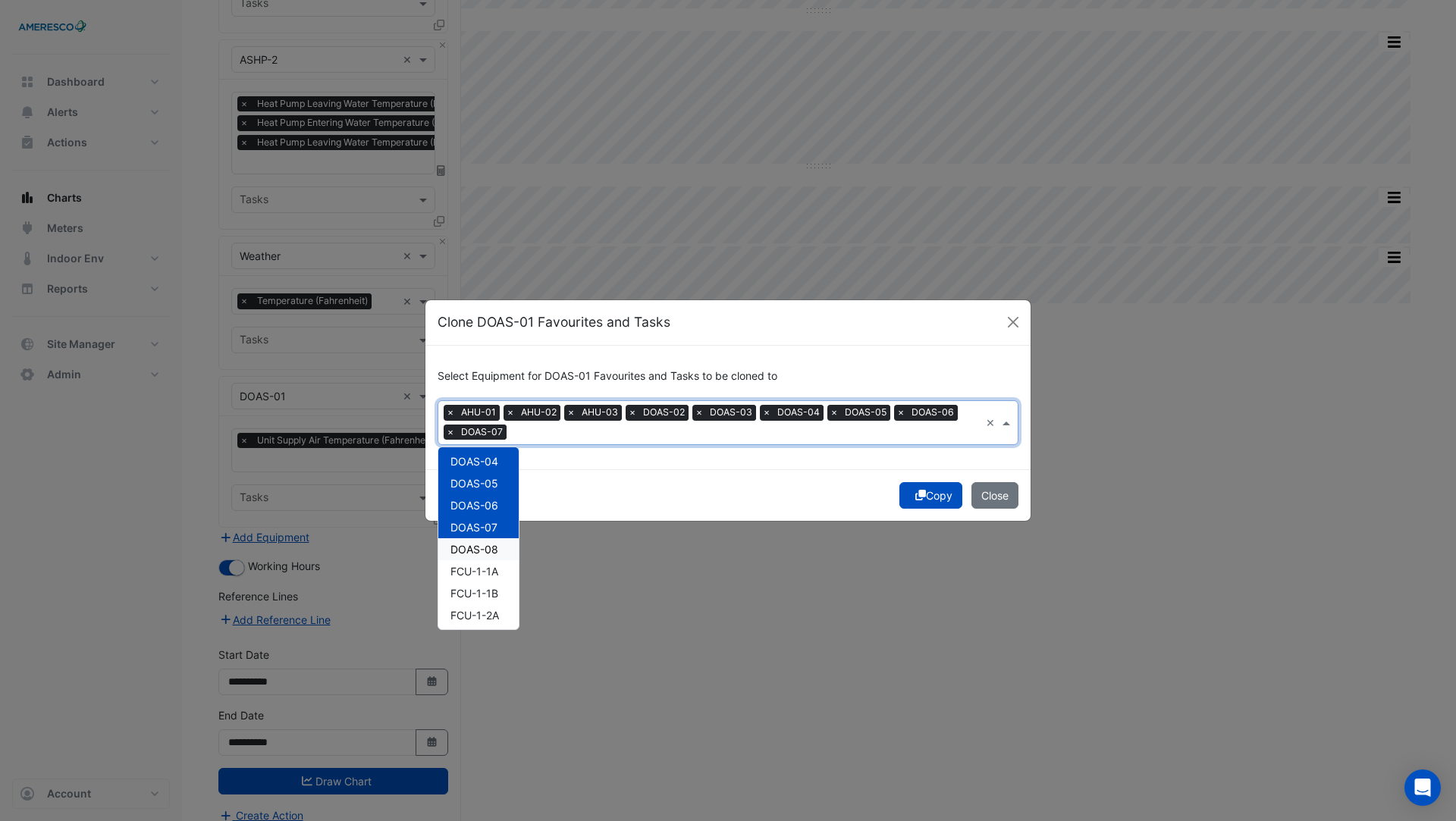
click at [499, 545] on div "DOAS-08" at bounding box center [479, 549] width 80 height 22
click at [710, 474] on div "Copy Close" at bounding box center [727, 495] width 605 height 52
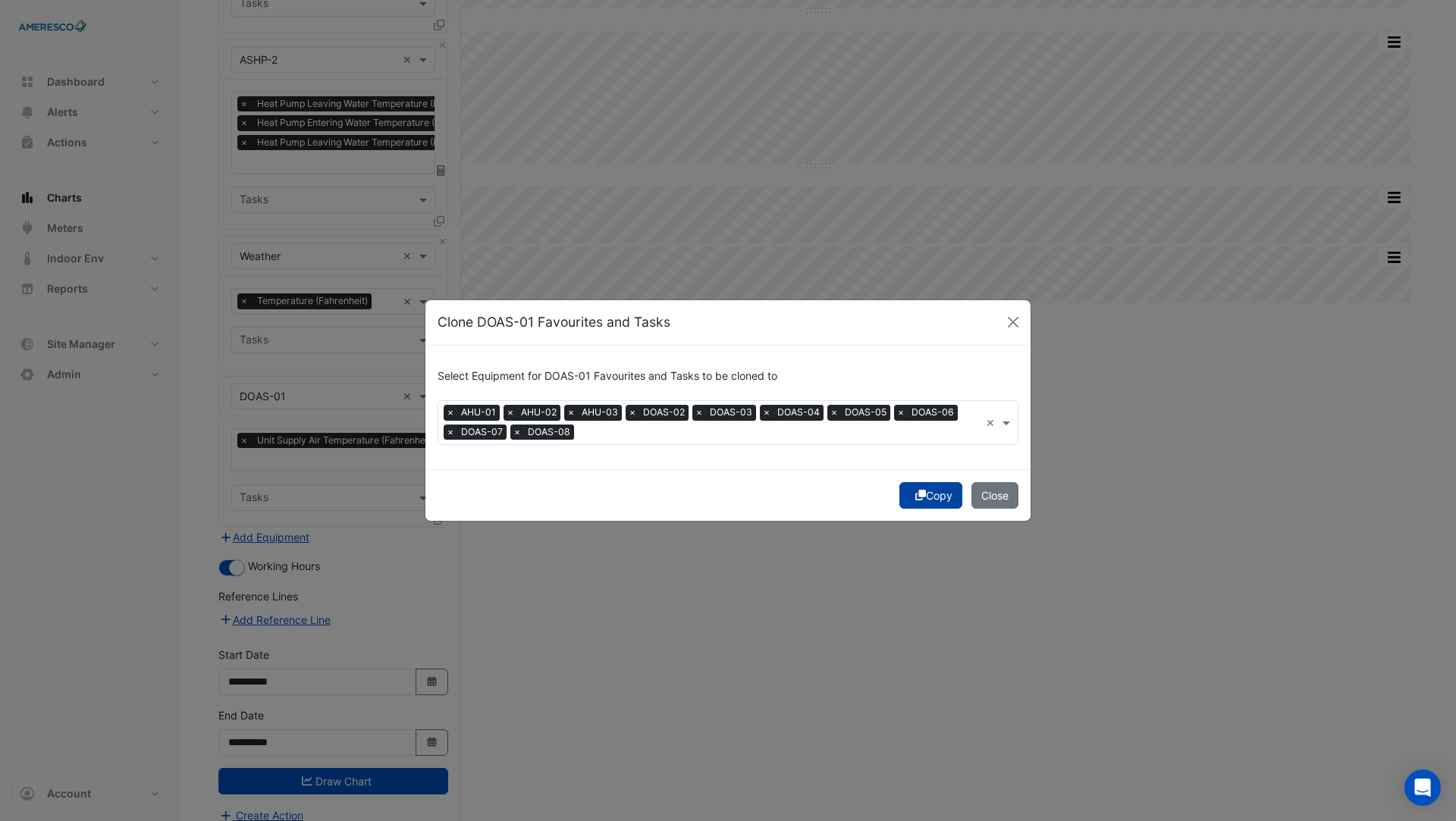
click at [927, 487] on button "Copy" at bounding box center [931, 495] width 63 height 26
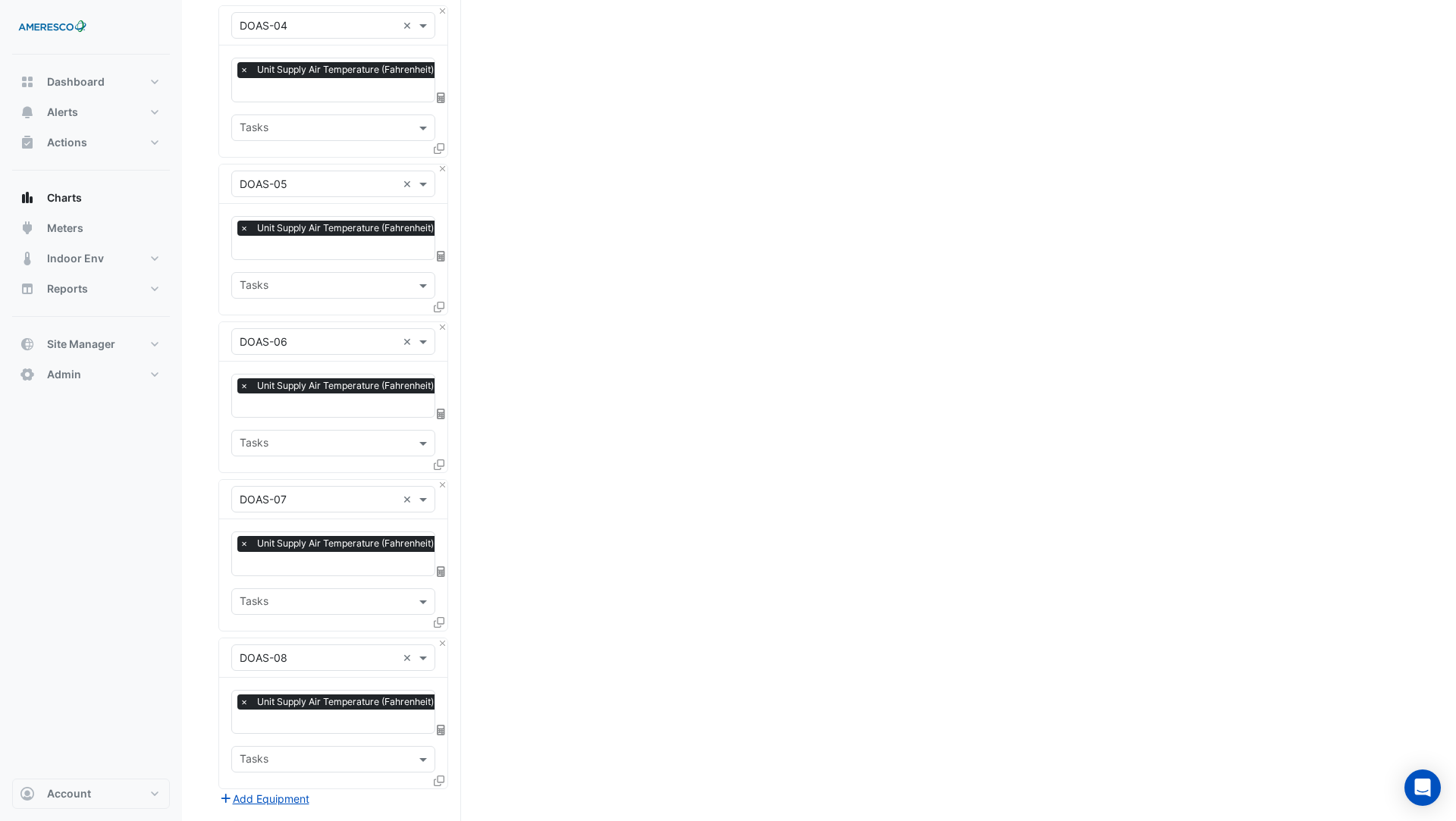
scroll to position [1995, 0]
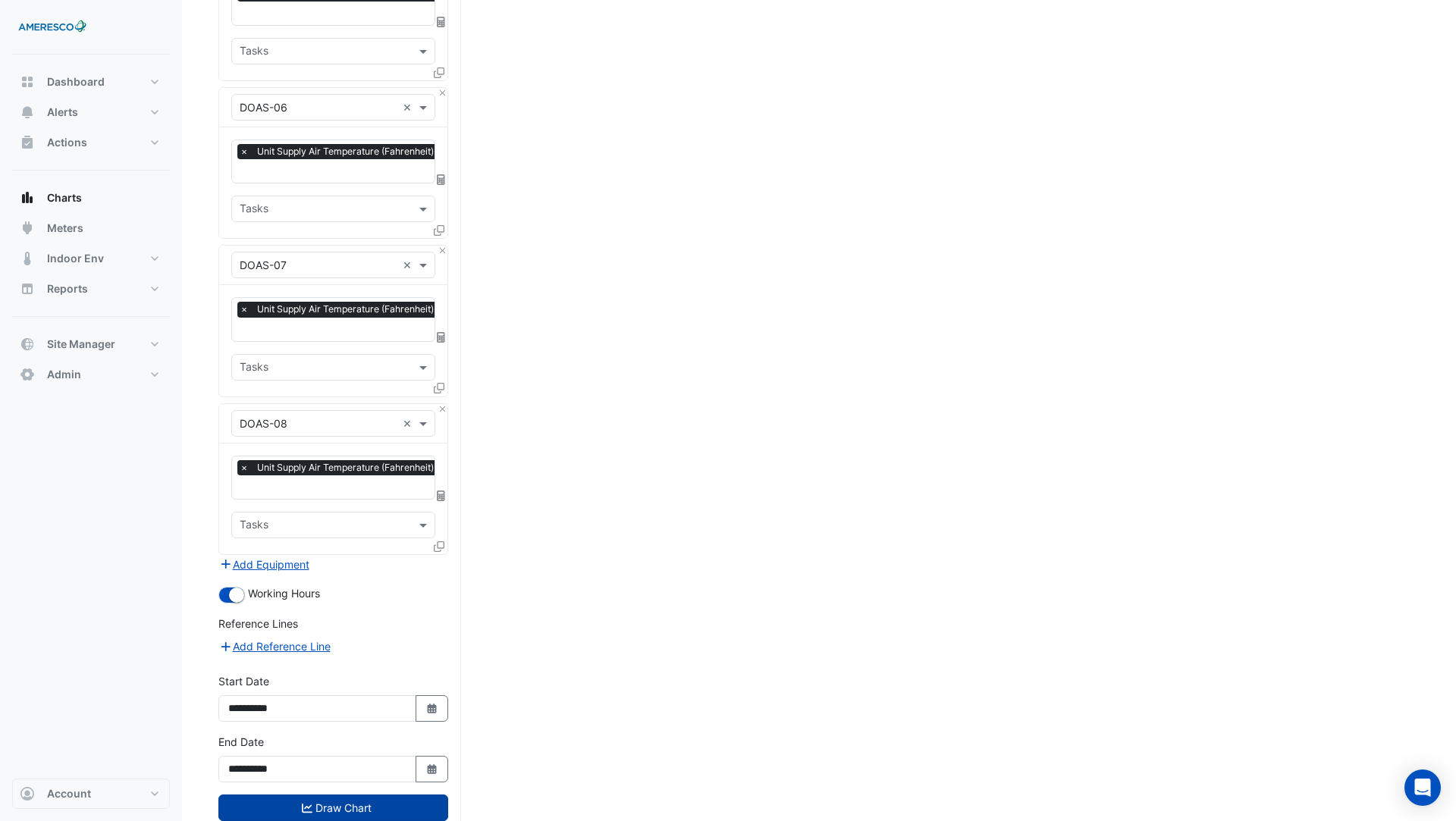
click at [366, 795] on button "Draw Chart" at bounding box center [333, 808] width 230 height 26
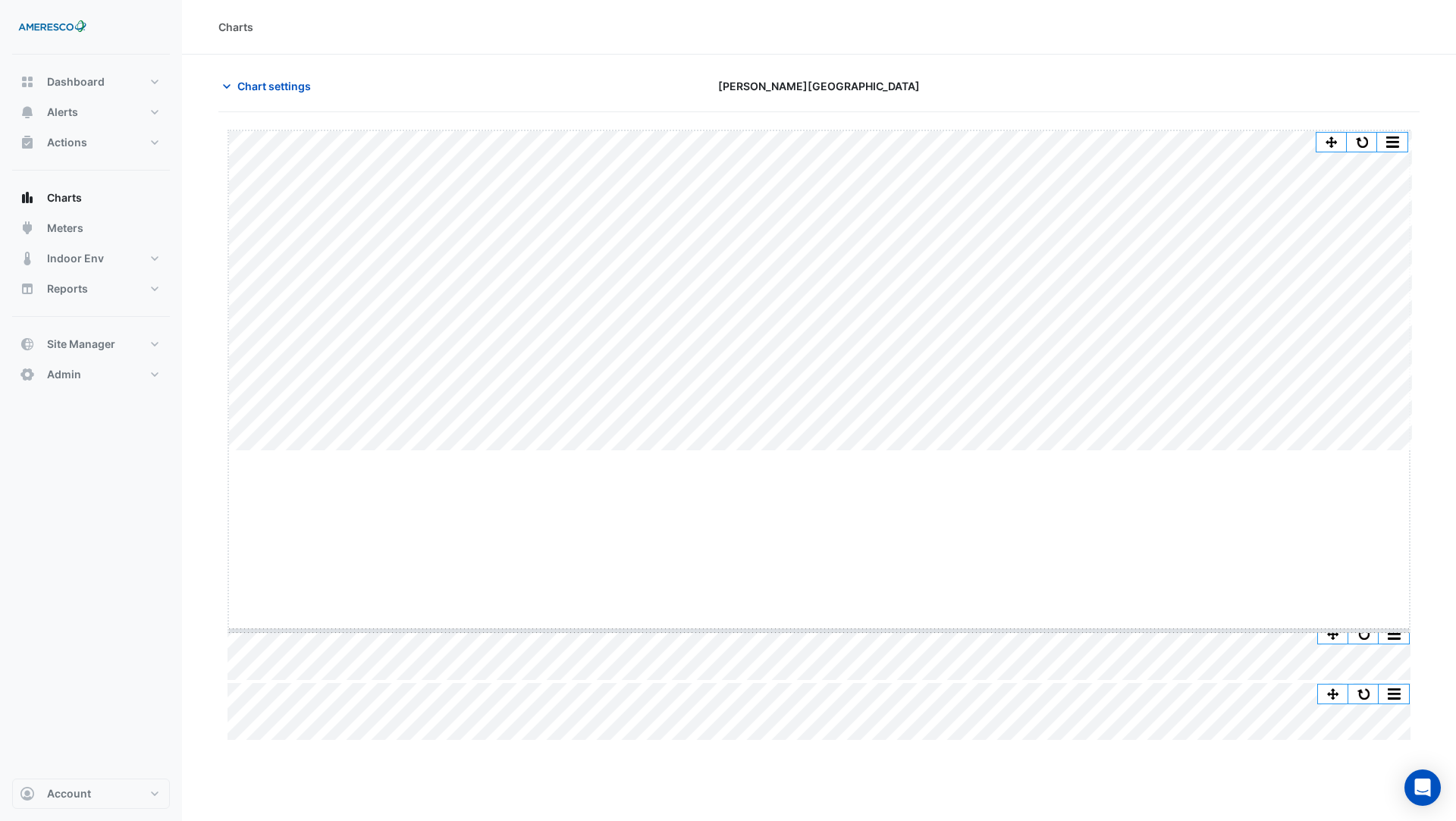
drag, startPoint x: 826, startPoint y: 449, endPoint x: 824, endPoint y: 629, distance: 180.0
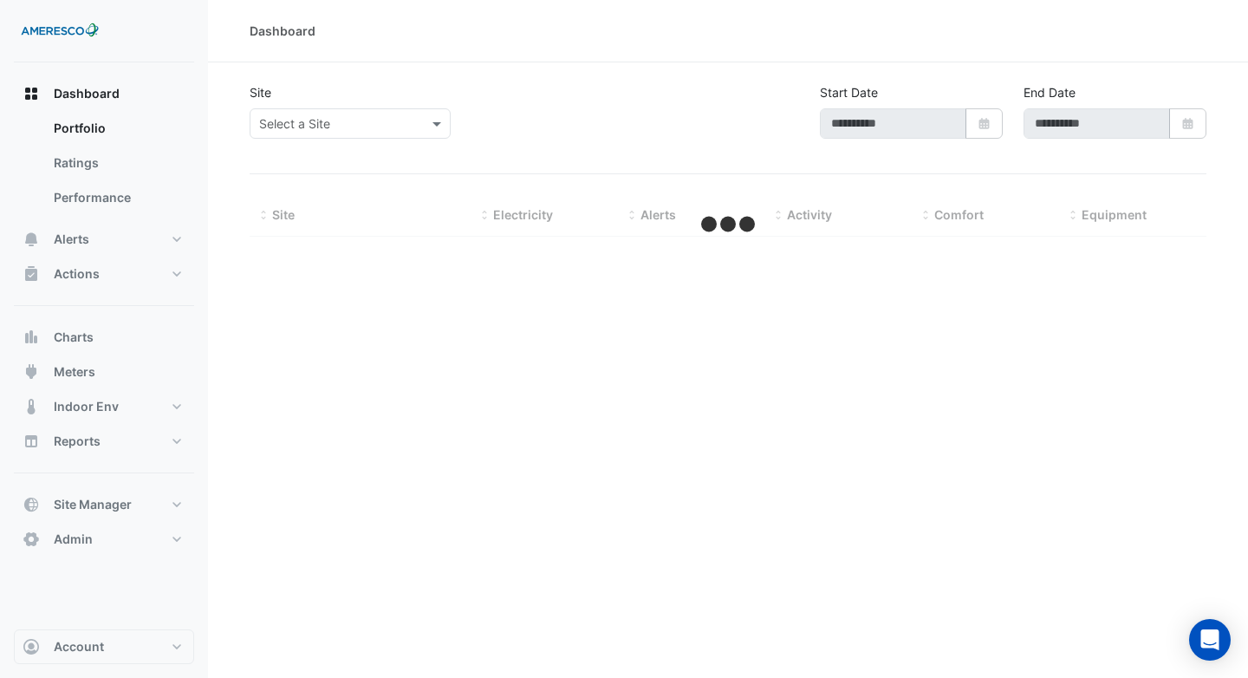
type input "**********"
select select "***"
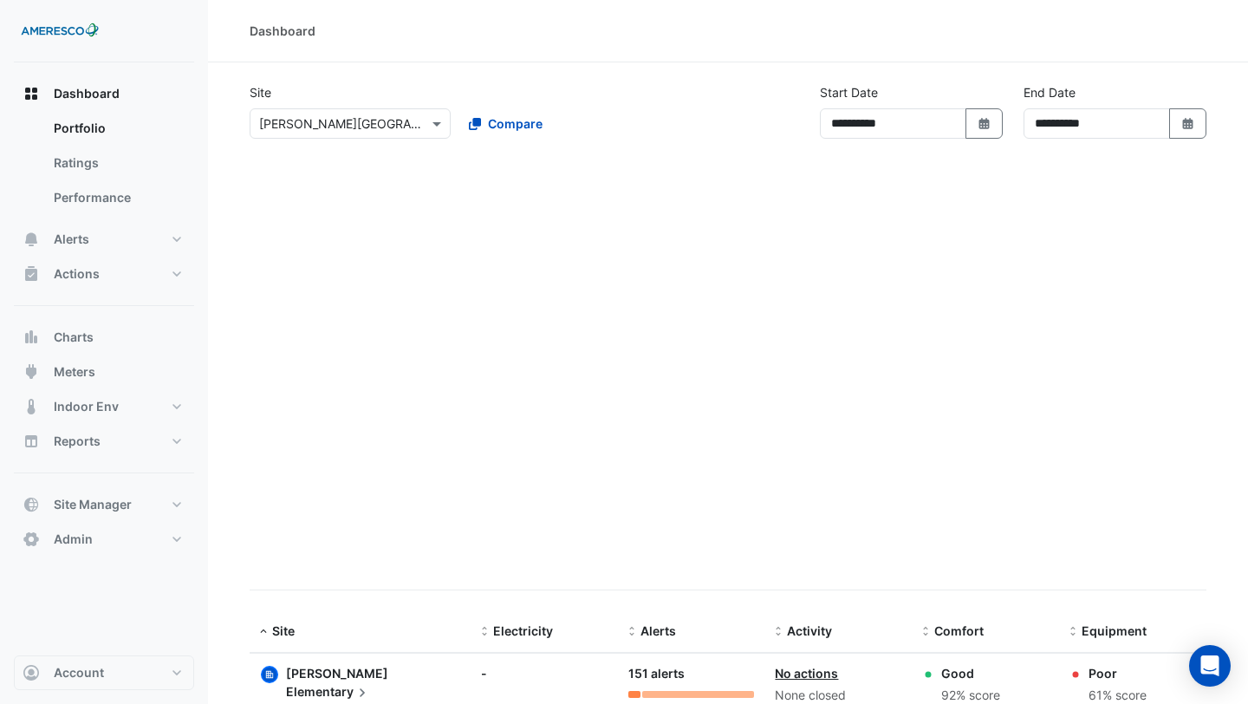
select select "***"
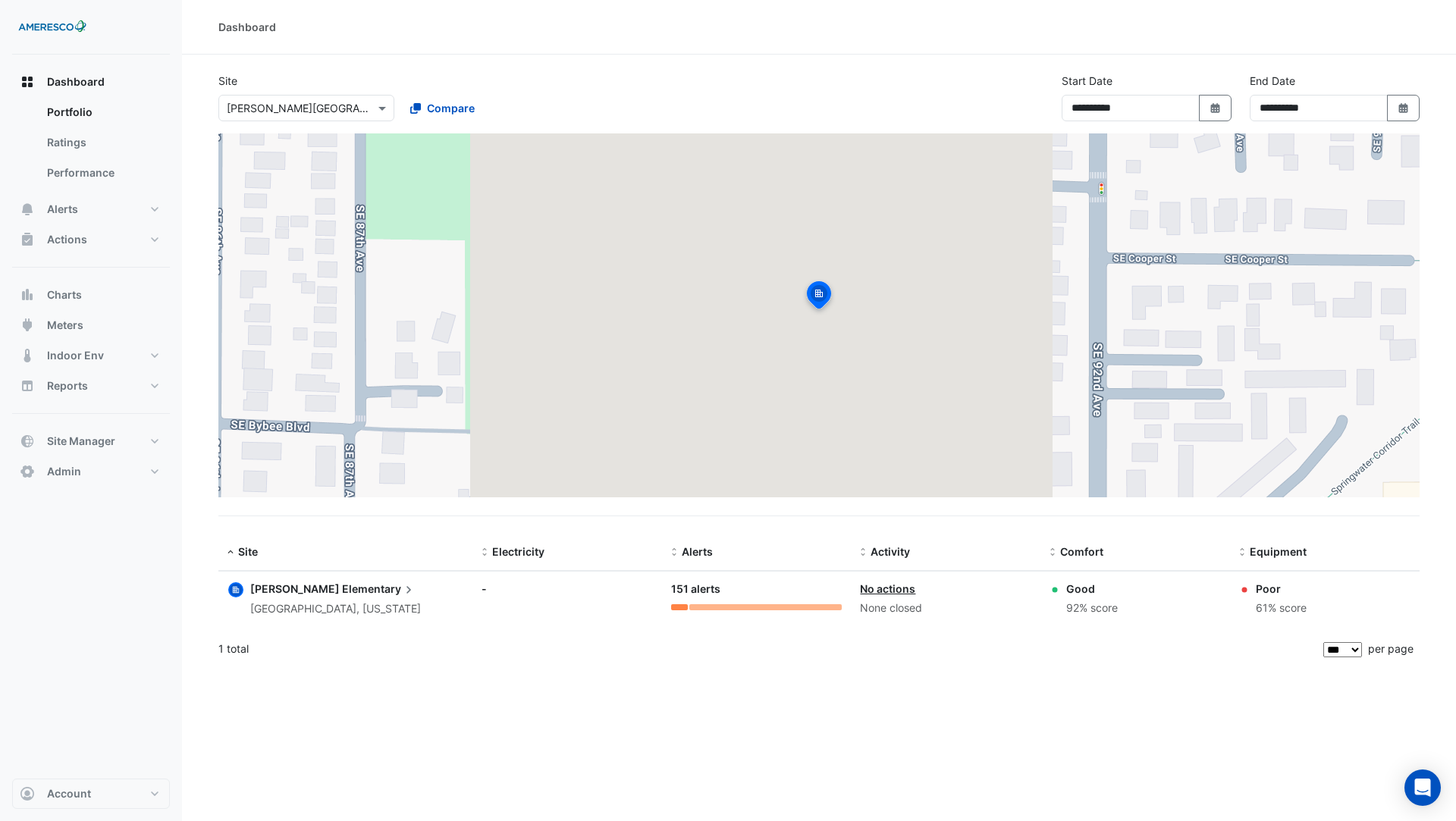
click at [294, 116] on div "× Kelly Elementary" at bounding box center [306, 108] width 176 height 26
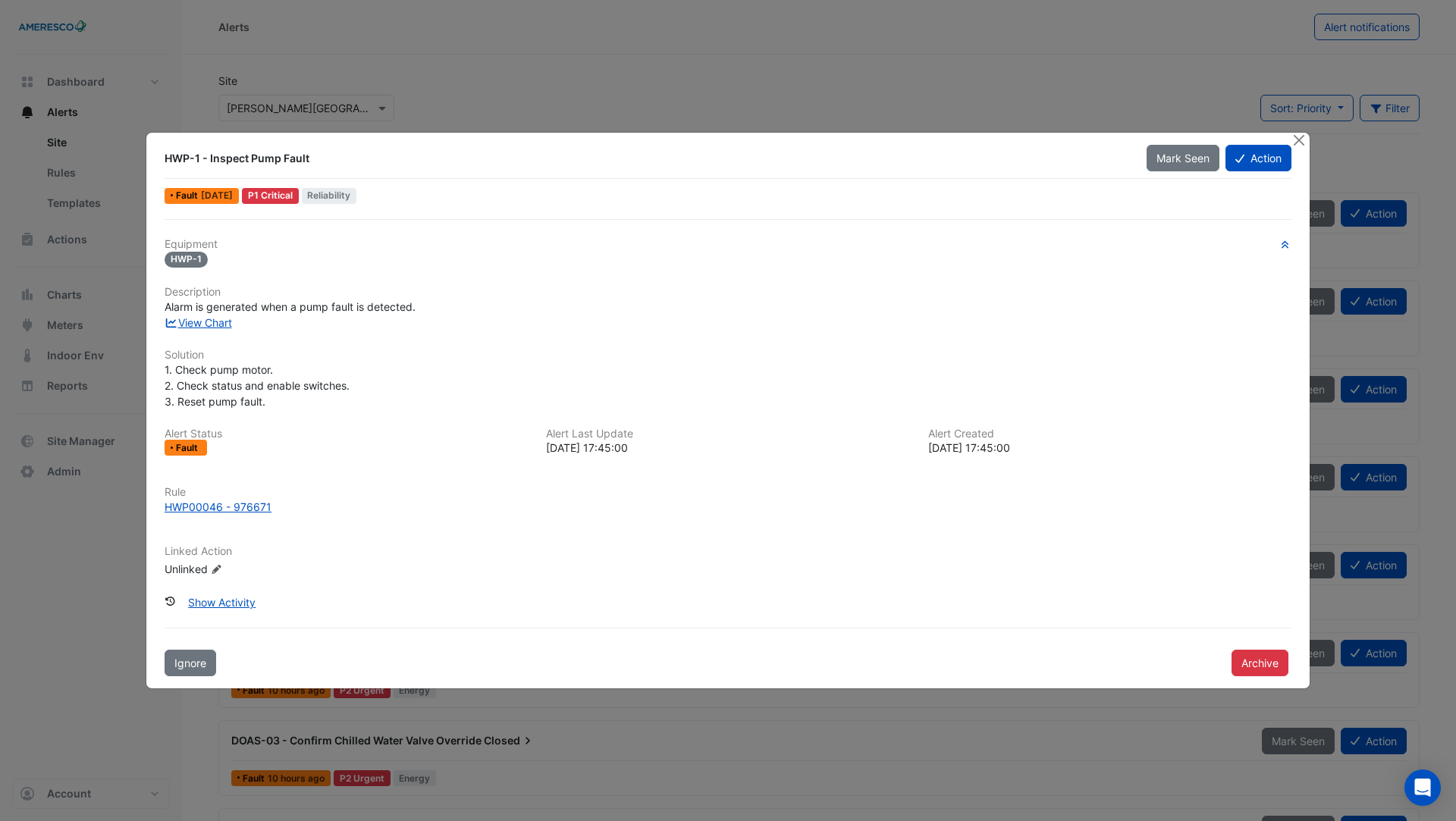
click at [1291, 137] on div at bounding box center [1300, 142] width 19 height 18
click at [1304, 144] on button "Close" at bounding box center [1298, 141] width 16 height 16
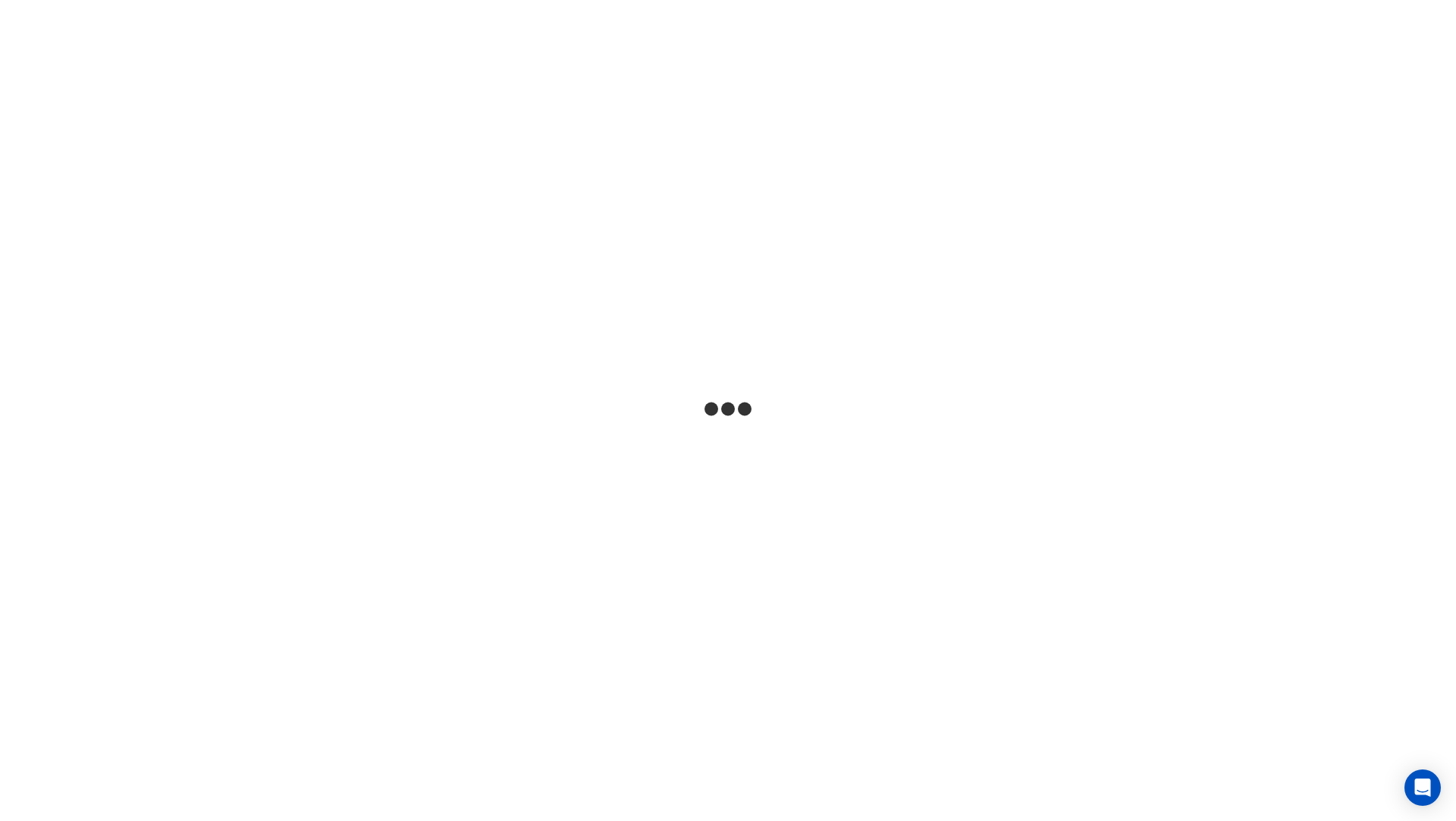
select select "***"
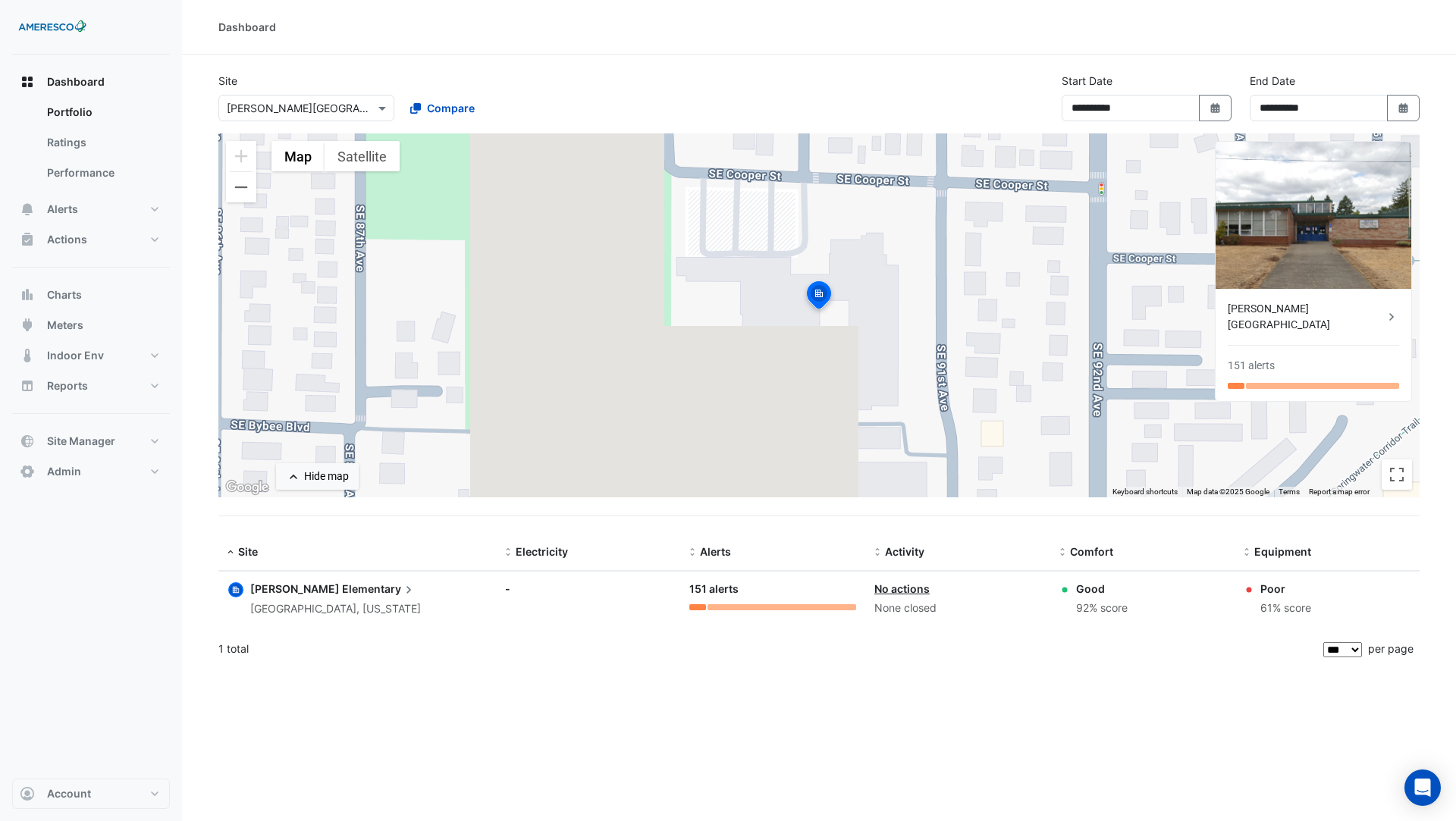
click at [521, 54] on section "**********" at bounding box center [819, 361] width 1274 height 614
click at [94, 208] on button "Alerts" at bounding box center [91, 209] width 158 height 31
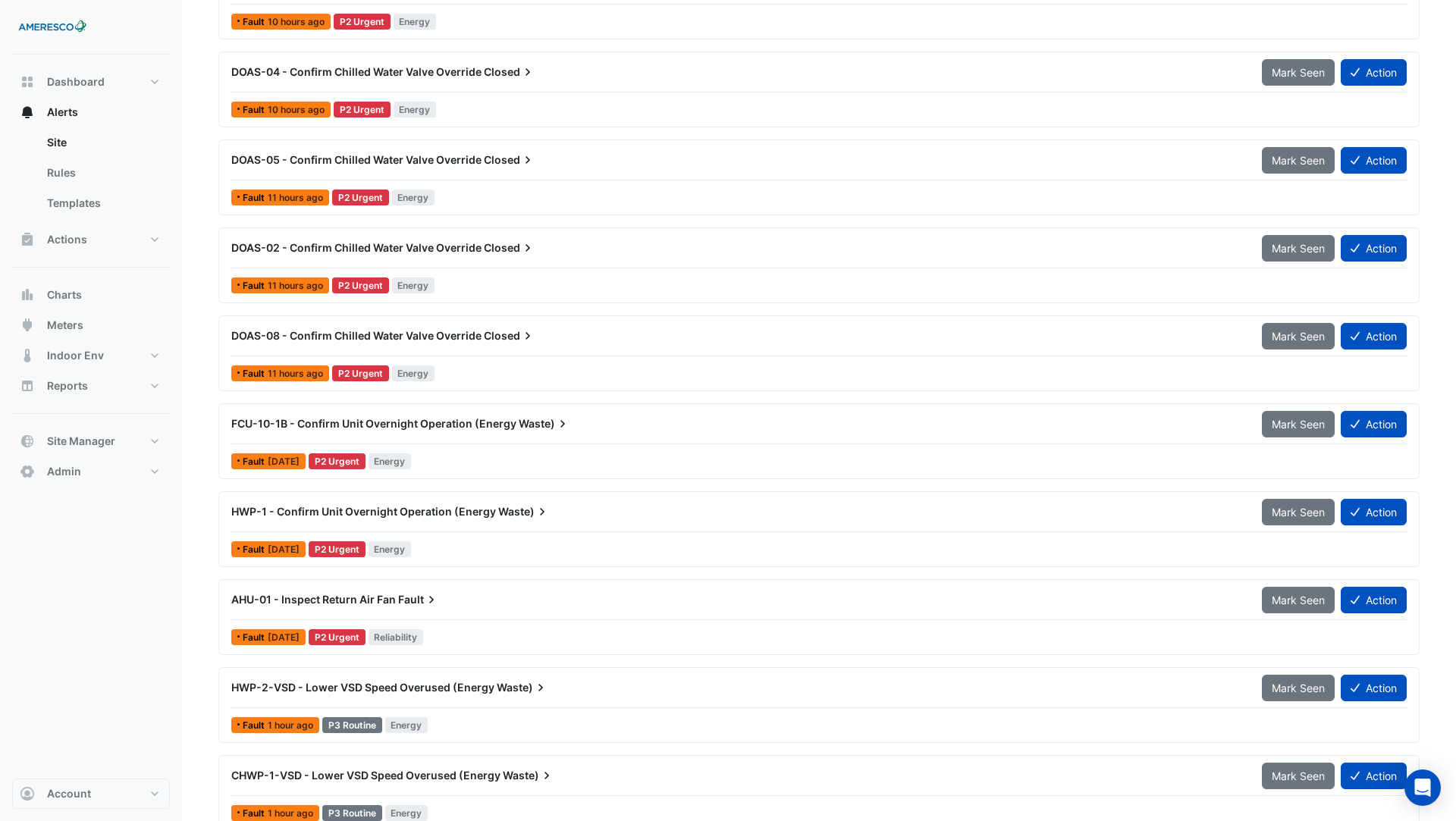
scroll to position [767, 0]
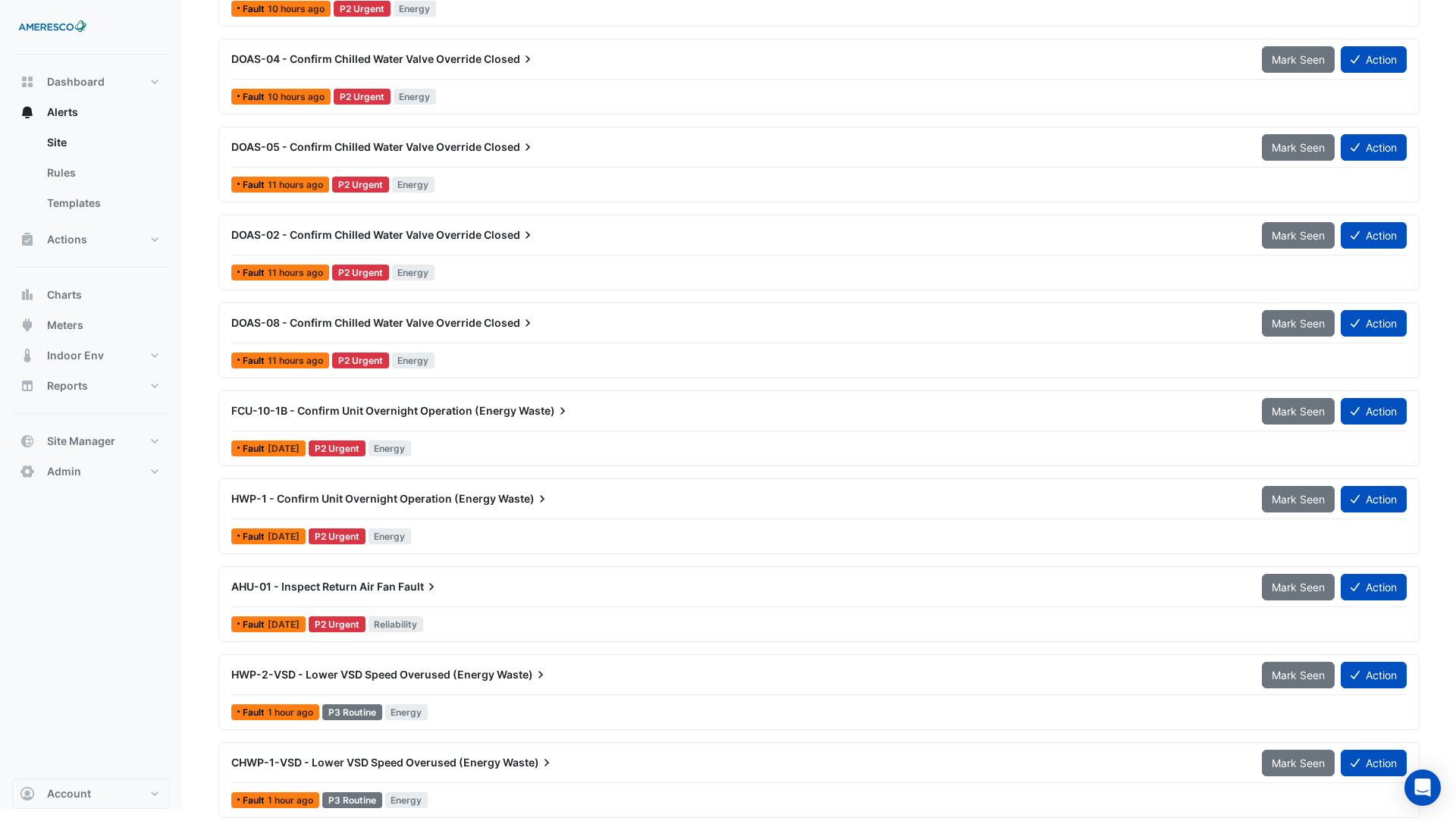
click at [466, 668] on span "HWP-2-VSD - Lower VSD Speed Overused (Energy" at bounding box center [362, 674] width 263 height 13
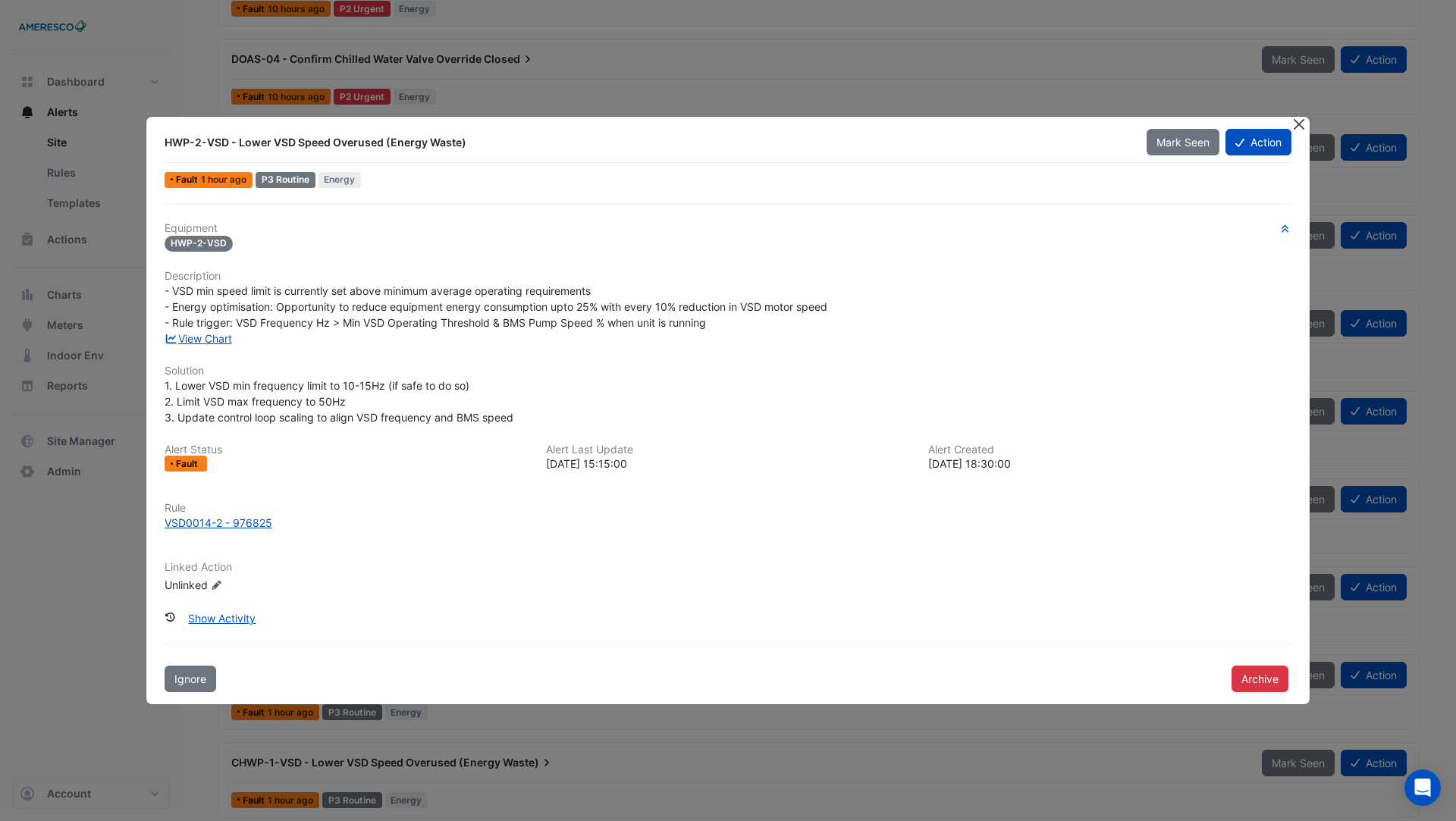
click at [1302, 122] on button "Close" at bounding box center [1298, 124] width 16 height 16
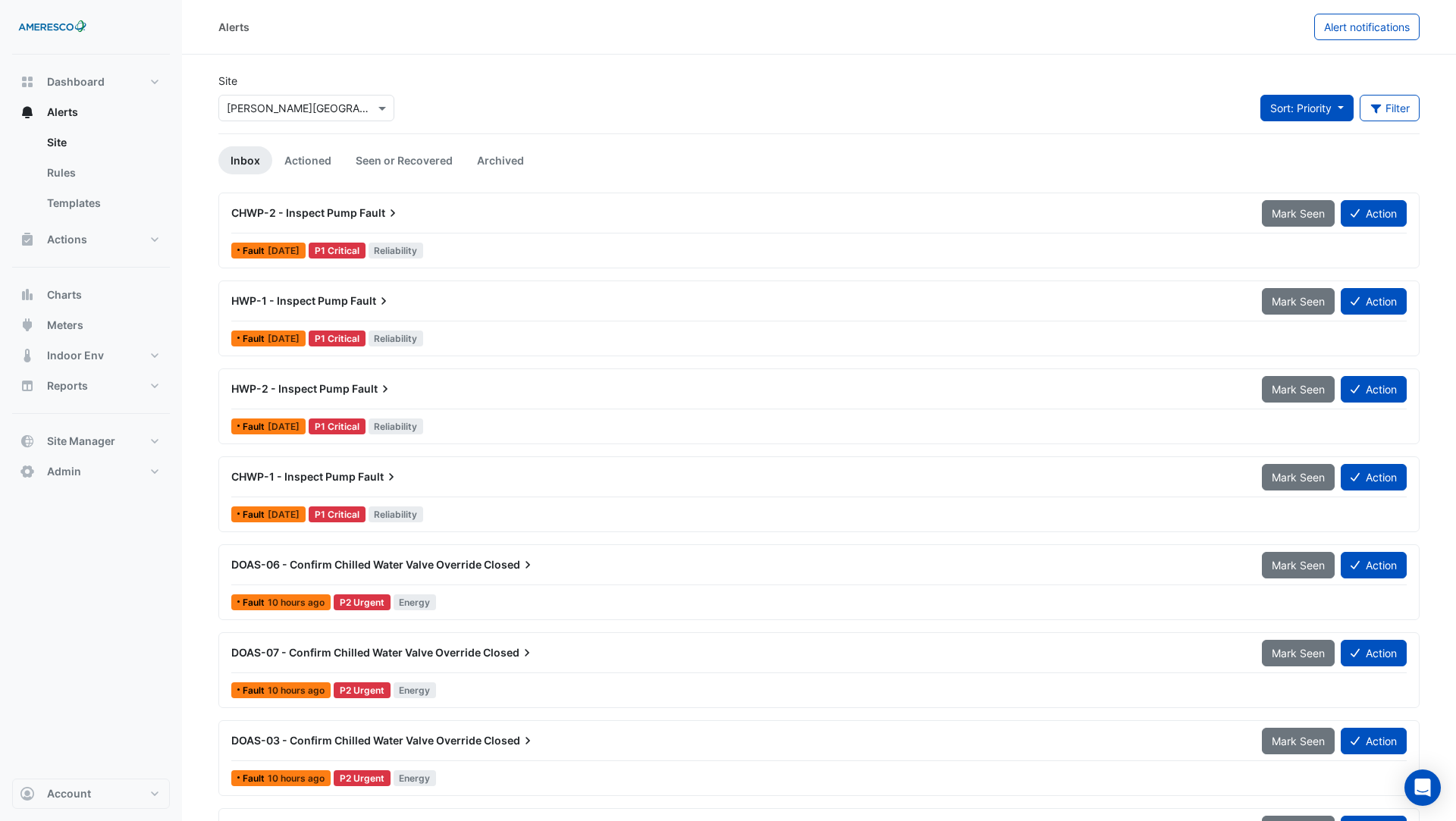
click at [1326, 117] on button "Sort: Priority" at bounding box center [1306, 108] width 94 height 26
click at [1326, 162] on li "Updated" at bounding box center [1319, 162] width 120 height 22
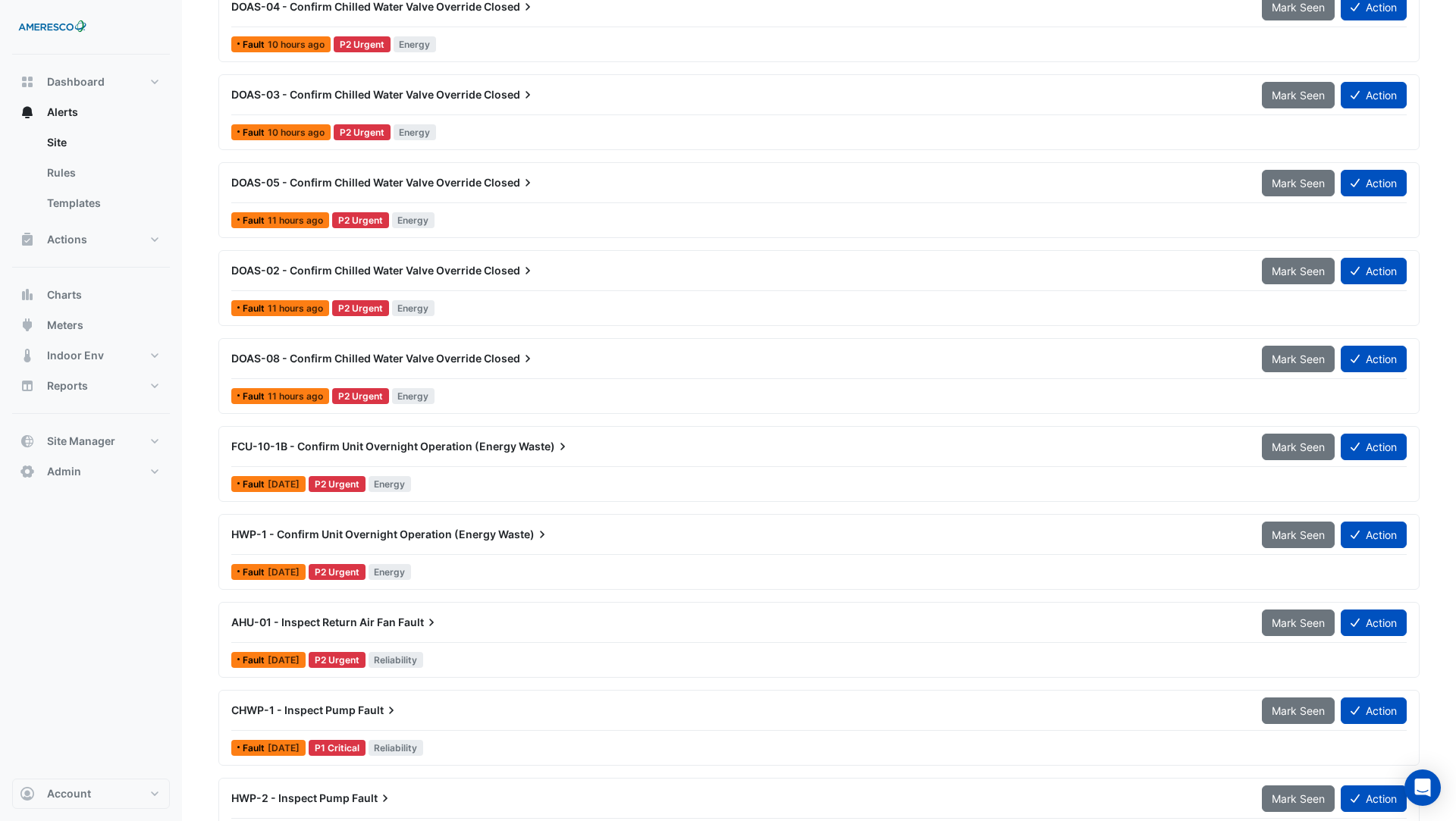
scroll to position [767, 0]
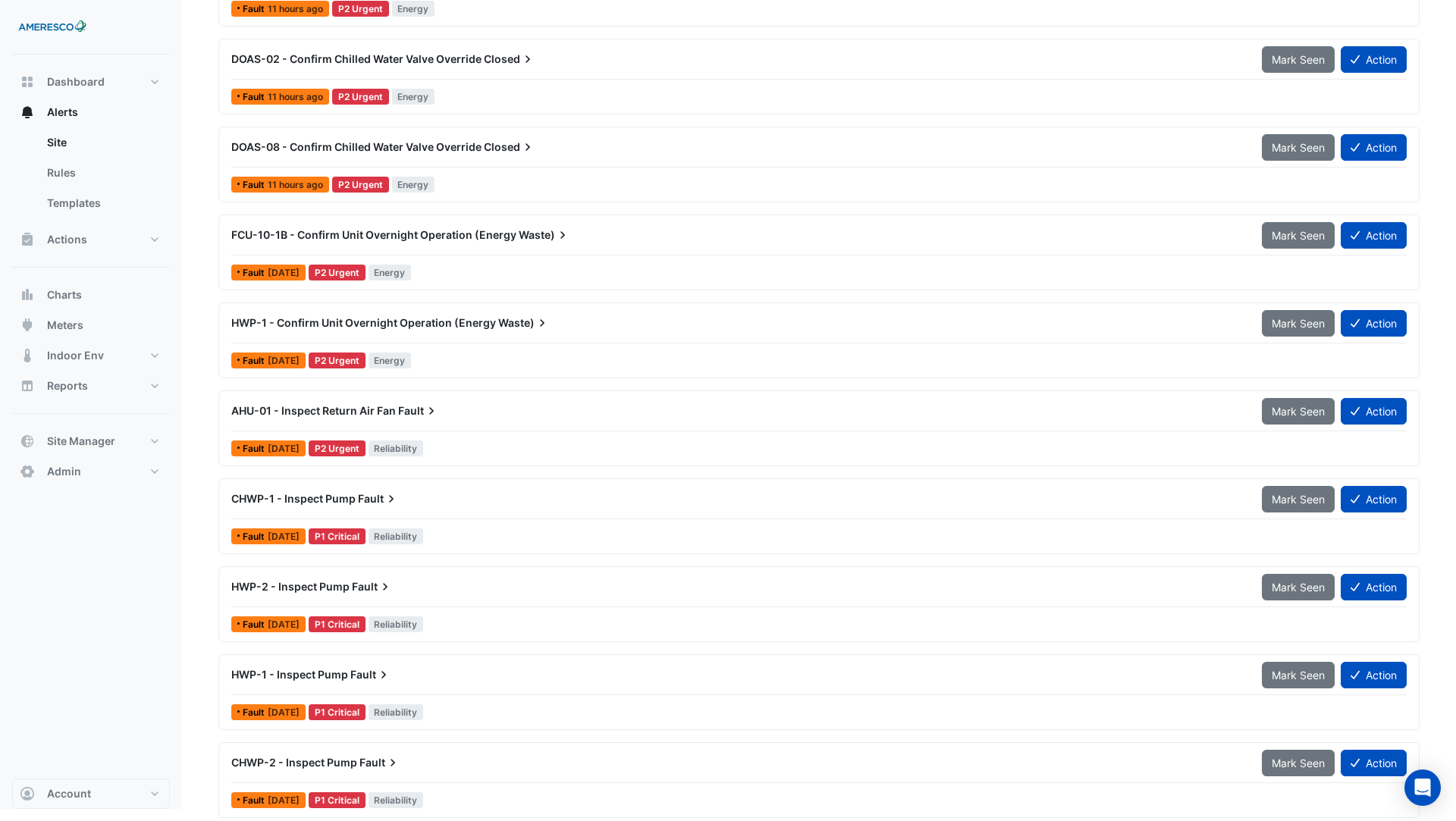
click at [344, 318] on span "HWP-1 - Confirm Unit Overnight Operation (Energy" at bounding box center [363, 322] width 264 height 13
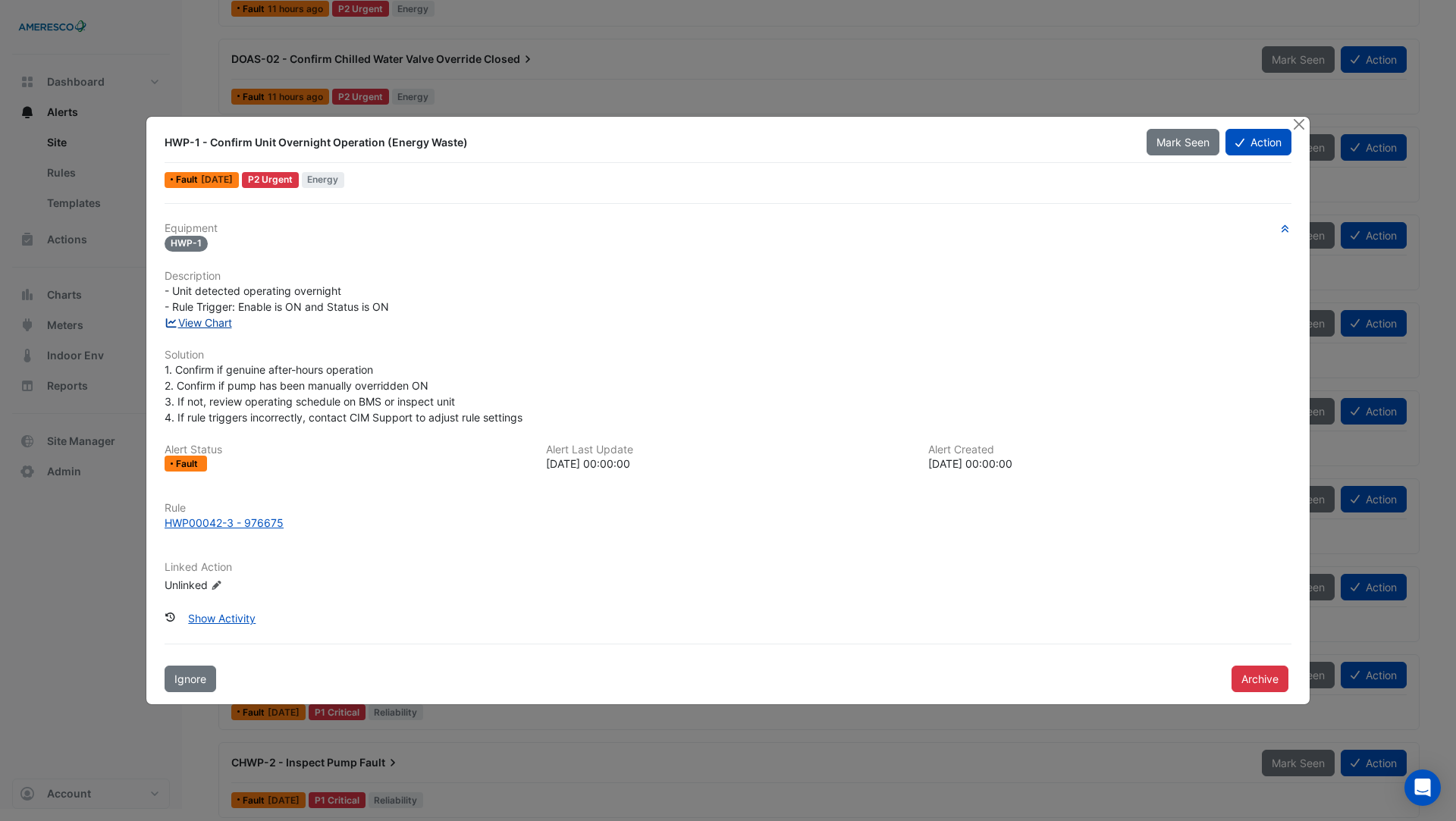
click at [206, 324] on link "View Chart" at bounding box center [198, 322] width 67 height 13
click at [1299, 127] on button "Close" at bounding box center [1298, 124] width 16 height 16
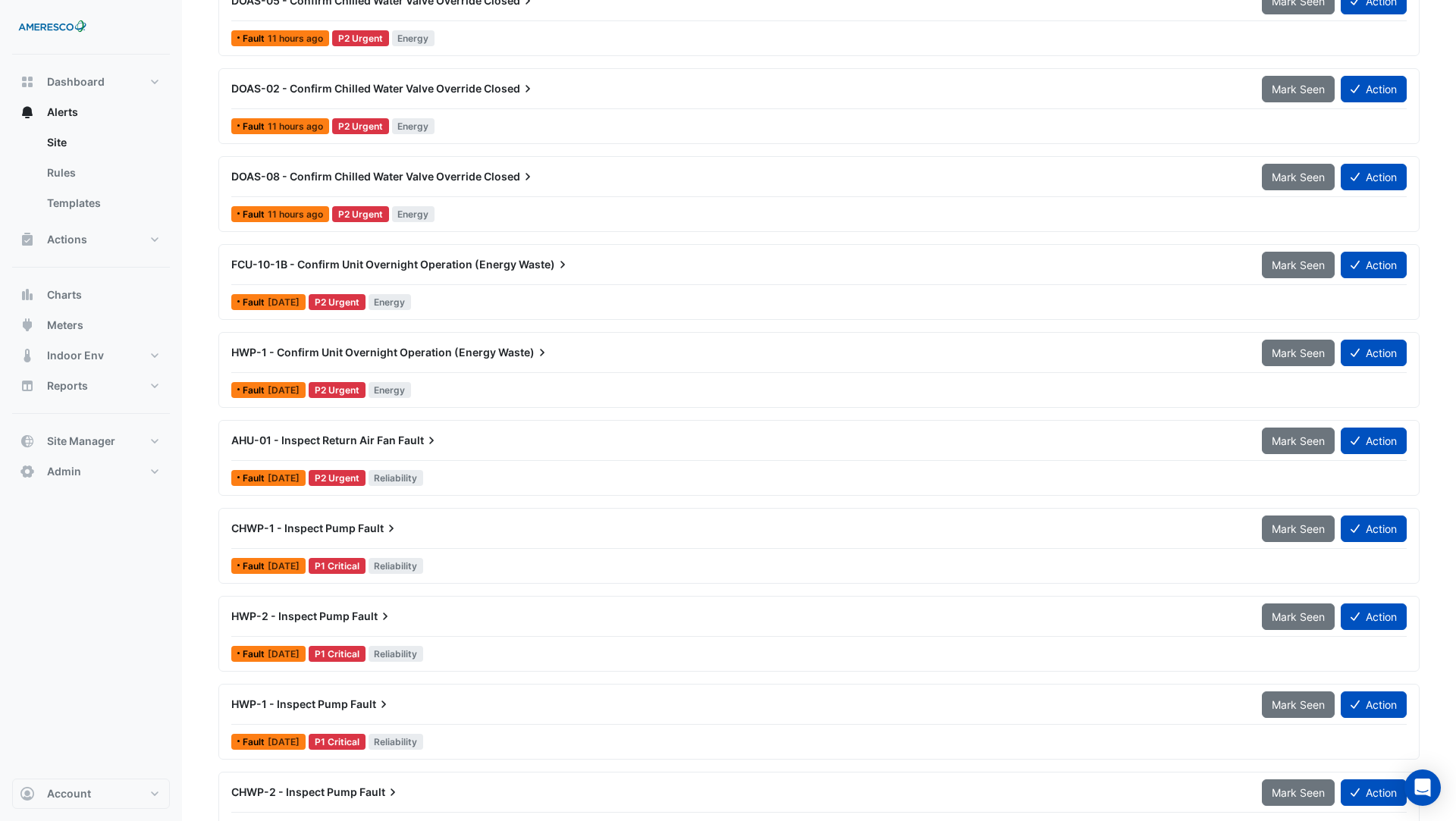
scroll to position [733, 0]
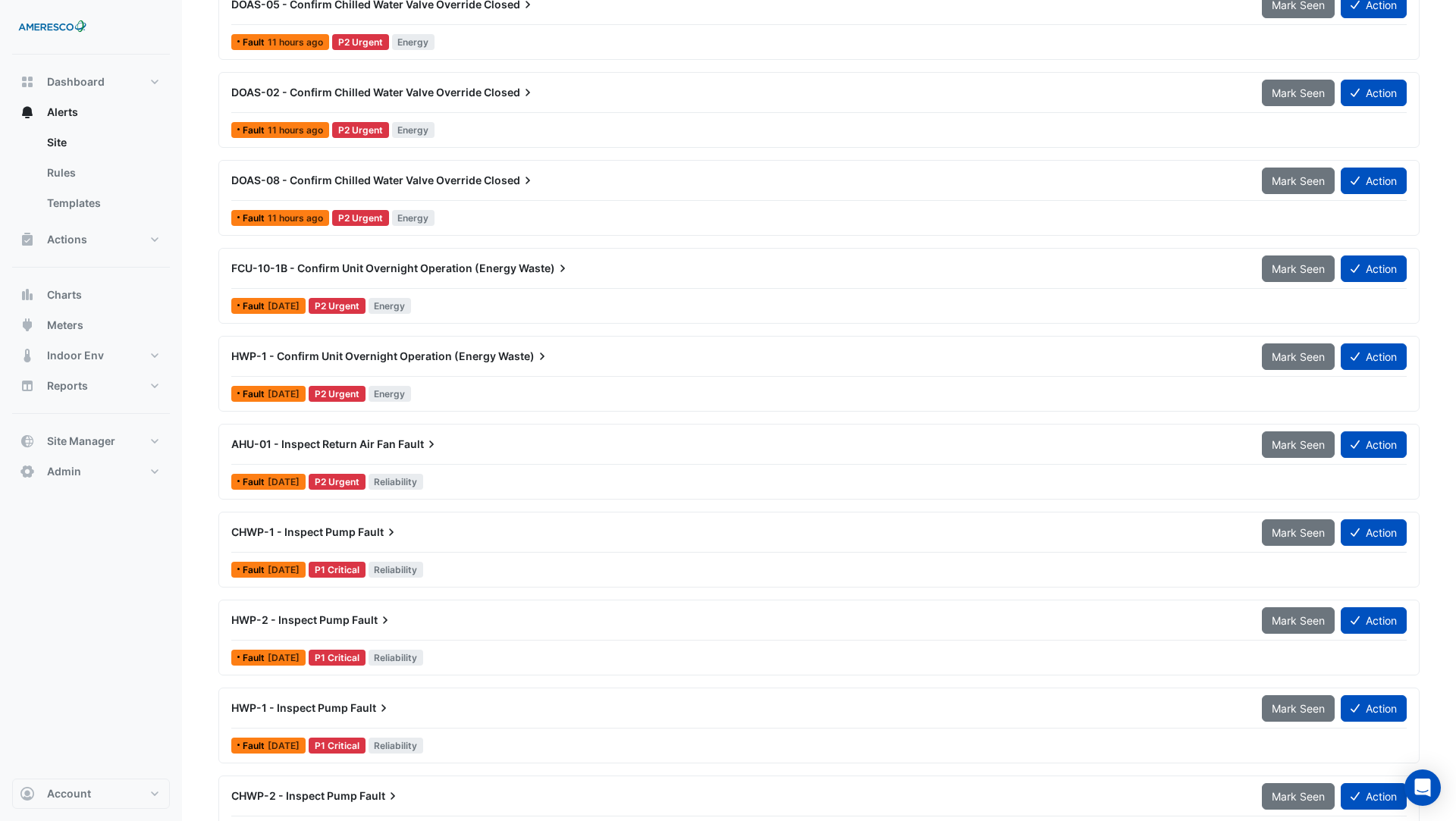
click at [424, 262] on span "FCU-10-1B - Confirm Unit Overnight Operation (Energy" at bounding box center [374, 268] width 285 height 13
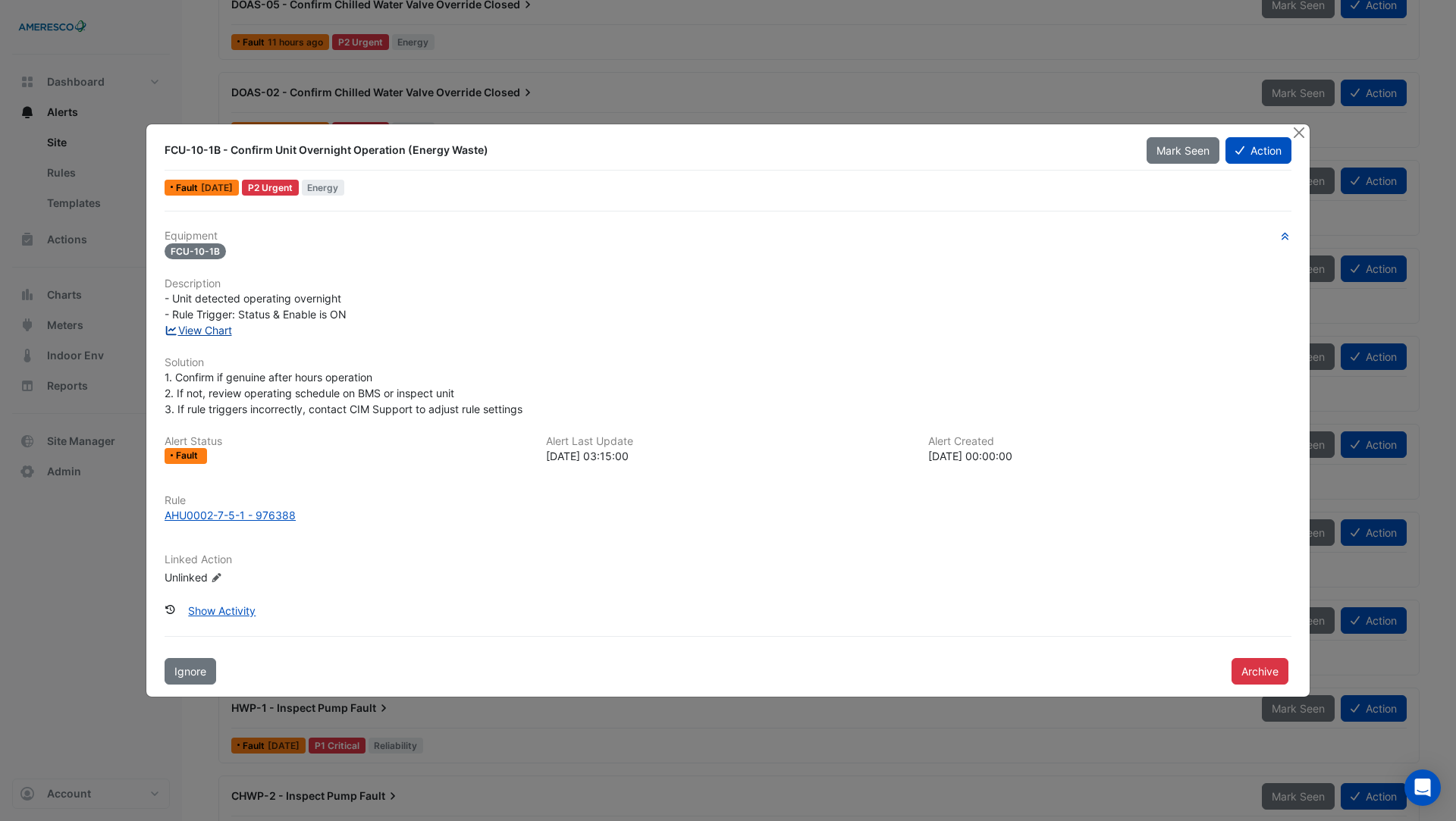
click at [201, 336] on link "View Chart" at bounding box center [198, 330] width 67 height 13
click at [1301, 129] on button "Close" at bounding box center [1298, 132] width 16 height 16
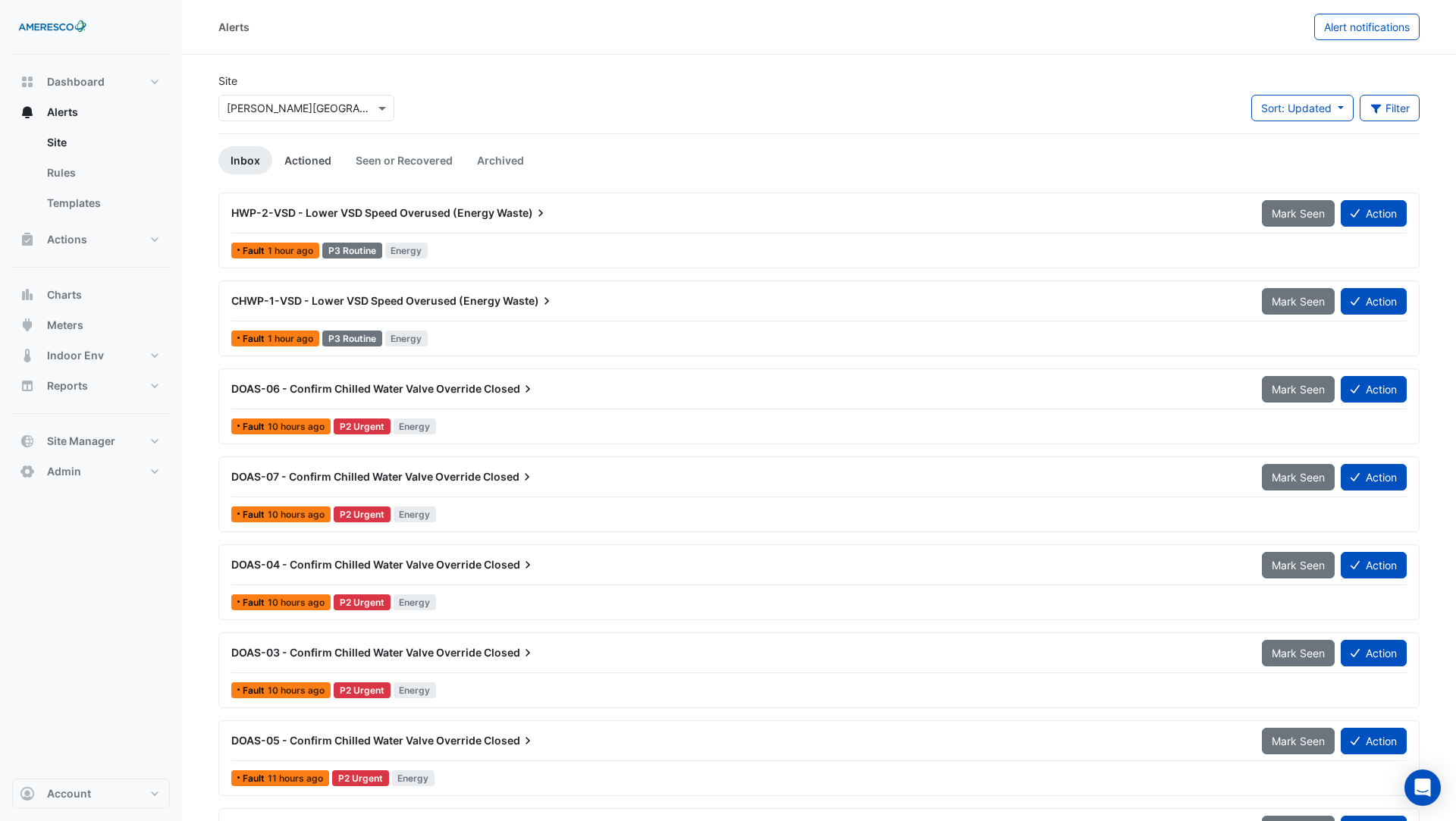
click at [295, 156] on link "Actioned" at bounding box center [307, 160] width 71 height 28
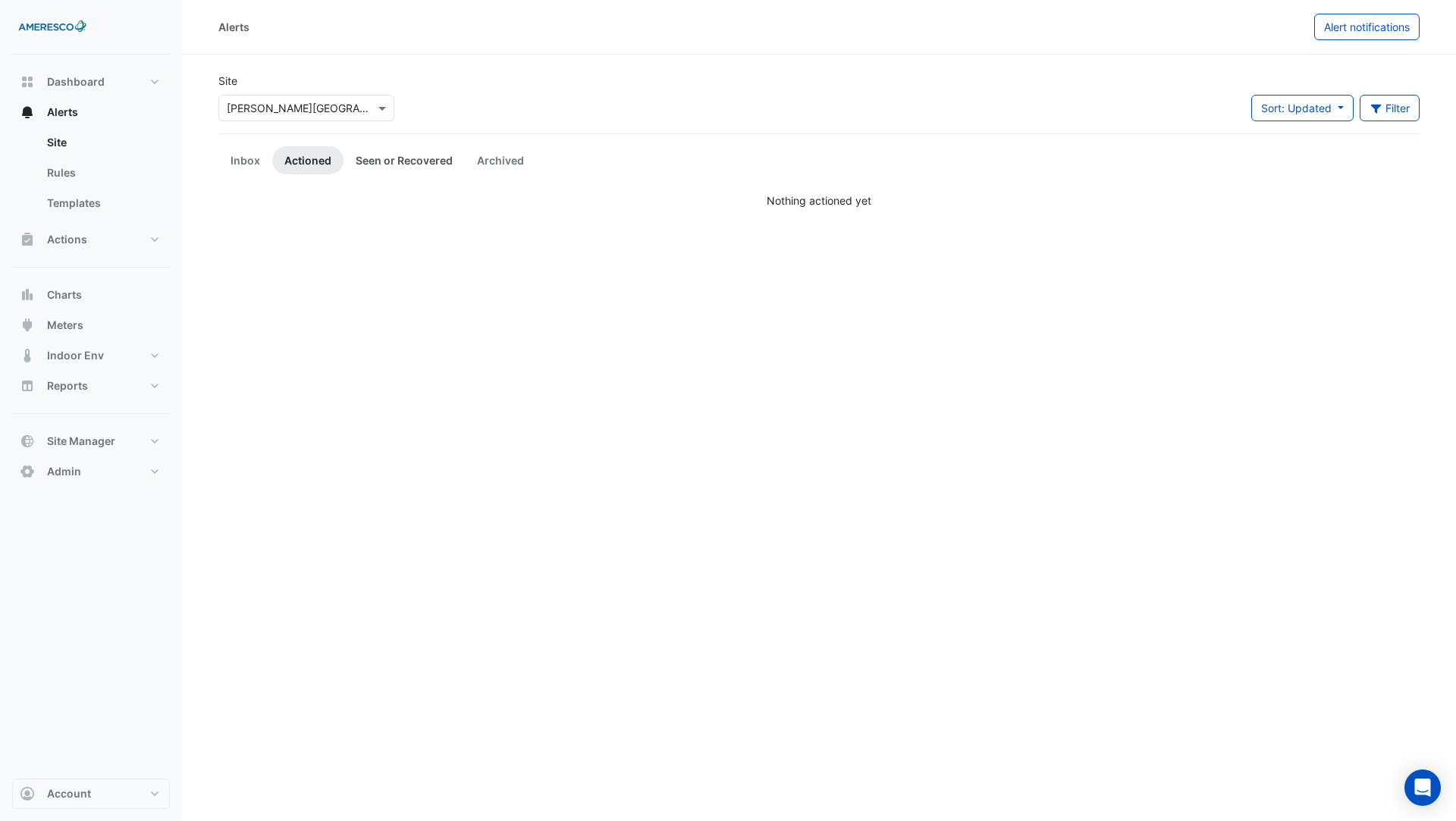
click at [434, 165] on link "Seen or Recovered" at bounding box center [404, 160] width 122 height 28
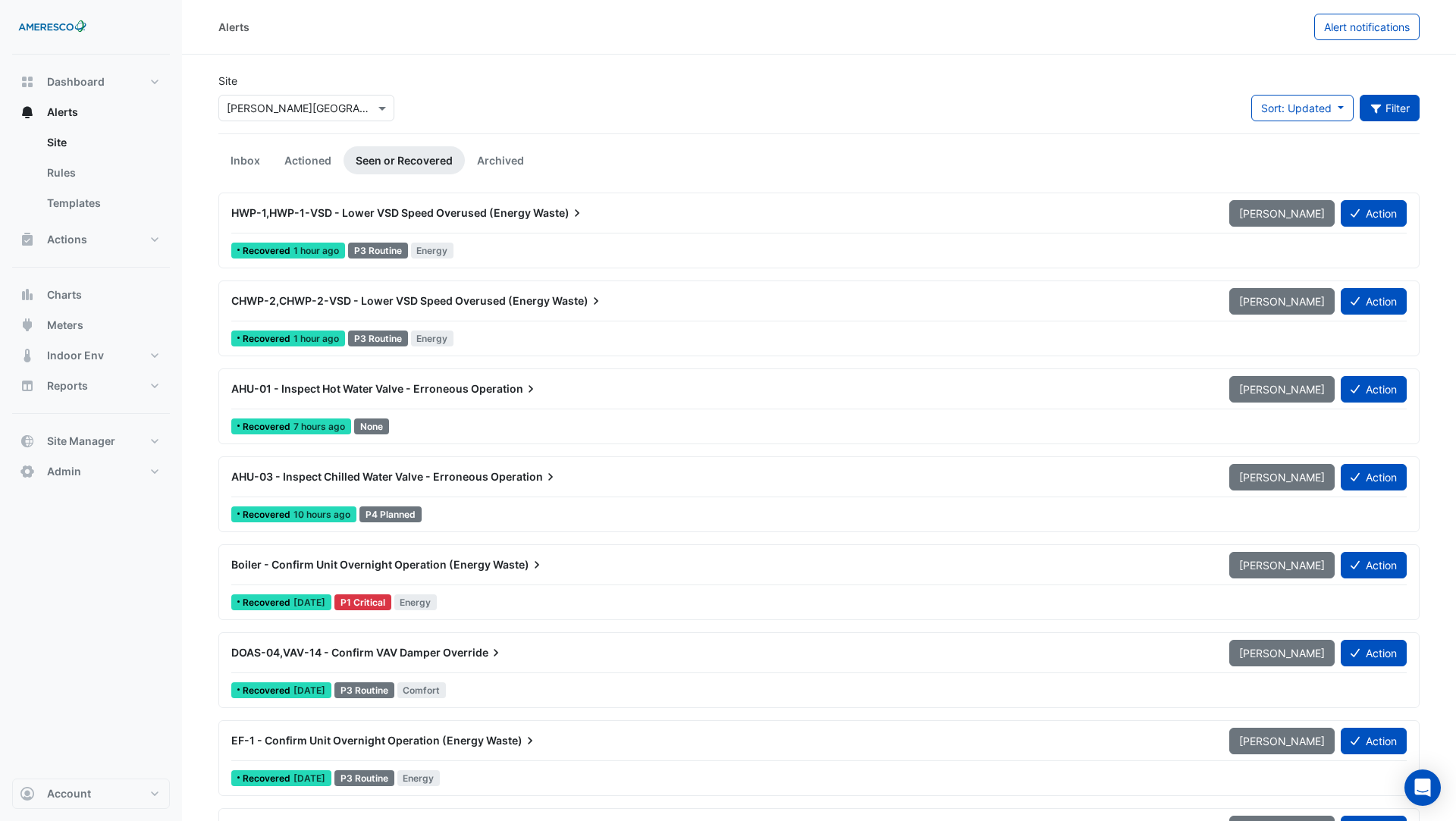
click at [1393, 108] on button "Filter" at bounding box center [1390, 108] width 60 height 26
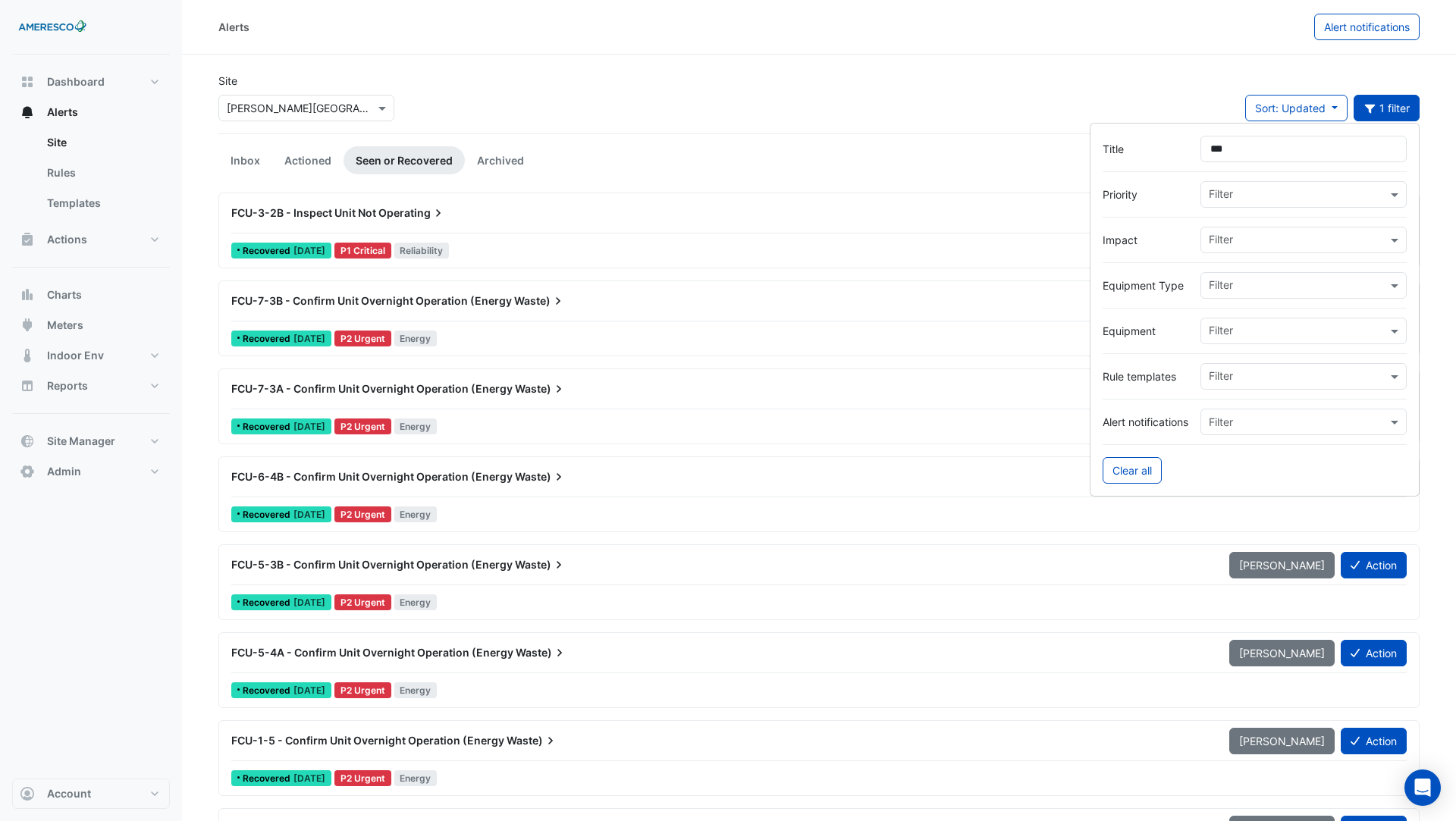
type input "***"
click at [472, 303] on span "FCU-7-3B - Confirm Unit Overnight Operation (Energy" at bounding box center [371, 300] width 281 height 13
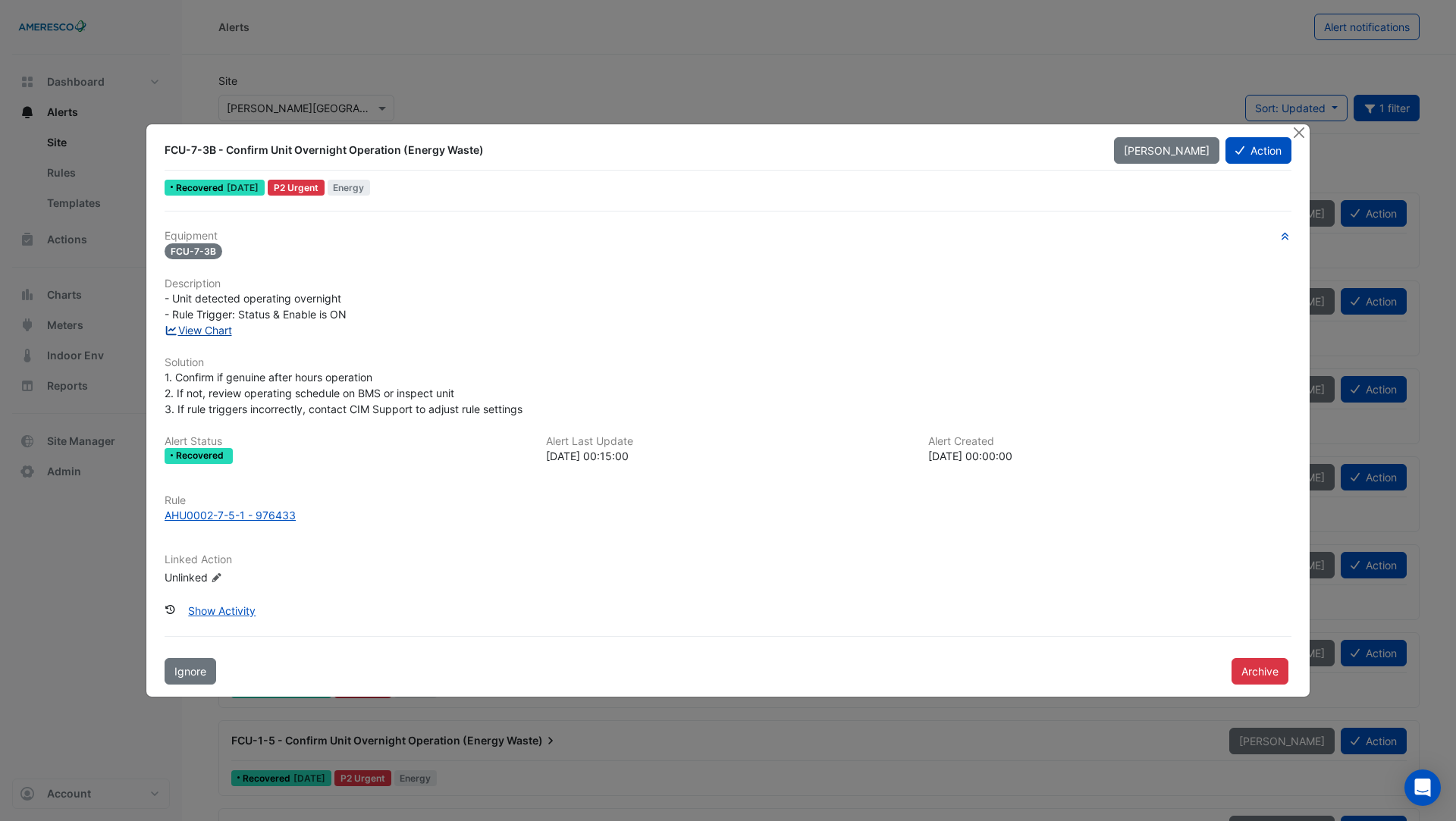
click at [214, 333] on link "View Chart" at bounding box center [198, 330] width 67 height 13
click at [242, 515] on div "AHU0002-7-5-1 - 976433" at bounding box center [230, 516] width 131 height 16
click at [1304, 137] on button "Close" at bounding box center [1298, 132] width 16 height 16
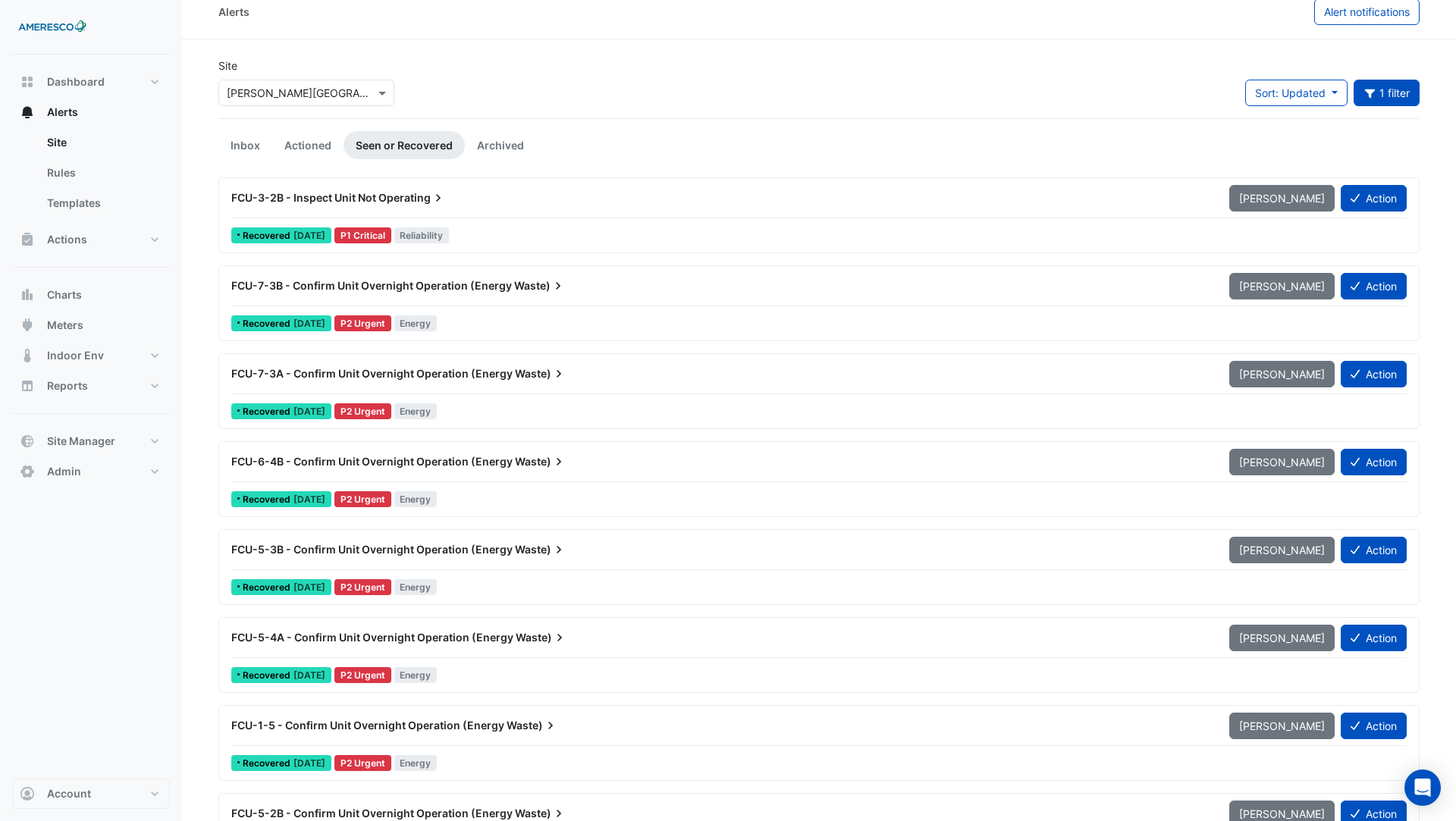
scroll to position [16, 0]
click at [1352, 78] on div "Site × Kelly Elementary Sort: Updated Priority Updated 1 filter Title *** Prior…" at bounding box center [818, 87] width 1219 height 60
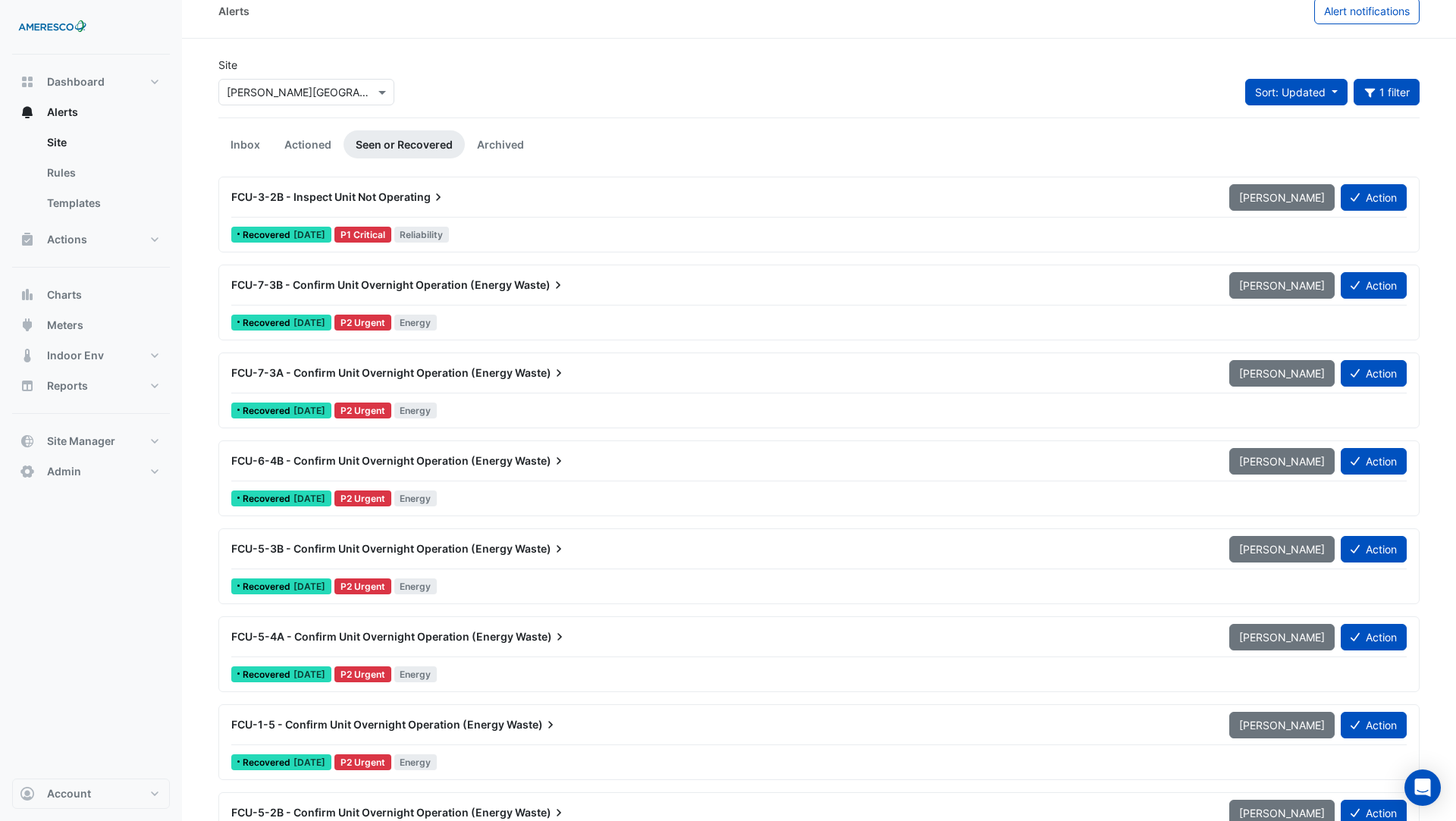
click at [1312, 86] on span "Sort: Updated" at bounding box center [1290, 92] width 71 height 13
click at [1289, 124] on li "Priority" at bounding box center [1306, 124] width 120 height 22
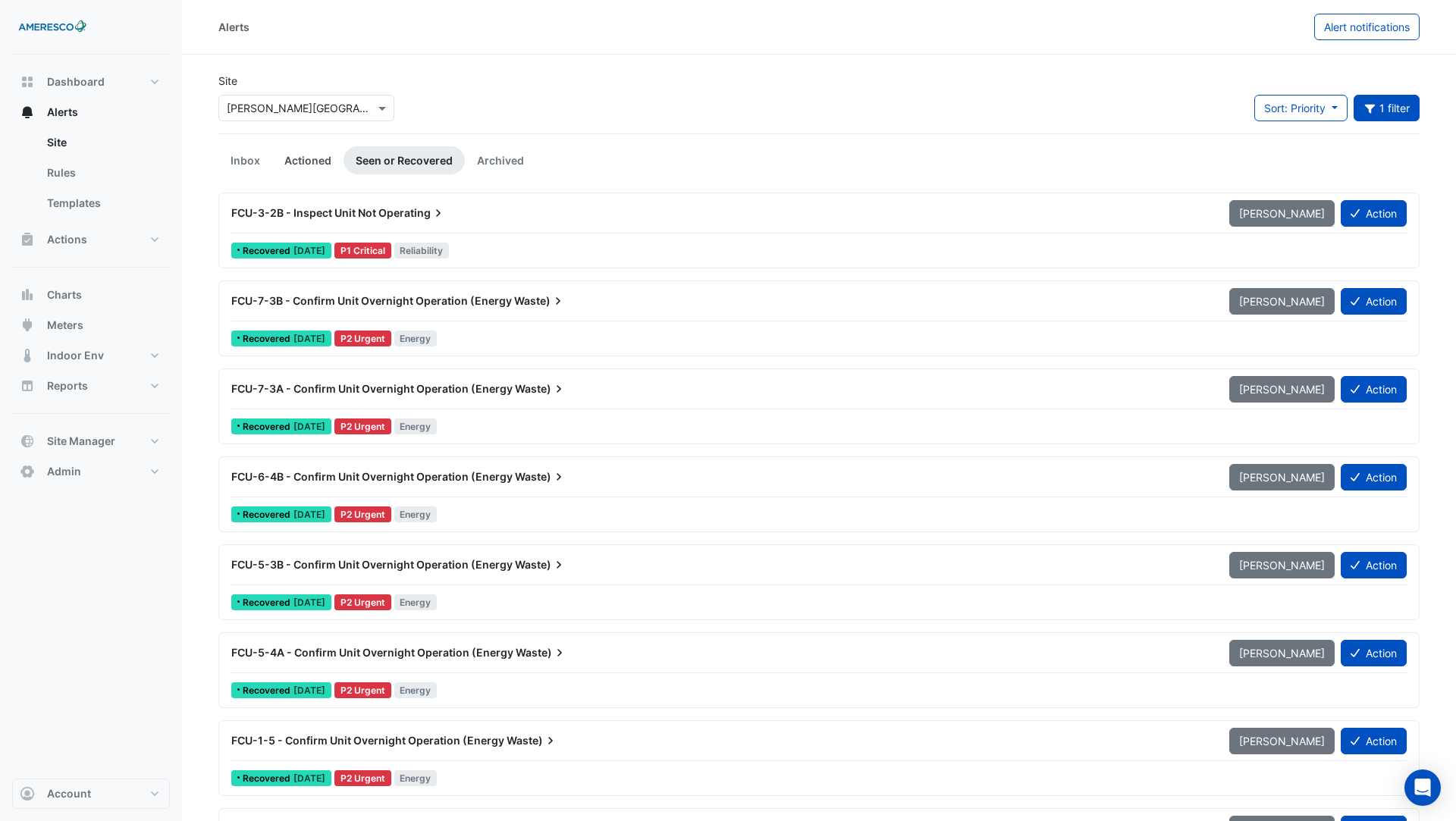
click at [312, 164] on link "Actioned" at bounding box center [307, 160] width 71 height 28
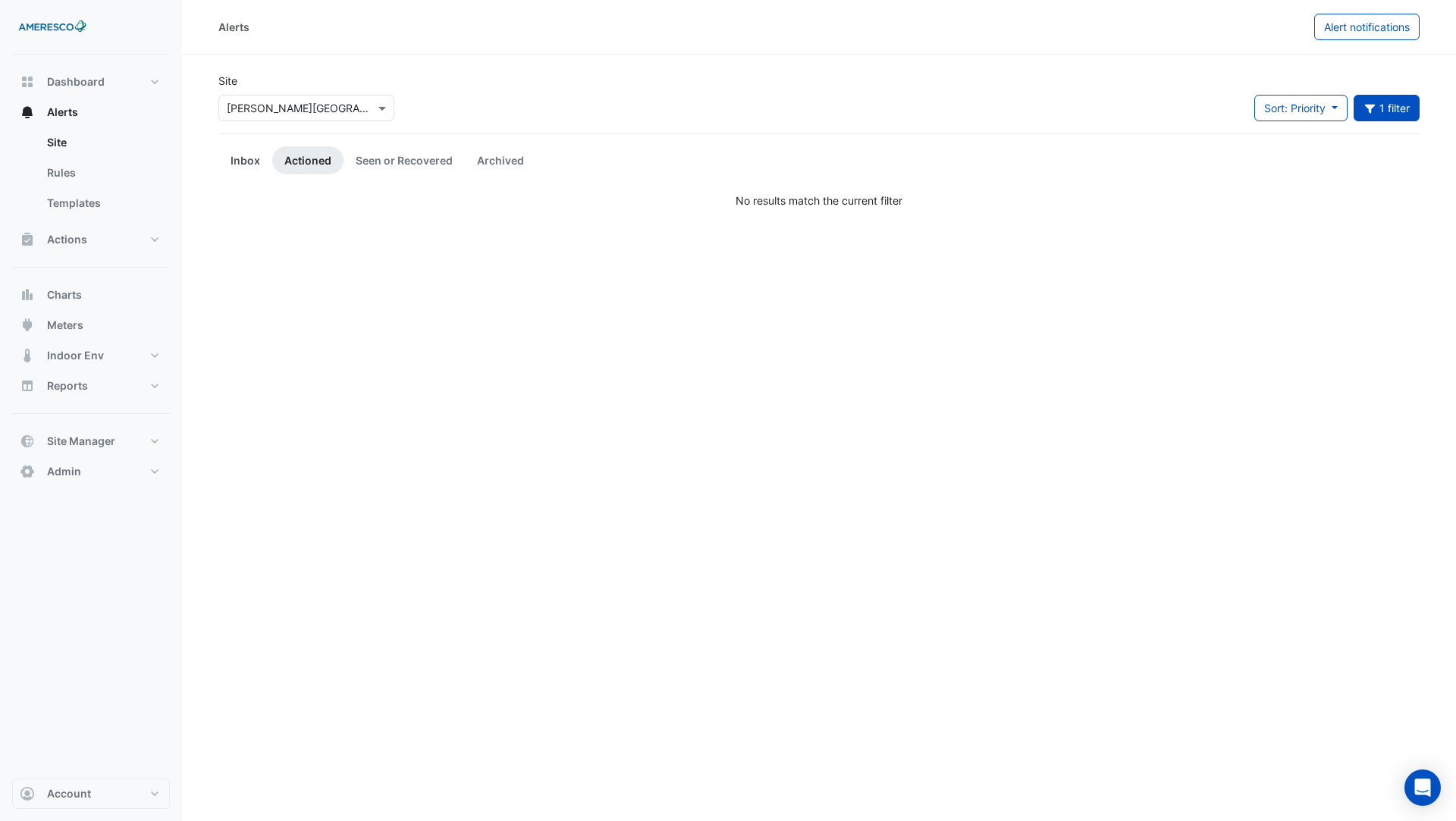
click at [231, 163] on link "Inbox" at bounding box center [246, 160] width 54 height 28
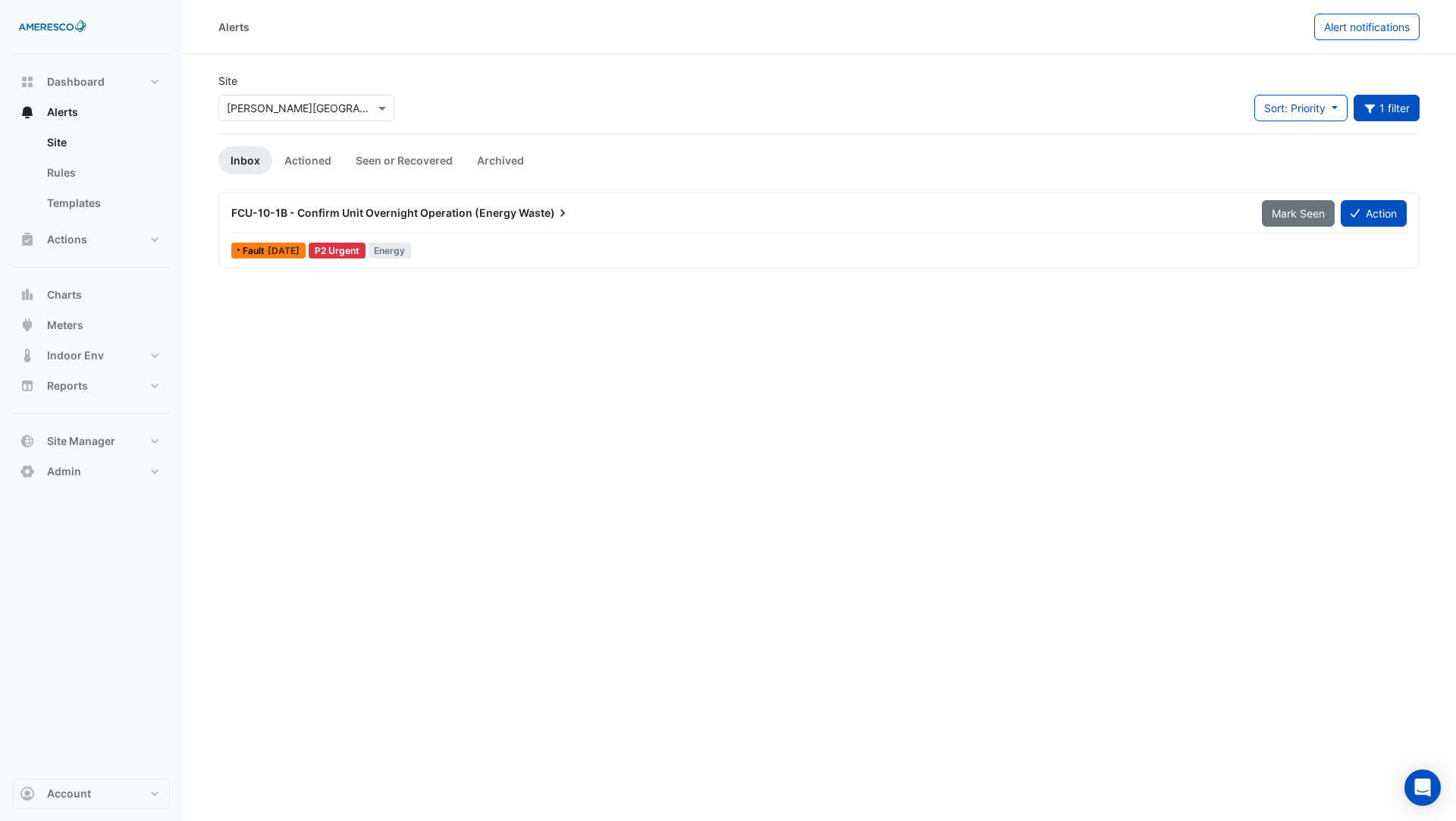
click at [512, 219] on div "FCU-10-1B - Confirm Unit Overnight Operation (Energy Waste)" at bounding box center [737, 213] width 1012 height 15
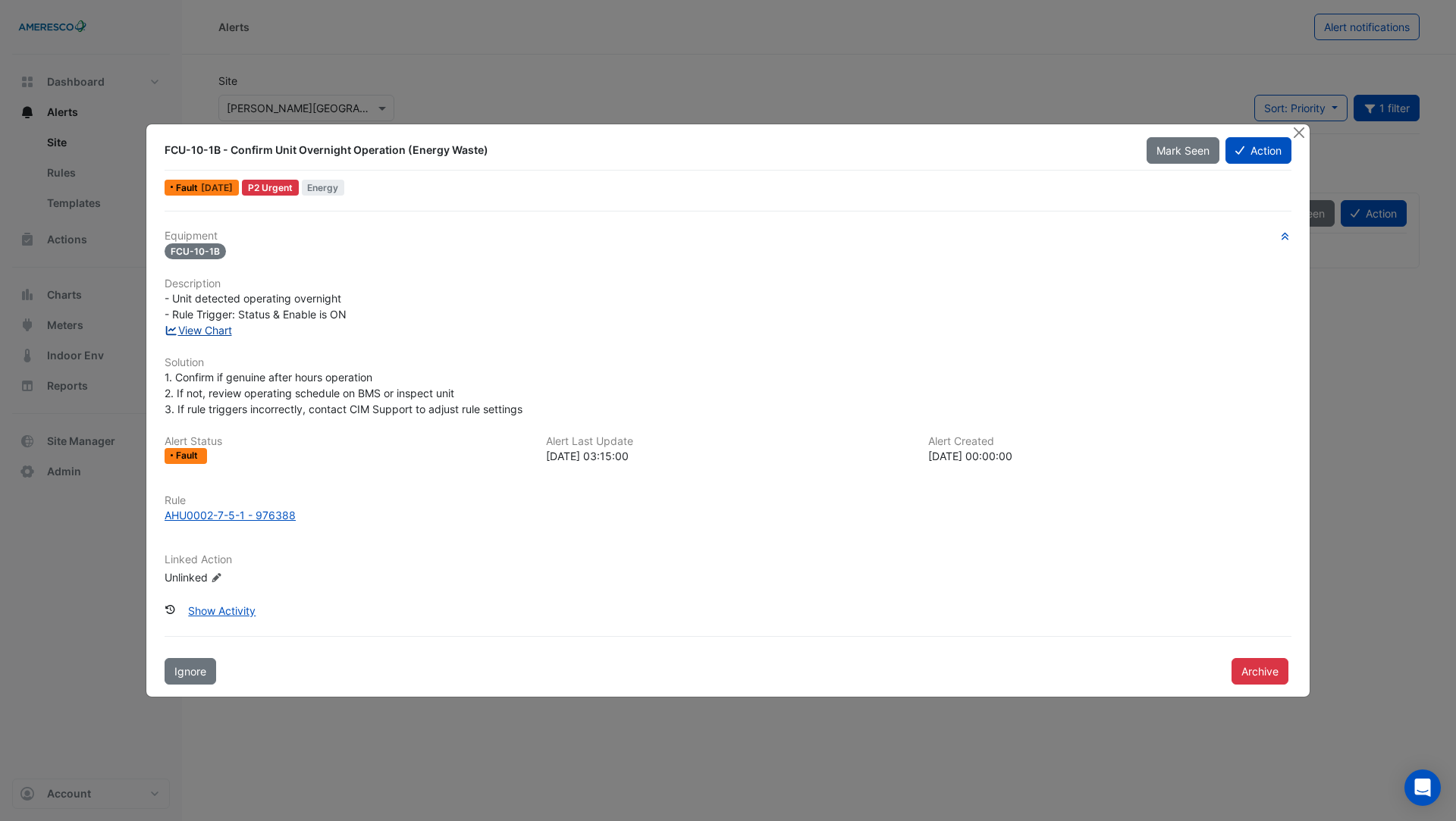
click at [209, 329] on link "View Chart" at bounding box center [198, 330] width 67 height 13
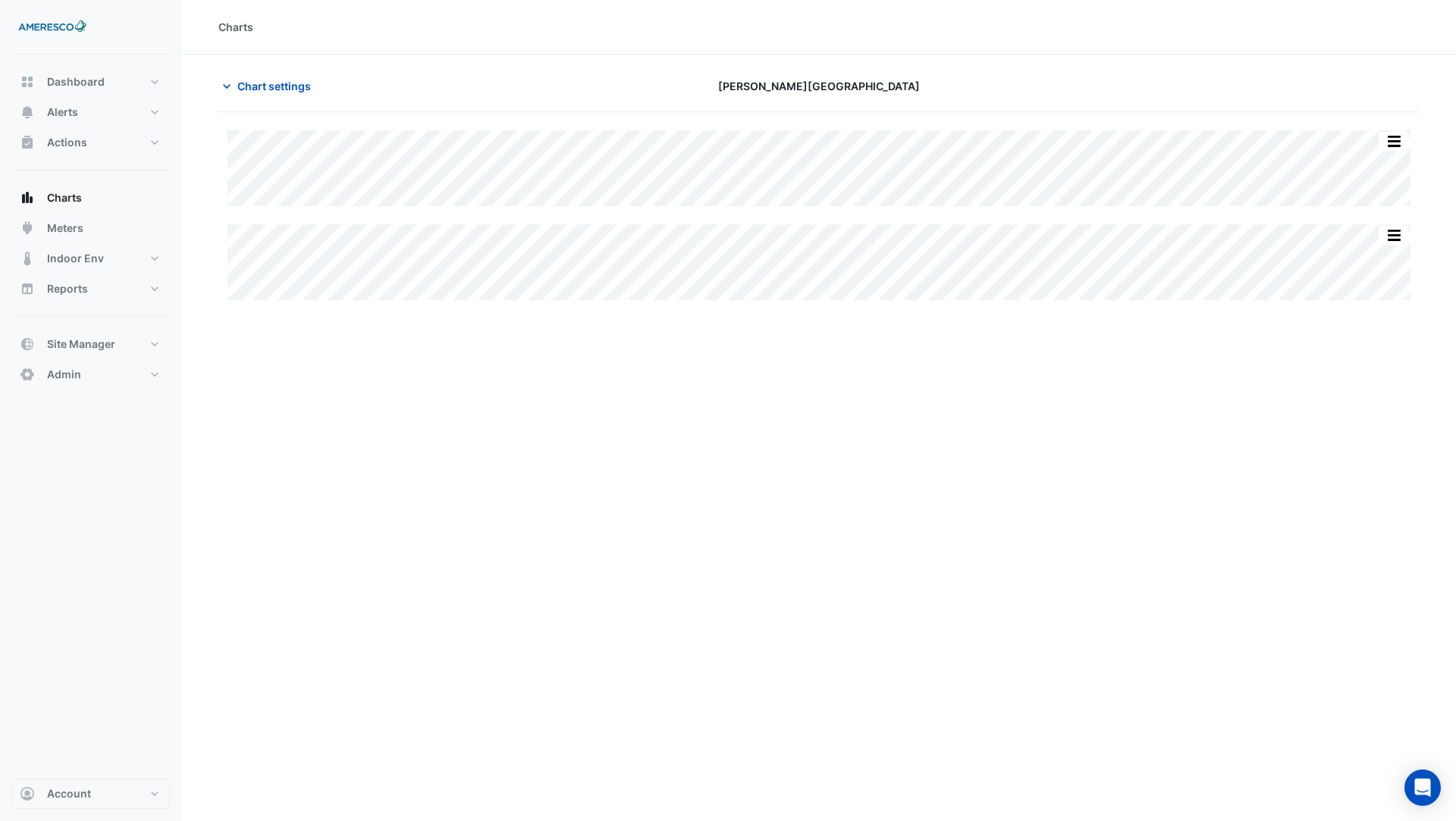
type input "**********"
click at [263, 96] on button "Chart settings" at bounding box center [270, 86] width 102 height 26
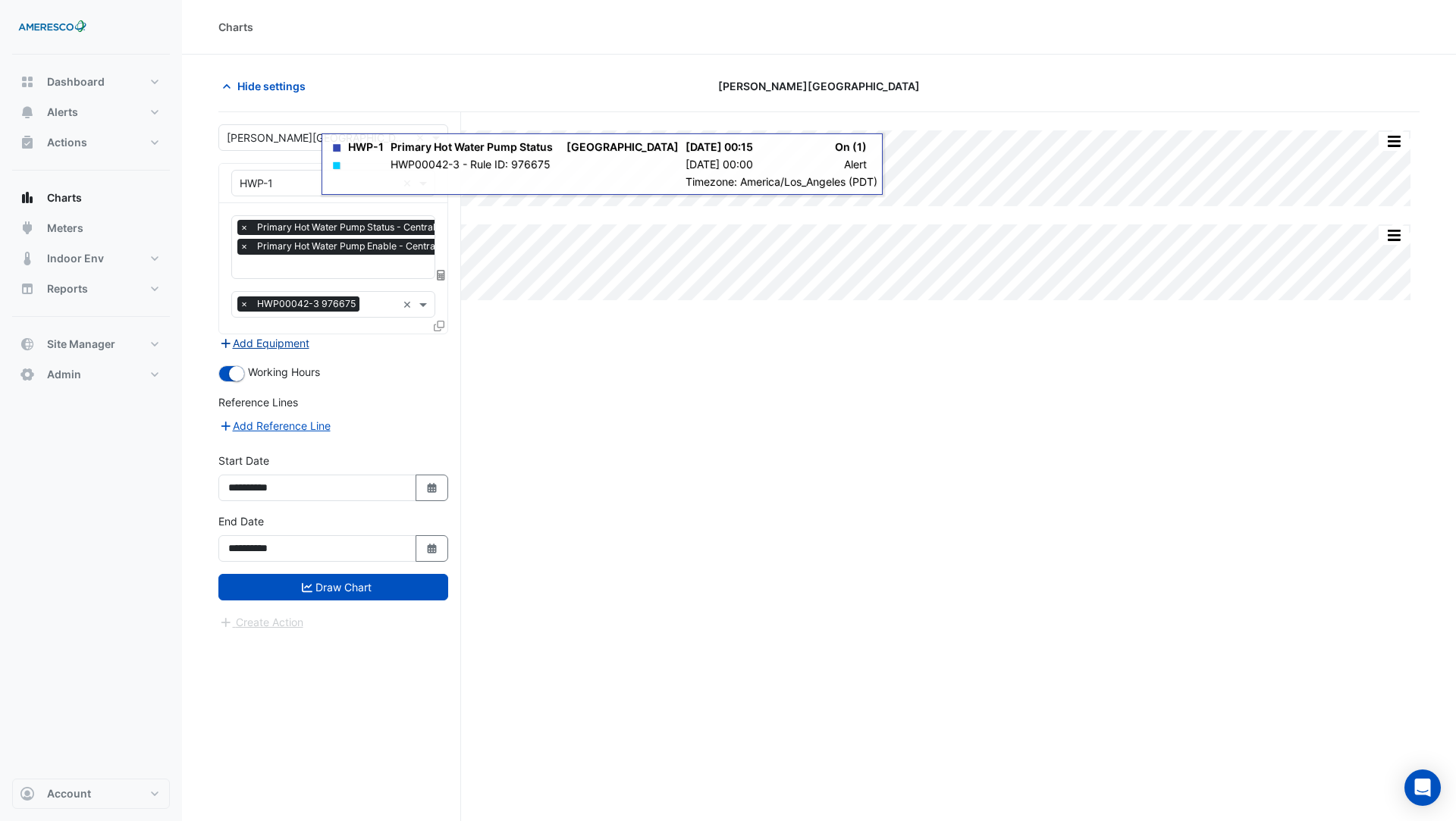
click at [274, 334] on button "Add Equipment" at bounding box center [264, 343] width 92 height 18
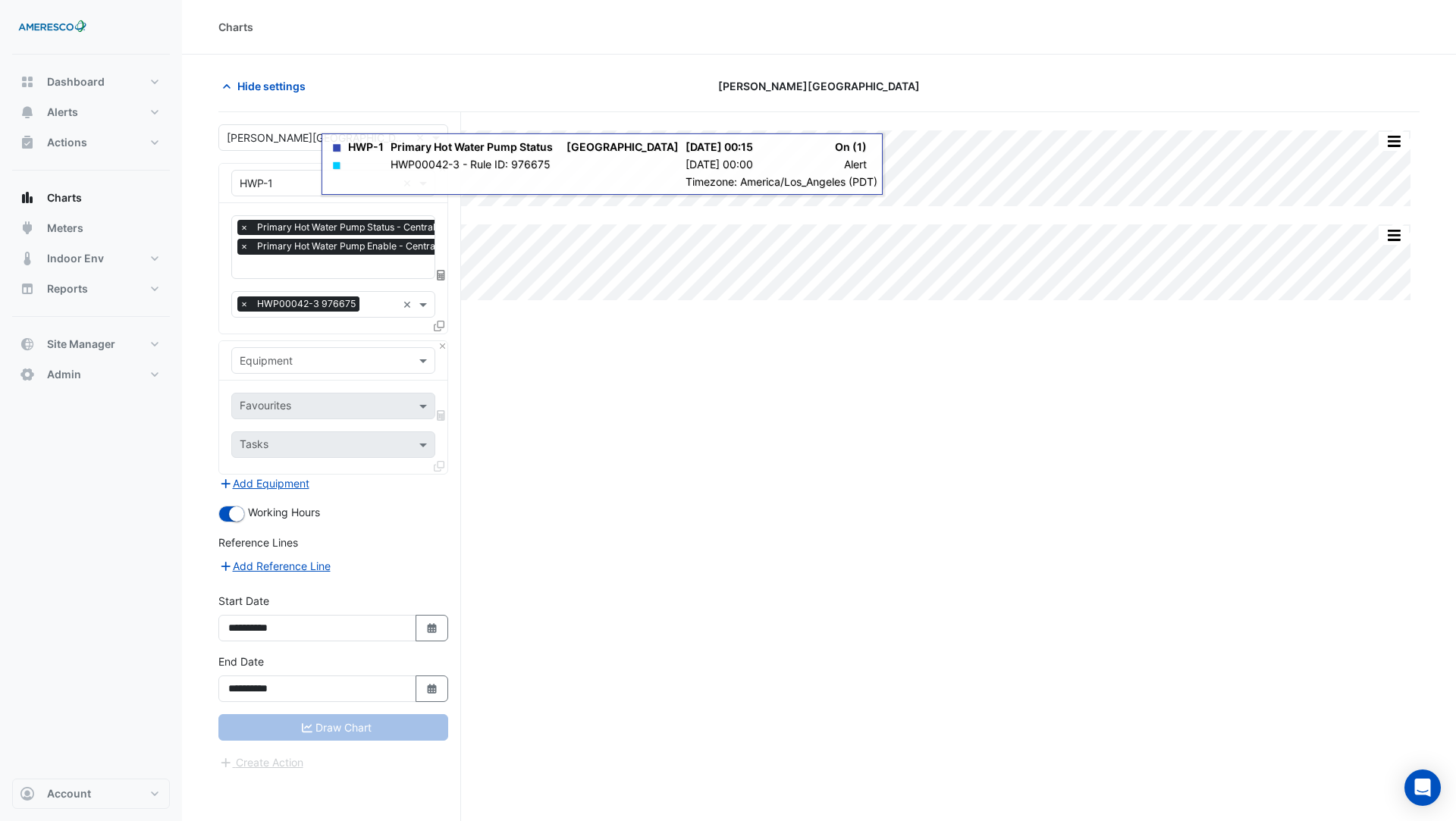
click at [286, 354] on input "text" at bounding box center [318, 361] width 157 height 16
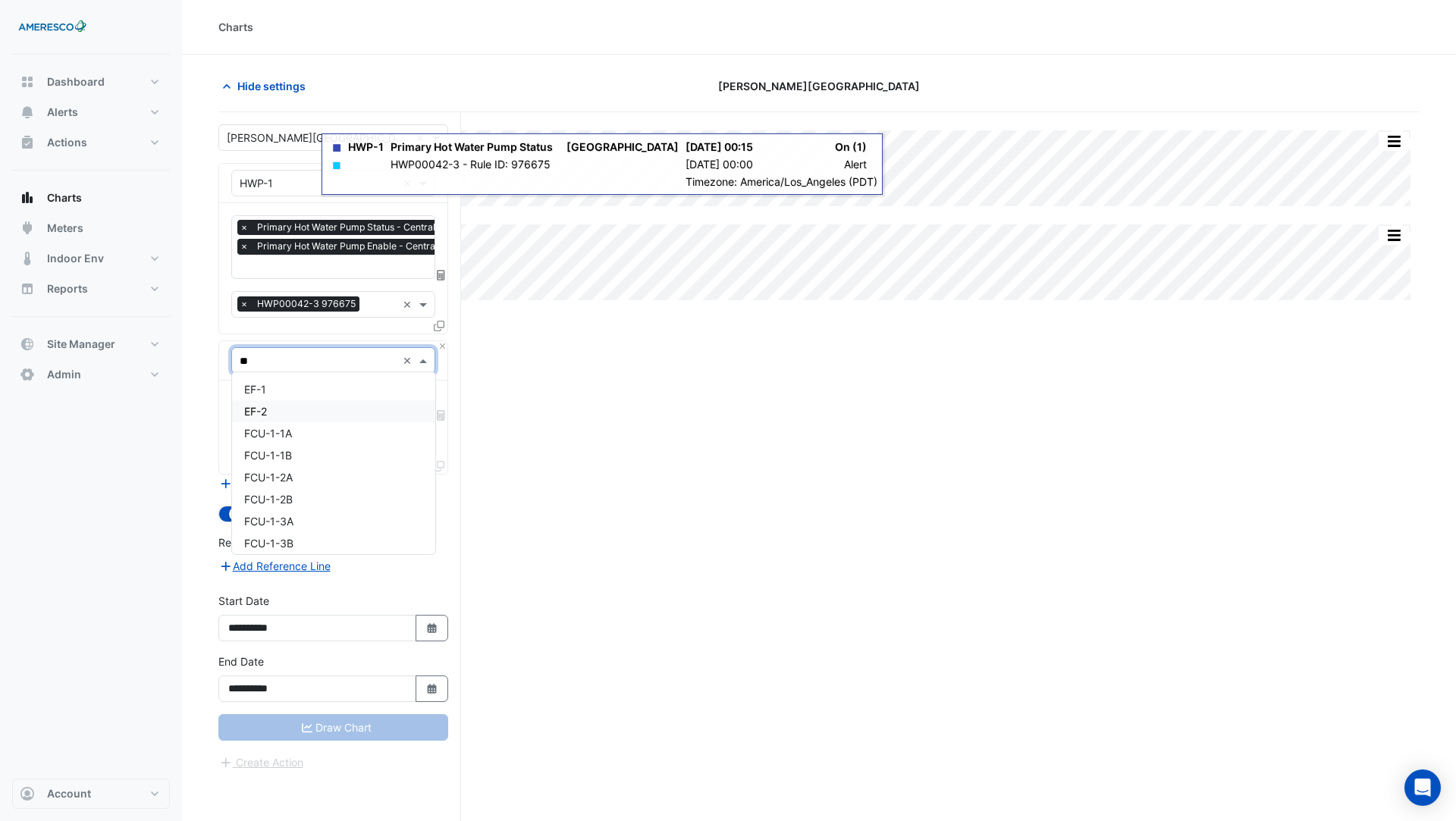
type input "***"
click at [306, 390] on div "FCU-1-1A" at bounding box center [333, 389] width 203 height 22
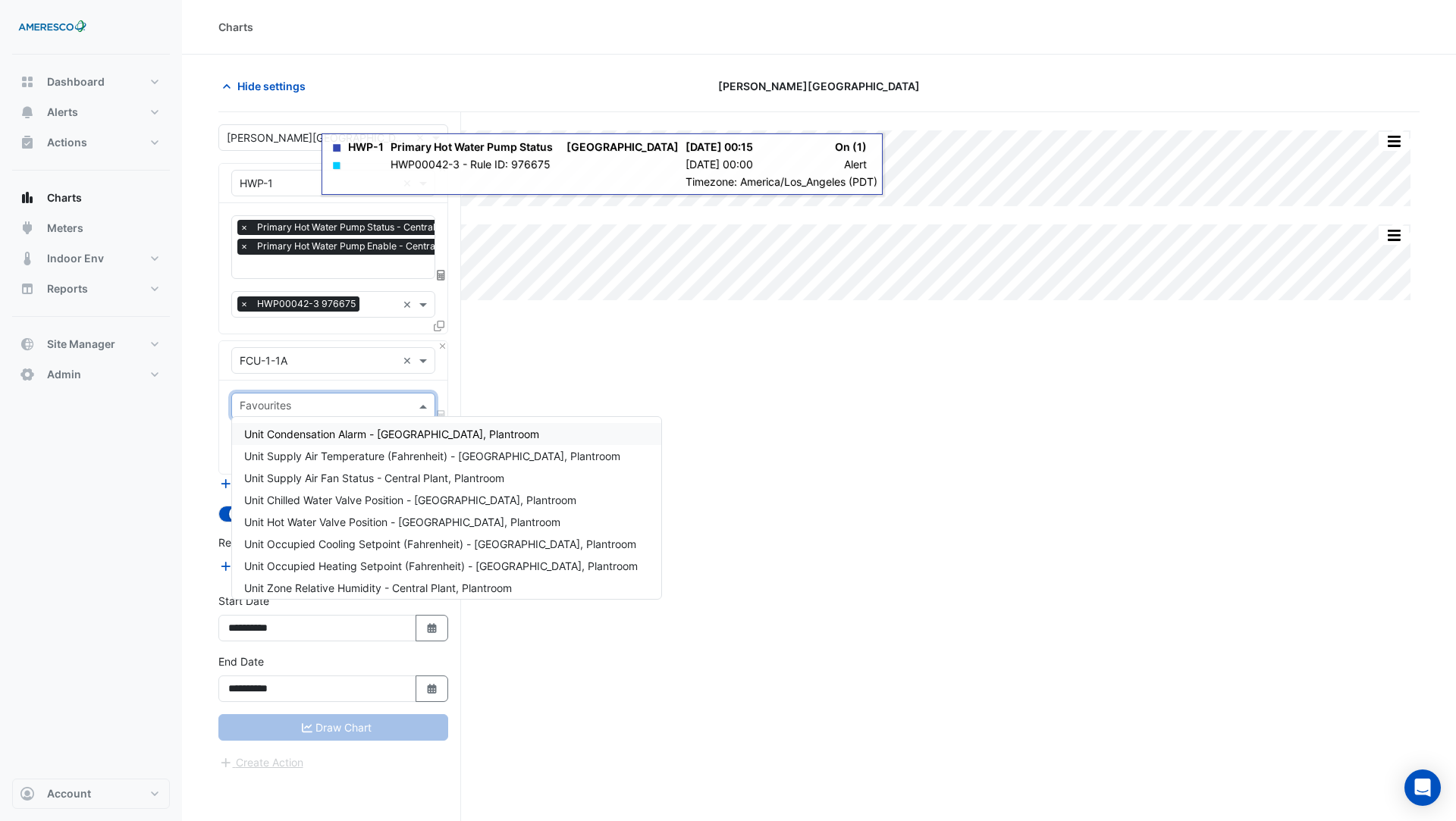
click at [306, 400] on input "text" at bounding box center [325, 408] width 170 height 16
type input "*"
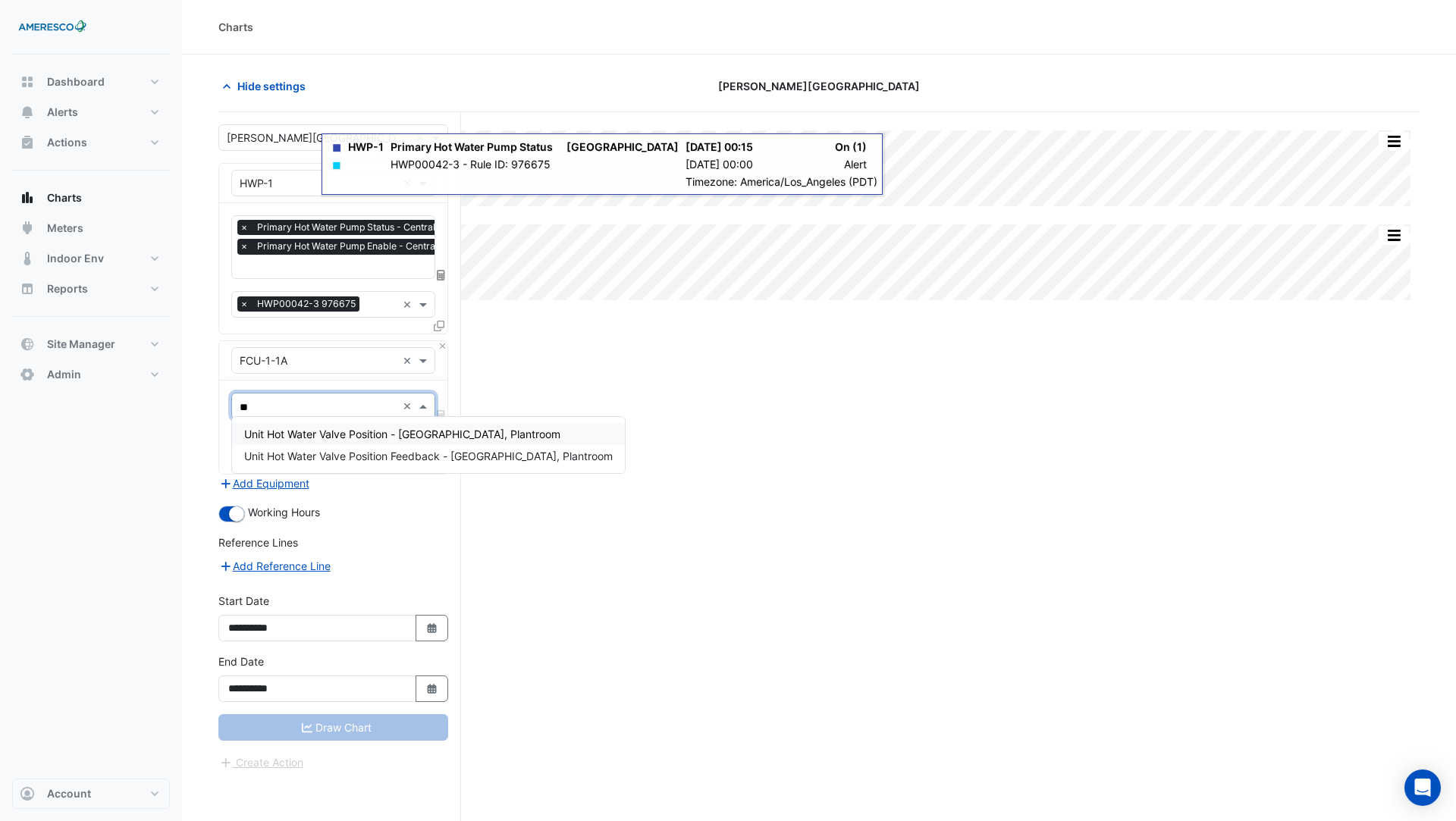
type input "***"
click at [344, 432] on span "Unit Hot Water Valve Position - [GEOGRAPHIC_DATA], Plantroom" at bounding box center [402, 434] width 316 height 13
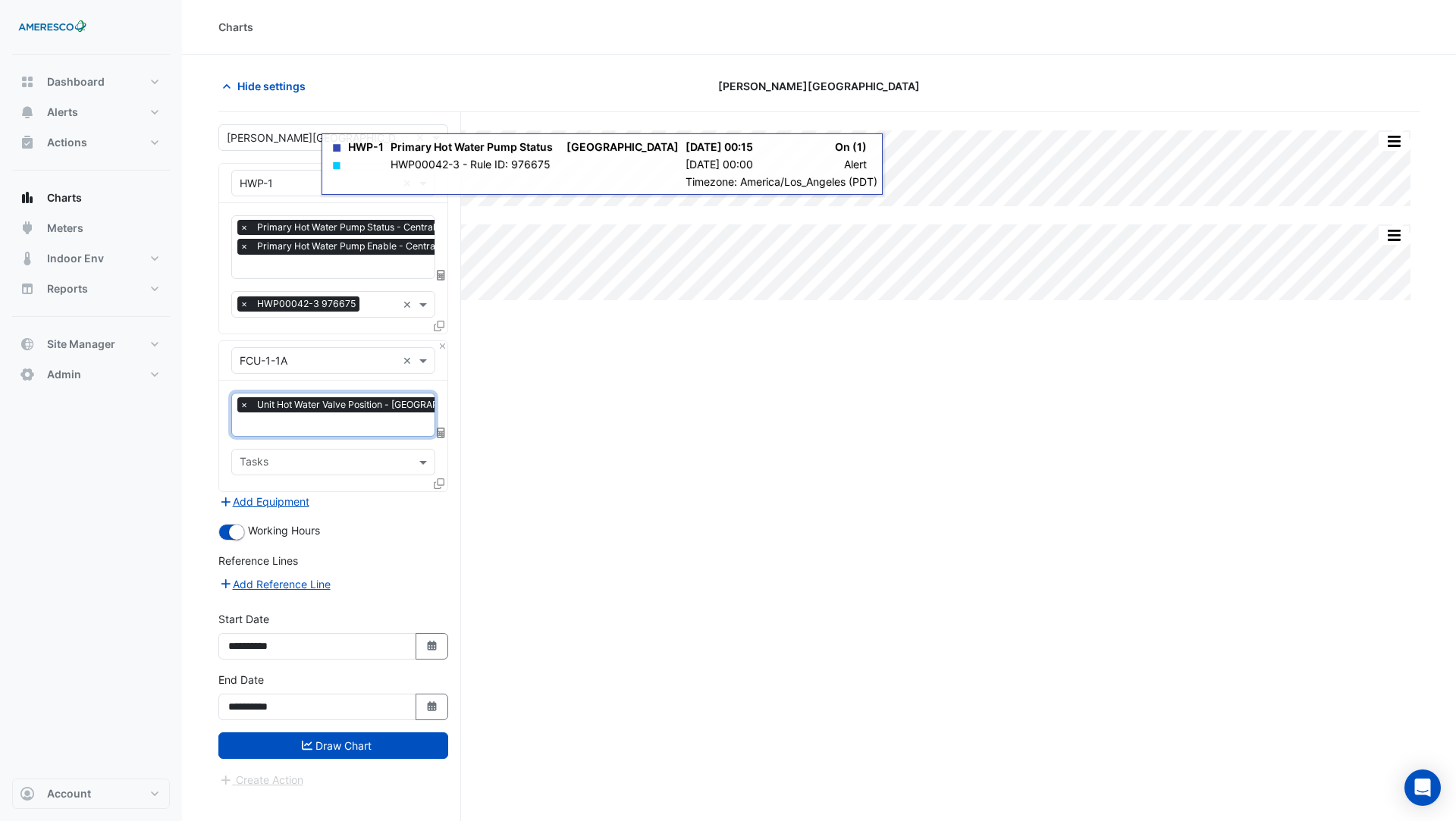
click at [439, 477] on fa-icon at bounding box center [439, 483] width 10 height 13
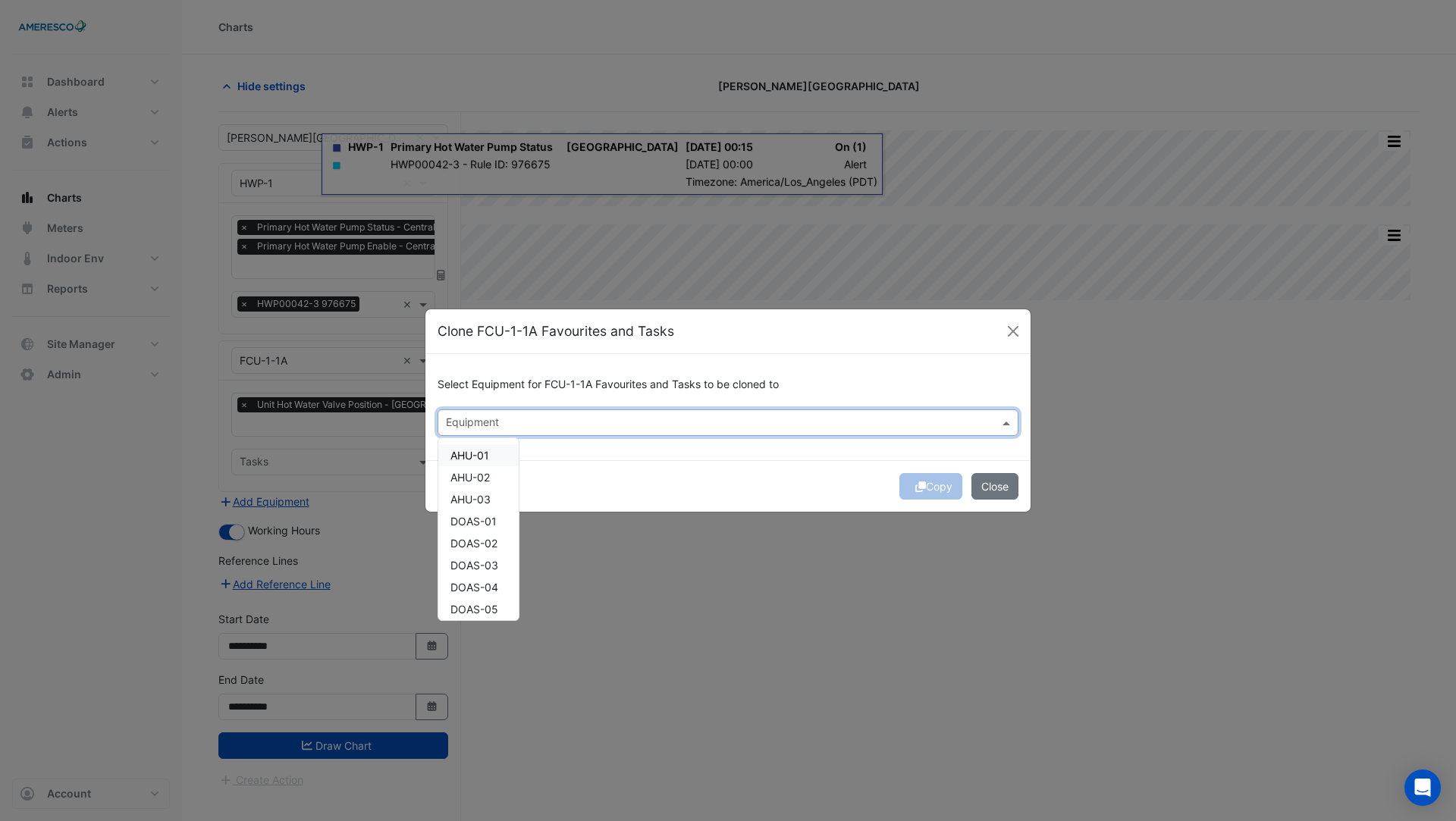
click at [525, 413] on div "Equipment" at bounding box center [715, 423] width 554 height 24
click at [500, 514] on div "FCU-1-1B" at bounding box center [479, 515] width 80 height 22
click at [496, 540] on span "FCU-1-2A" at bounding box center [474, 537] width 48 height 13
click at [496, 564] on span "FCU-1-2B" at bounding box center [474, 559] width 48 height 13
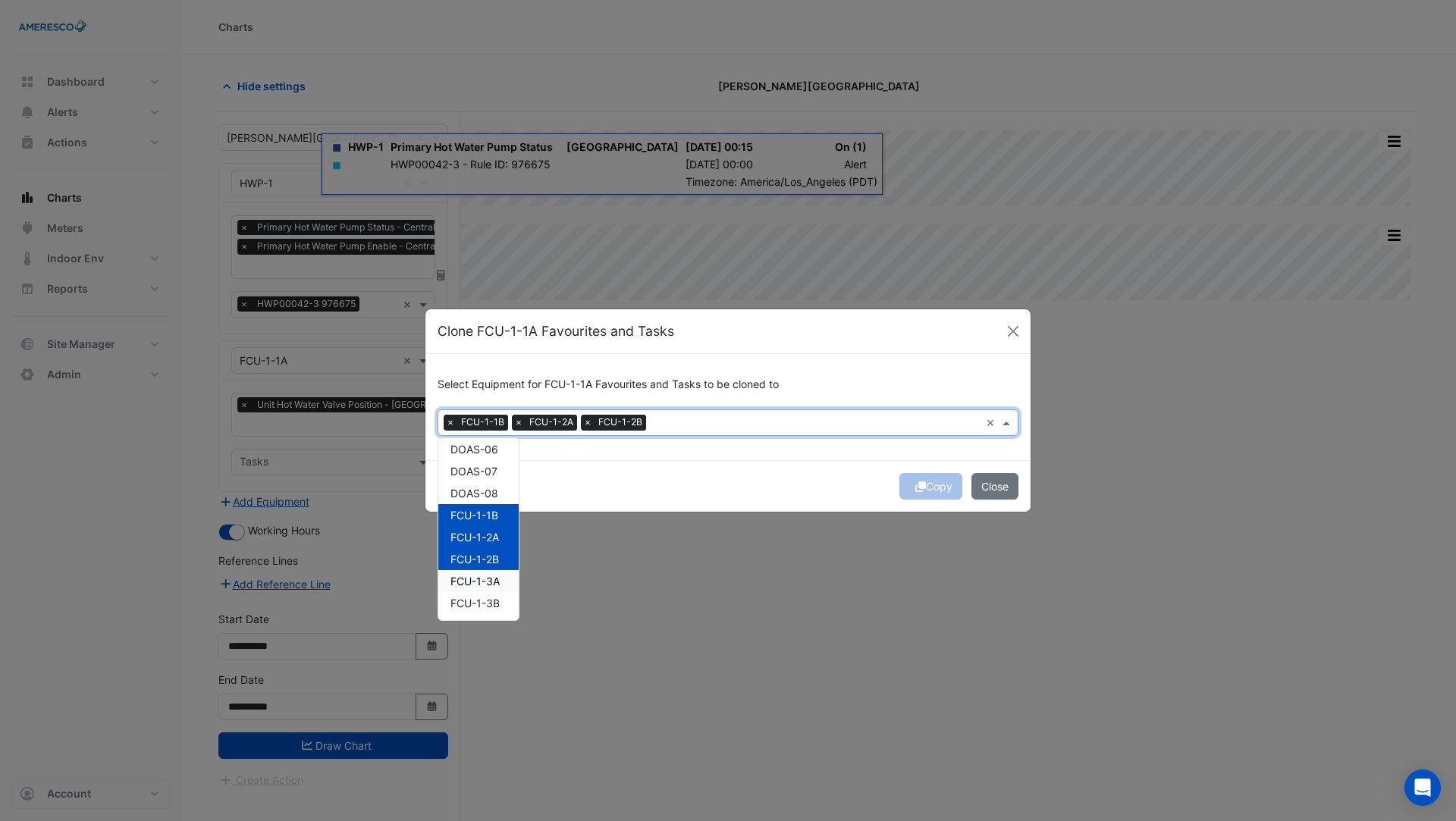
click at [495, 585] on span "FCU-1-3A" at bounding box center [475, 581] width 49 height 13
click at [495, 610] on div "FCU-1-3B" at bounding box center [479, 603] width 80 height 22
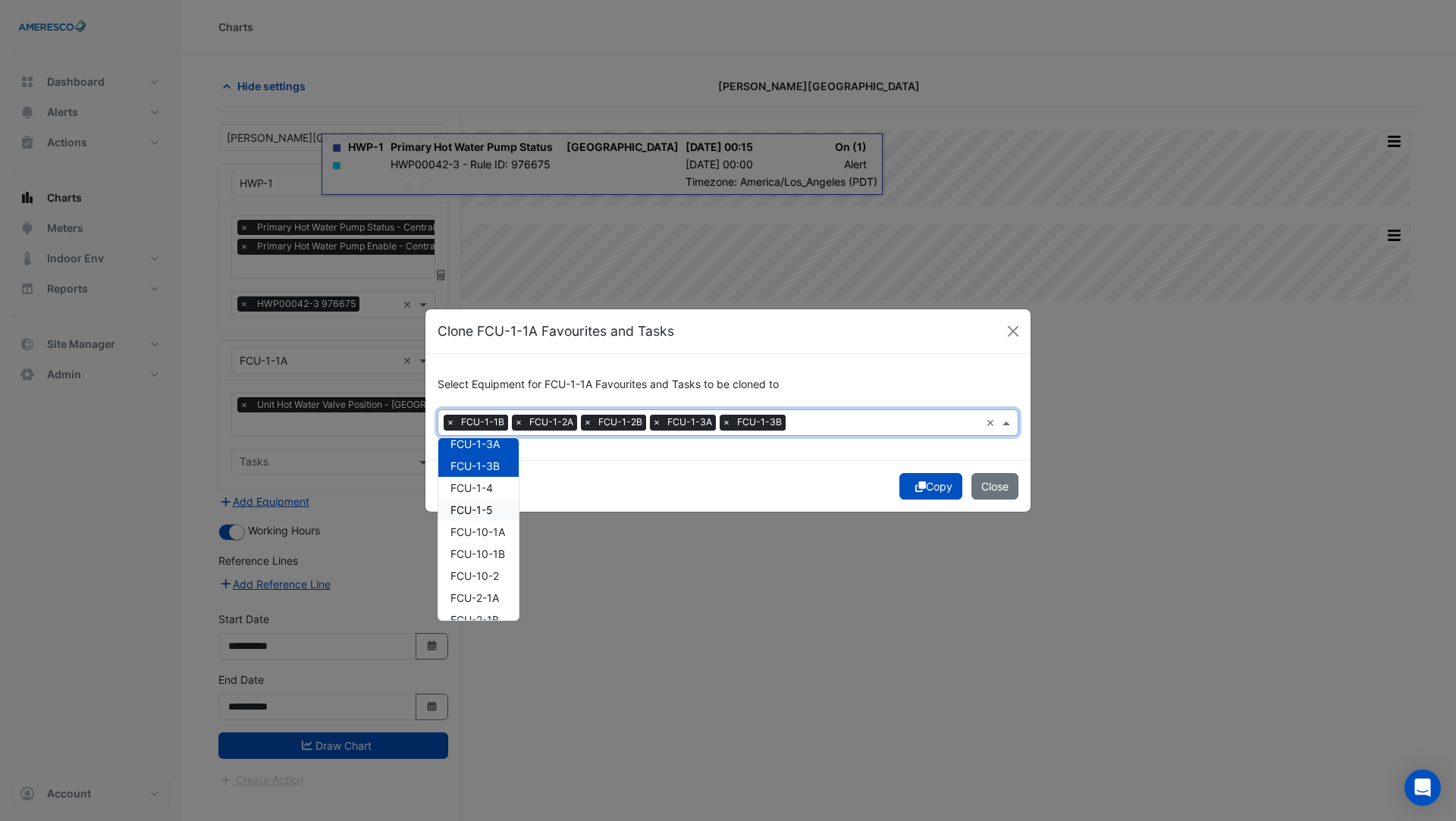
scroll to position [319, 0]
click at [491, 530] on span "FCU-10-1A" at bounding box center [478, 532] width 54 height 13
click at [491, 562] on div "FCU-10-1B" at bounding box center [479, 554] width 80 height 22
click at [494, 581] on span "FCU-10-2" at bounding box center [474, 577] width 48 height 13
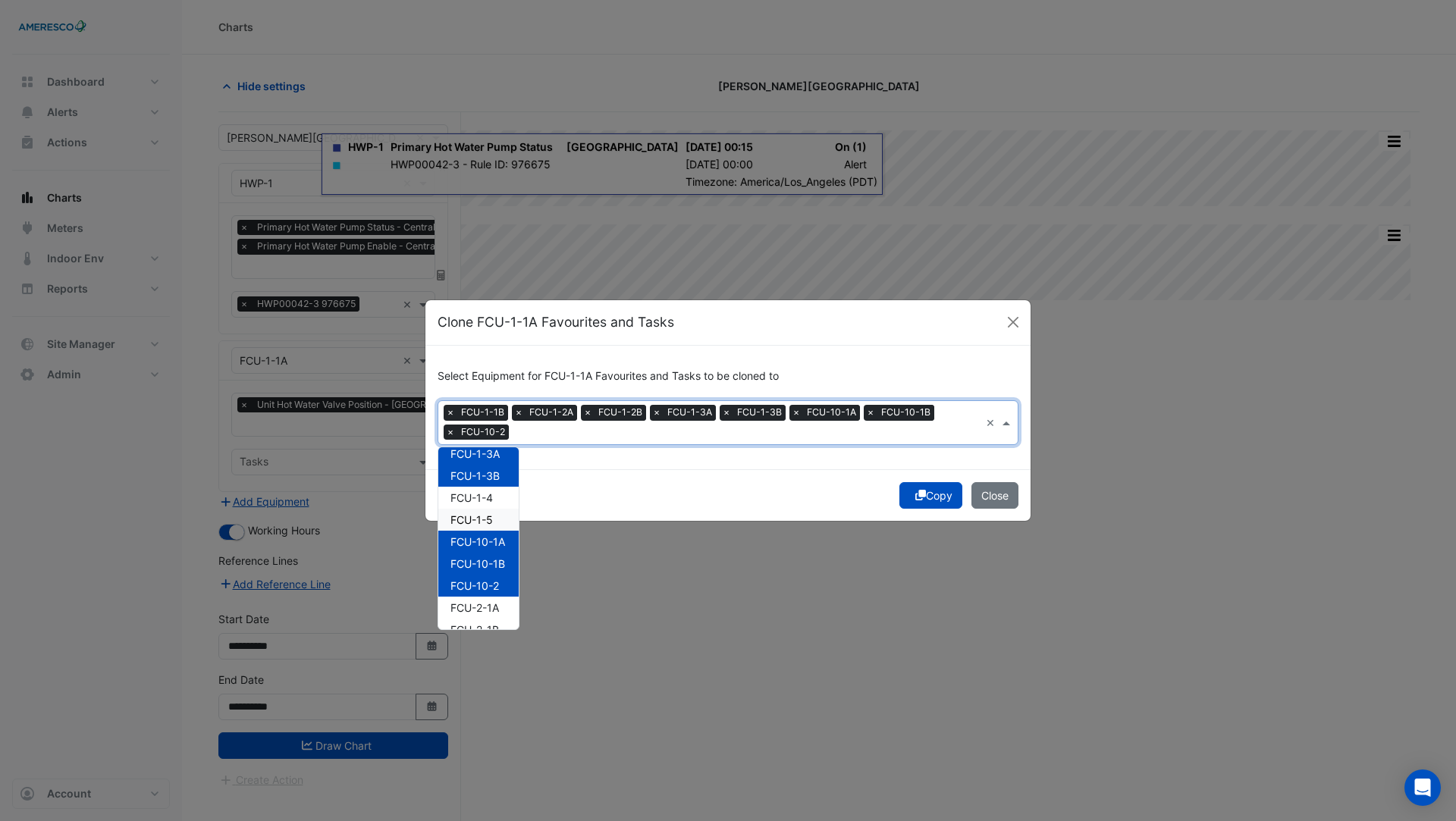
click at [486, 522] on span "FCU-1-5" at bounding box center [472, 520] width 43 height 13
click at [486, 500] on span "FCU-1-4" at bounding box center [472, 497] width 43 height 13
click at [495, 619] on div "FCU-2-1B" at bounding box center [479, 629] width 80 height 22
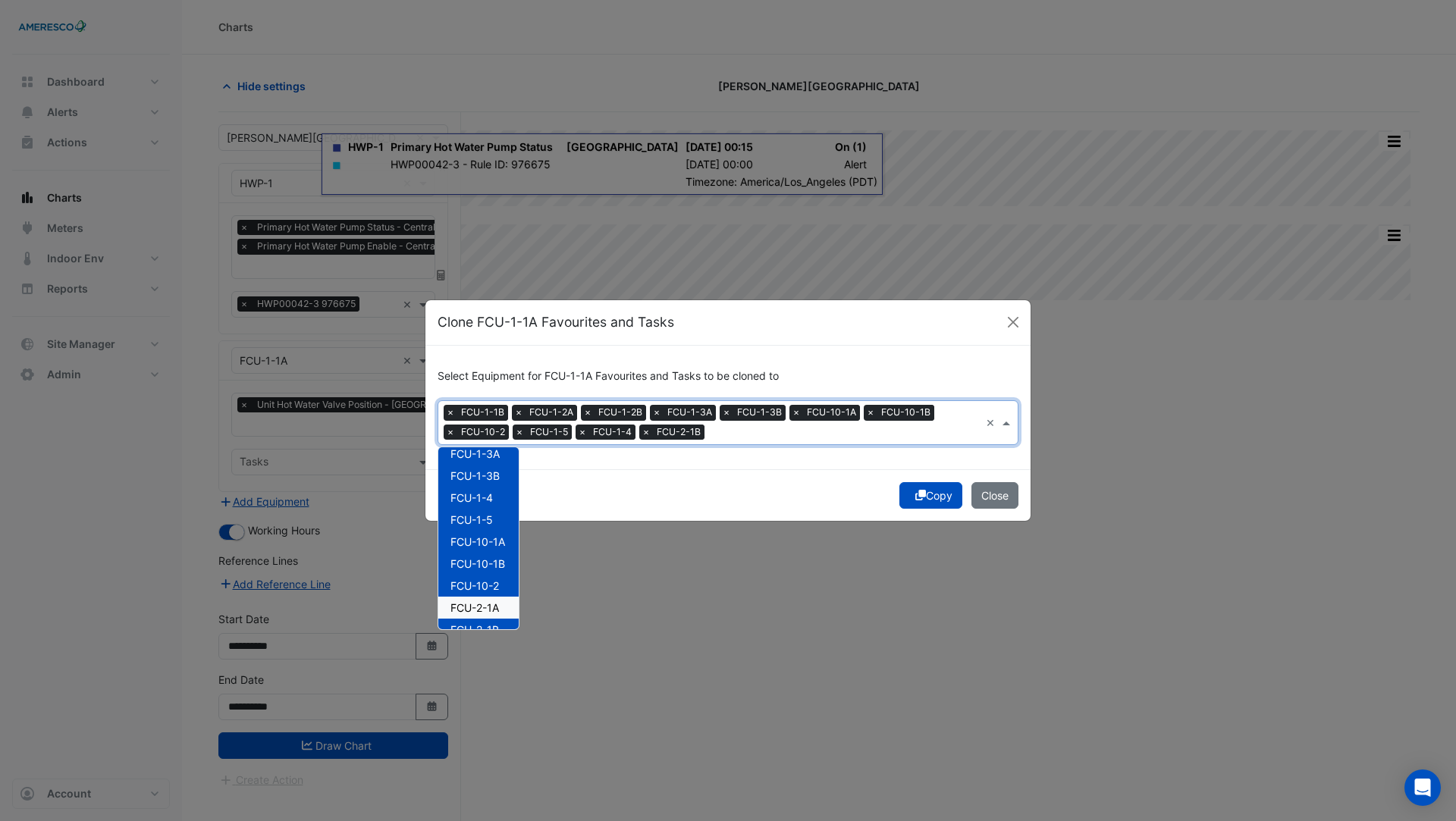
click at [494, 605] on span "FCU-2-1A" at bounding box center [474, 607] width 48 height 13
click at [940, 498] on button "Copy" at bounding box center [931, 495] width 63 height 26
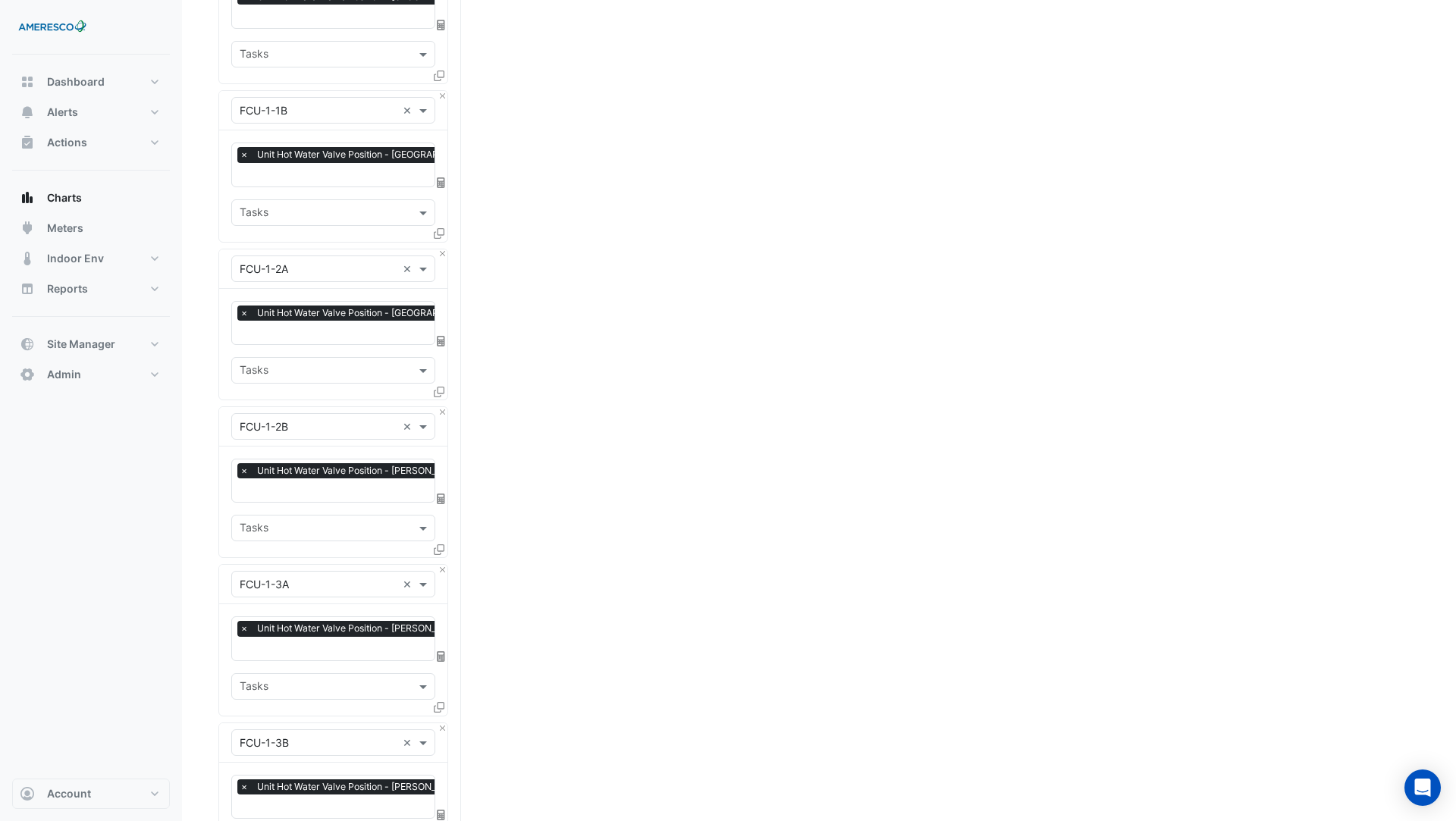
scroll to position [746, 0]
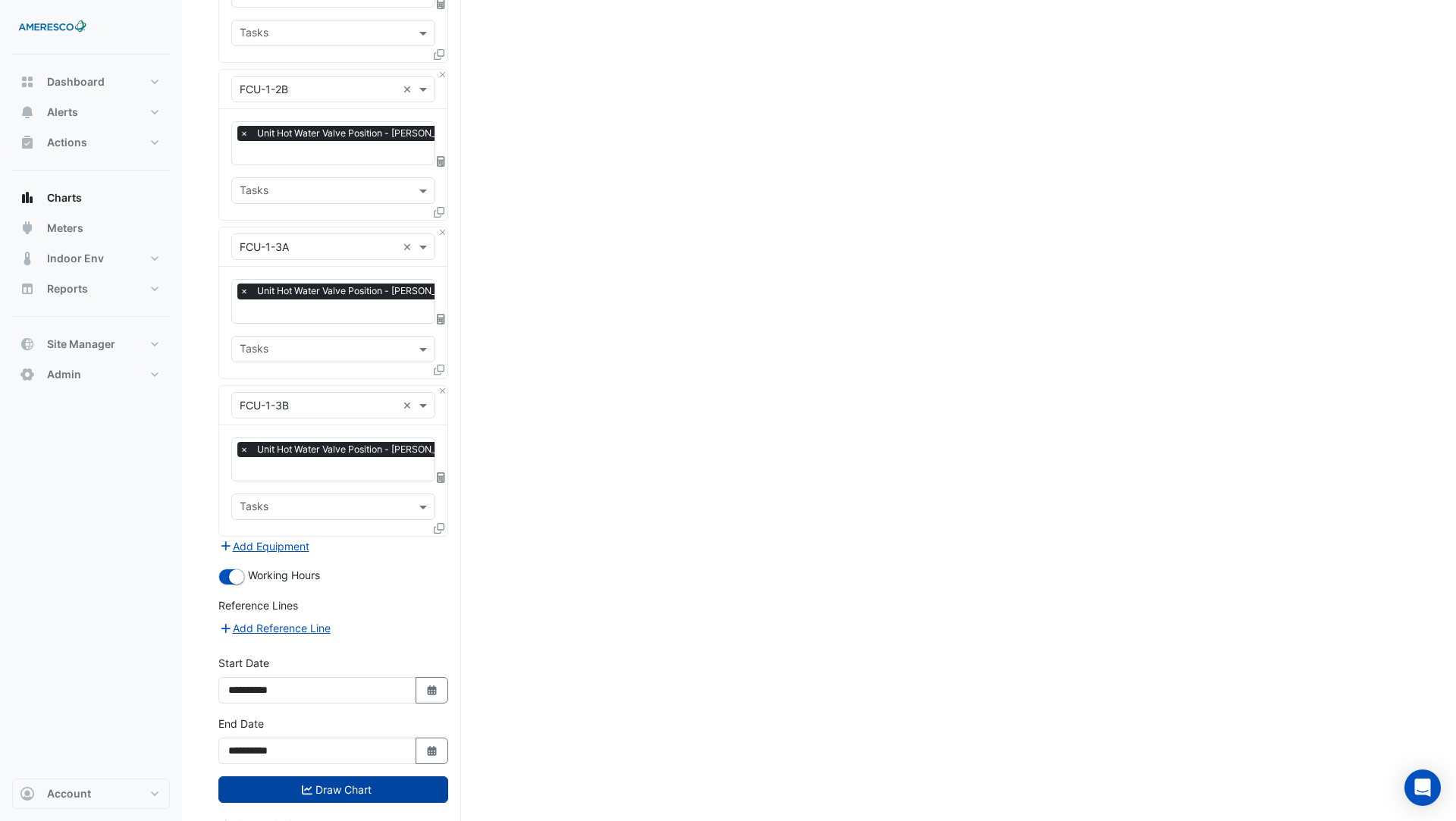
click at [377, 776] on button "Draw Chart" at bounding box center [333, 789] width 230 height 26
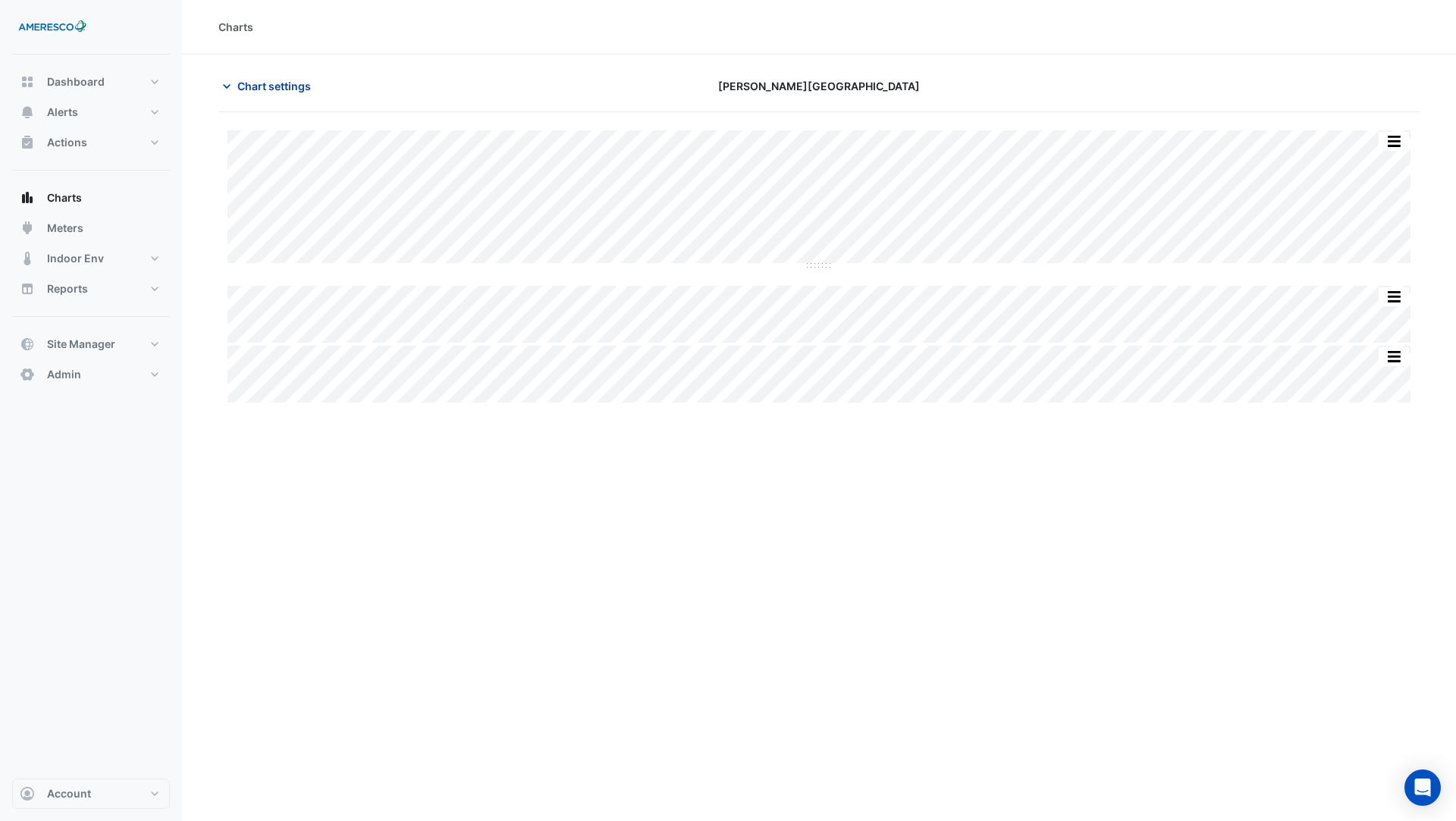
click at [287, 83] on span "Chart settings" at bounding box center [274, 86] width 74 height 16
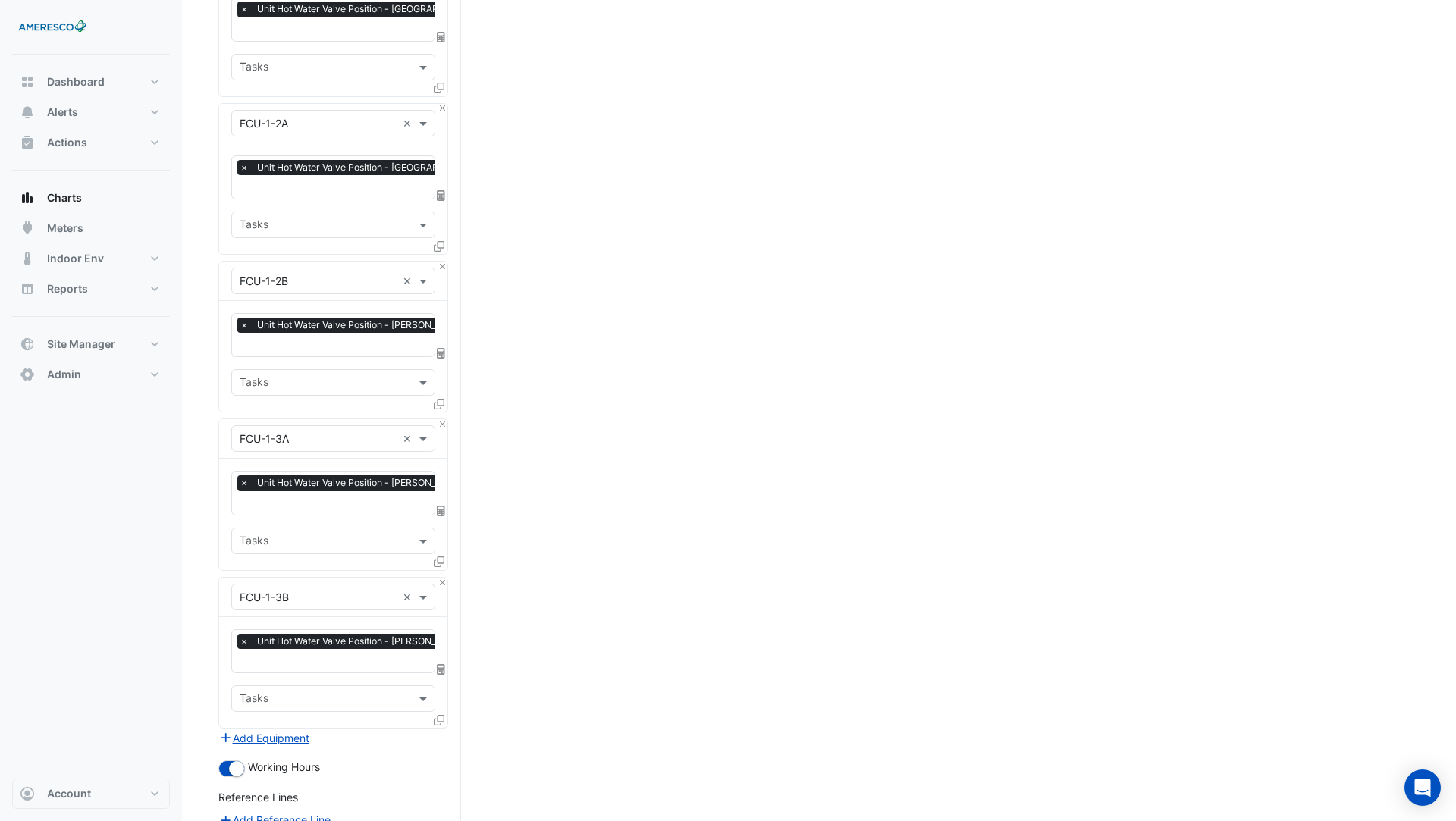
scroll to position [746, 0]
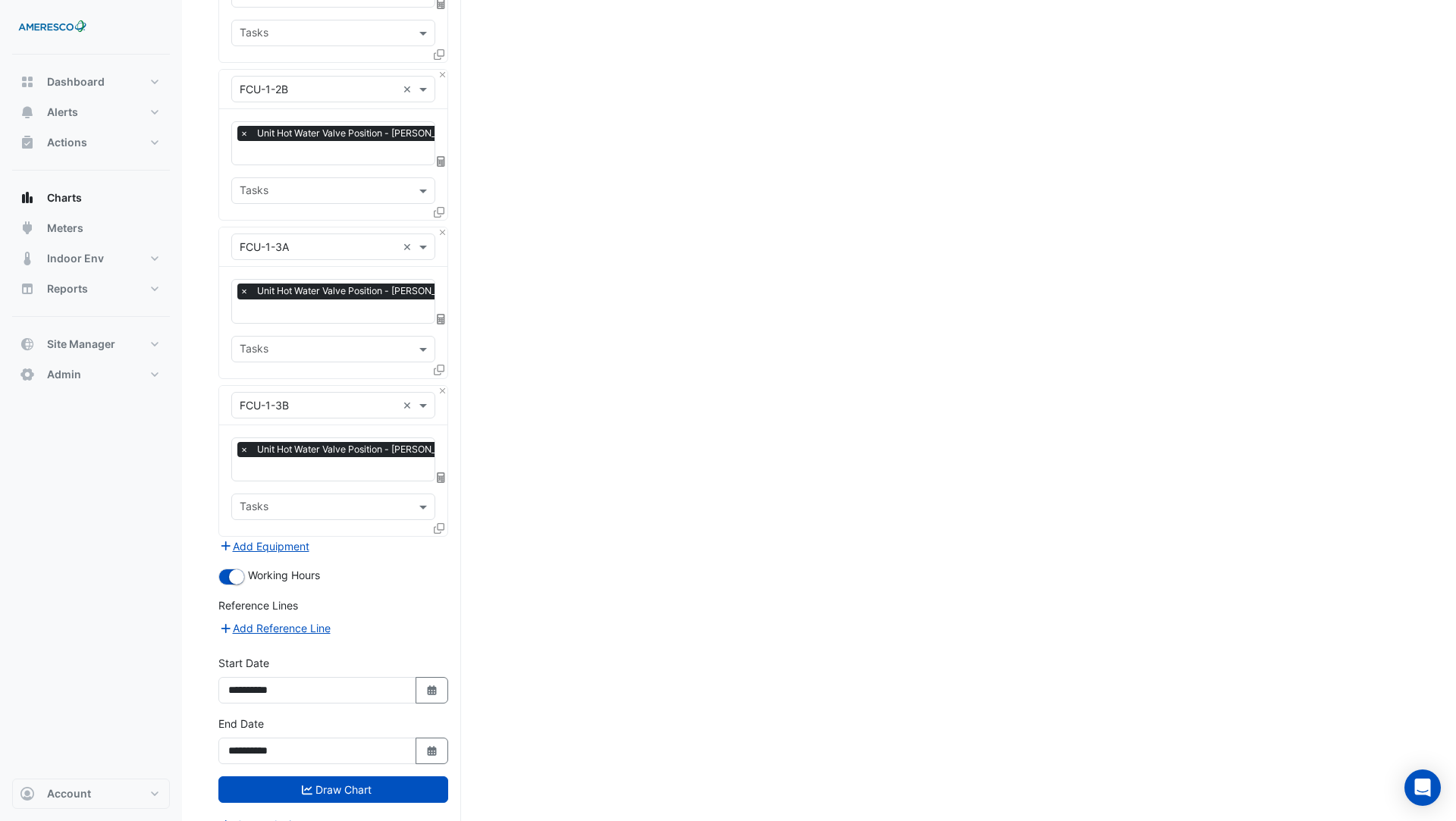
click at [439, 523] on icon at bounding box center [439, 529] width 10 height 11
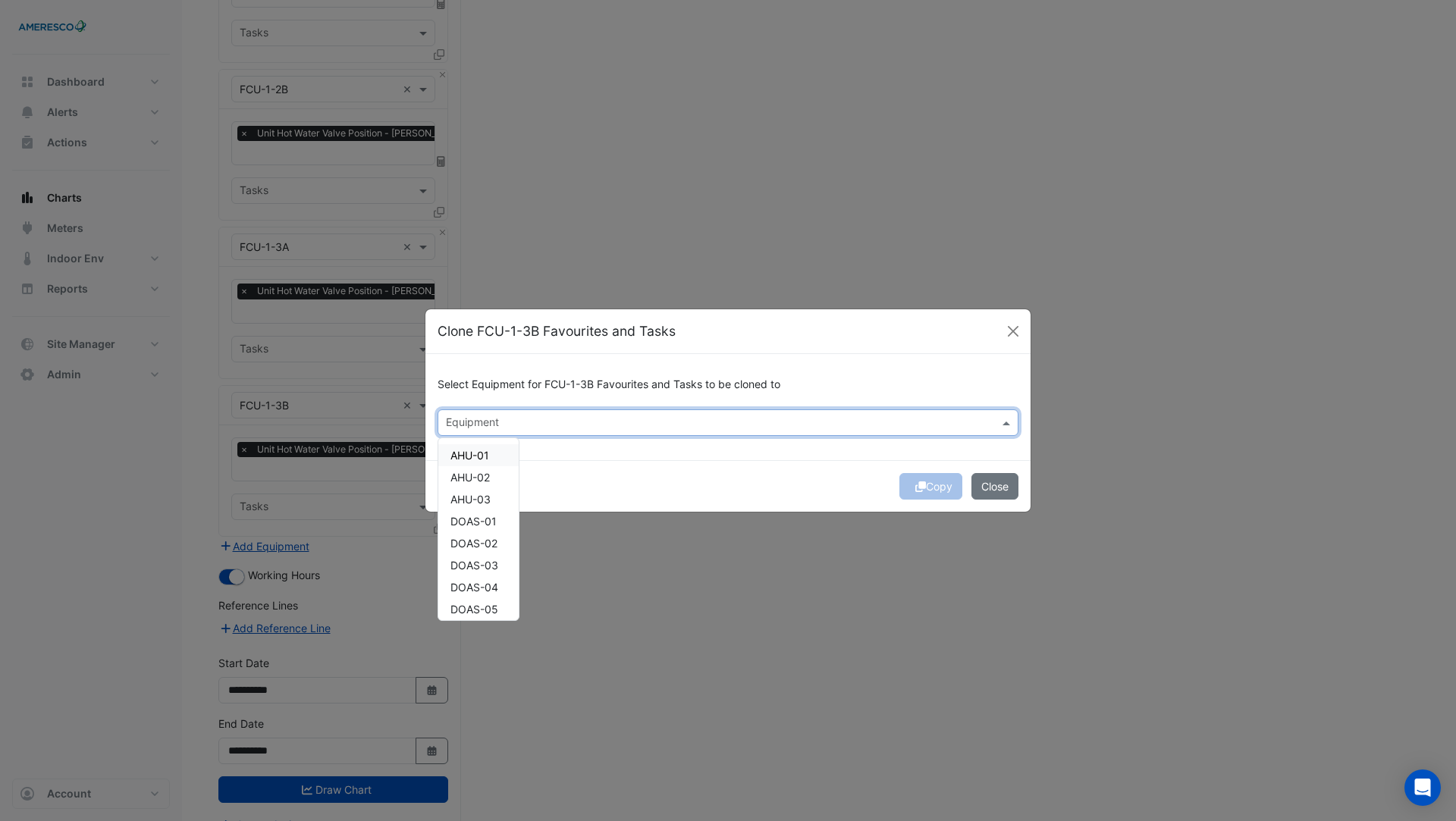
click at [502, 427] on input "text" at bounding box center [718, 425] width 547 height 16
click at [484, 458] on span "FCU-10-1A" at bounding box center [478, 455] width 54 height 13
click at [484, 474] on span "FCU-10-1B" at bounding box center [478, 477] width 54 height 13
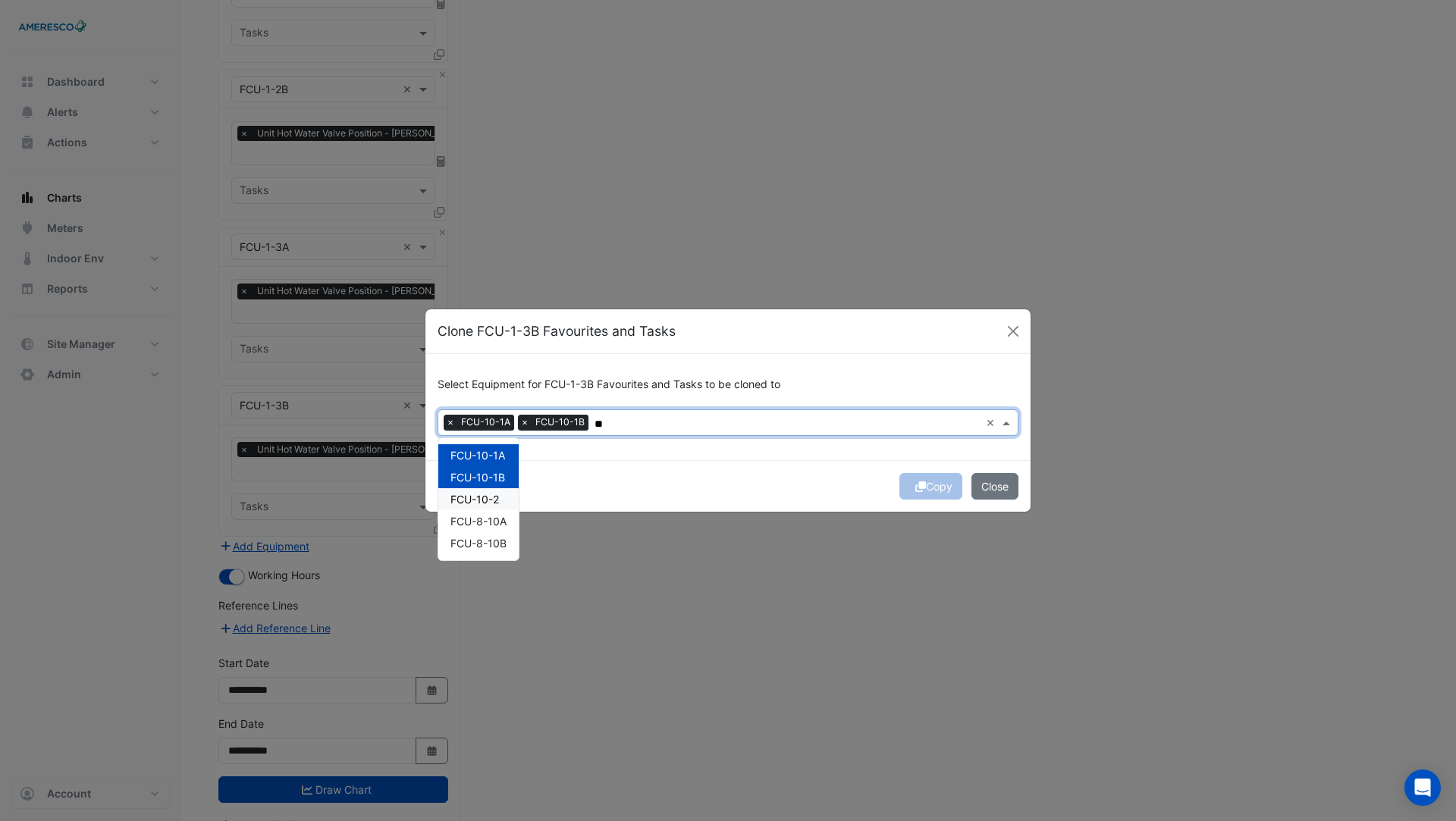
click at [484, 497] on span "FCU-10-2" at bounding box center [474, 499] width 48 height 13
type input "**"
click at [690, 469] on div "Copy Close" at bounding box center [727, 486] width 605 height 52
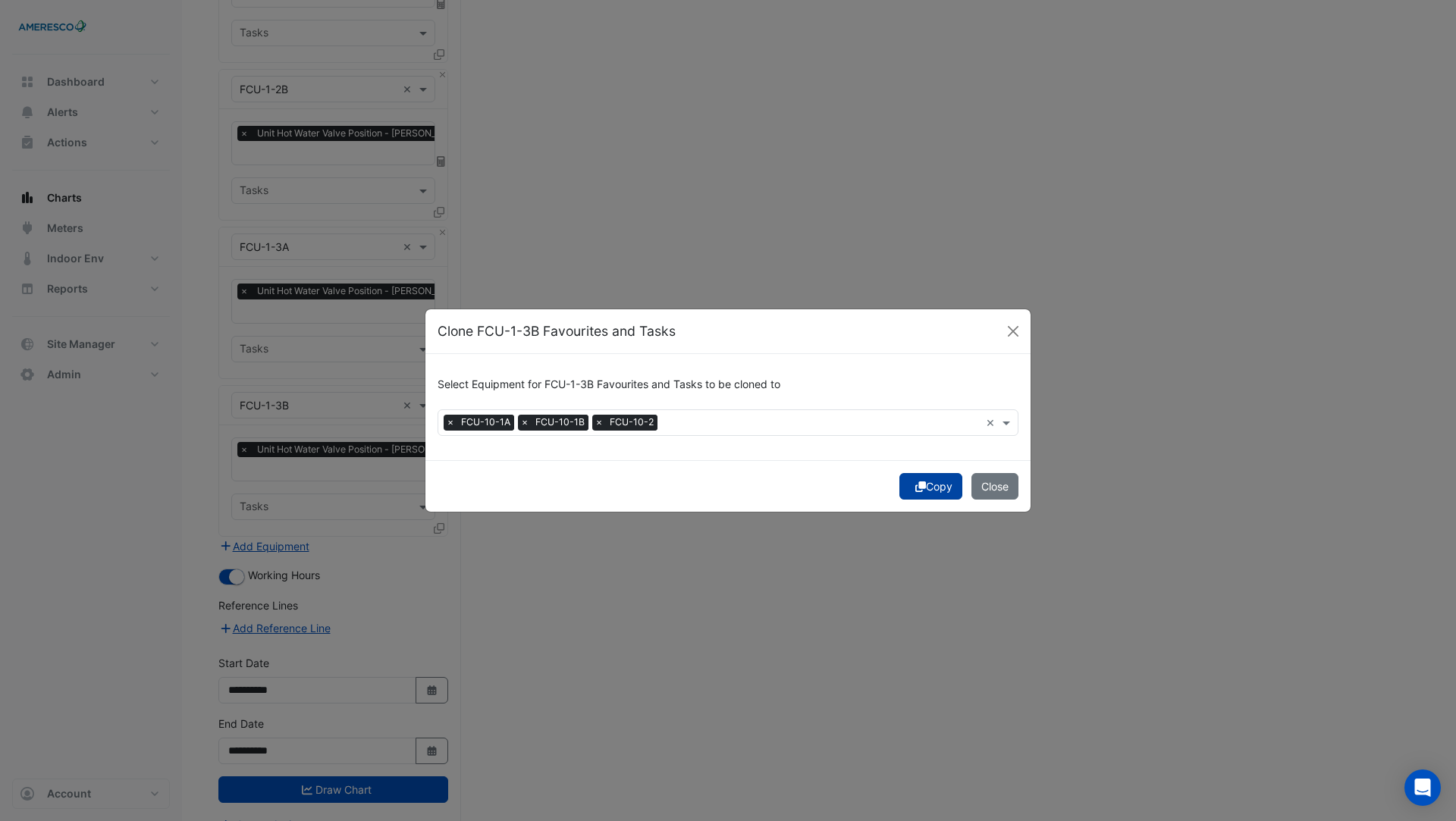
click at [935, 489] on button "Copy" at bounding box center [931, 487] width 63 height 26
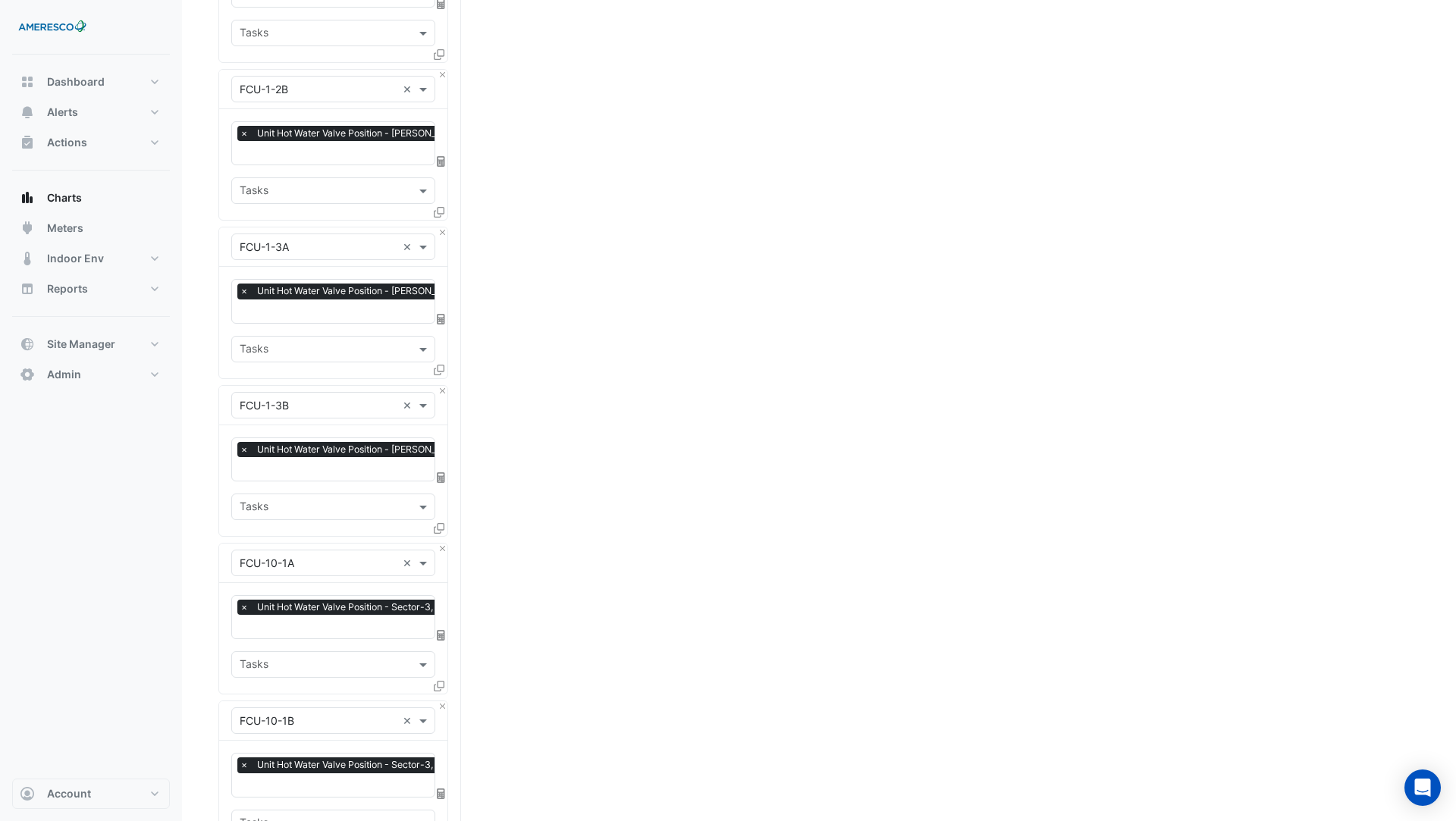
scroll to position [1211, 0]
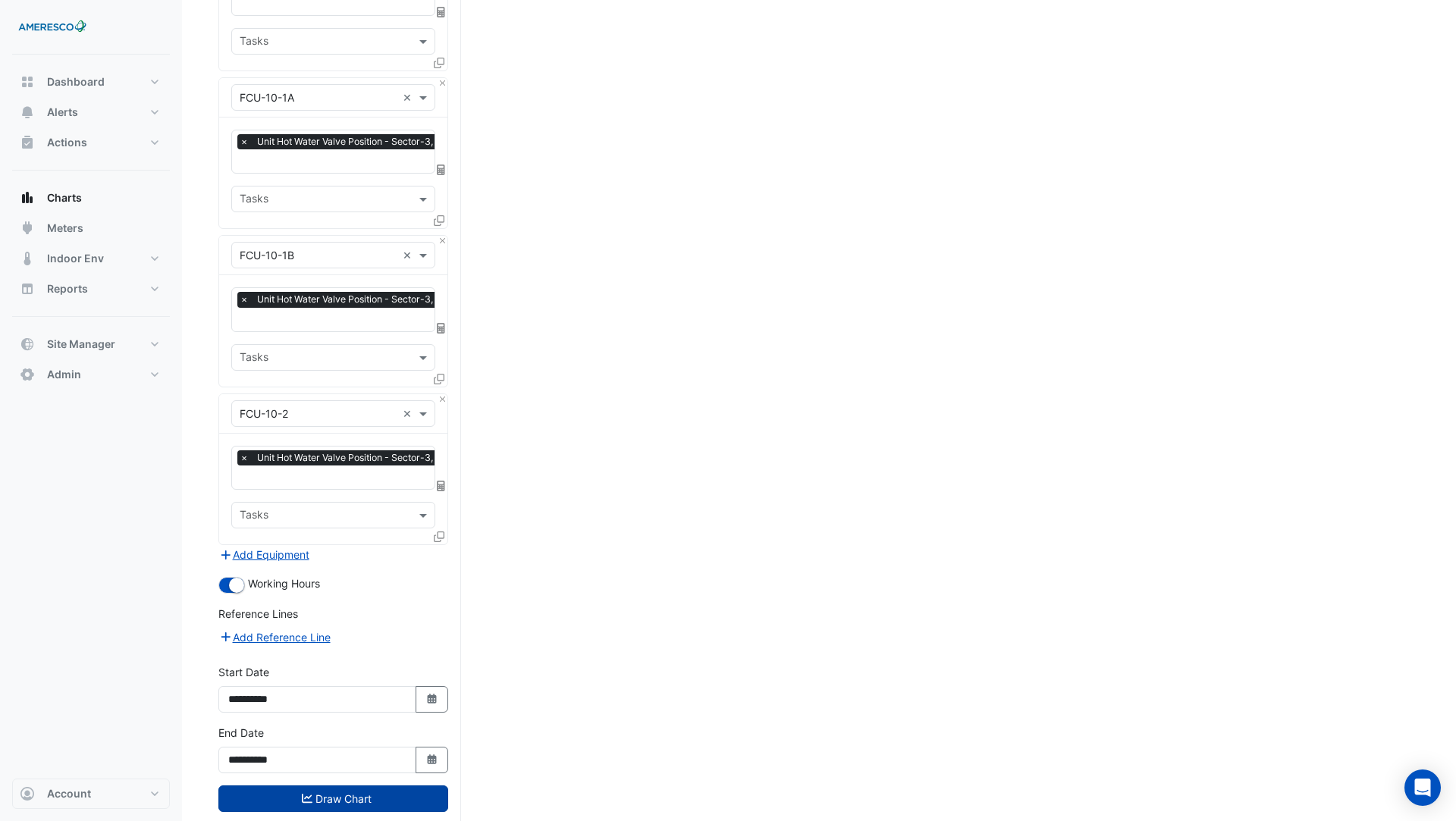
click at [360, 786] on button "Draw Chart" at bounding box center [333, 799] width 230 height 26
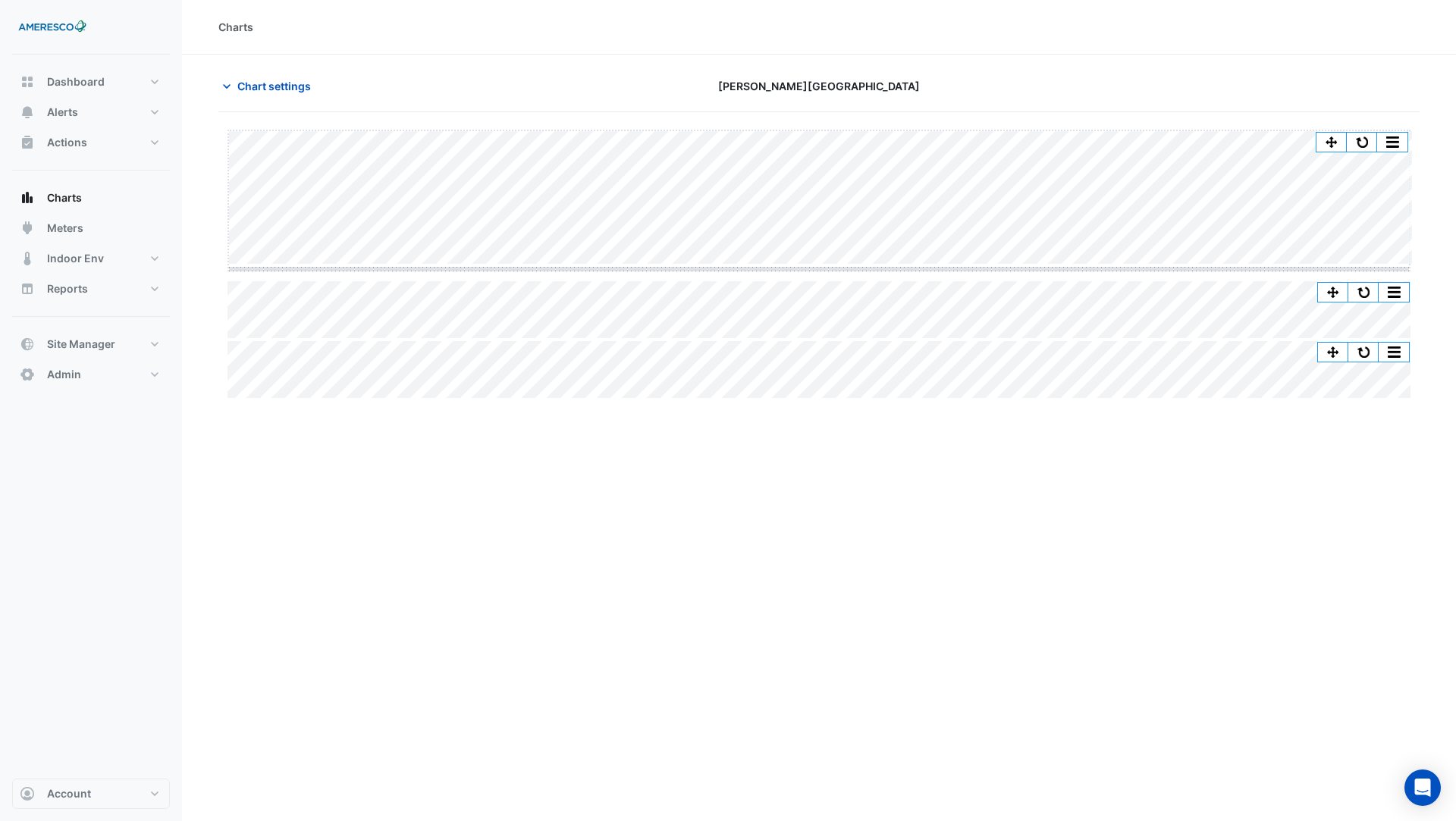
drag, startPoint x: 821, startPoint y: 264, endPoint x: 821, endPoint y: 375, distance: 111.0
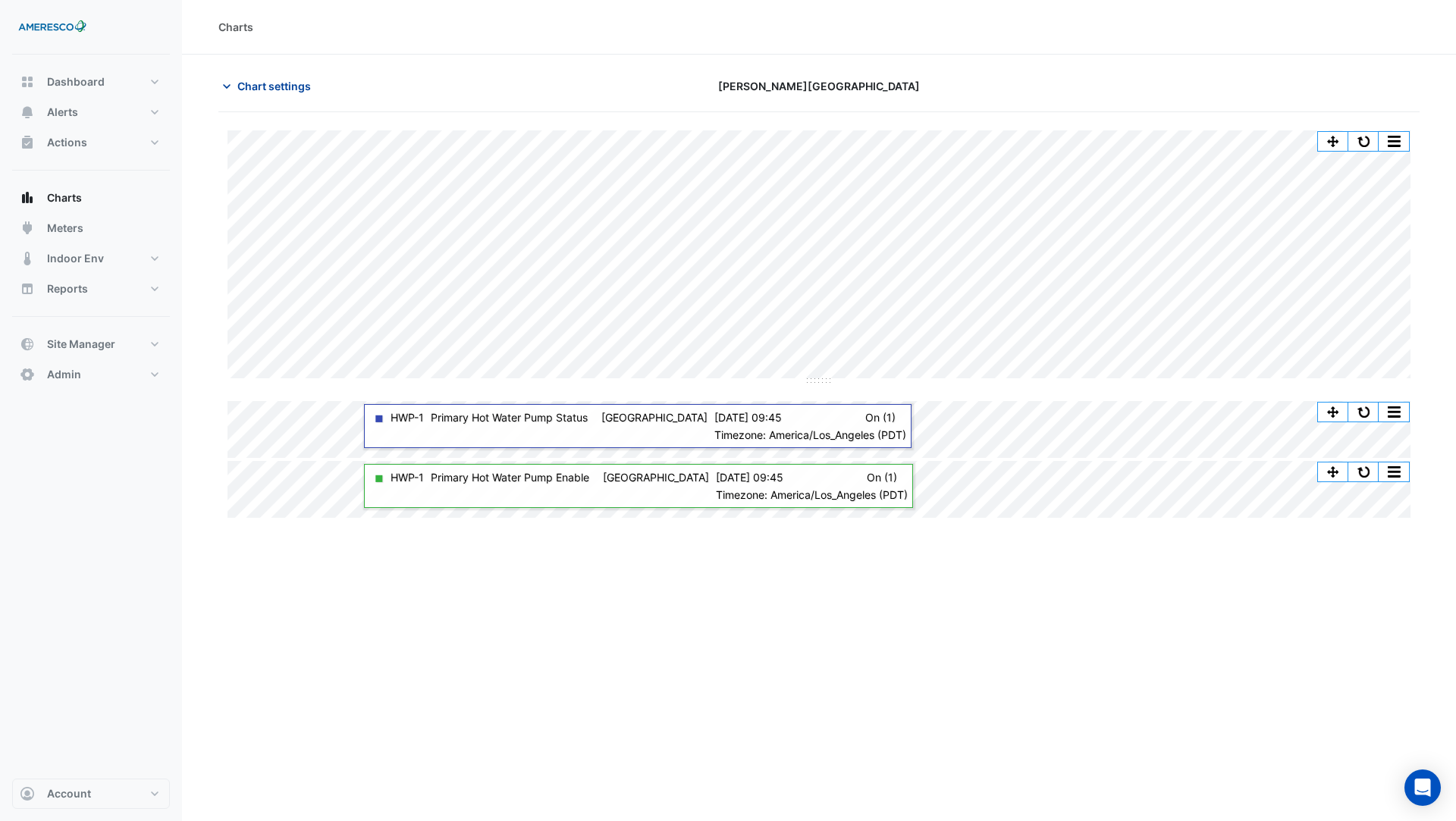
click at [279, 88] on span "Chart settings" at bounding box center [274, 86] width 74 height 16
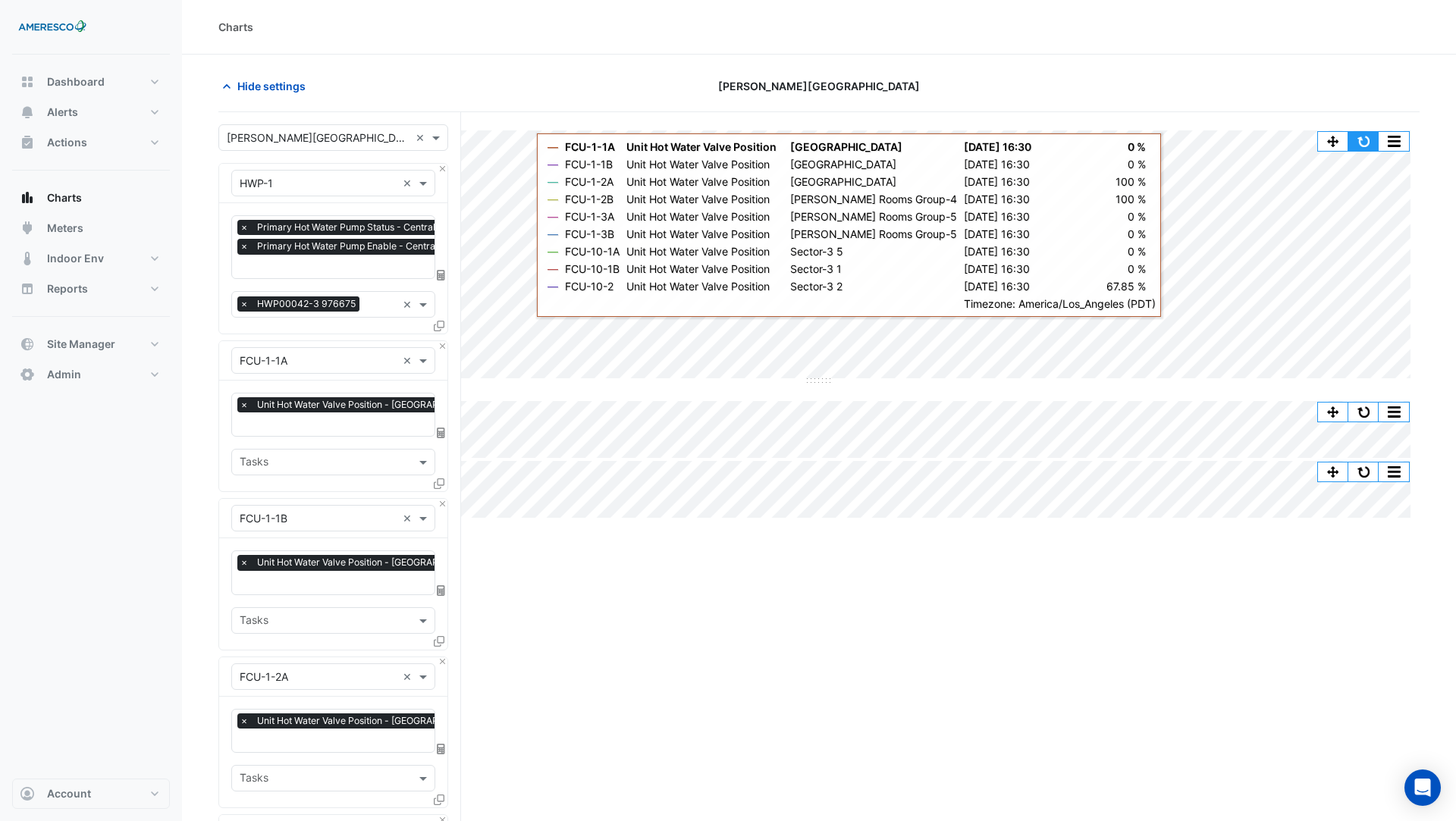
click at [1365, 140] on button "button" at bounding box center [1363, 142] width 31 height 19
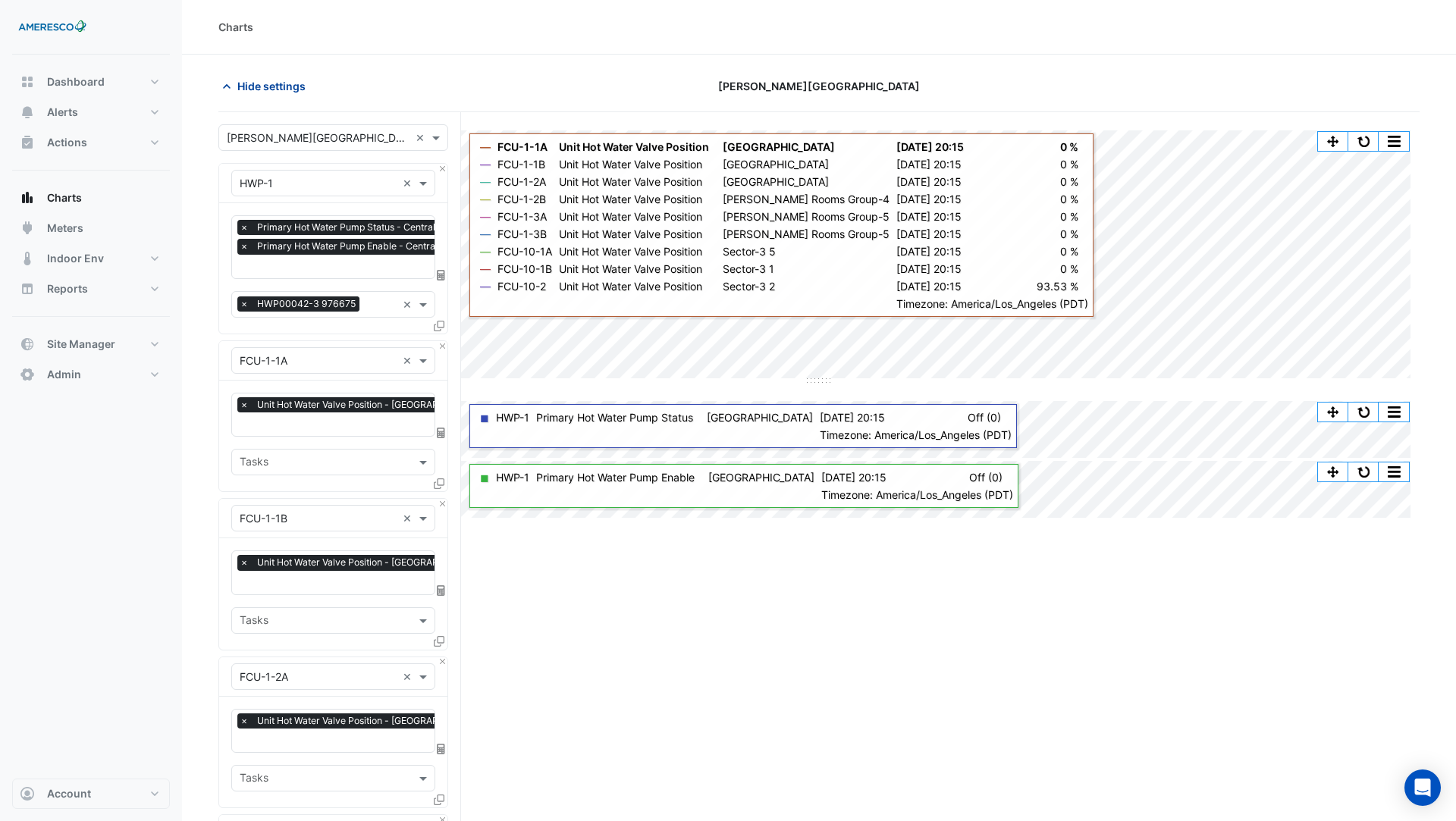
click at [262, 84] on span "Hide settings" at bounding box center [271, 86] width 68 height 16
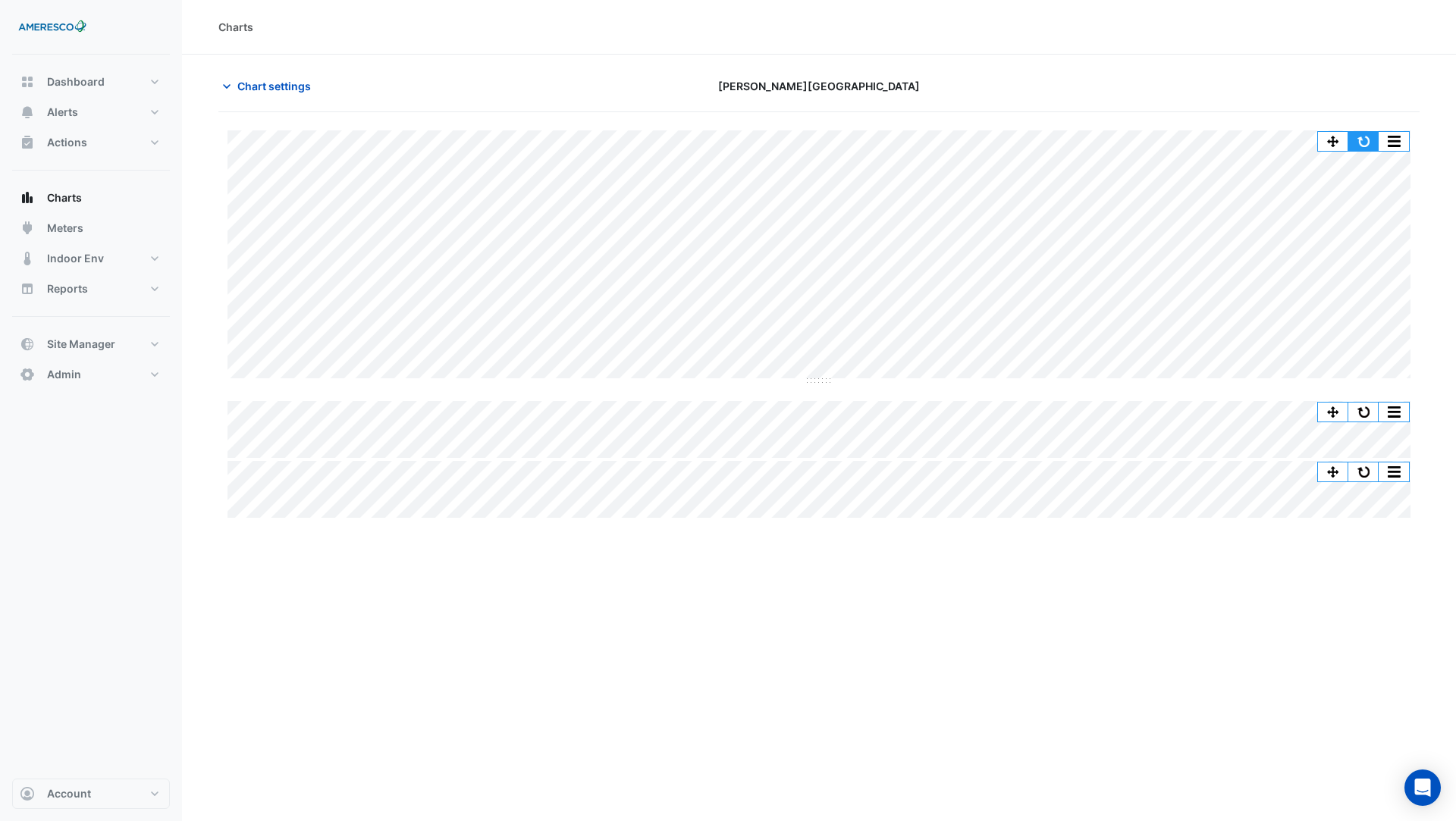
click at [1364, 135] on button "button" at bounding box center [1363, 142] width 31 height 19
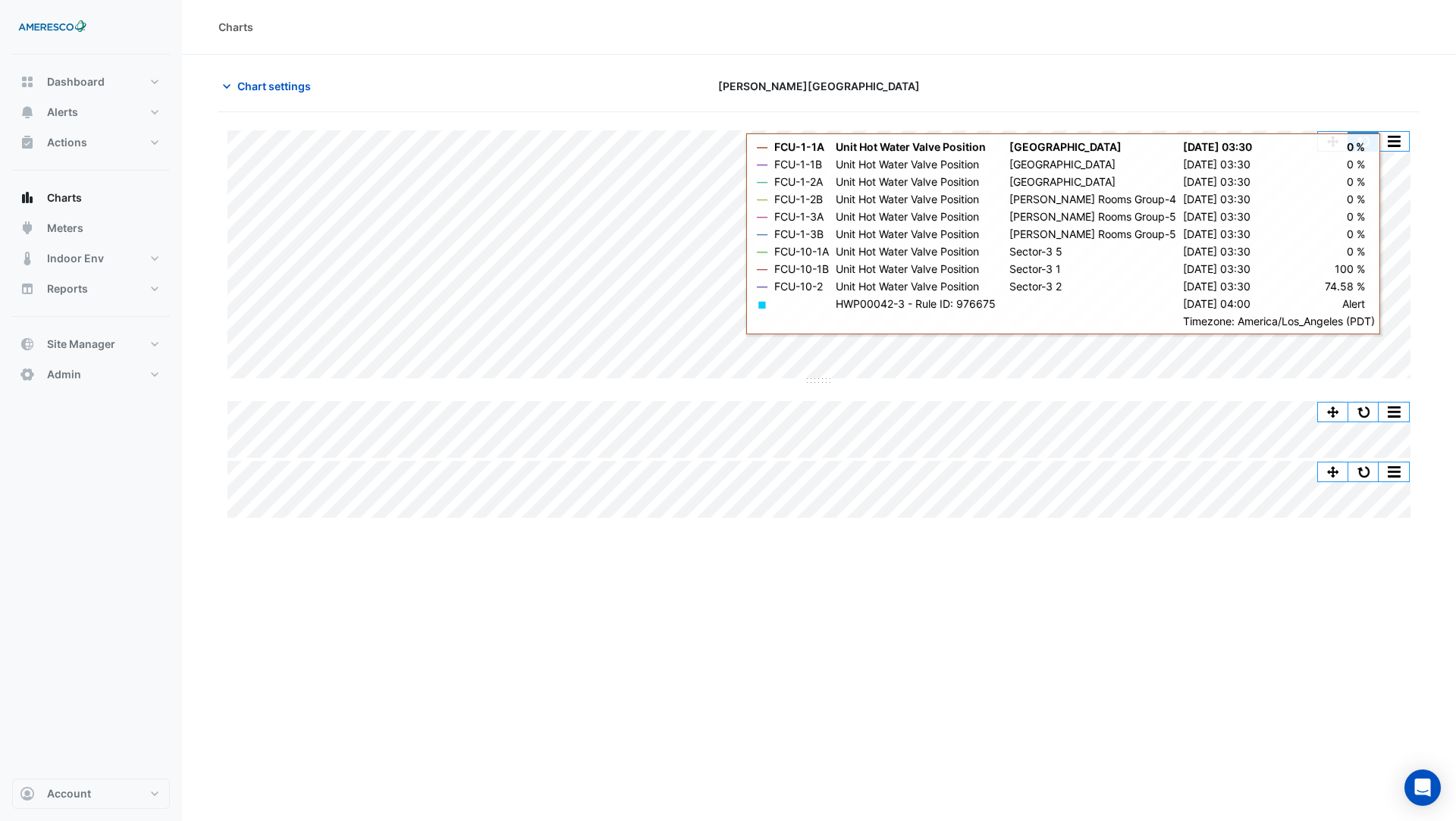
click at [1361, 147] on button "button" at bounding box center [1363, 142] width 31 height 19
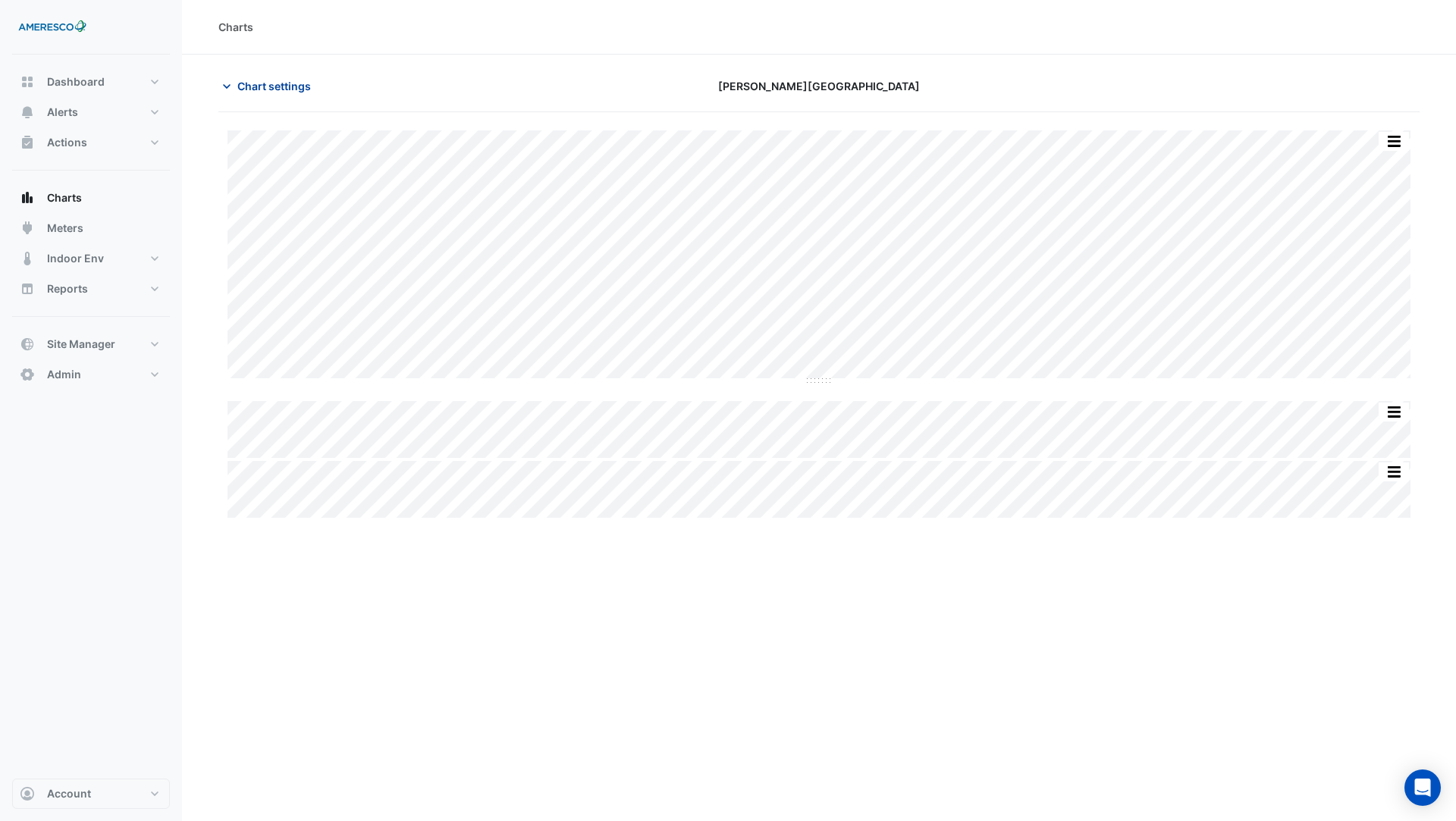
click at [276, 82] on span "Chart settings" at bounding box center [274, 86] width 74 height 16
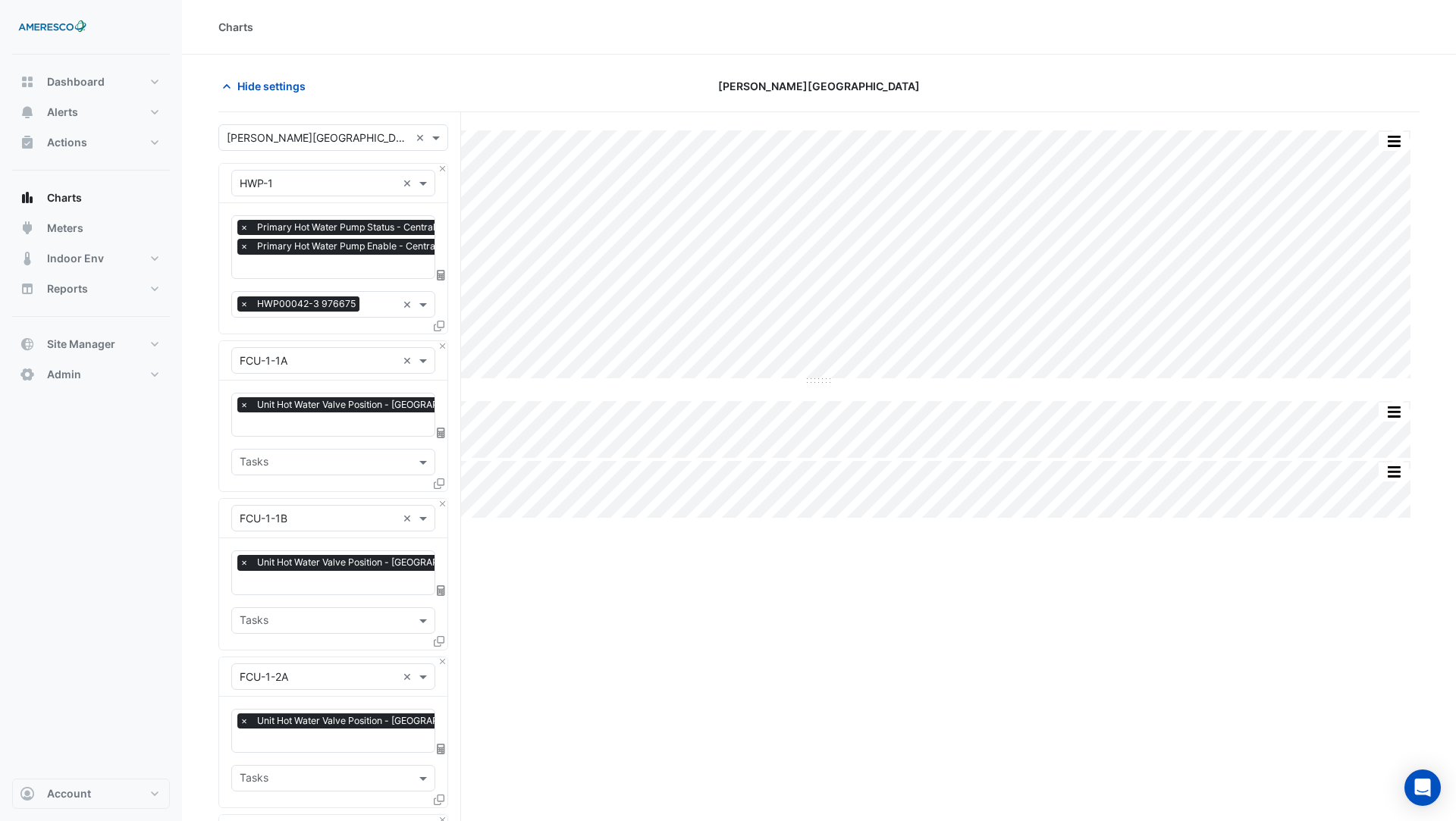
click at [318, 141] on input "text" at bounding box center [318, 138] width 183 height 16
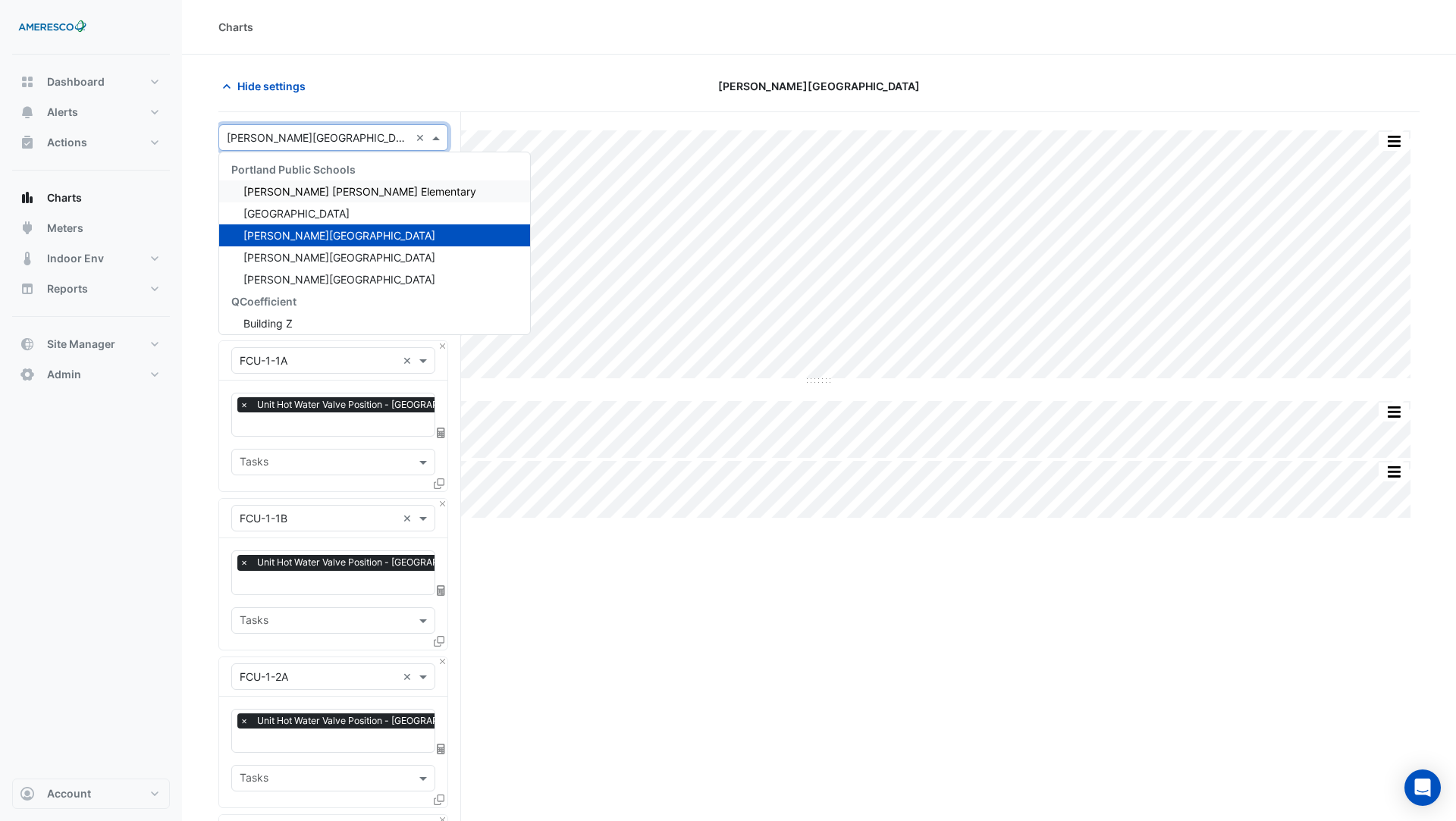
click at [327, 190] on span "Dr. Martin Luther King Jr. Elementary" at bounding box center [360, 191] width 233 height 13
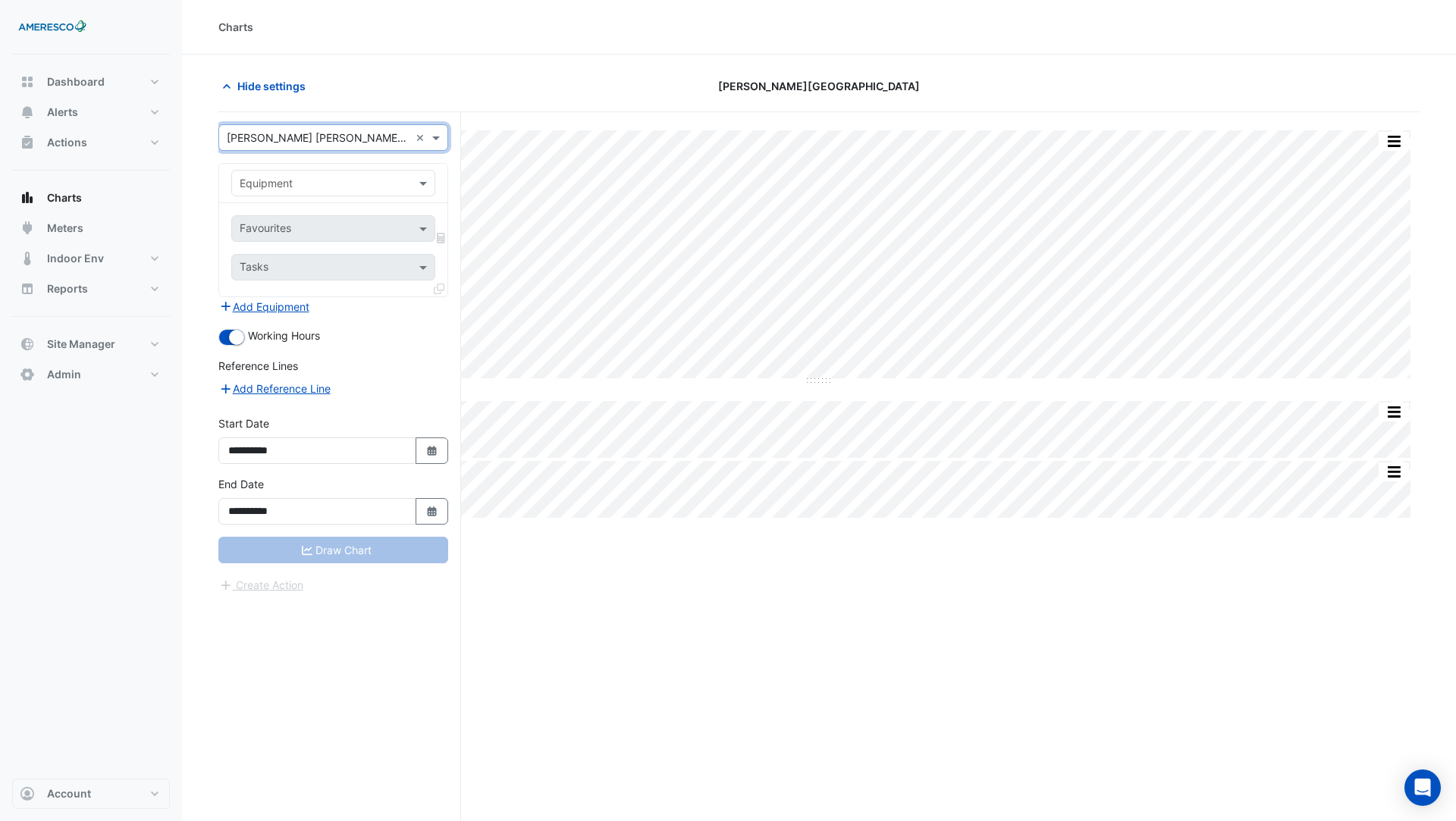
click at [327, 190] on div "Equipment" at bounding box center [332, 183] width 204 height 26
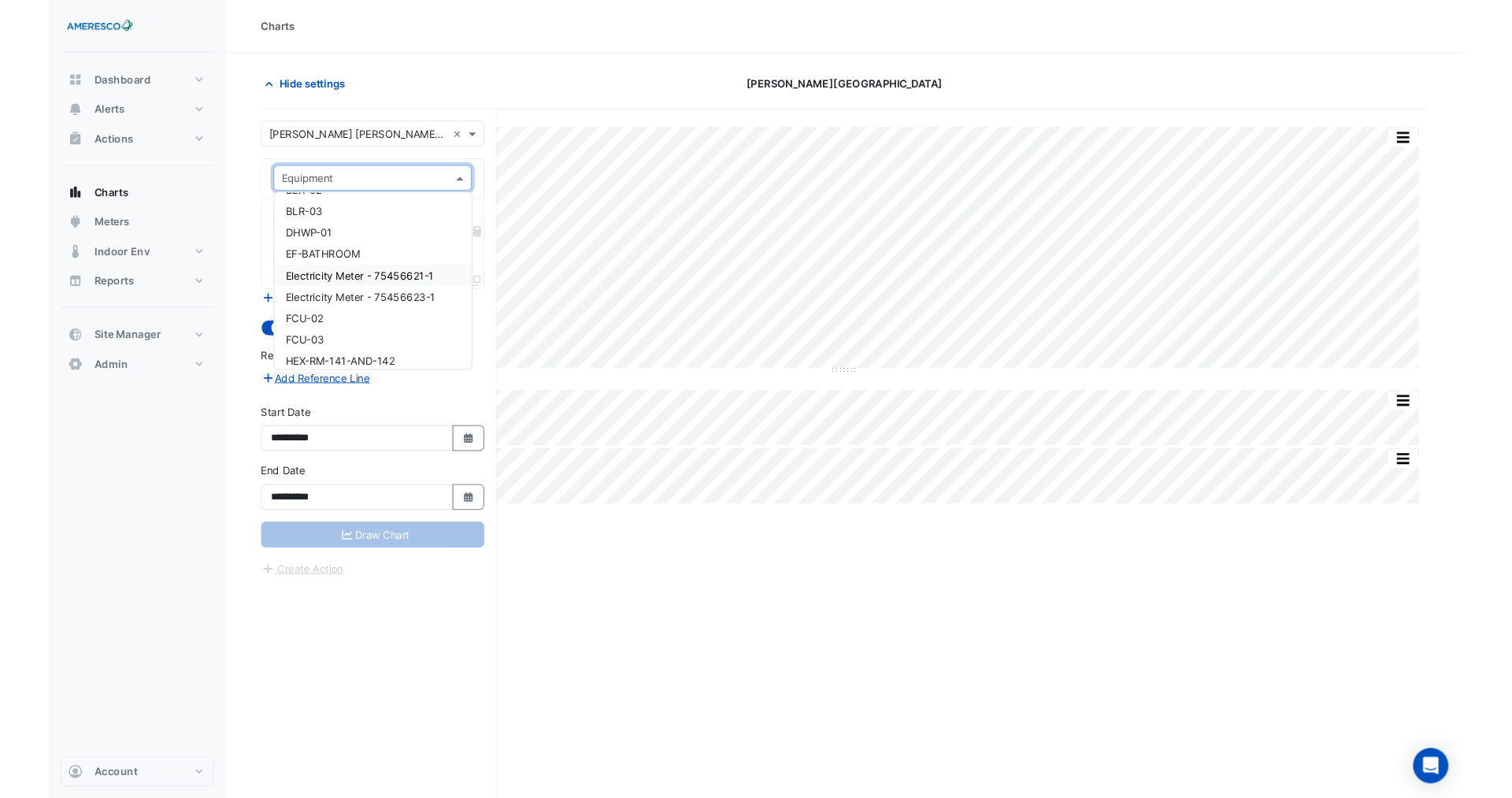
scroll to position [64, 0]
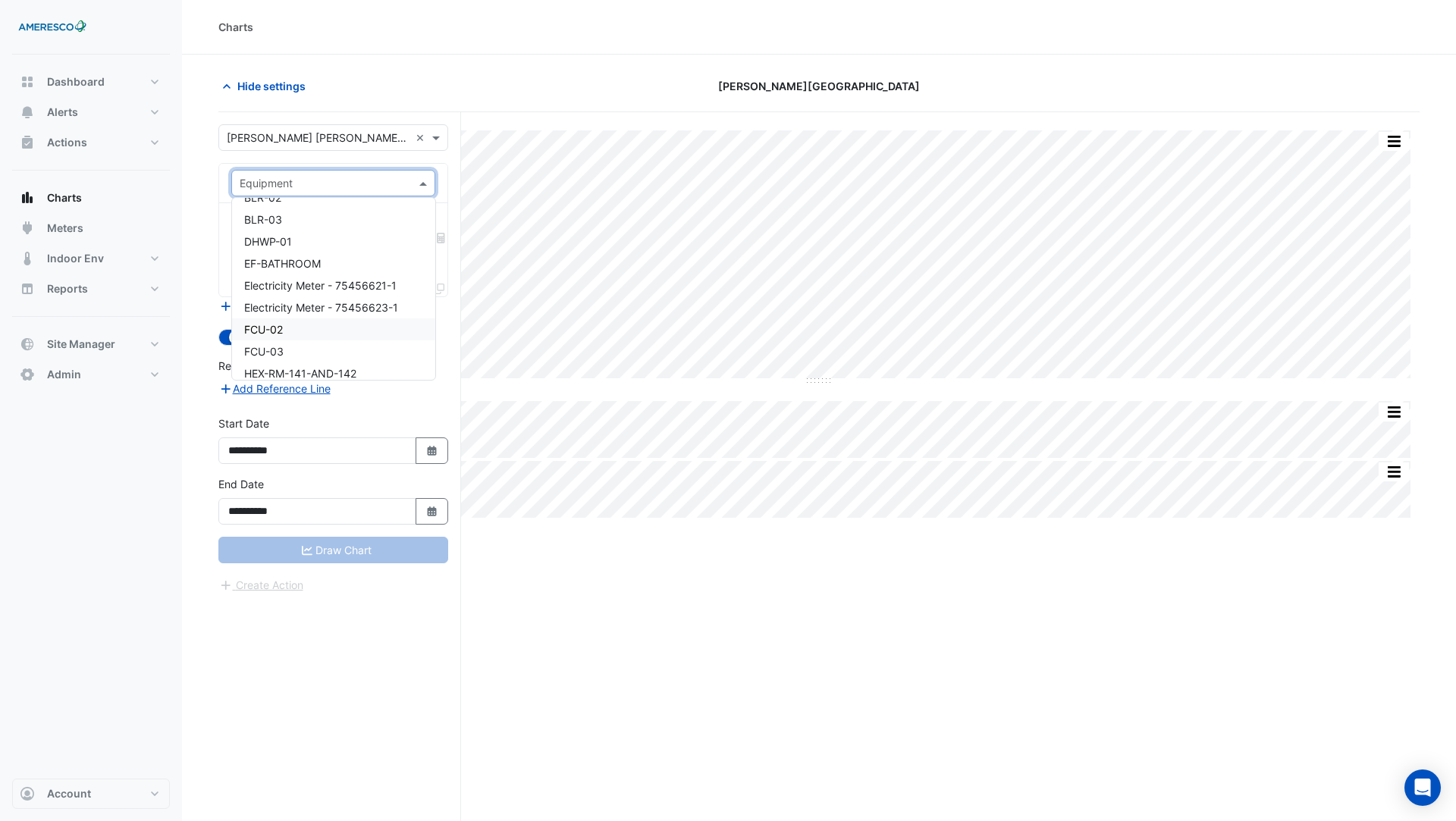
click at [400, 139] on input "text" at bounding box center [318, 138] width 183 height 16
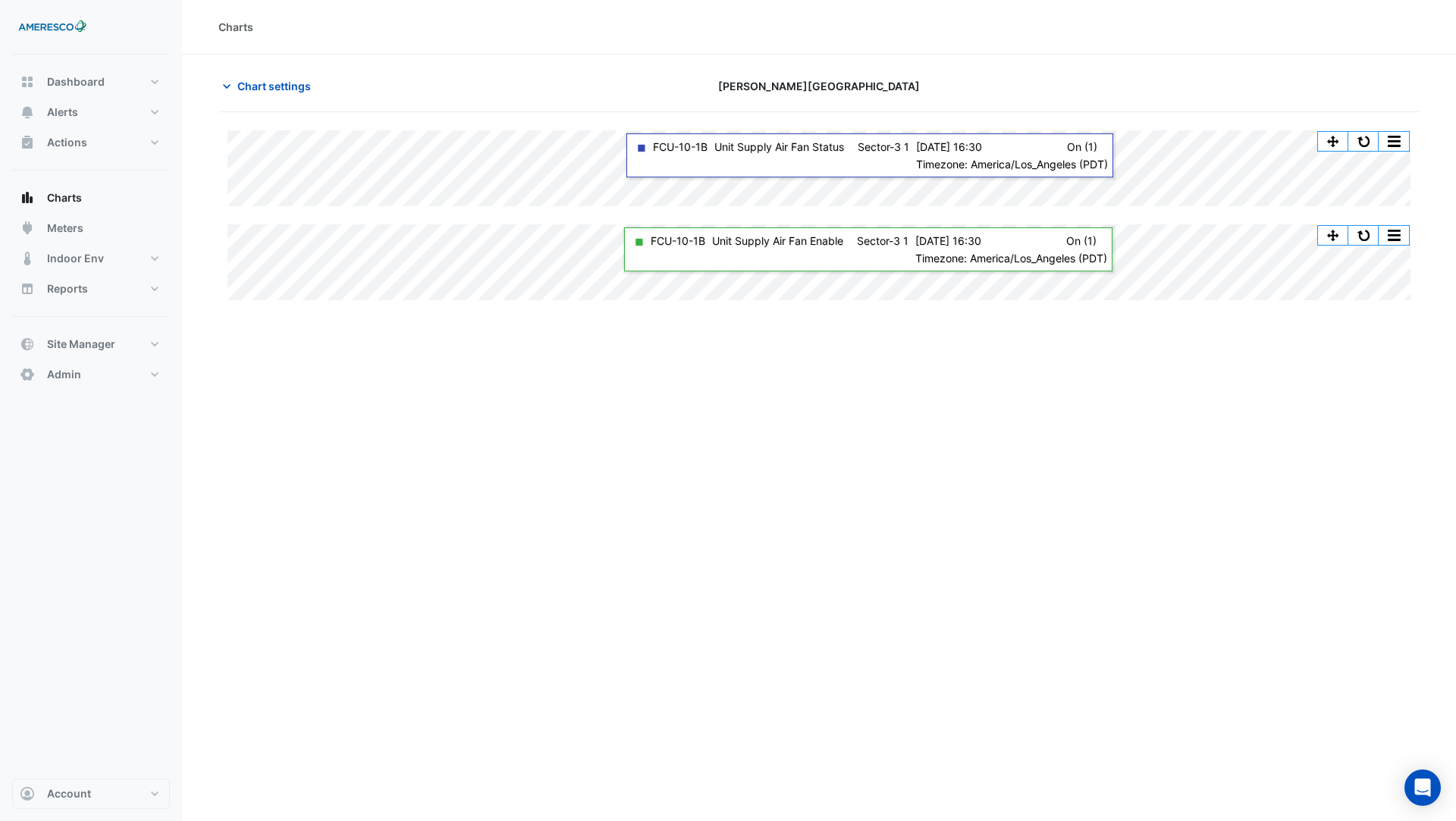
click at [1361, 142] on button "button" at bounding box center [1363, 142] width 31 height 19
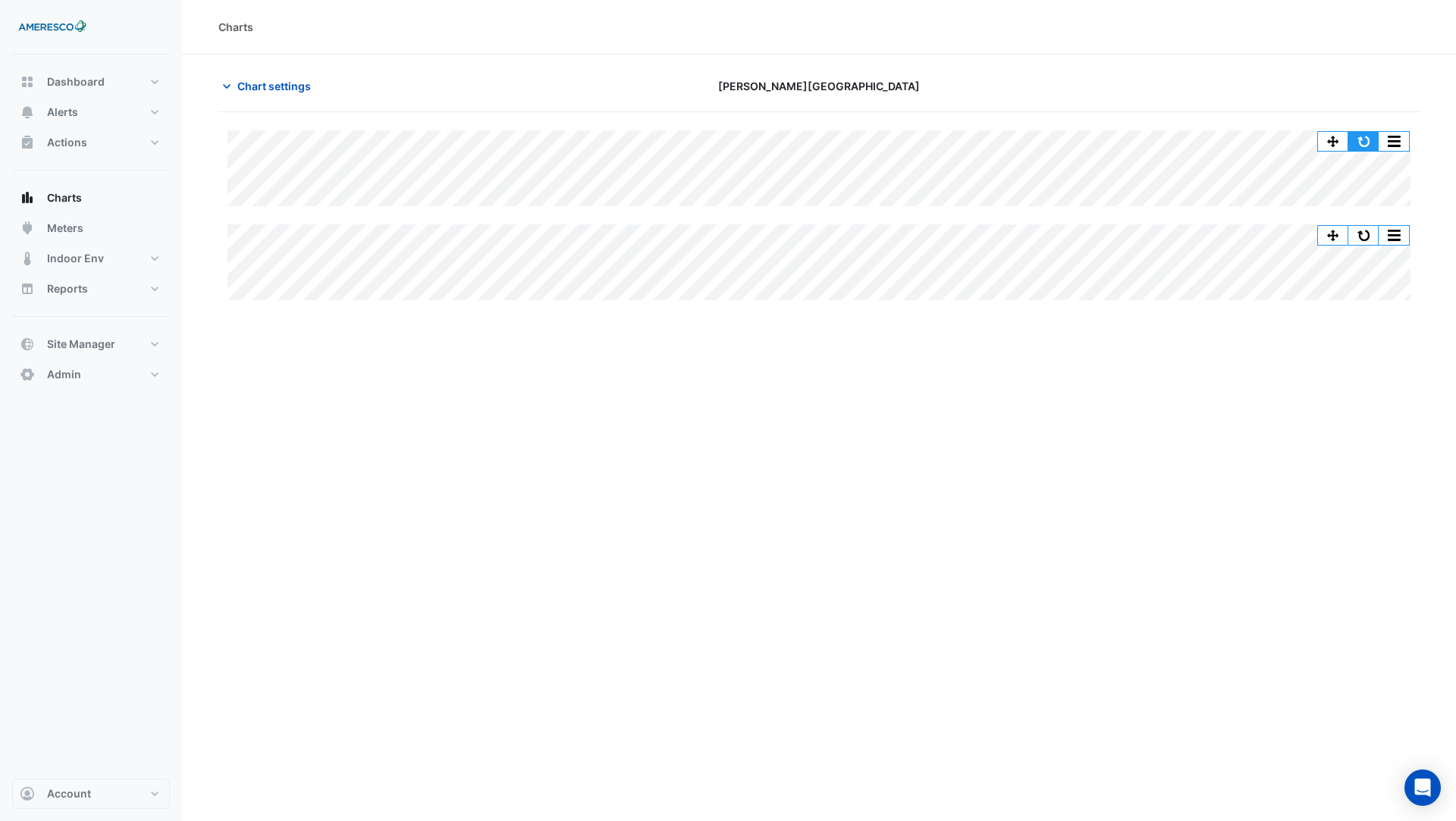
click at [1361, 141] on button "button" at bounding box center [1363, 142] width 31 height 19
click at [1364, 144] on button "button" at bounding box center [1363, 142] width 31 height 19
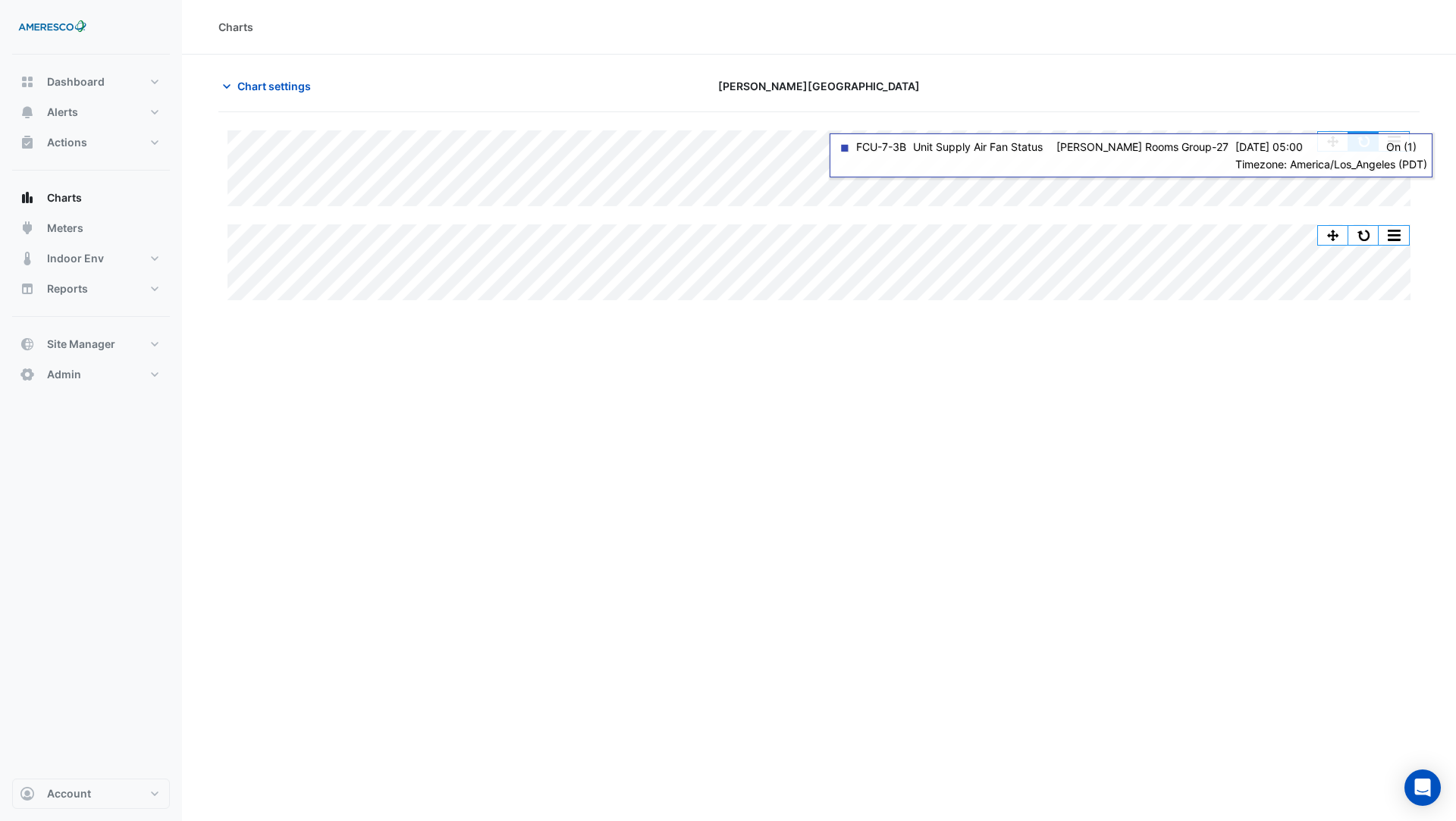
click at [1362, 137] on button "button" at bounding box center [1363, 142] width 31 height 19
click at [1362, 139] on button "button" at bounding box center [1363, 142] width 31 height 19
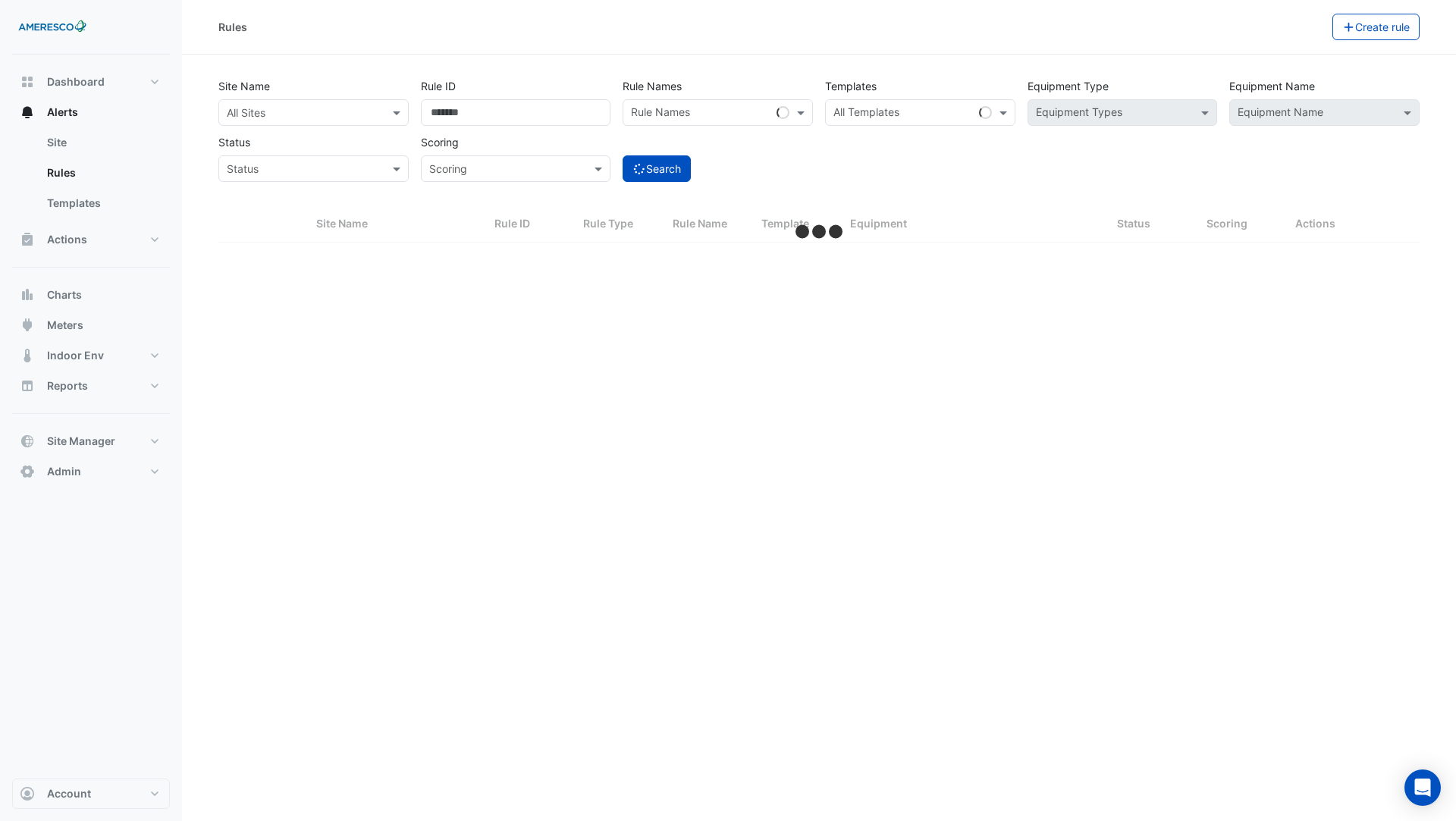
select select "***"
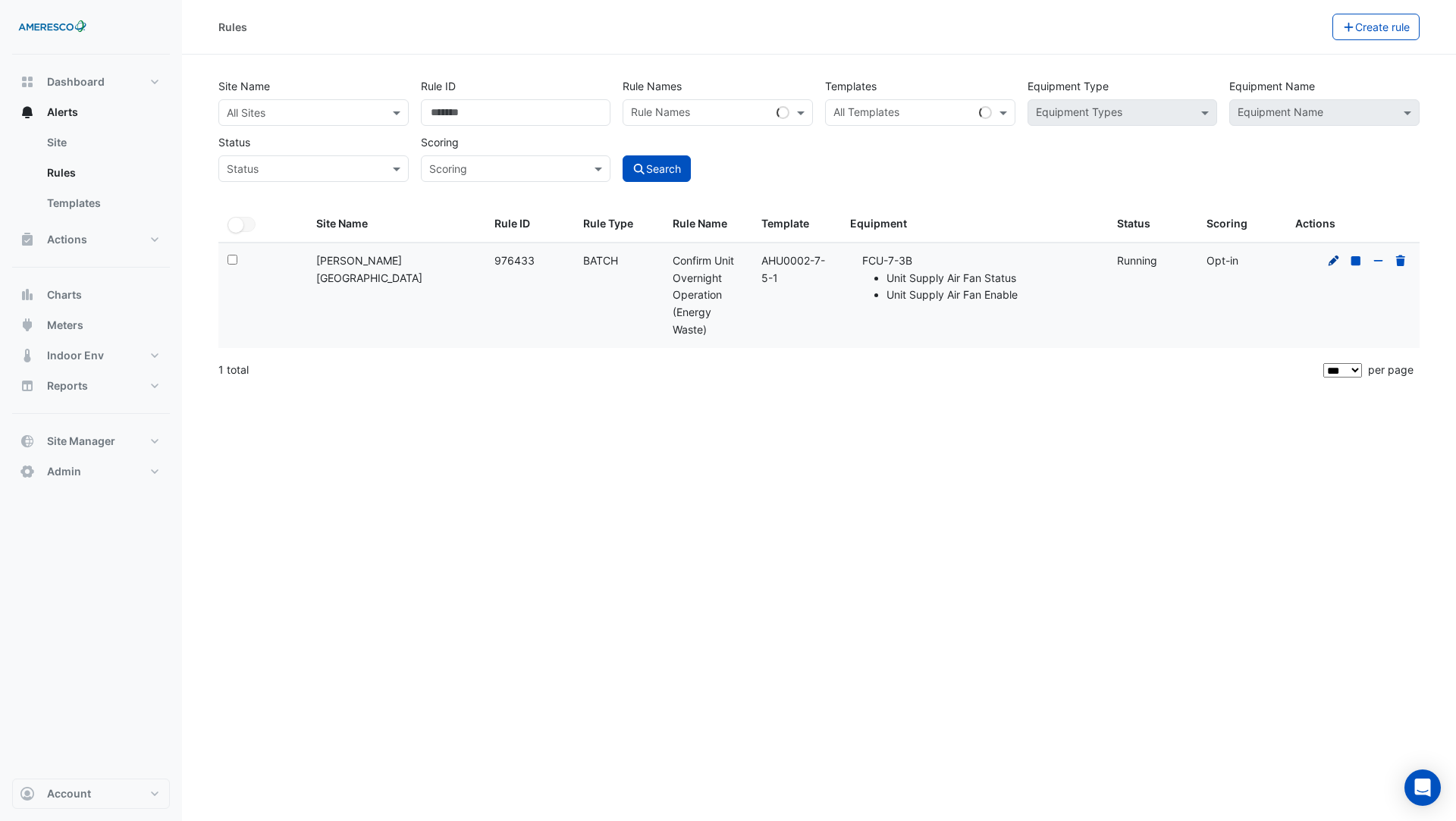
click at [1331, 261] on icon at bounding box center [1334, 260] width 10 height 11
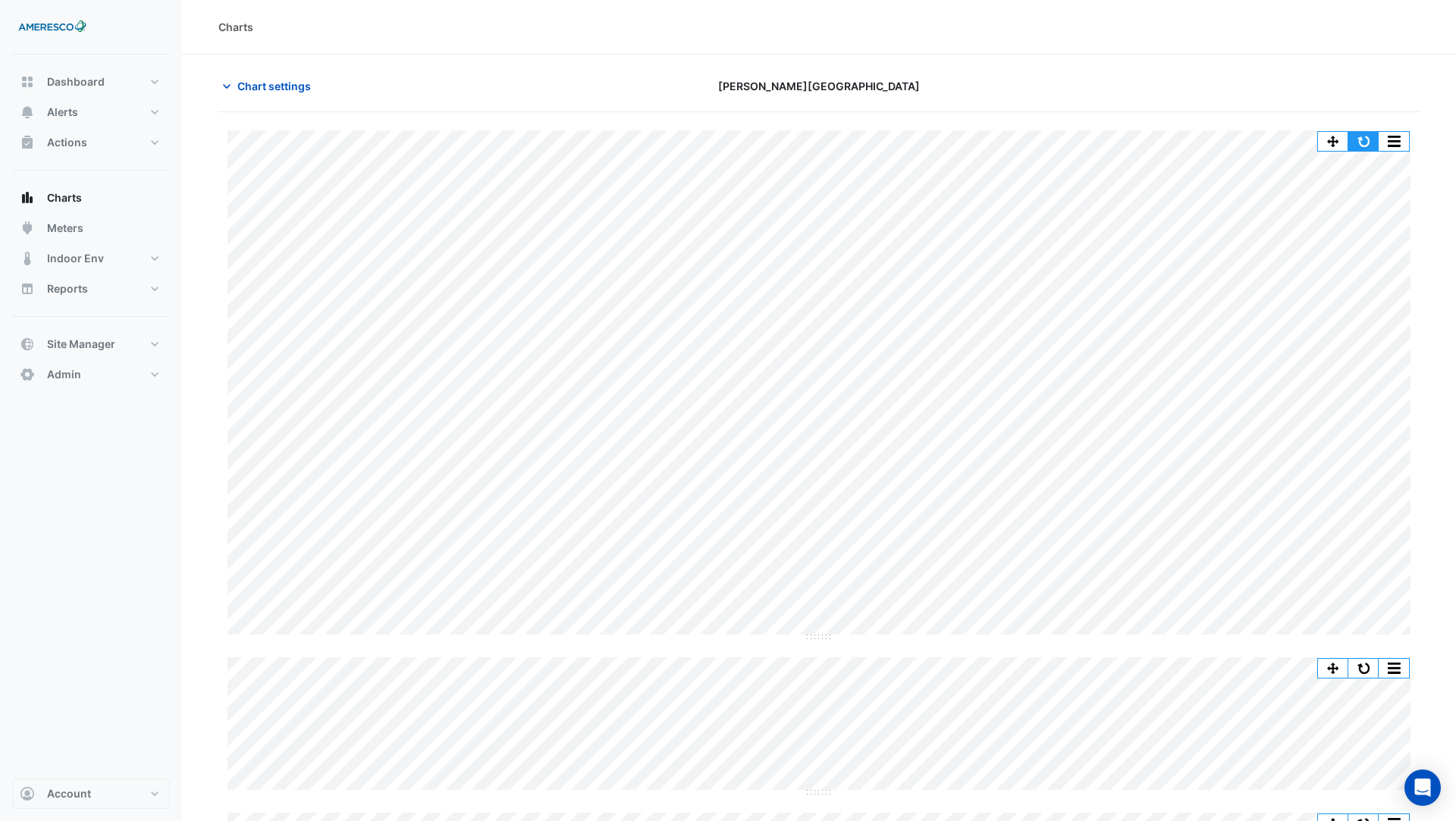
click at [1364, 139] on button "button" at bounding box center [1363, 142] width 31 height 19
